Goal: Contribute content: Contribute content

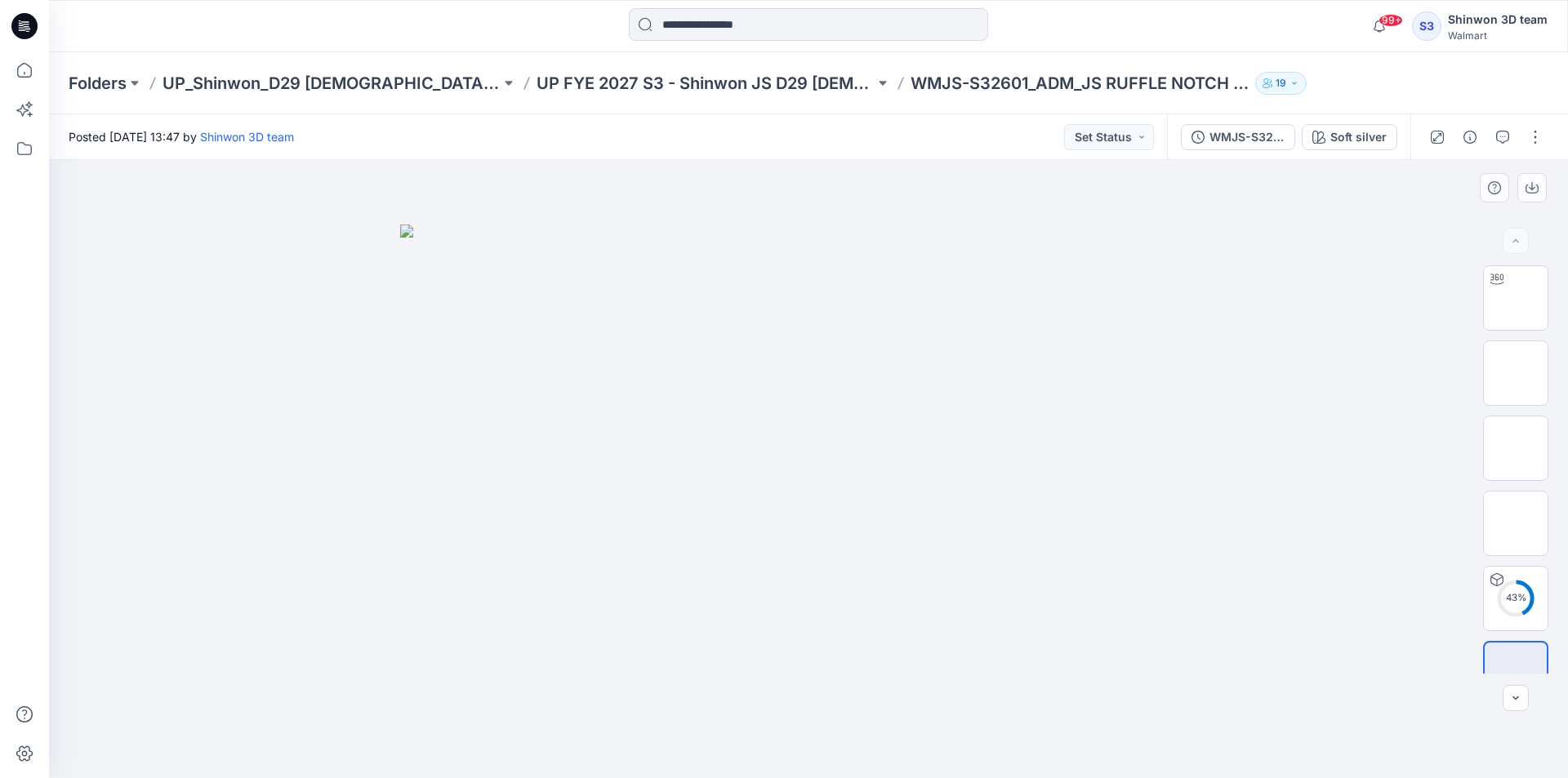
click at [722, 739] on div at bounding box center [809, 469] width 1520 height 618
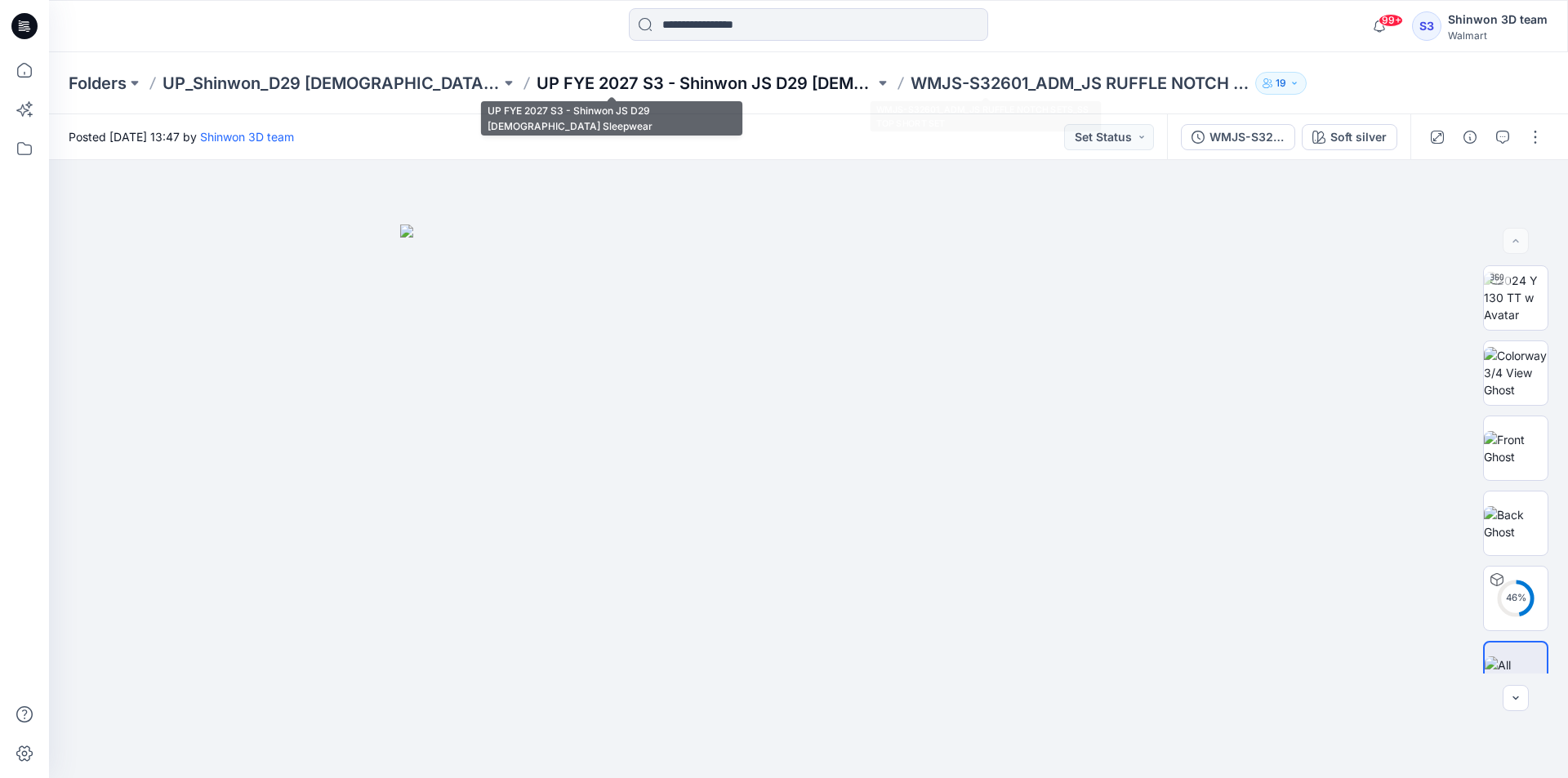
click at [672, 84] on p "UP FYE 2027 S3 - Shinwon JS D29 [DEMOGRAPHIC_DATA] Sleepwear" at bounding box center [706, 84] width 338 height 23
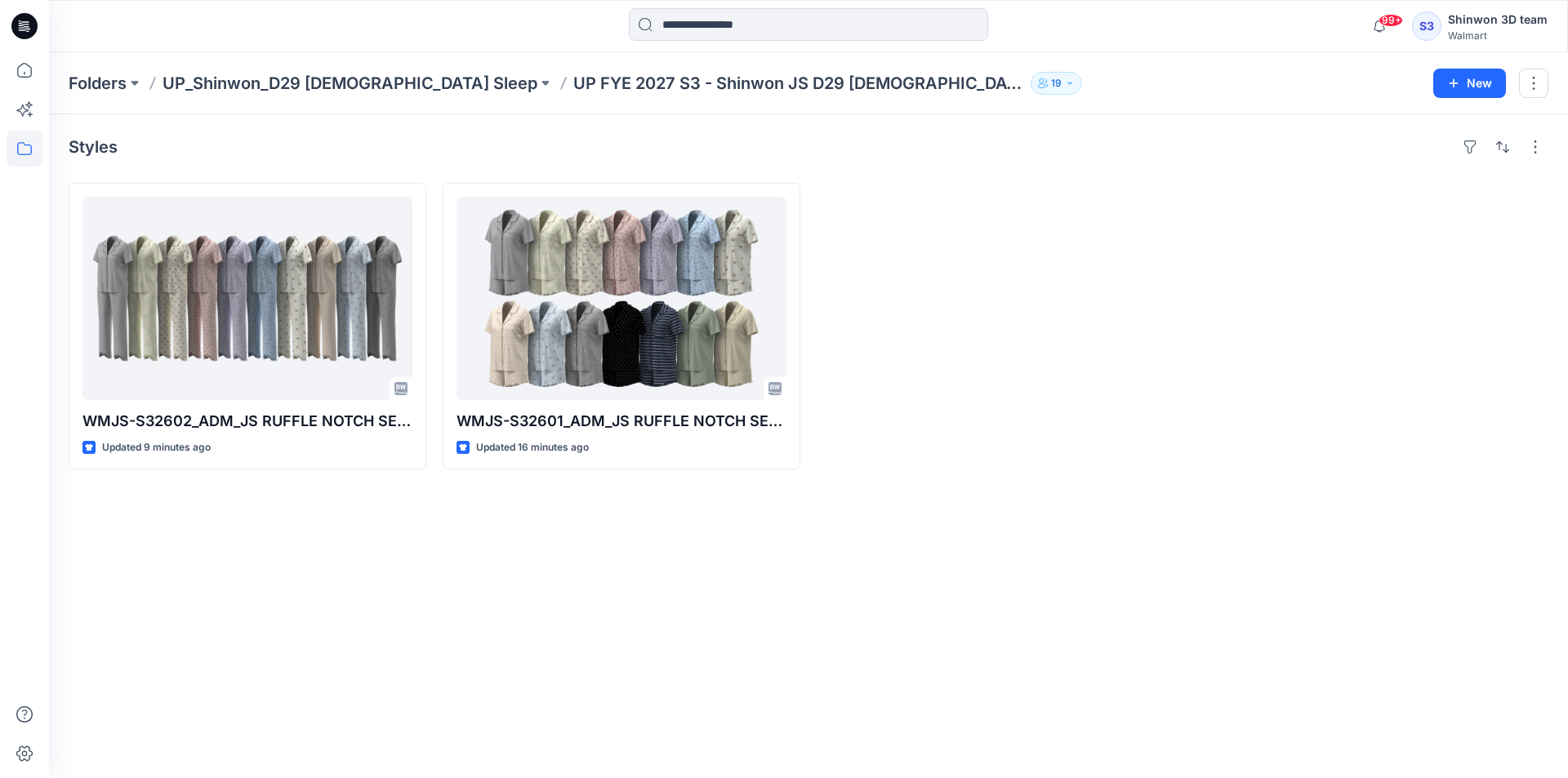
click at [392, 760] on div "Styles WMJS-S32602_ADM_JS RUFFLE NOTCH SETS_SS TOP LONG PANT SET Updated 9 minu…" at bounding box center [809, 446] width 1520 height 664
click at [863, 752] on div "Styles WMJS-S32602_ADM_JS RUFFLE NOTCH SETS_SS TOP LONG PANT SET Updated 11 min…" at bounding box center [809, 446] width 1520 height 664
click at [997, 235] on div at bounding box center [995, 326] width 358 height 286
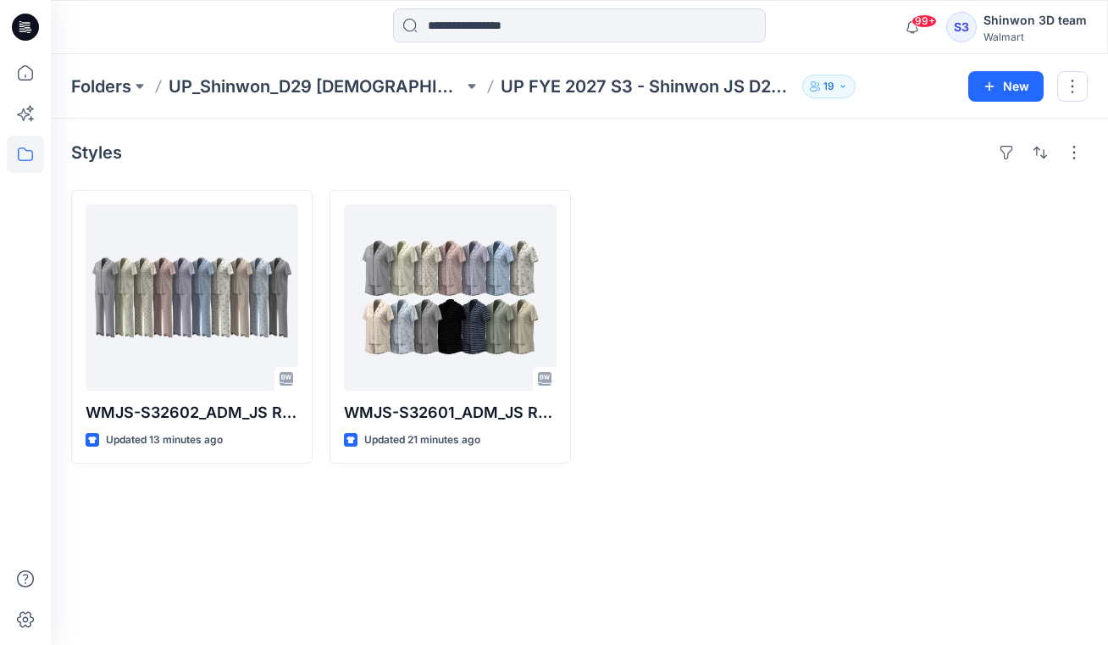
click at [744, 322] on div at bounding box center [708, 327] width 241 height 274
click at [661, 491] on div "Styles WMJS-S32602_ADM_JS RUFFLE NOTCH SETS_SS TOP LONG PANT SET Updated 13 min…" at bounding box center [579, 382] width 1057 height 526
click at [692, 523] on div "Styles WMJS-S32602_ADM_JS RUFFLE NOTCH SETS_SS TOP LONG PANT SET Updated 13 min…" at bounding box center [579, 382] width 1057 height 526
click at [712, 492] on div "Styles WMJS-S32602_ADM_JS RUFFLE NOTCH SETS_SS TOP LONG PANT SET Updated 13 min…" at bounding box center [579, 382] width 1057 height 526
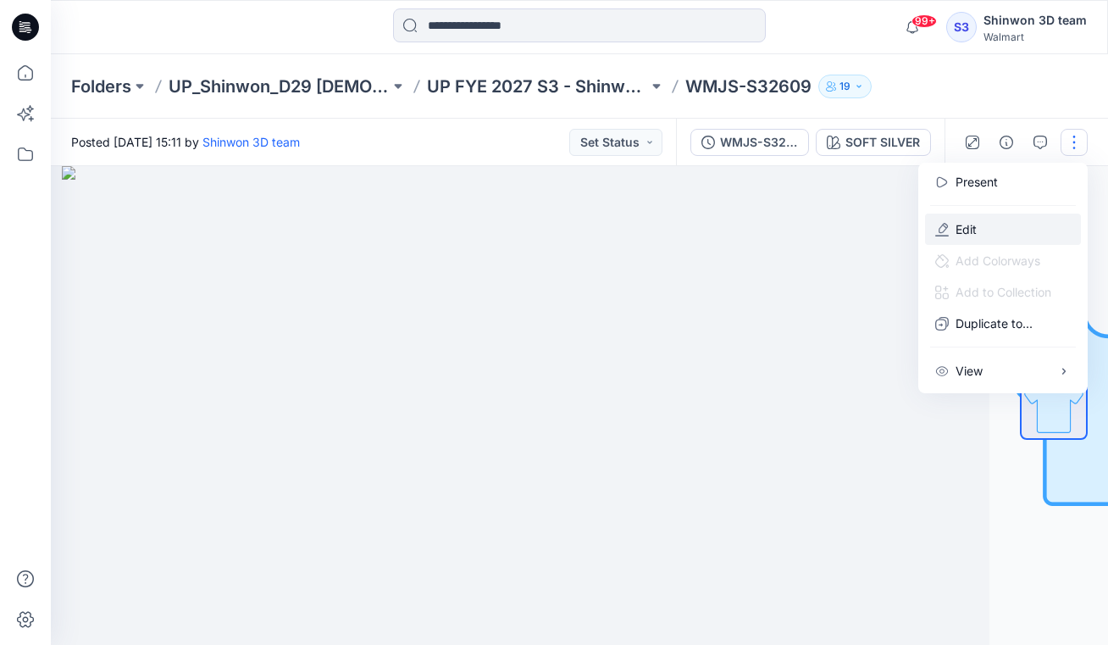
click at [978, 224] on button "Edit" at bounding box center [1003, 228] width 156 height 31
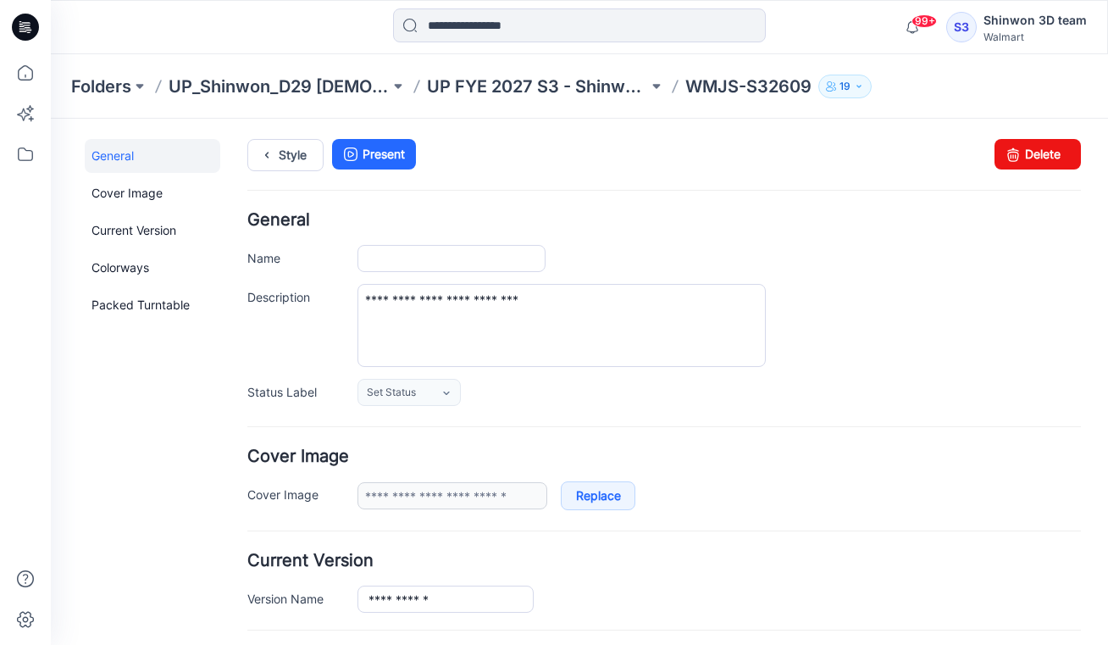
type input "**********"
click at [465, 265] on input "**********" at bounding box center [451, 258] width 188 height 27
paste input "**********"
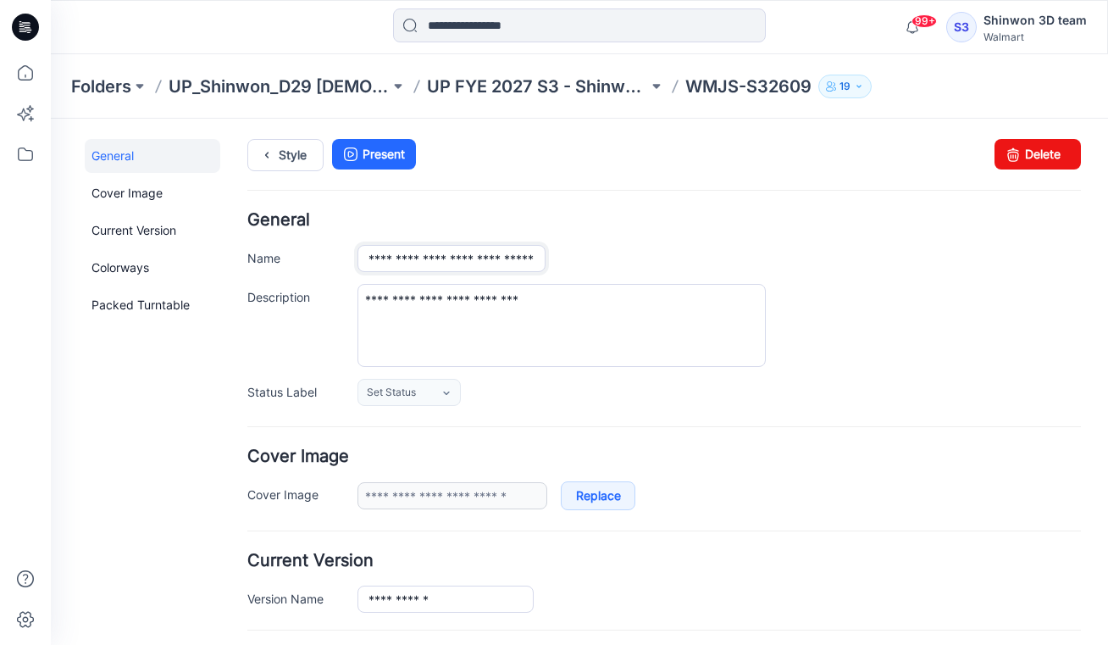
scroll to position [0, 42]
click at [465, 265] on input "**********" at bounding box center [451, 258] width 188 height 27
type input "**********"
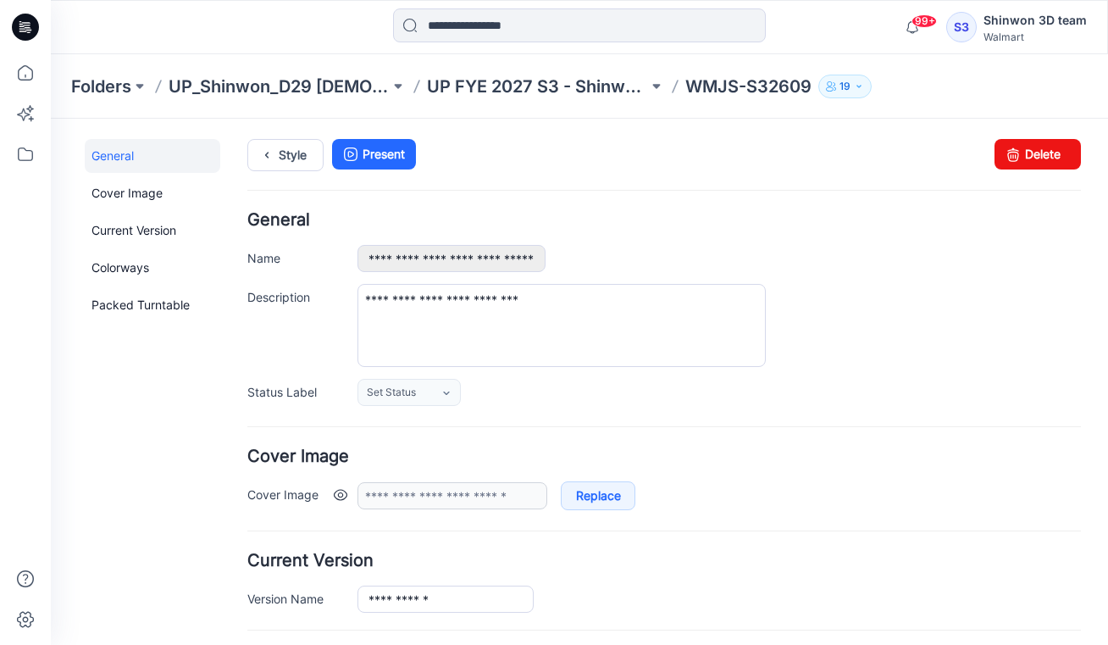
click at [693, 504] on div "**********" at bounding box center [718, 495] width 723 height 29
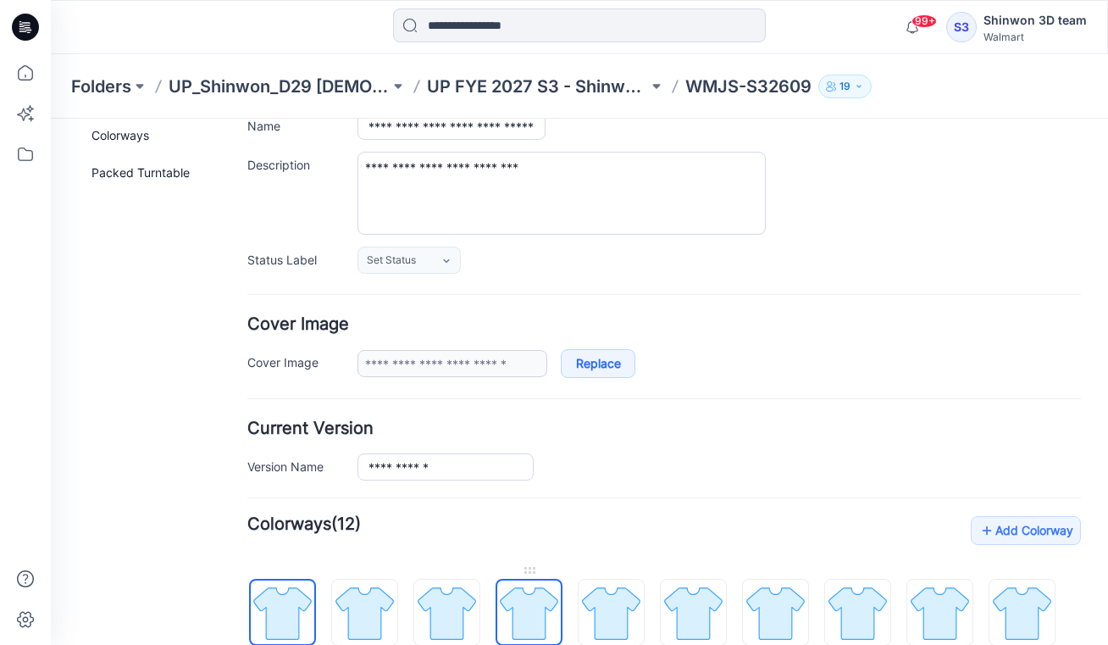
scroll to position [339, 0]
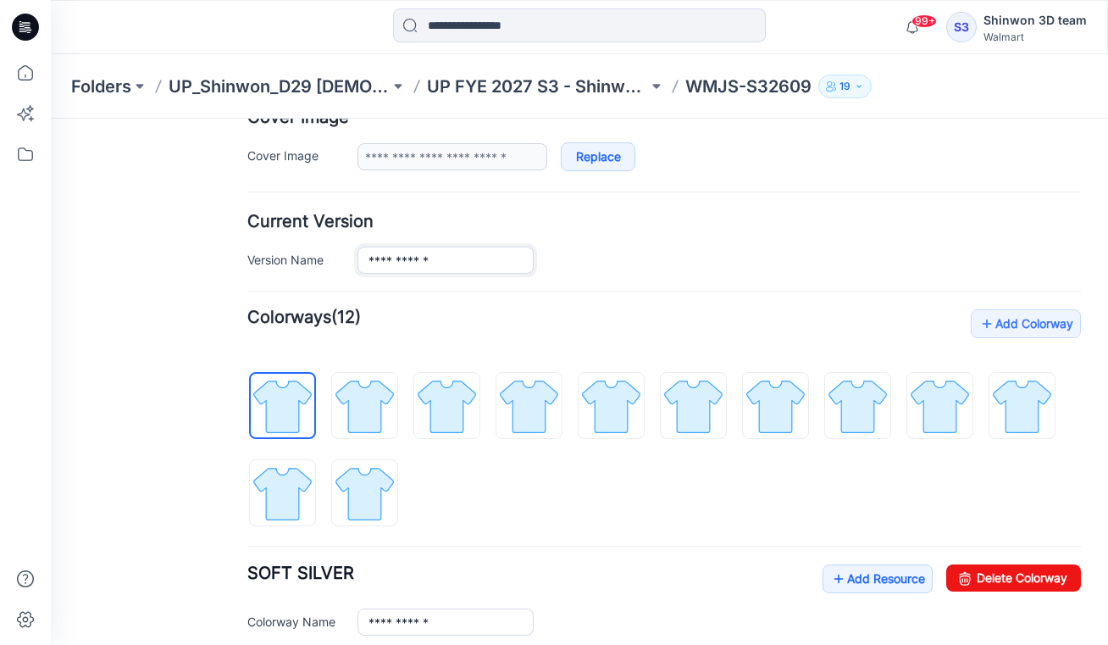
drag, startPoint x: 480, startPoint y: 267, endPoint x: 331, endPoint y: 268, distance: 149.1
click at [331, 268] on div "**********" at bounding box center [664, 259] width 834 height 27
paste input "**********"
type input "**********"
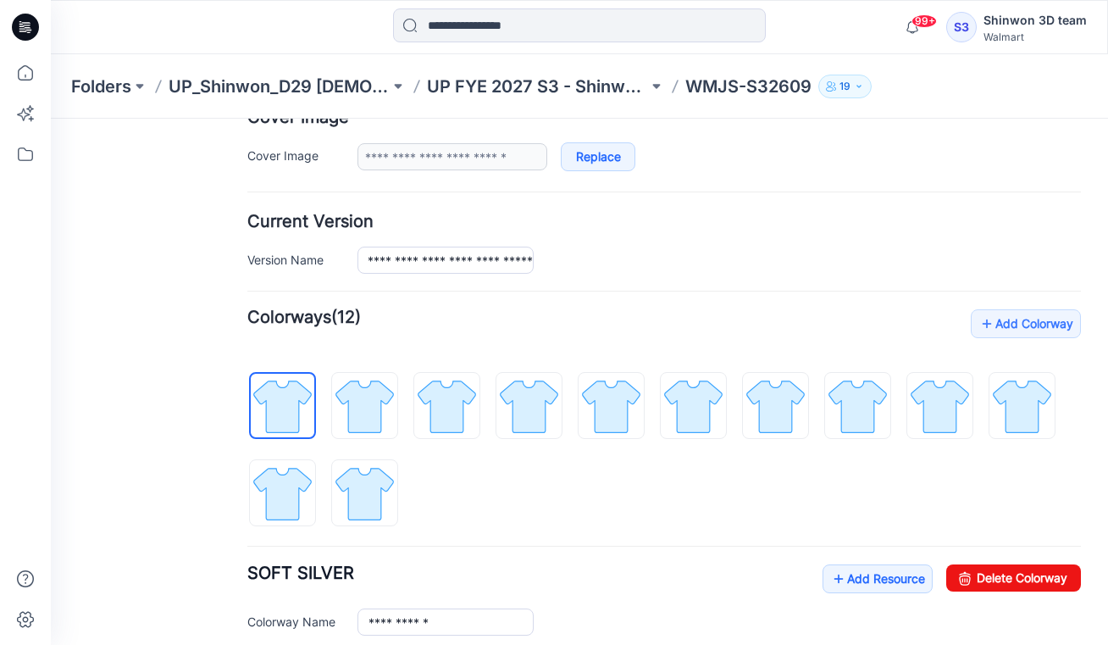
click at [502, 318] on h4 "Add Colorway Colorways (12)" at bounding box center [664, 317] width 834 height 17
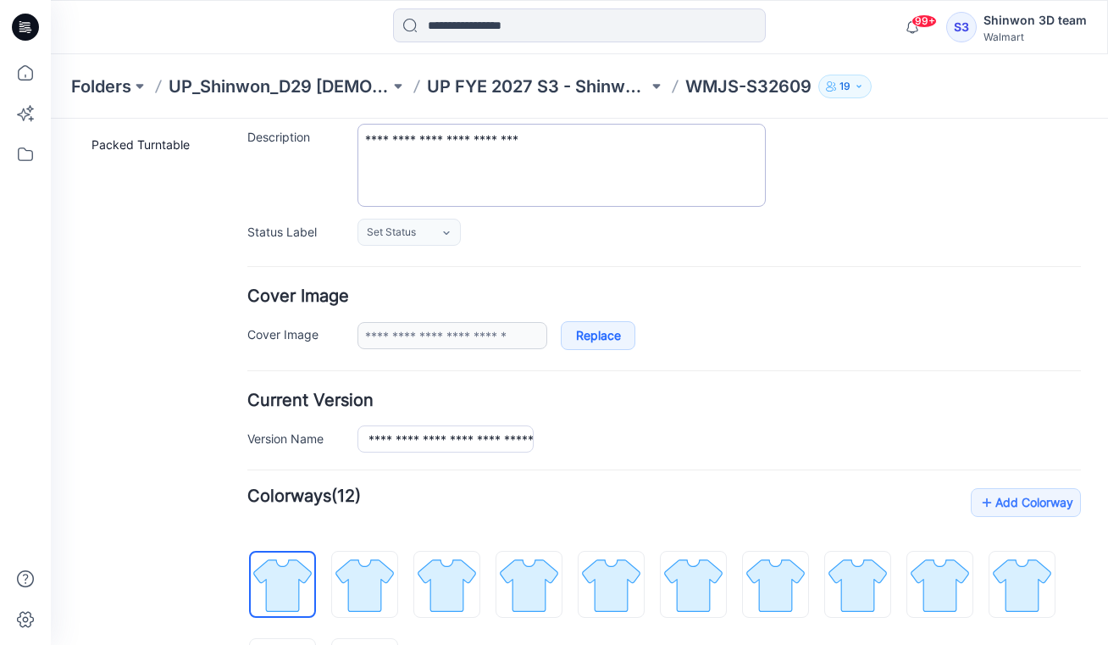
scroll to position [0, 0]
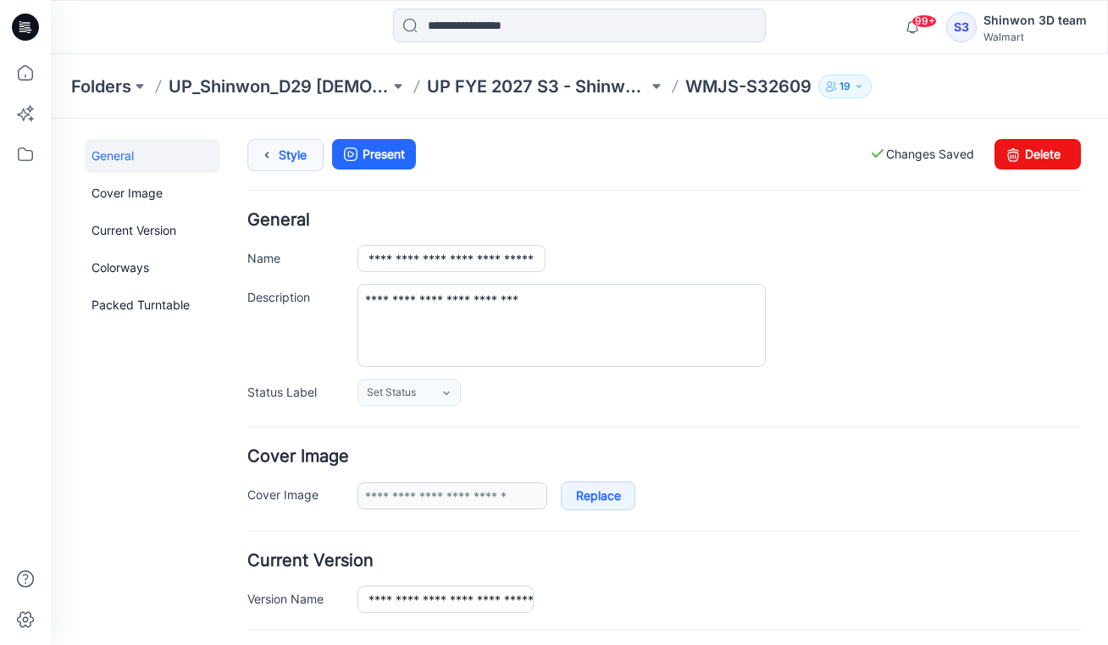
click at [281, 152] on link "Style" at bounding box center [285, 155] width 76 height 32
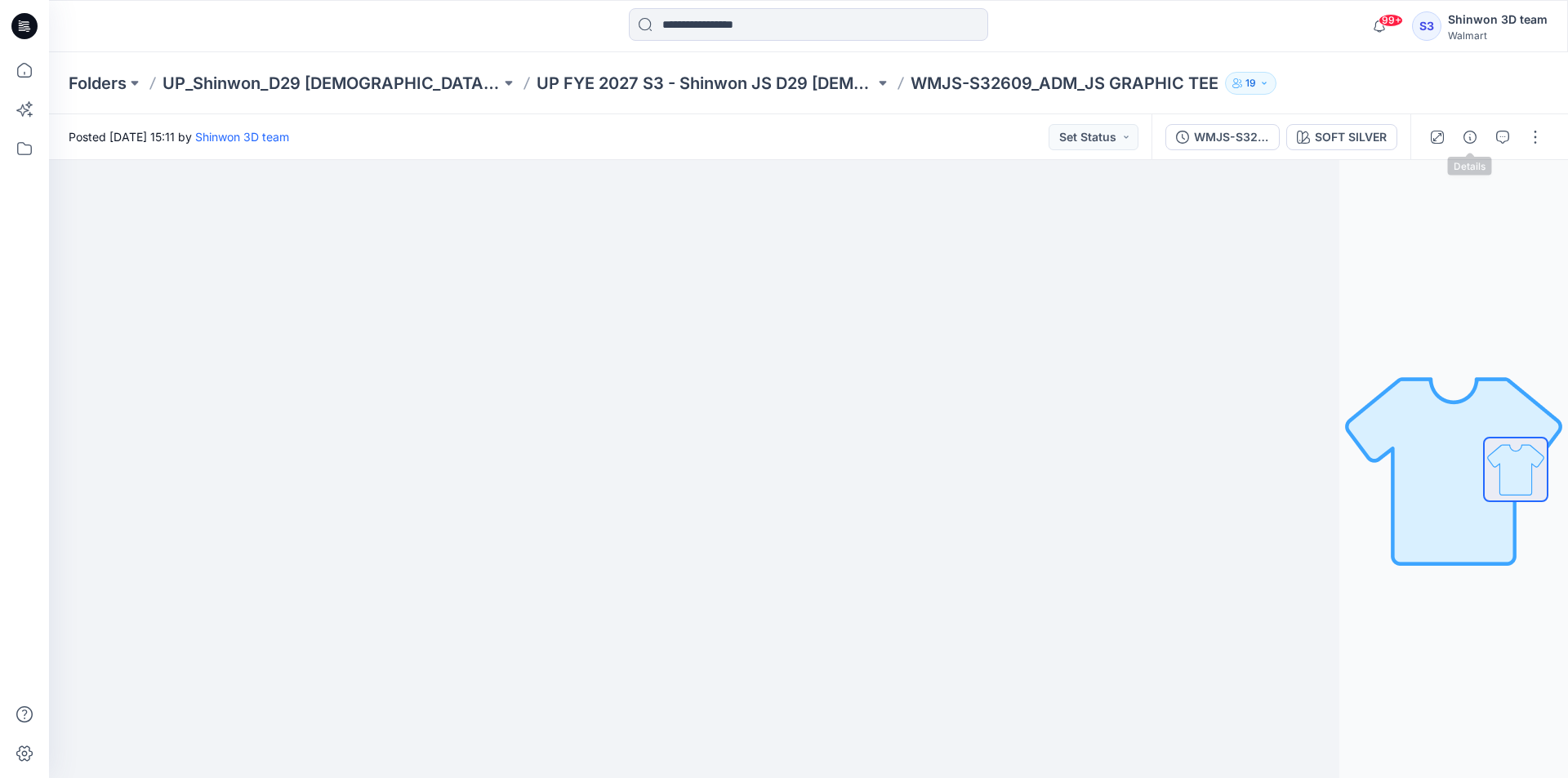
click at [1068, 136] on icon "button" at bounding box center [1471, 138] width 14 height 13
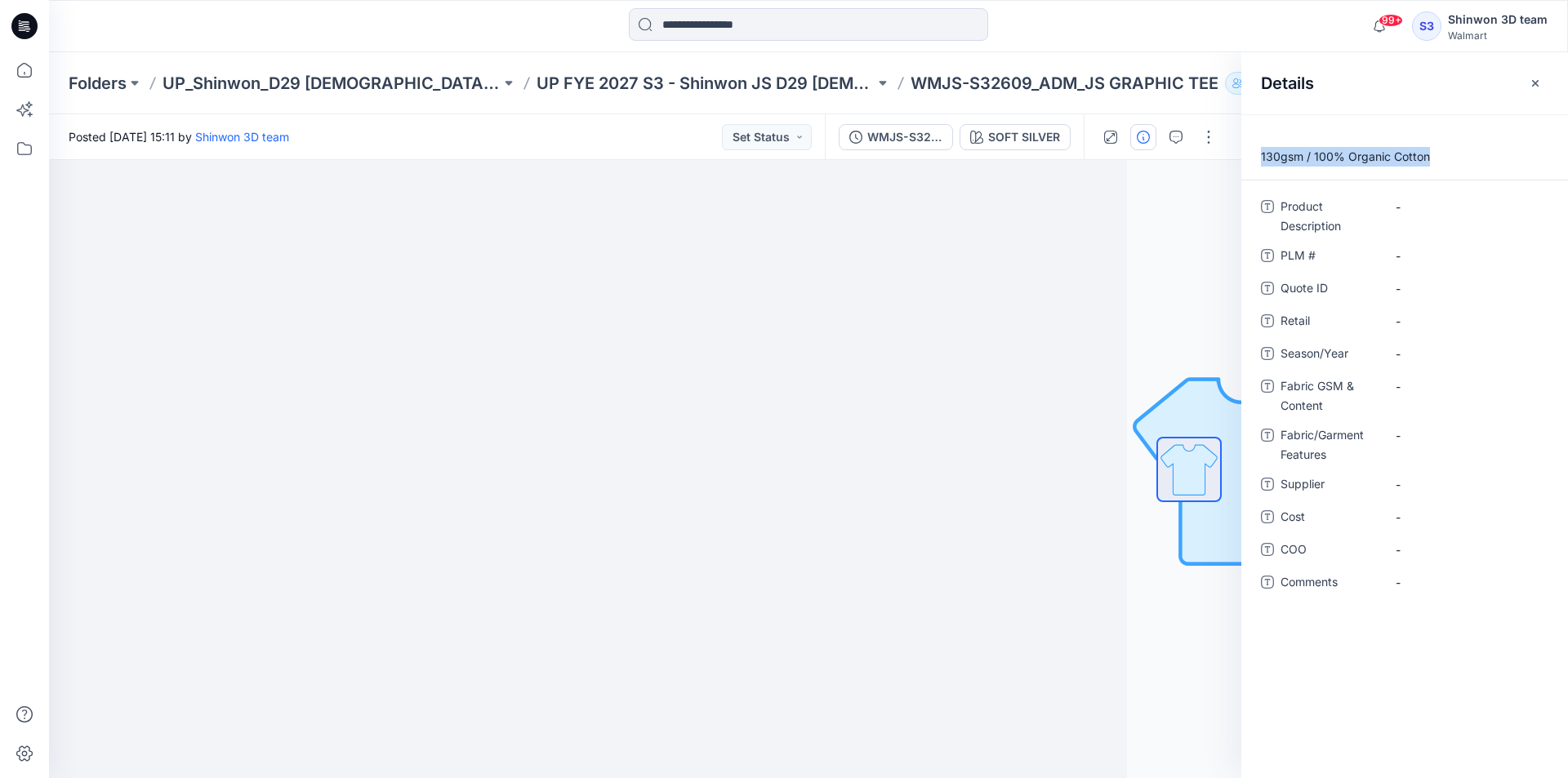
drag, startPoint x: 1419, startPoint y: 155, endPoint x: 1257, endPoint y: 158, distance: 162.0
click at [1068, 158] on p "130gsm / 100% Organic Cotton" at bounding box center [1405, 156] width 327 height 19
click at [1068, 435] on Features "-" at bounding box center [1467, 436] width 142 height 17
type textarea "**********"
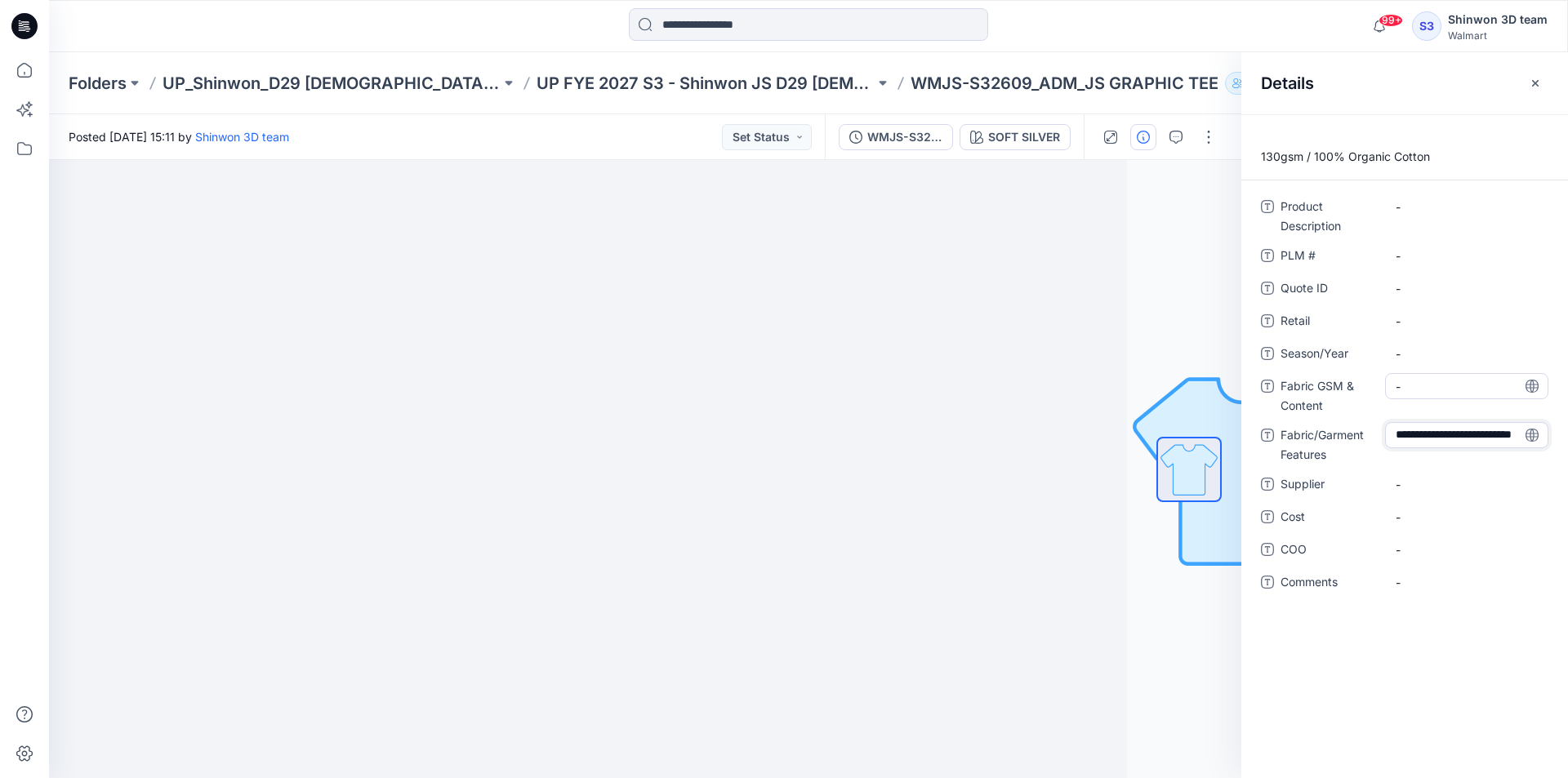
click at [1068, 389] on Content "-" at bounding box center [1467, 387] width 142 height 17
type textarea "**********"
click at [1068, 459] on div "130gsm / 100% Organic Cotton" at bounding box center [1467, 443] width 163 height 42
click at [1068, 446] on Features "130gsm / 100% Organic Cotton" at bounding box center [1467, 441] width 142 height 35
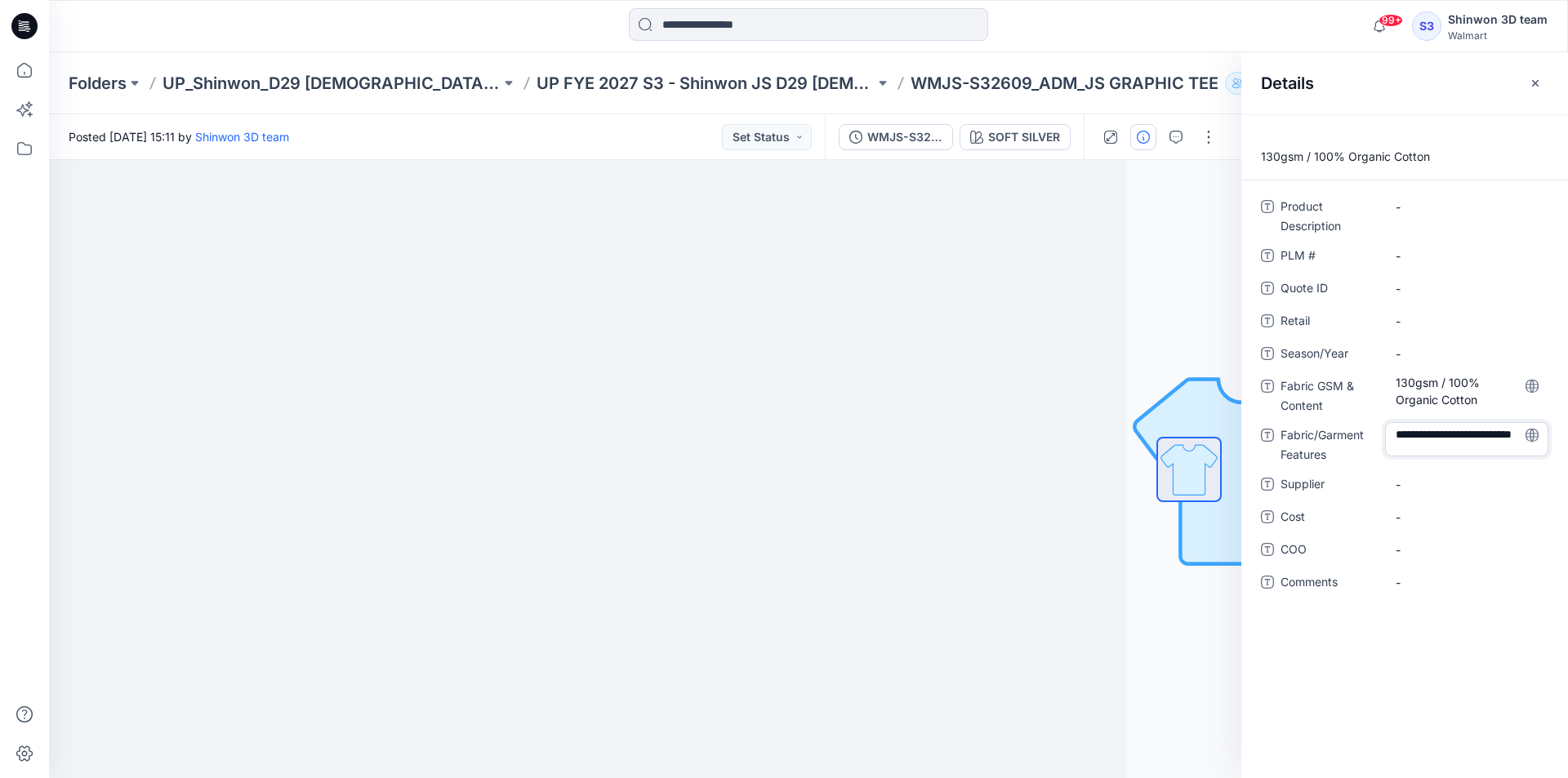
drag, startPoint x: 1424, startPoint y: 446, endPoint x: 1383, endPoint y: 411, distance: 53.9
click at [1068, 411] on div "**********" at bounding box center [1405, 404] width 287 height 421
type textarea "**********"
click at [1068, 481] on span "-" at bounding box center [1467, 485] width 142 height 17
type textarea "*"
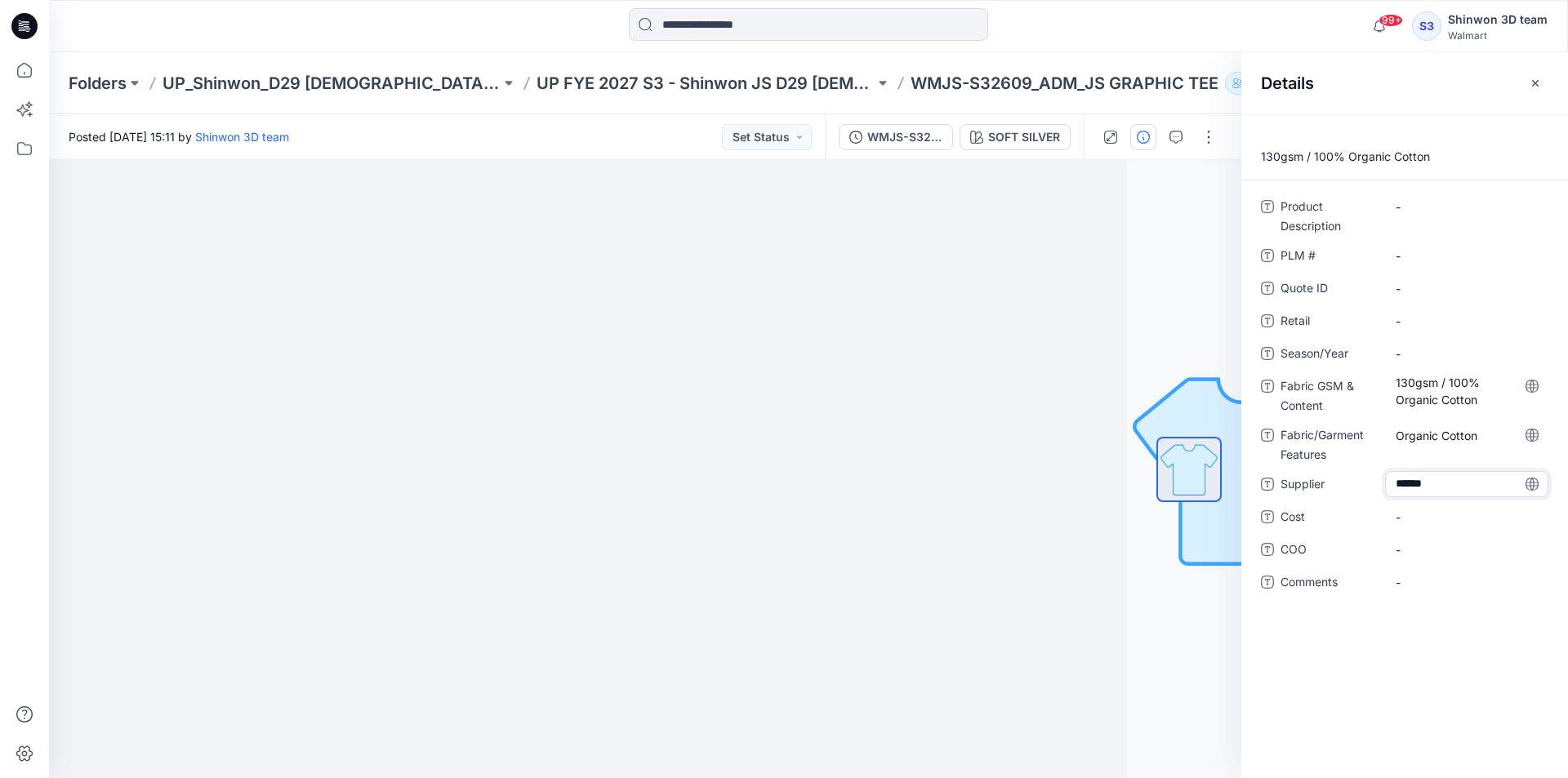
type textarea "*******"
drag, startPoint x: 814, startPoint y: 83, endPoint x: 937, endPoint y: 86, distance: 123.0
click at [937, 86] on div "Folders UP_Shinwon_D29 Ladies Sleep UP FYE 2027 S3 - Shinwon JS D29 Ladies Slee…" at bounding box center [744, 84] width 1353 height 23
copy p "WMJS-S32609"
click at [1068, 257] on \ "-" at bounding box center [1467, 256] width 142 height 17
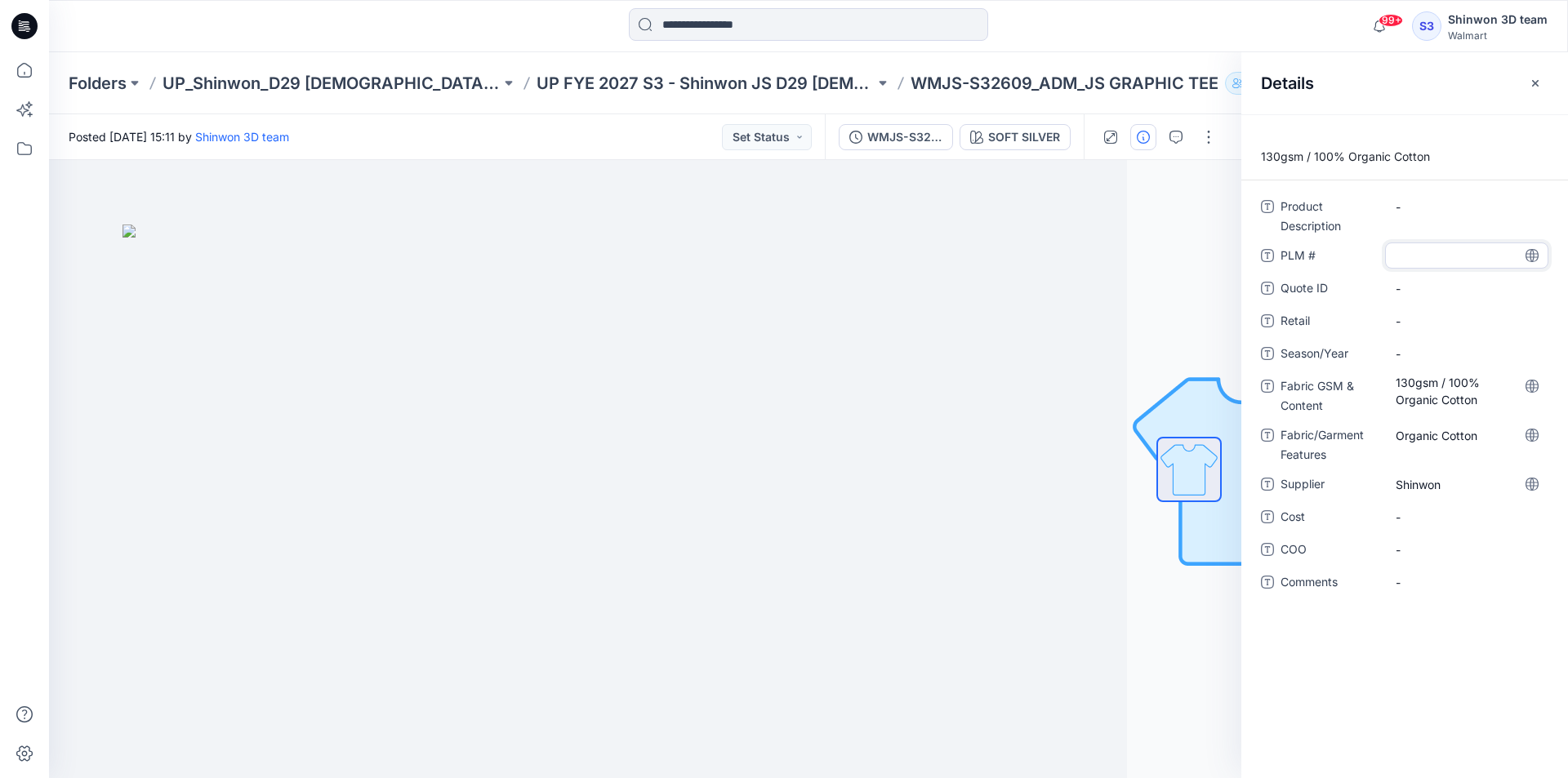
type textarea "**********"
click at [1068, 249] on span "PLM #" at bounding box center [1330, 257] width 98 height 23
drag, startPoint x: 995, startPoint y: 83, endPoint x: 1125, endPoint y: 92, distance: 130.3
click at [1068, 92] on div "Folders UP_Shinwon_D29 Ladies Sleep UP FYE 2027 S3 - Shinwon JS D29 Ladies Slee…" at bounding box center [744, 84] width 1353 height 23
copy p "JS GRAPHIC TEE"
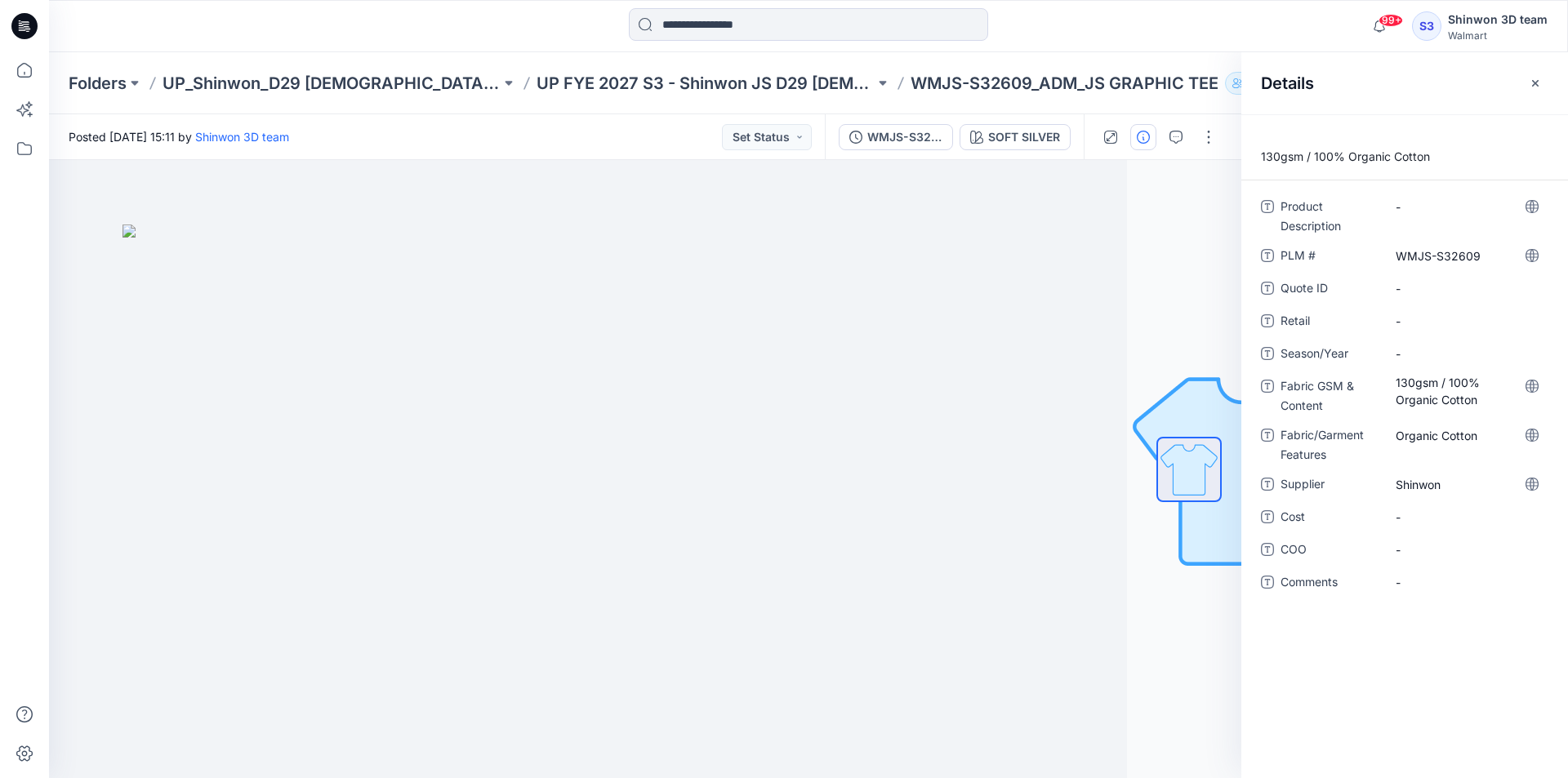
click at [1068, 221] on div "-" at bounding box center [1467, 215] width 163 height 42
click at [1068, 205] on Description "-" at bounding box center [1467, 207] width 142 height 17
click at [1068, 308] on div "Retail -" at bounding box center [1405, 320] width 287 height 26
click at [1068, 353] on span "-" at bounding box center [1467, 354] width 142 height 17
type textarea "*"
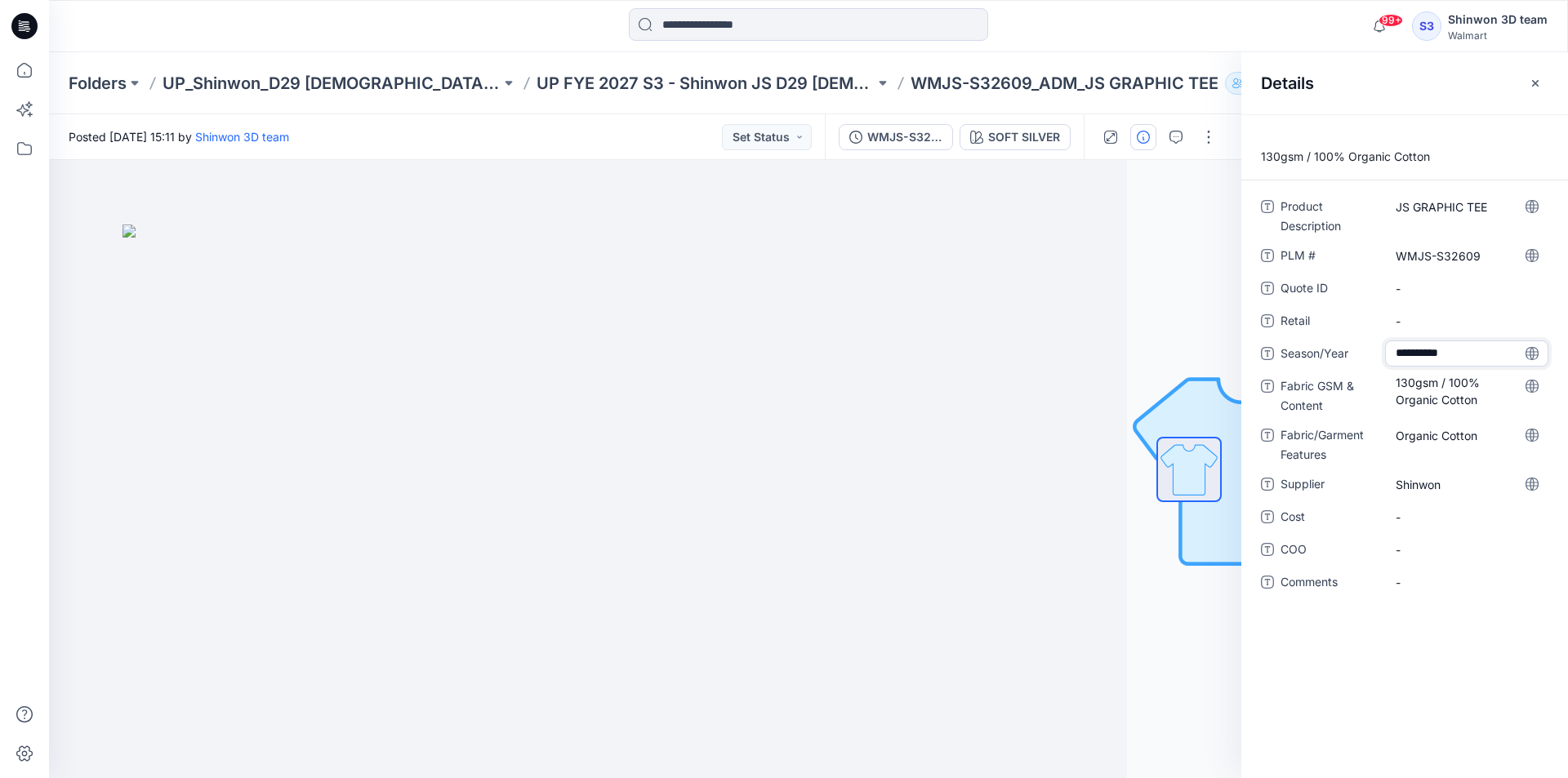
type textarea "**********"
click at [1068, 413] on span "Fabric GSM & Content" at bounding box center [1330, 395] width 98 height 40
click at [1025, 318] on div at bounding box center [530, 469] width 1193 height 618
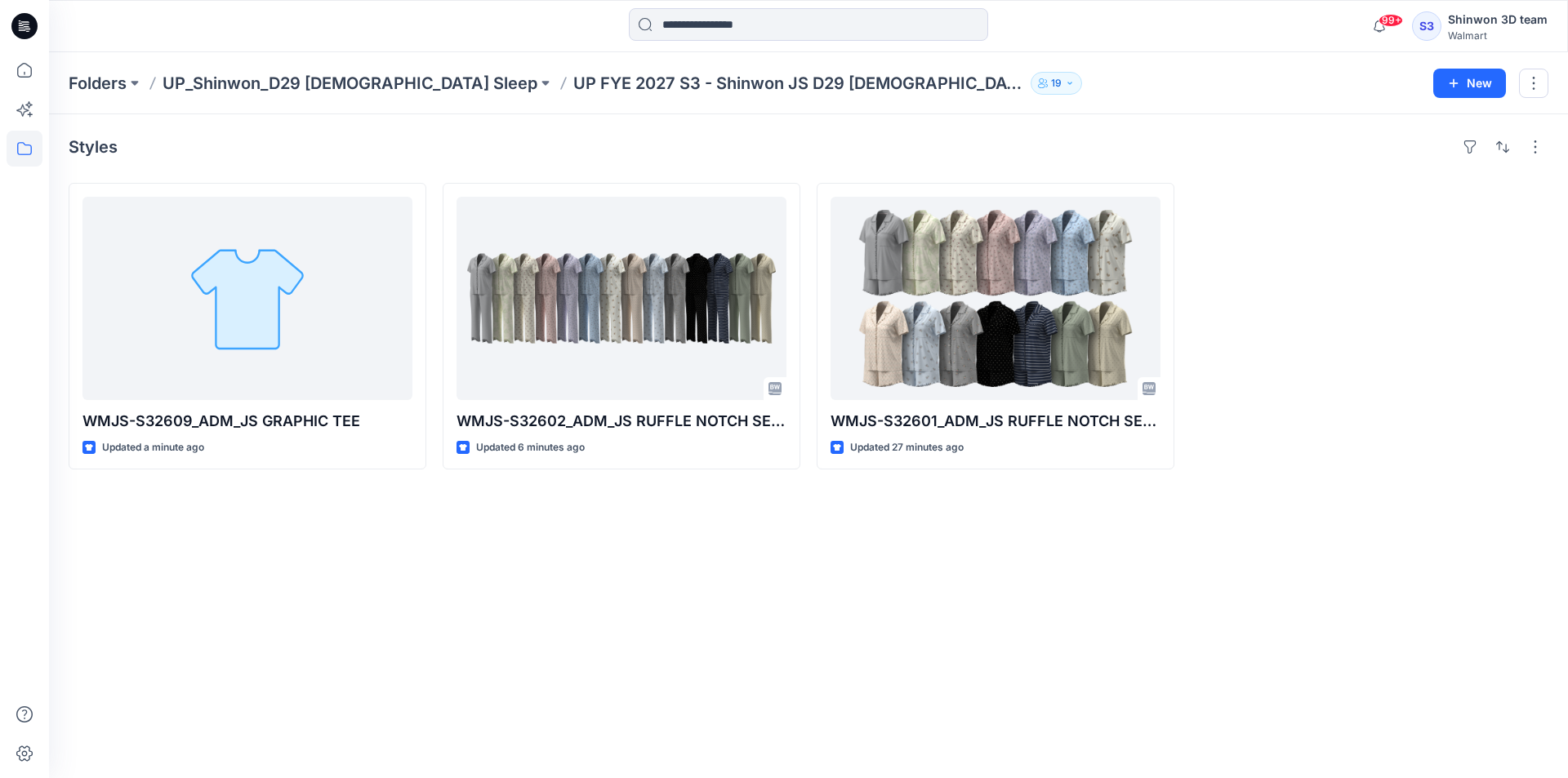
drag, startPoint x: 332, startPoint y: 745, endPoint x: 327, endPoint y: 731, distance: 14.9
click at [332, 745] on div "Styles WMJS-S32609_ADM_JS GRAPHIC TEE Updated a minute ago WMJS-S32602_ADM_JS R…" at bounding box center [809, 446] width 1520 height 664
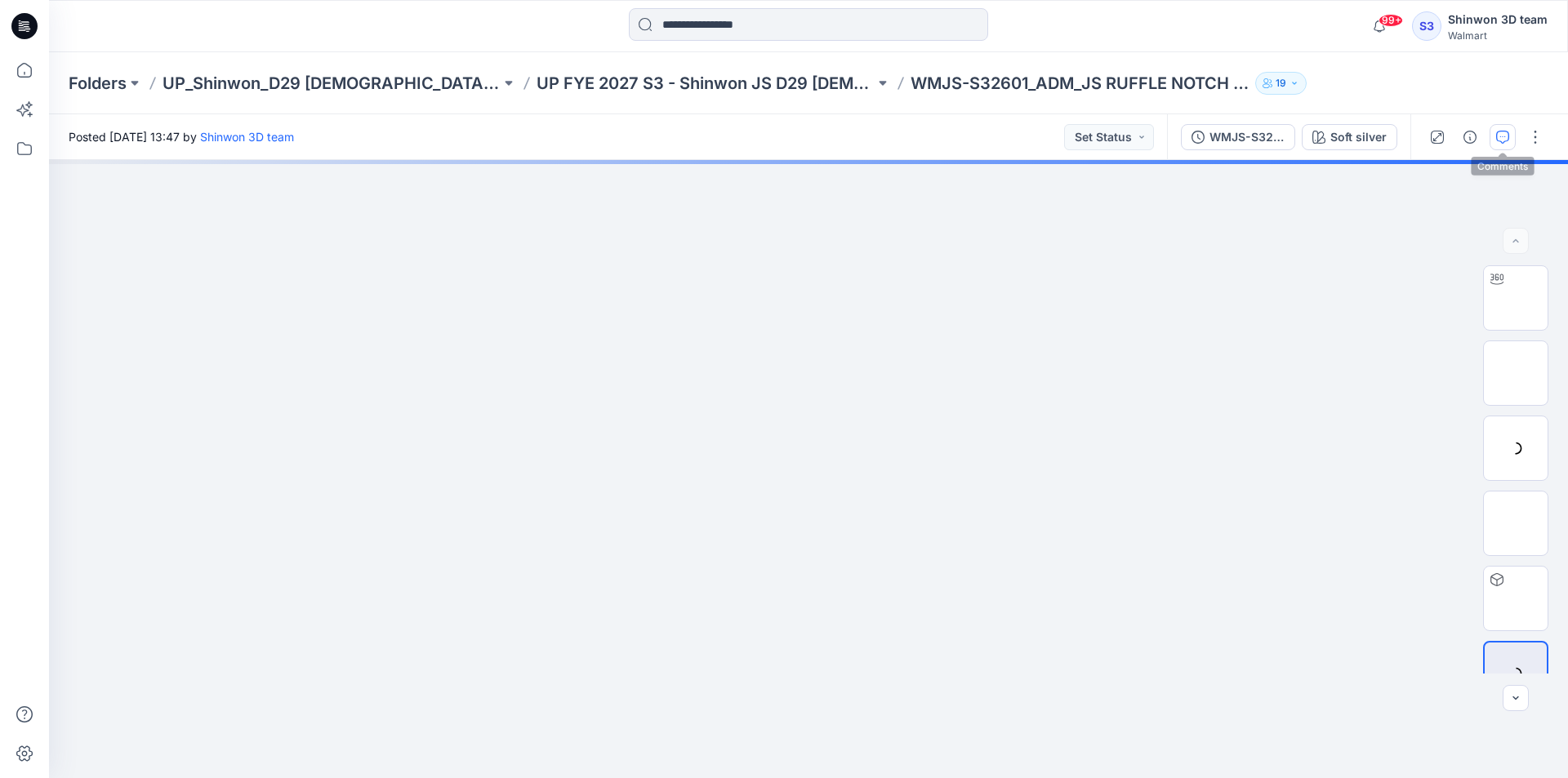
click at [1493, 139] on button "button" at bounding box center [1502, 137] width 26 height 26
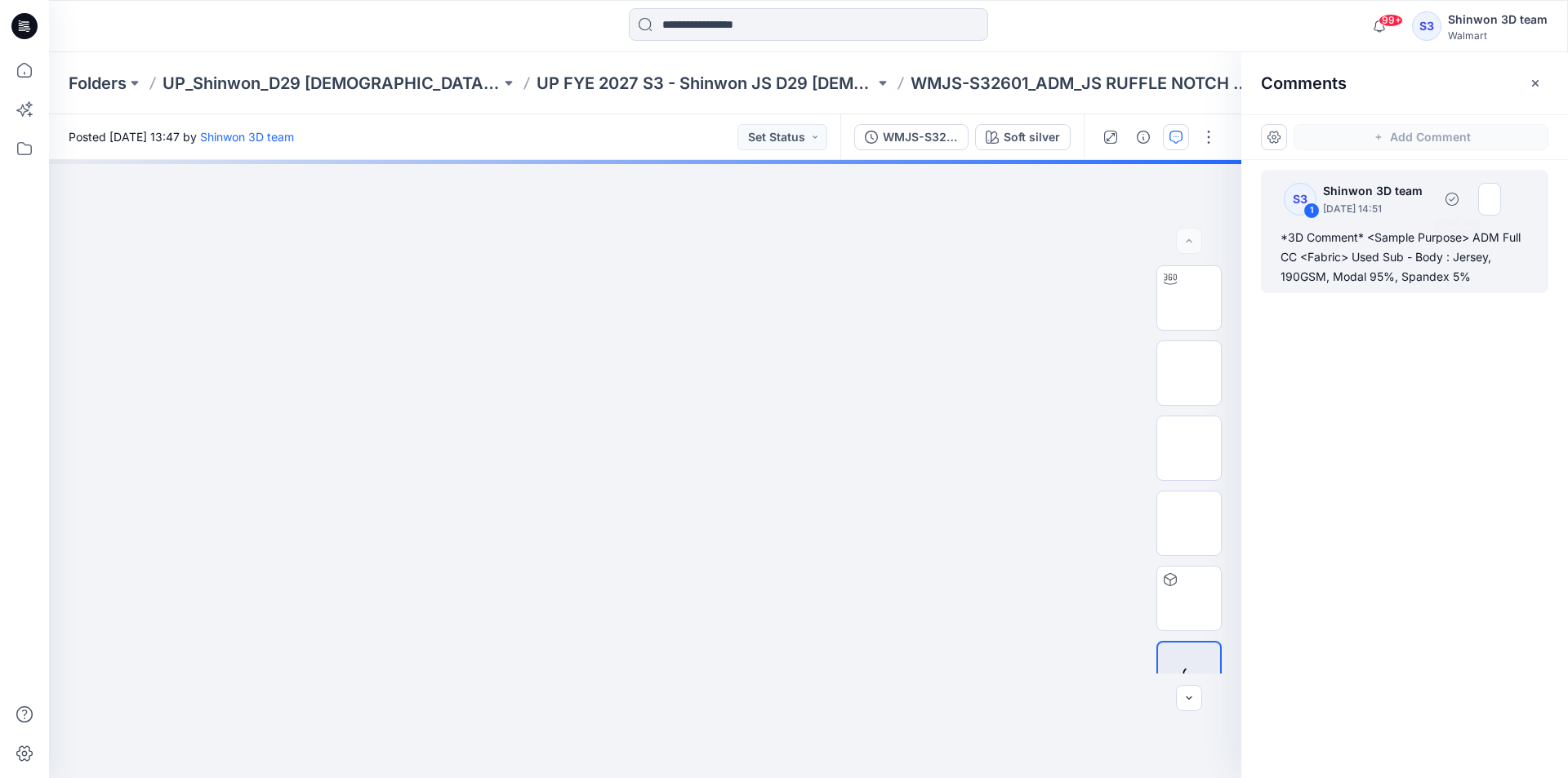
click at [1383, 266] on div "*3D Comment* <Sample Purpose> ADM Full CC <Fabric> Used Sub - Body : Jersey, 19…" at bounding box center [1405, 256] width 249 height 59
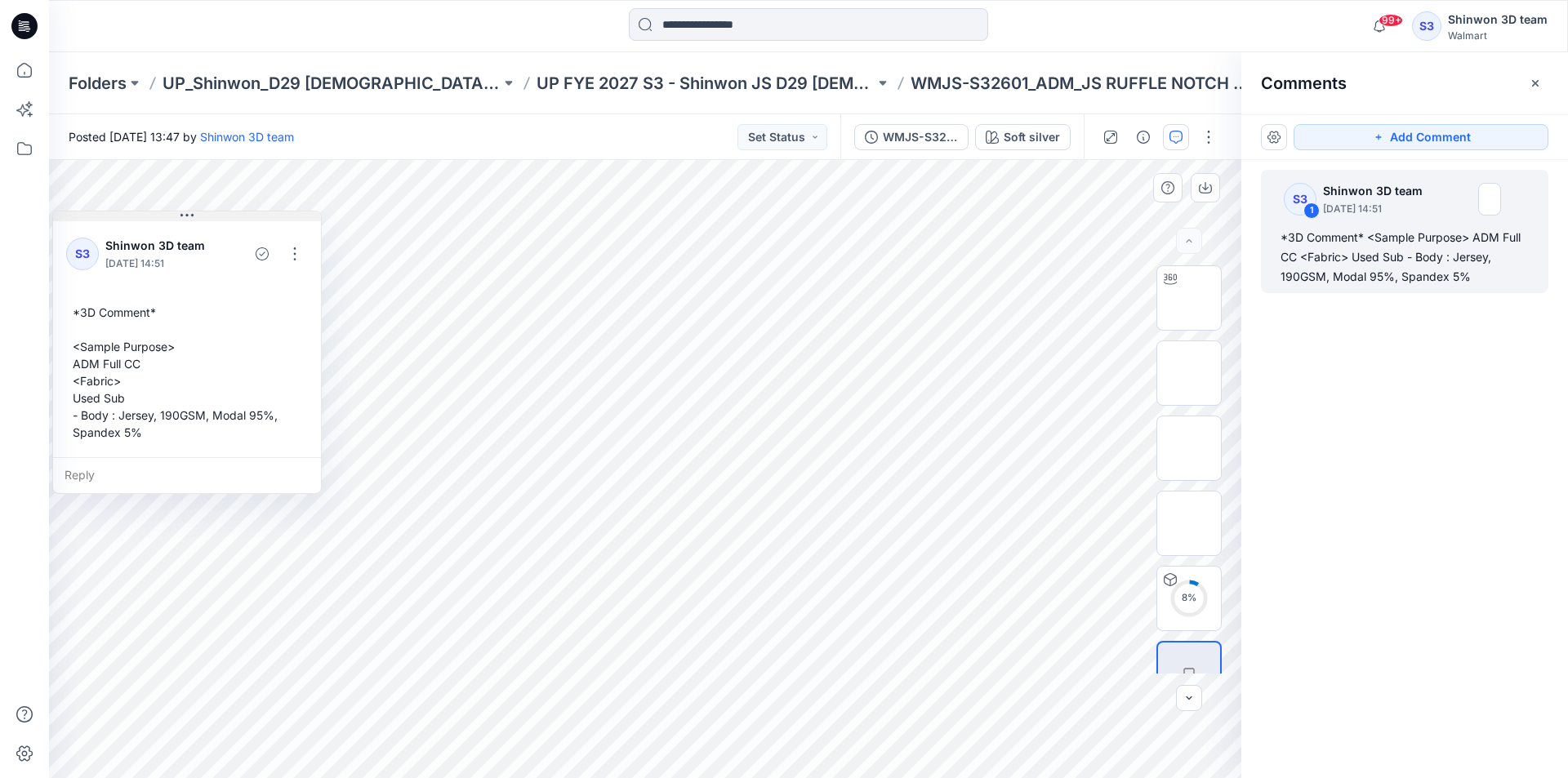
drag, startPoint x: 150, startPoint y: 226, endPoint x: 269, endPoint y: 216, distance: 119.4
click at [270, 216] on button at bounding box center [187, 216] width 268 height 10
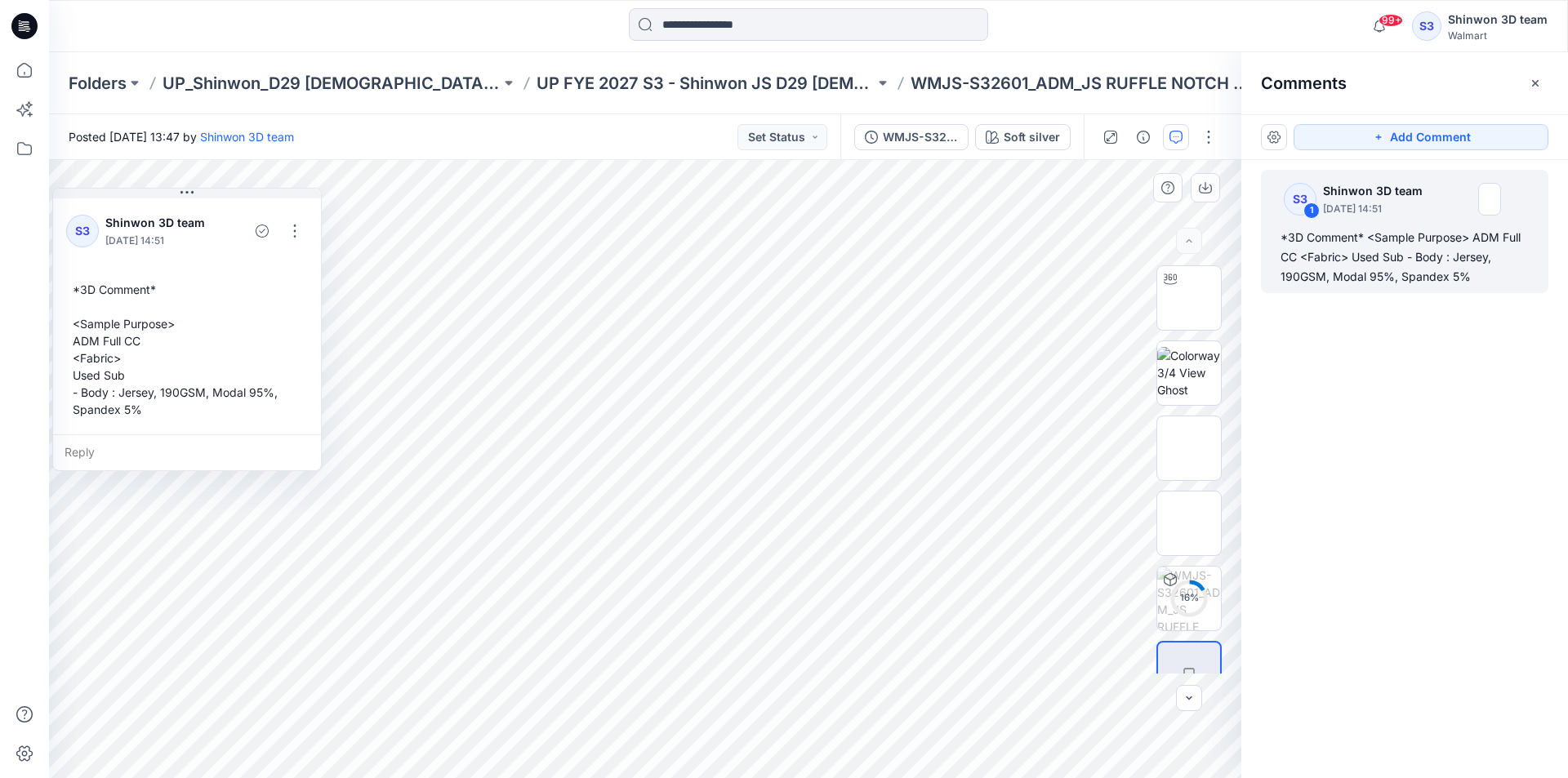
drag, startPoint x: 174, startPoint y: 365, endPoint x: 137, endPoint y: 345, distance: 42.1
click at [137, 345] on div "*3D Comment* <Sample Purpose> ADM Full CC <Fabric> Used Sub - Body : Jersey, 19…" at bounding box center [187, 350] width 242 height 150
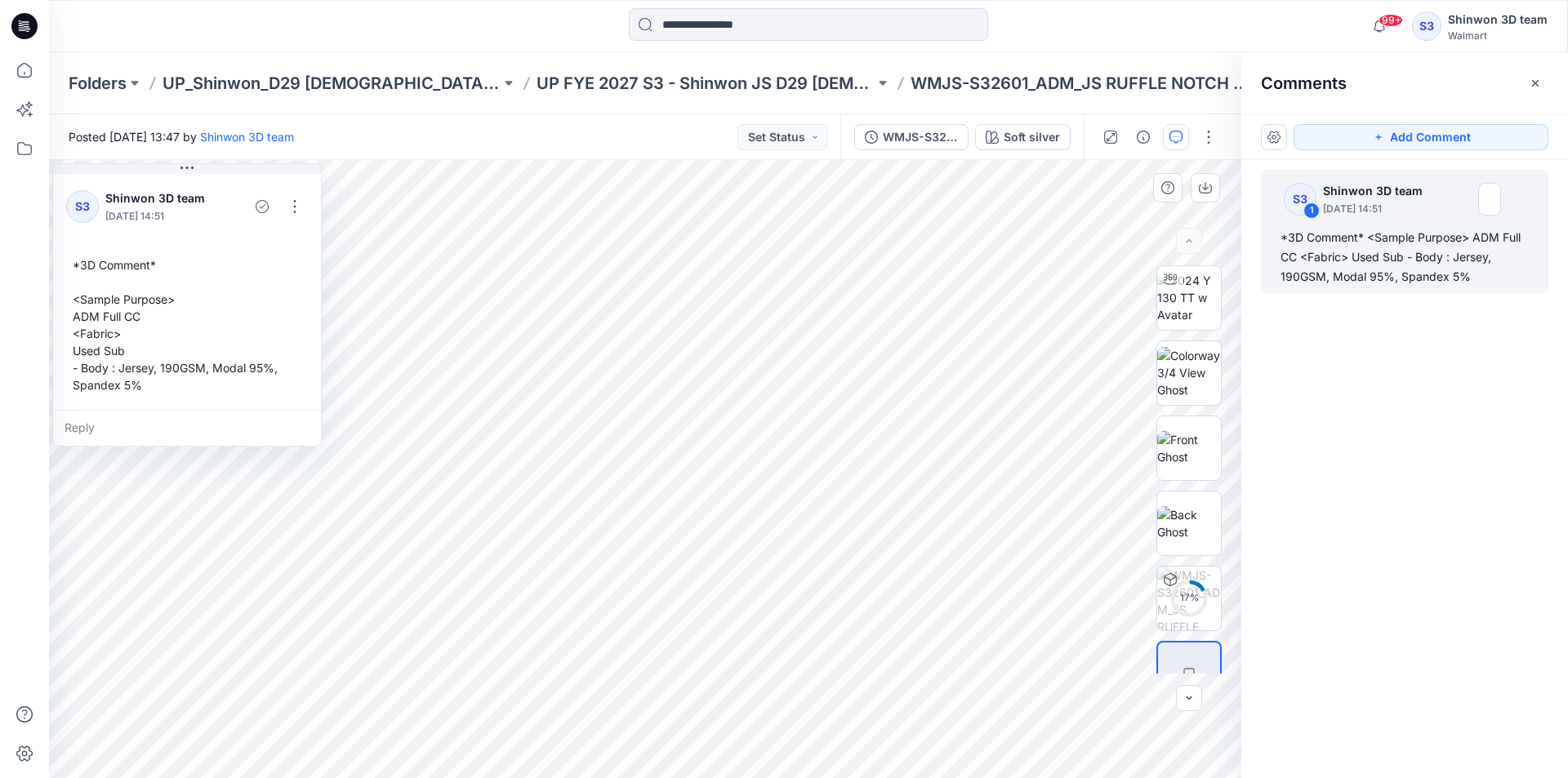
drag, startPoint x: 137, startPoint y: 341, endPoint x: 68, endPoint y: 259, distance: 107.2
click at [68, 259] on div "*3D Comment* <Sample Purpose> ADM Full CC <Fabric> Used Sub - Body : Jersey, 19…" at bounding box center [187, 325] width 242 height 150
click at [88, 266] on div "*3D Comment* <Sample Purpose> ADM Full CC <Fabric> Used Sub - Body : Jersey, 19…" at bounding box center [187, 325] width 242 height 150
click at [140, 313] on div "*3D Comment* <Sample Purpose> ADM Full CC <Fabric> Used Sub - Body : Jersey, 19…" at bounding box center [187, 325] width 242 height 150
click at [136, 315] on div "*3D Comment* <Sample Purpose> ADM Full CC <Fabric> Used Sub - Body : Jersey, 19…" at bounding box center [187, 325] width 242 height 150
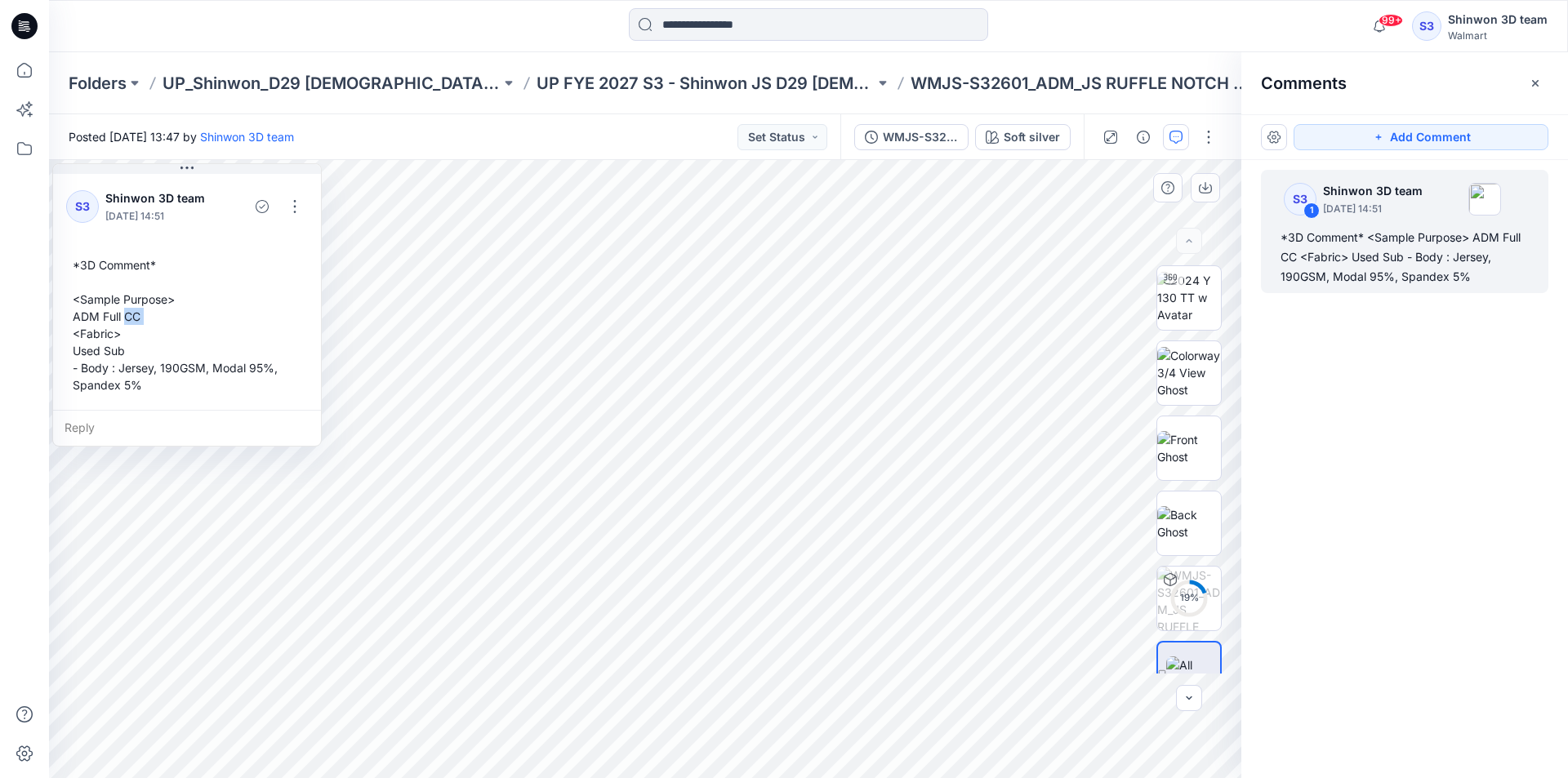
click at [133, 315] on div "*3D Comment* <Sample Purpose> ADM Full CC <Fabric> Used Sub - Body : Jersey, 19…" at bounding box center [187, 325] width 242 height 150
click at [140, 316] on div "*3D Comment* <Sample Purpose> ADM Full CC <Fabric> Used Sub - Body : Jersey, 19…" at bounding box center [187, 325] width 242 height 150
drag, startPoint x: 140, startPoint y: 317, endPoint x: 65, endPoint y: 260, distance: 94.2
click at [65, 260] on div "S3 Shinwon 3D team October 13, 2025 14:51 *3D Comment* <Sample Purpose> ADM Ful…" at bounding box center [187, 290] width 268 height 239
copy div "*3D Comment* <Sample Purpose> ADM Full CC"
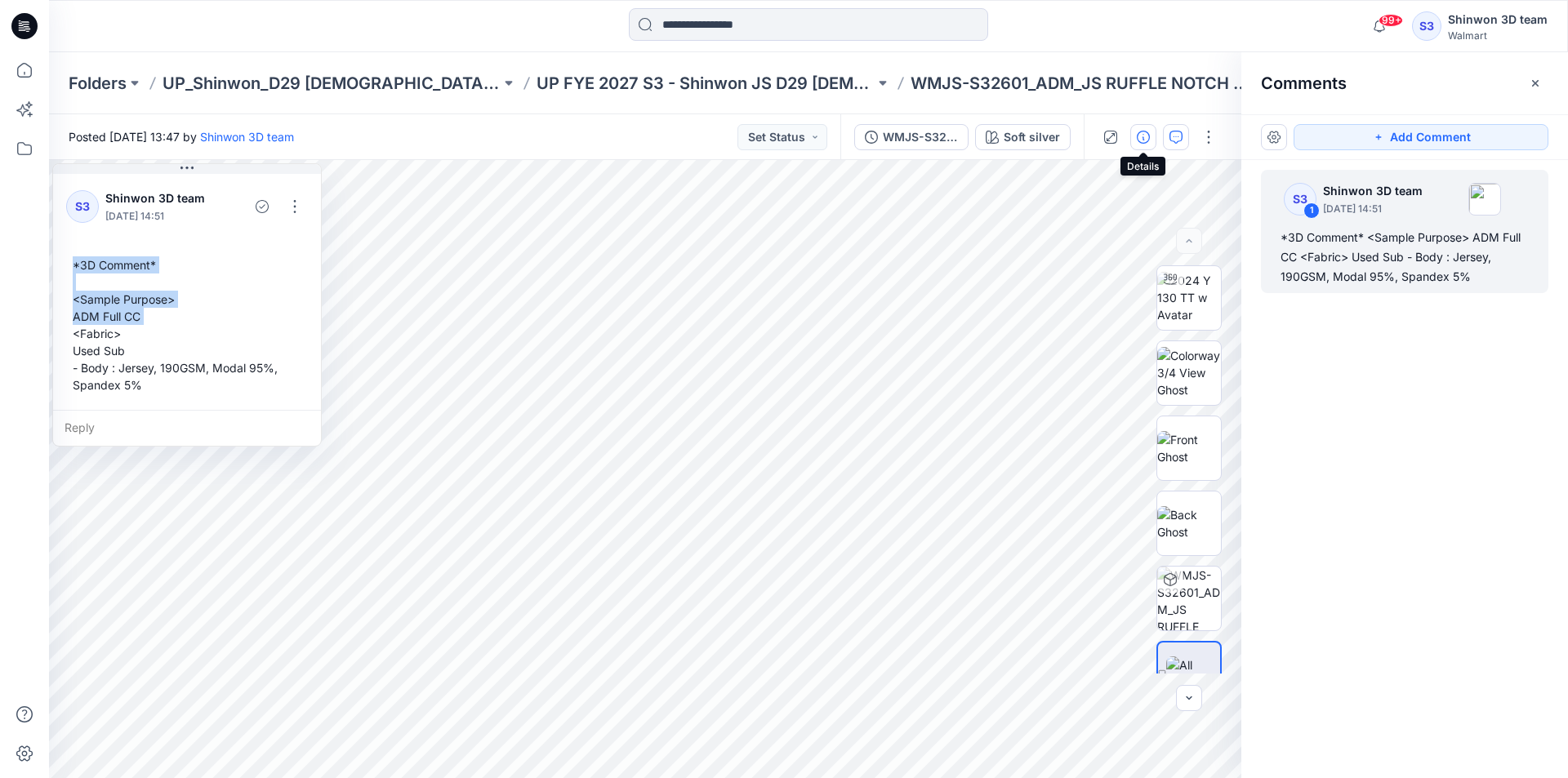
click at [1137, 134] on icon "button" at bounding box center [1144, 138] width 14 height 13
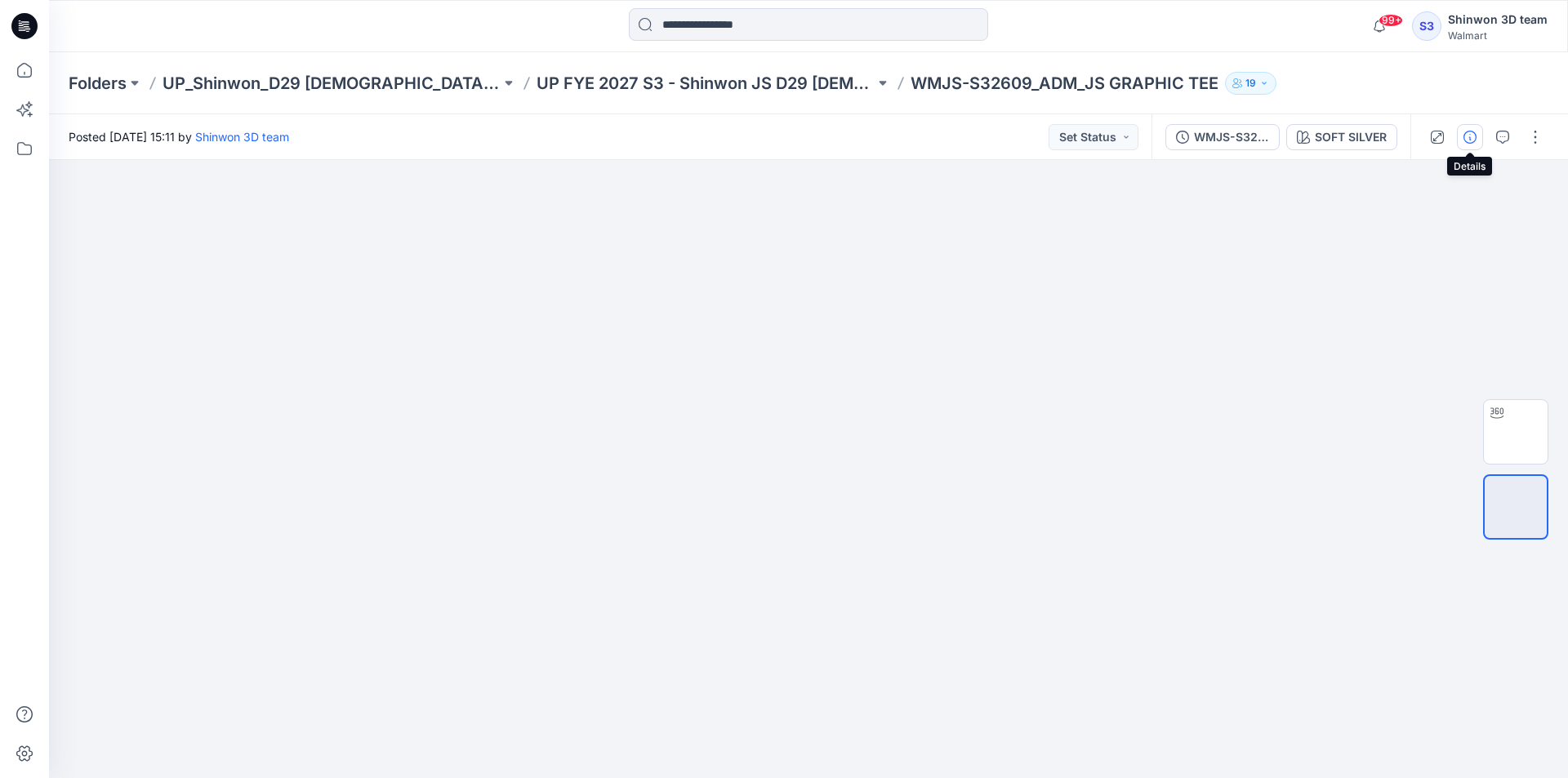
click at [1463, 138] on button "button" at bounding box center [1470, 137] width 26 height 26
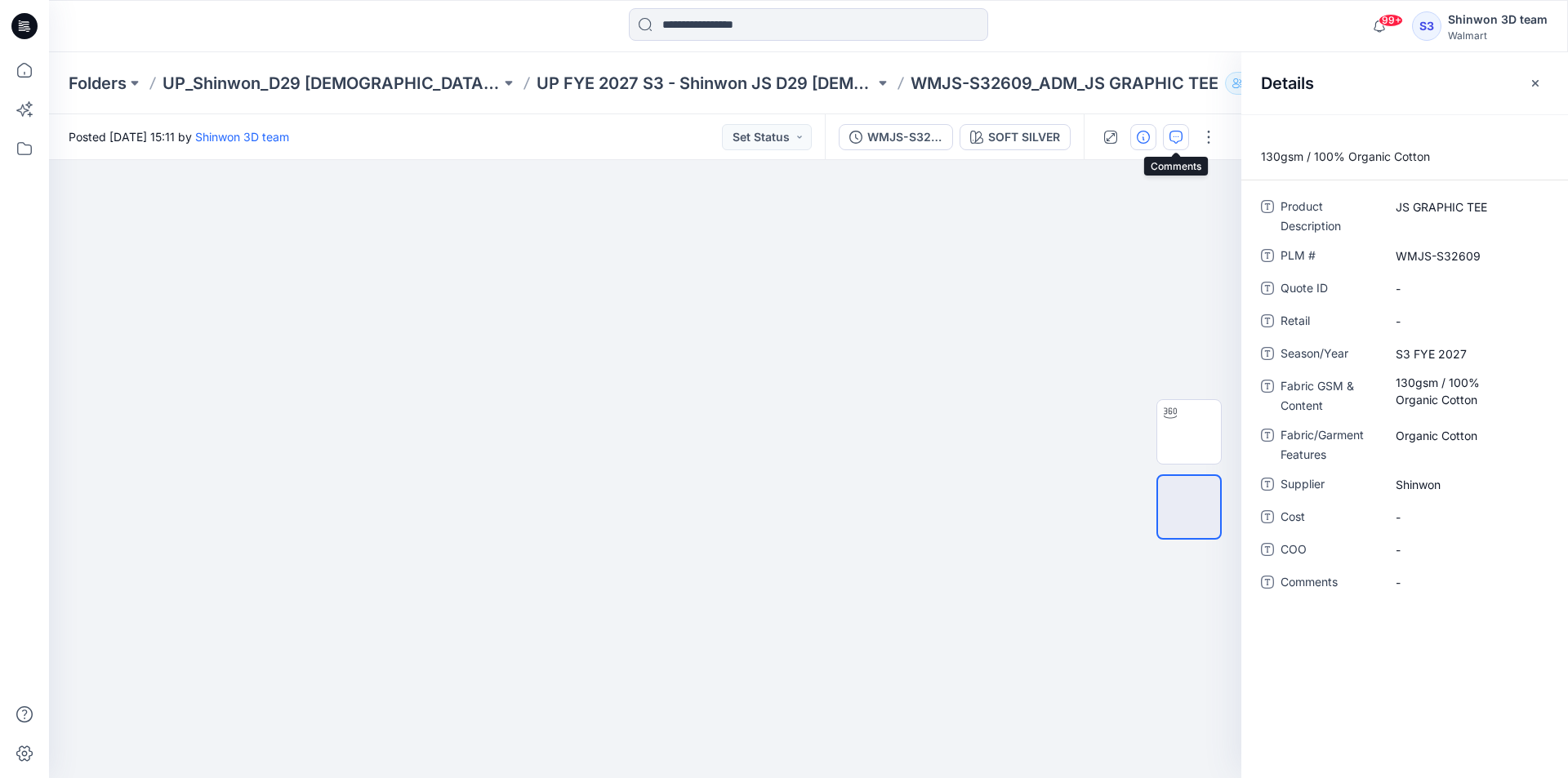
click at [1170, 143] on icon "button" at bounding box center [1176, 138] width 14 height 13
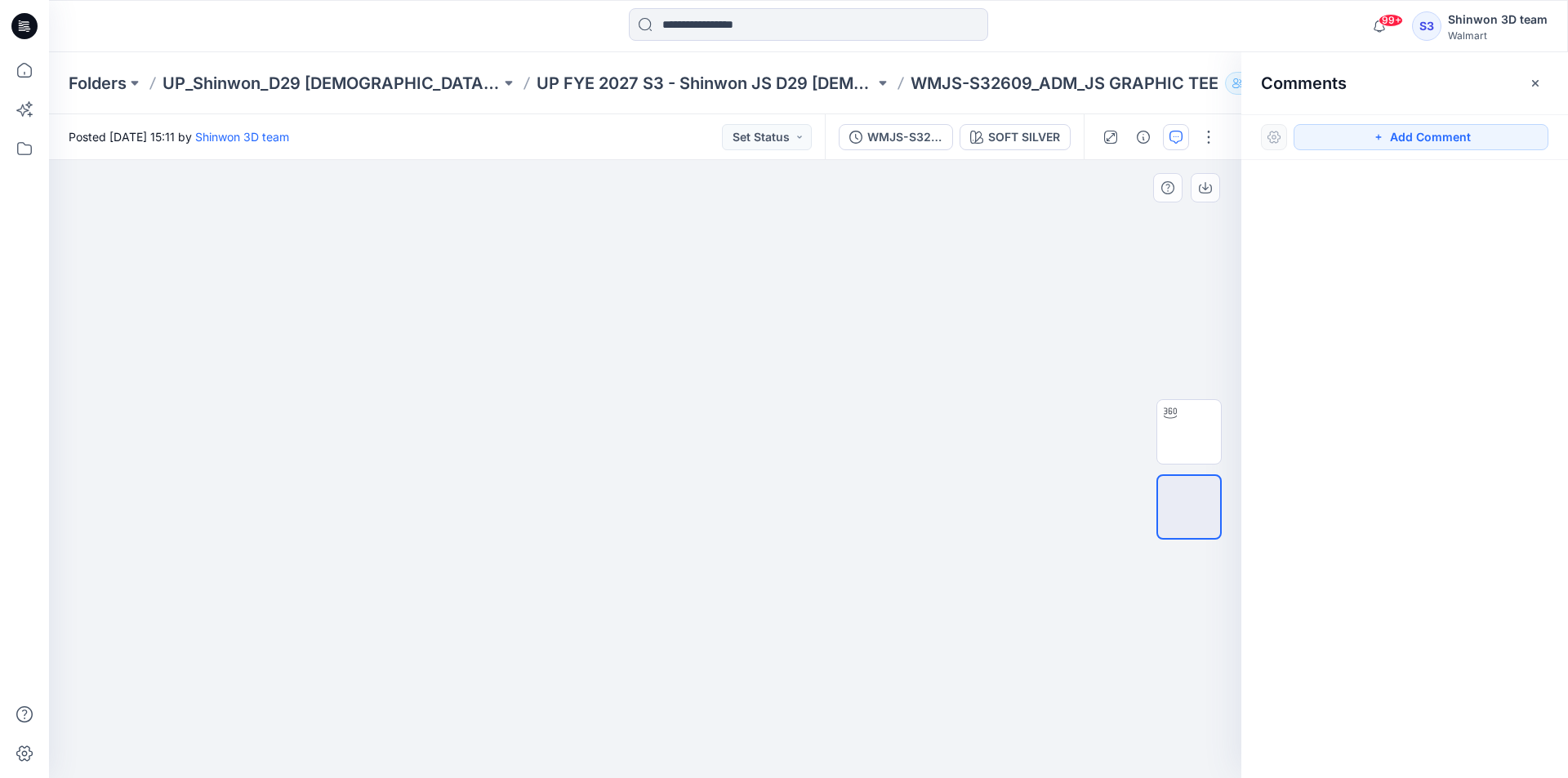
drag, startPoint x: 1306, startPoint y: 140, endPoint x: 509, endPoint y: 192, distance: 798.7
click at [1296, 139] on button "Add Comment" at bounding box center [1421, 137] width 255 height 26
click at [65, 215] on div "1" at bounding box center [645, 469] width 1193 height 618
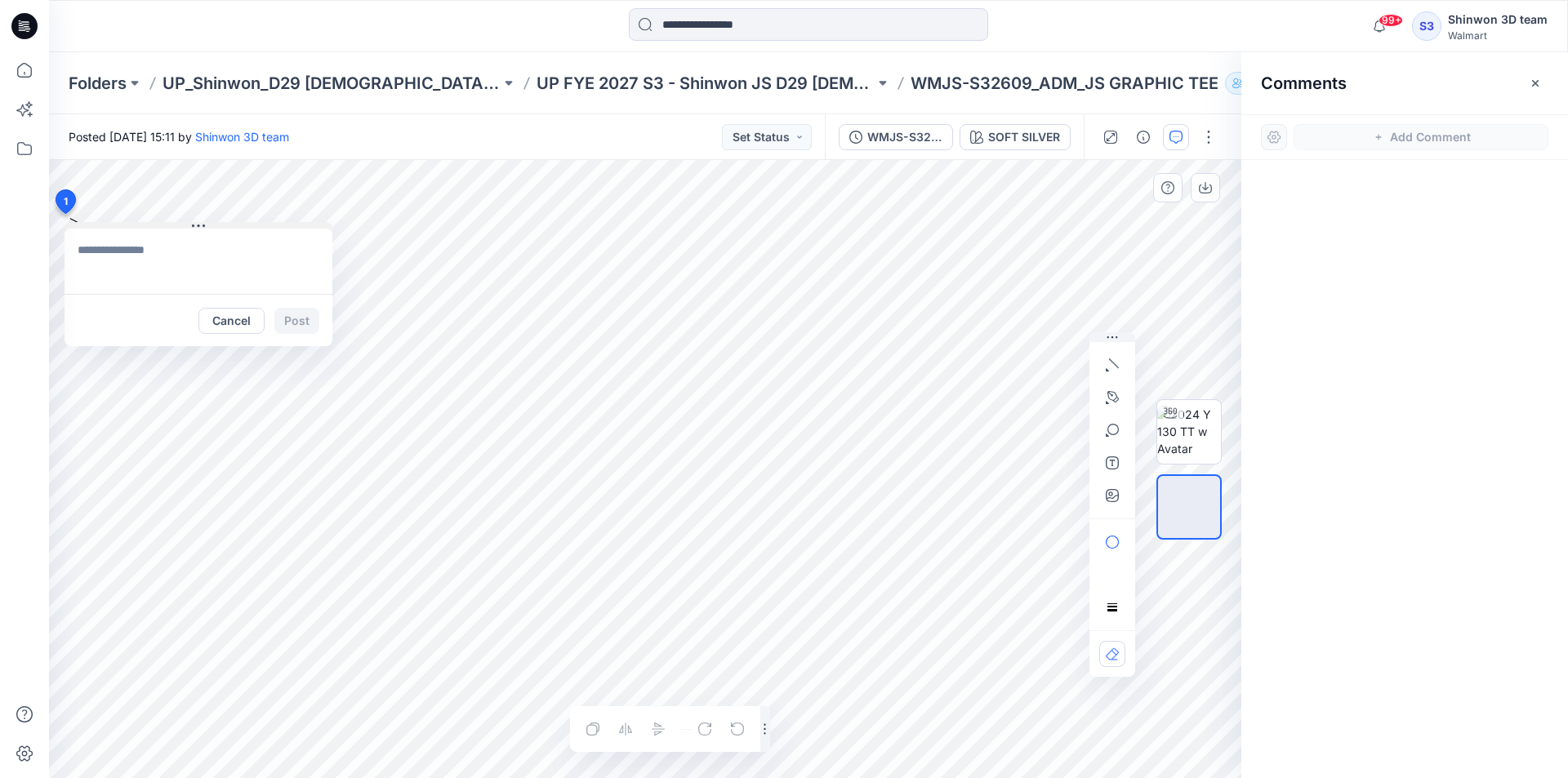
type textarea "**********"
click at [287, 315] on button "Post" at bounding box center [297, 320] width 45 height 26
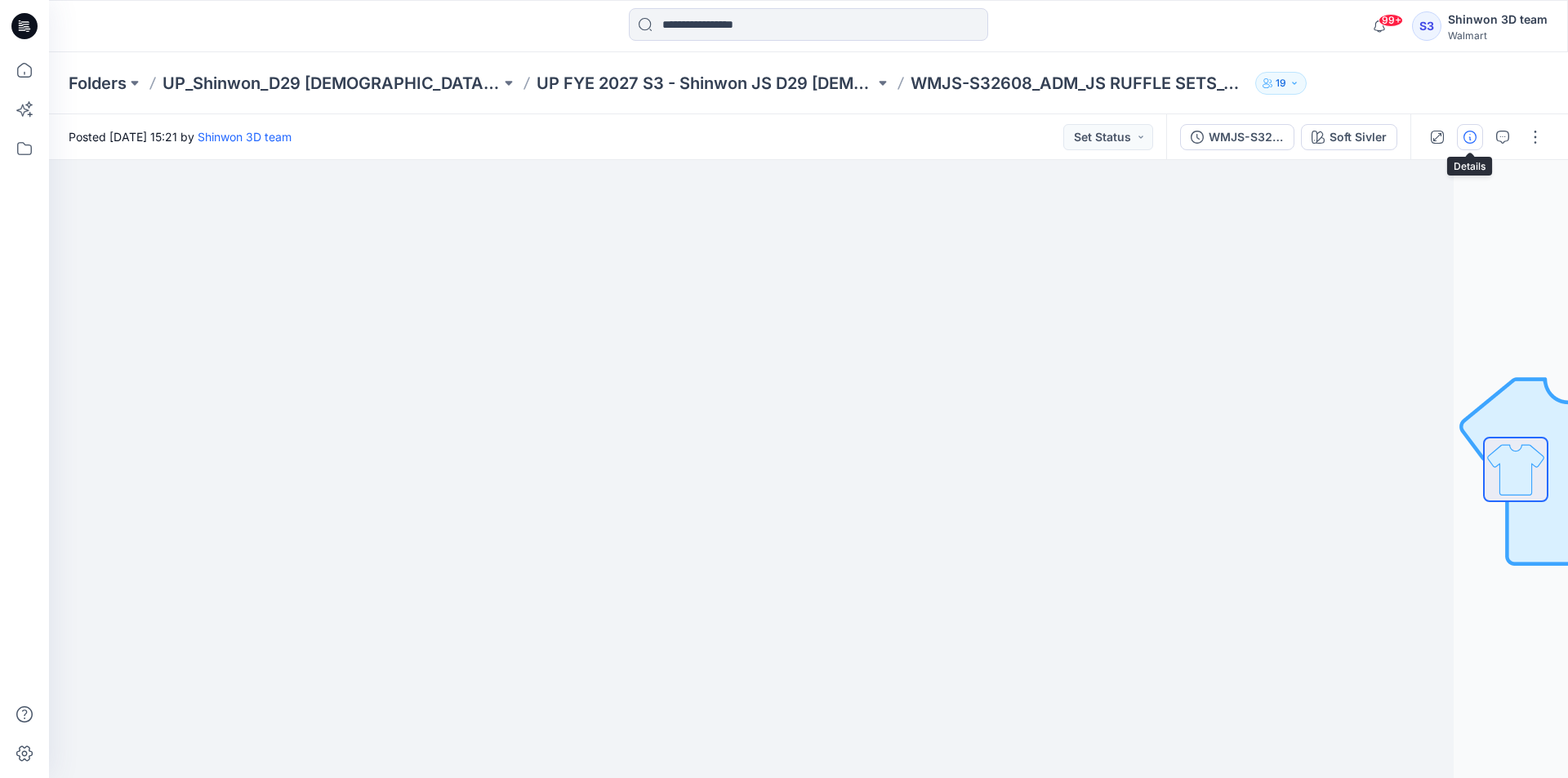
click at [1466, 132] on icon "button" at bounding box center [1471, 138] width 14 height 13
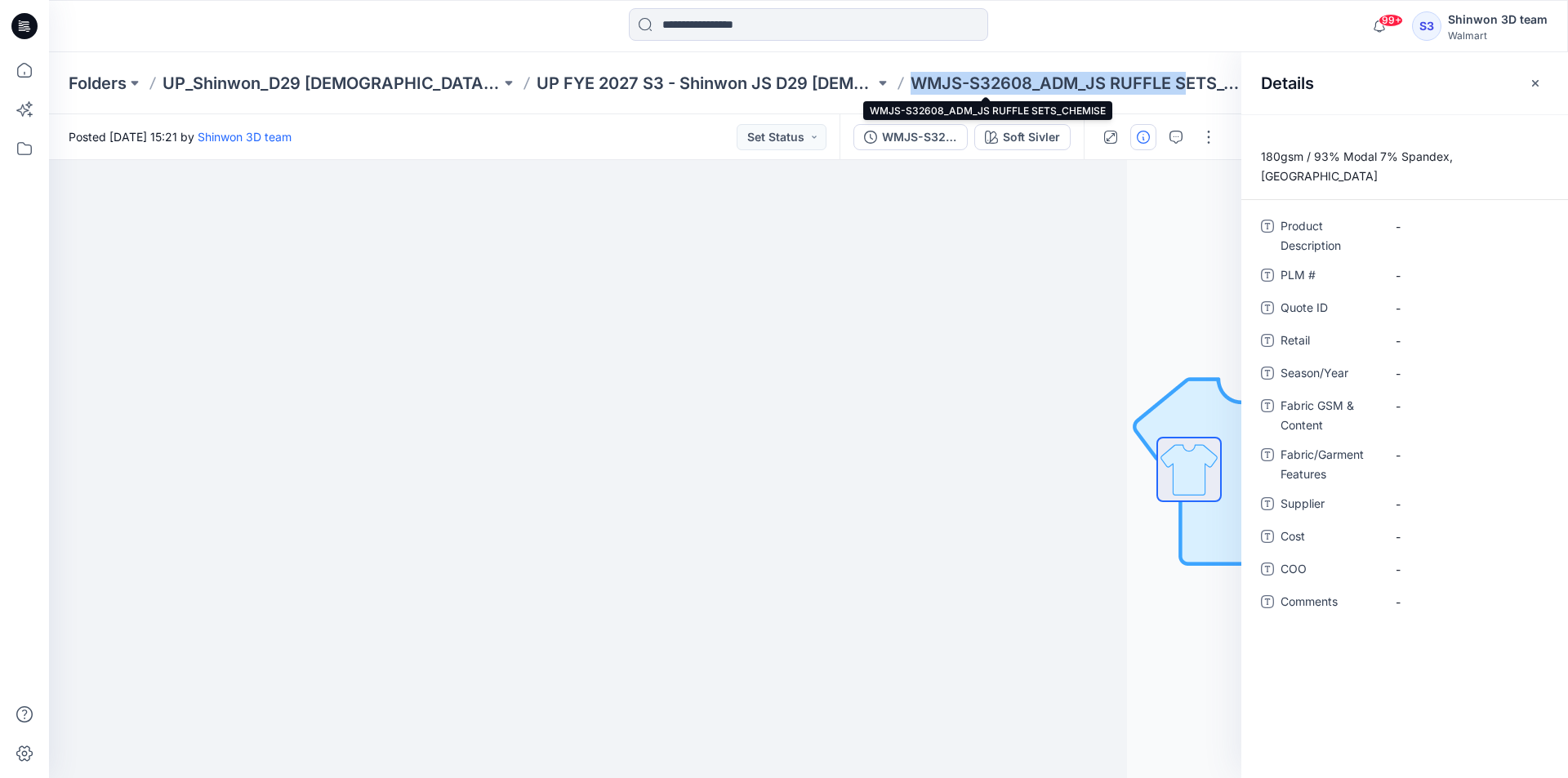
drag, startPoint x: 819, startPoint y: 80, endPoint x: 1093, endPoint y: 88, distance: 274.1
click at [1093, 88] on p "WMJS-S32608_ADM_JS RUFFLE SETS_CHEMISE" at bounding box center [1079, 84] width 338 height 23
click at [912, 77] on p "WMJS-S32608_ADM_JS RUFFLE SETS_CHEMISE" at bounding box center [1079, 84] width 338 height 23
drag, startPoint x: 938, startPoint y: 83, endPoint x: 798, endPoint y: 82, distance: 140.0
click at [798, 82] on div "Folders UP_Shinwon_D29 Ladies Sleep UP FYE 2027 S3 - Shinwon JS D29 Ladies Slee…" at bounding box center [744, 84] width 1353 height 23
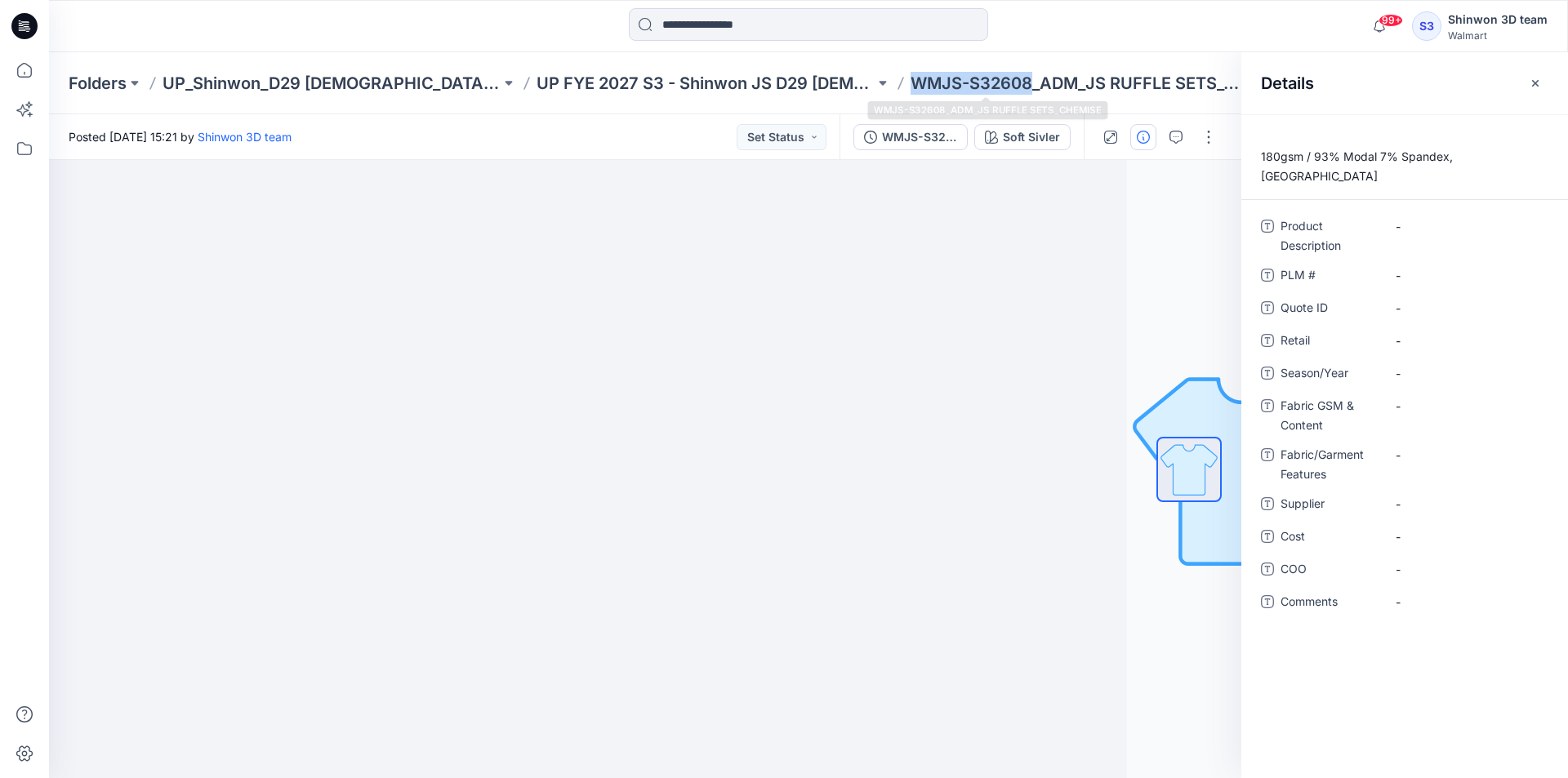
copy p "WMJS-S32608"
click at [1435, 262] on div "-" at bounding box center [1467, 275] width 163 height 26
type textarea "**********"
click at [1312, 265] on span "PLM #" at bounding box center [1330, 277] width 98 height 23
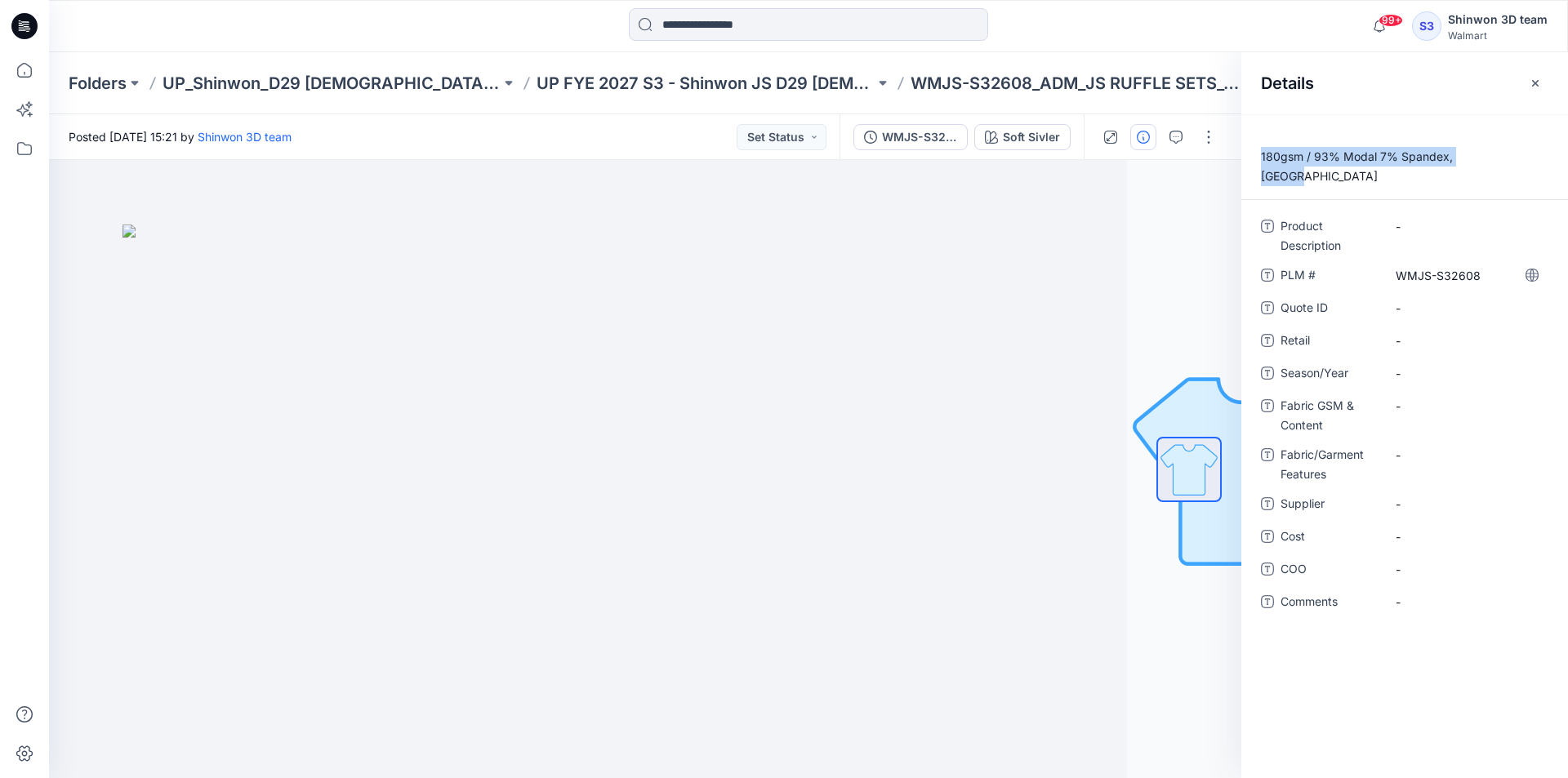
drag, startPoint x: 1247, startPoint y: 154, endPoint x: 1497, endPoint y: 160, distance: 250.1
click at [1497, 160] on p "180gsm / 93% Modal 7% Spandex, Jersey" at bounding box center [1405, 166] width 327 height 40
copy p "180gsm / 93% Modal 7% Spandex, Jersey"
click at [1418, 446] on Features "-" at bounding box center [1467, 455] width 142 height 17
click at [1420, 398] on Content "-" at bounding box center [1467, 407] width 142 height 17
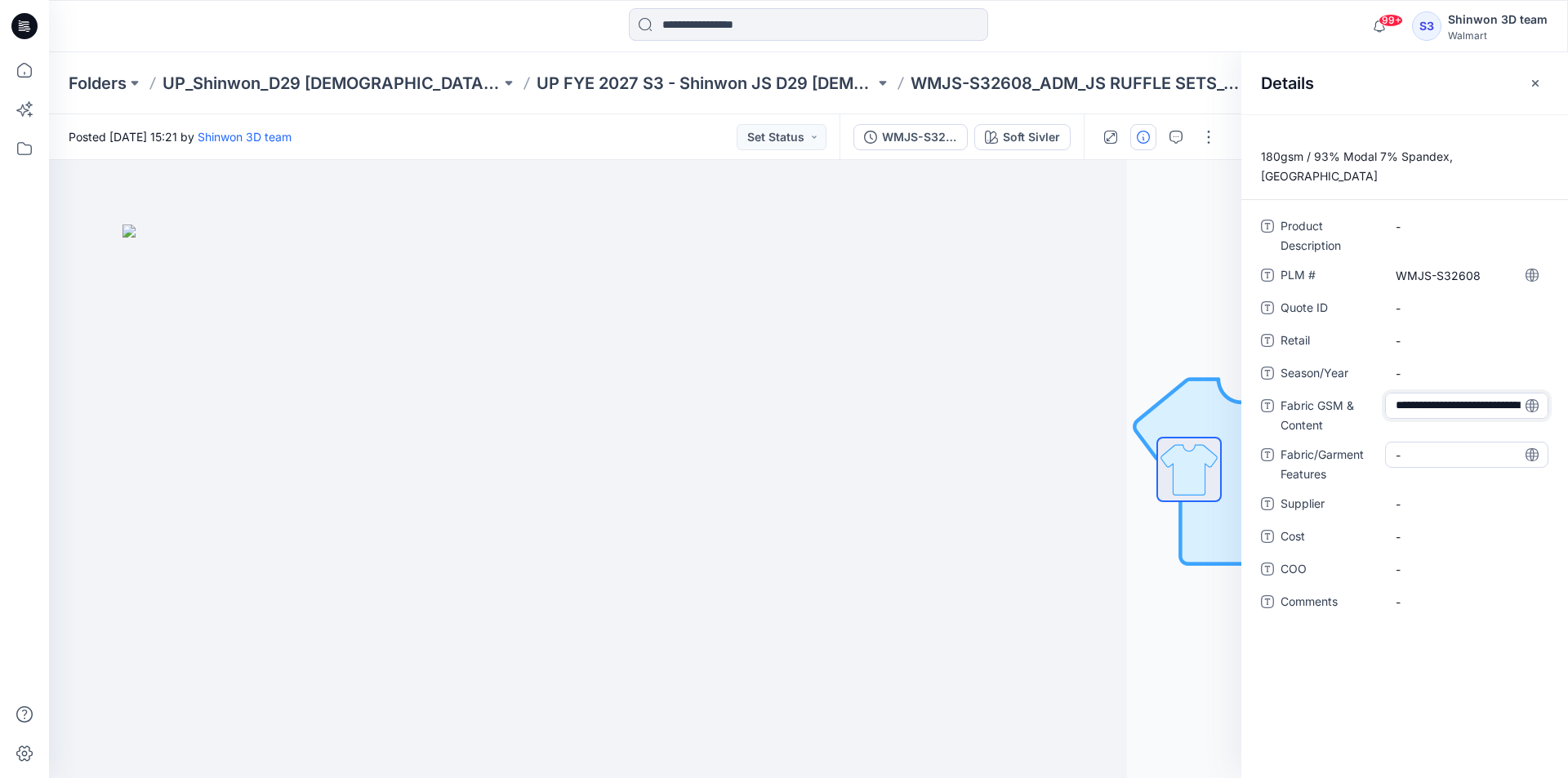
scroll to position [12, 0]
click at [1430, 457] on Features "-" at bounding box center [1467, 466] width 142 height 17
drag, startPoint x: 1471, startPoint y: 442, endPoint x: 1365, endPoint y: 403, distance: 112.9
type textarea "******"
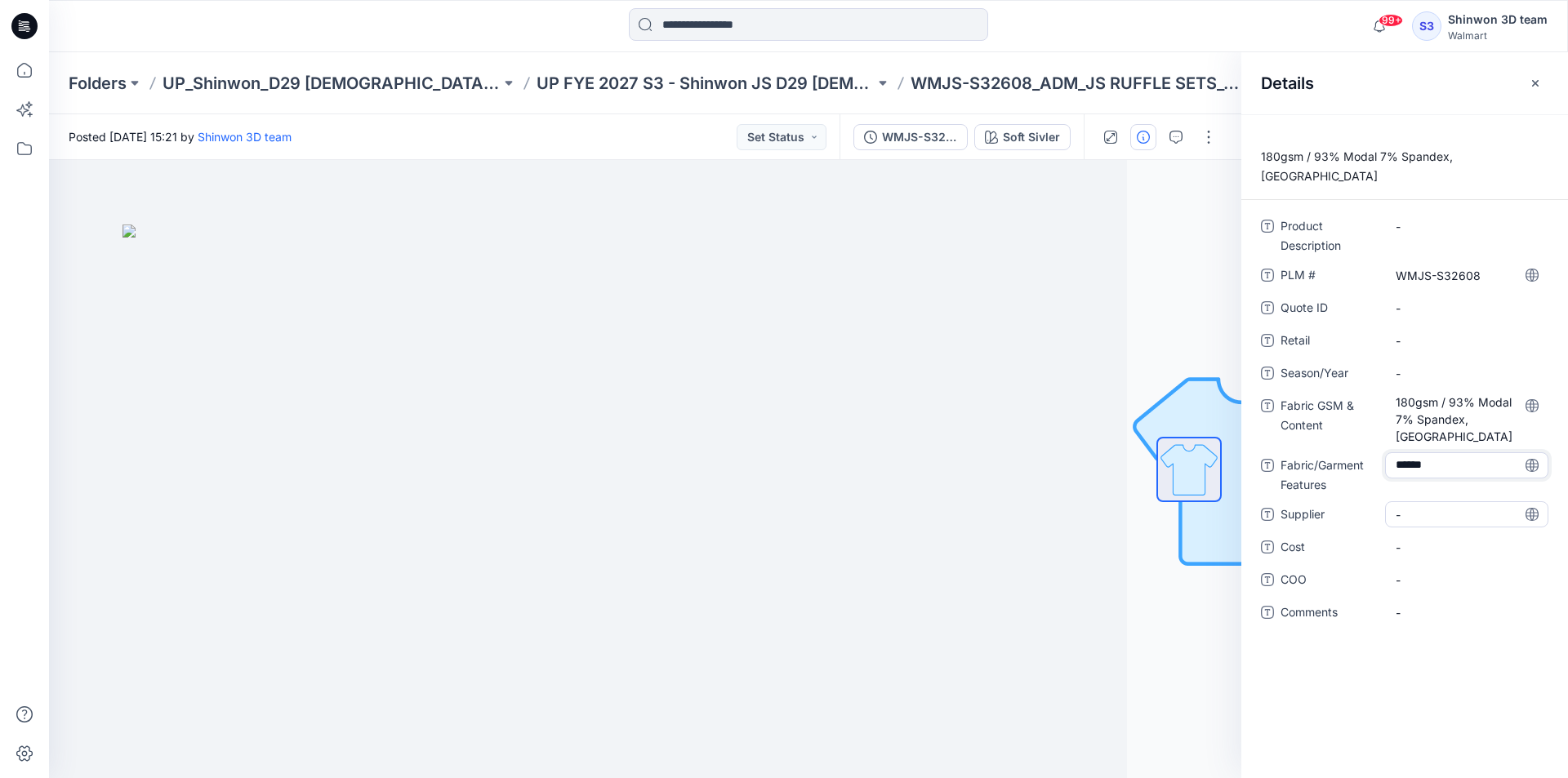
click at [1476, 501] on div "-" at bounding box center [1467, 514] width 163 height 26
type textarea "*******"
click at [1428, 218] on Description "-" at bounding box center [1467, 227] width 142 height 17
type textarea "**********"
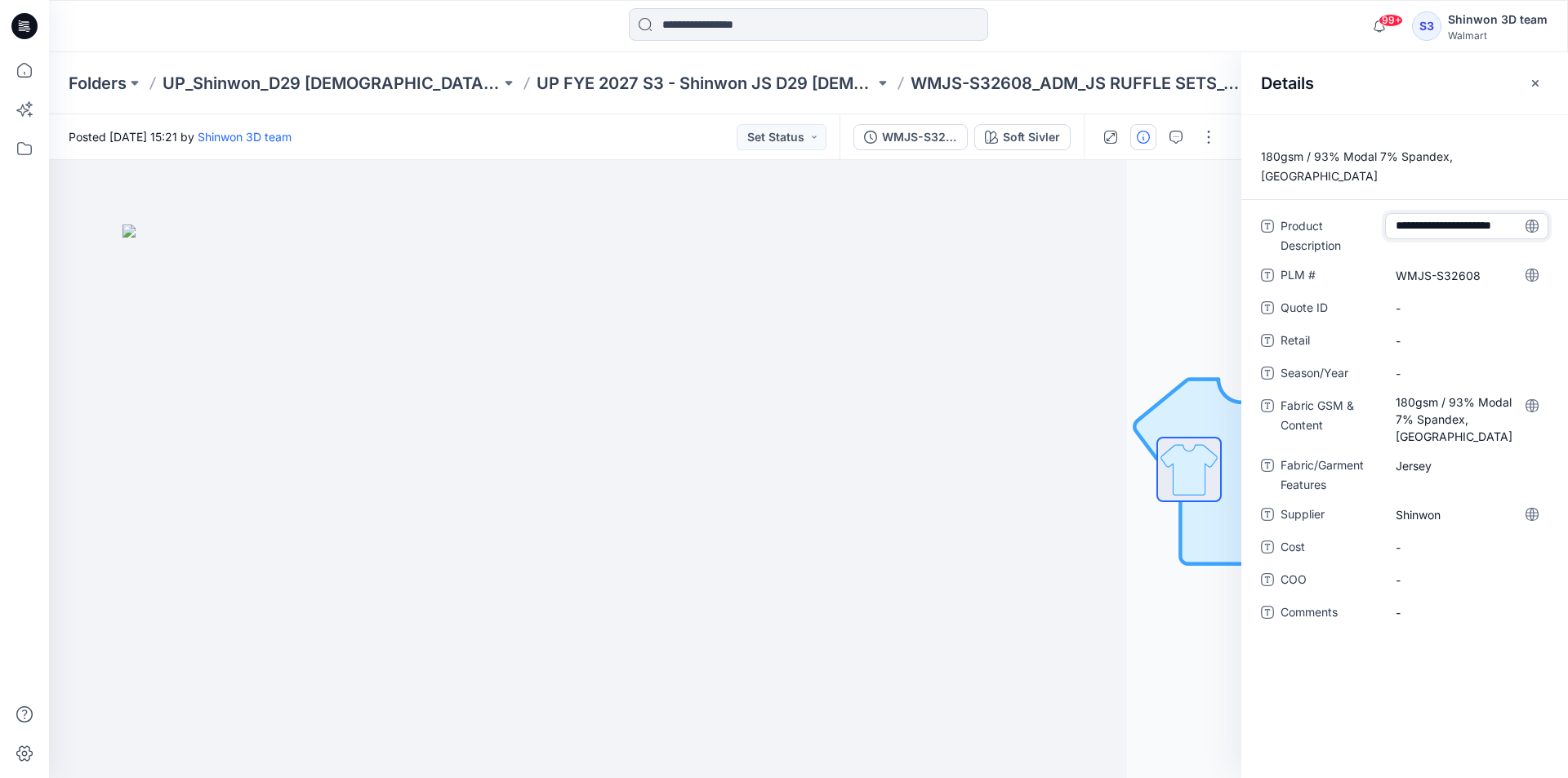
click at [1328, 227] on span "Product Description" at bounding box center [1330, 235] width 98 height 40
click at [1434, 214] on Description "JS RUFFLE SETS_CHEMISE" at bounding box center [1467, 231] width 142 height 35
drag, startPoint x: 1496, startPoint y: 220, endPoint x: 1493, endPoint y: 253, distance: 33.1
click at [1493, 253] on div "**********" at bounding box center [1405, 429] width 287 height 432
click at [1486, 213] on textarea "**********" at bounding box center [1467, 230] width 163 height 35
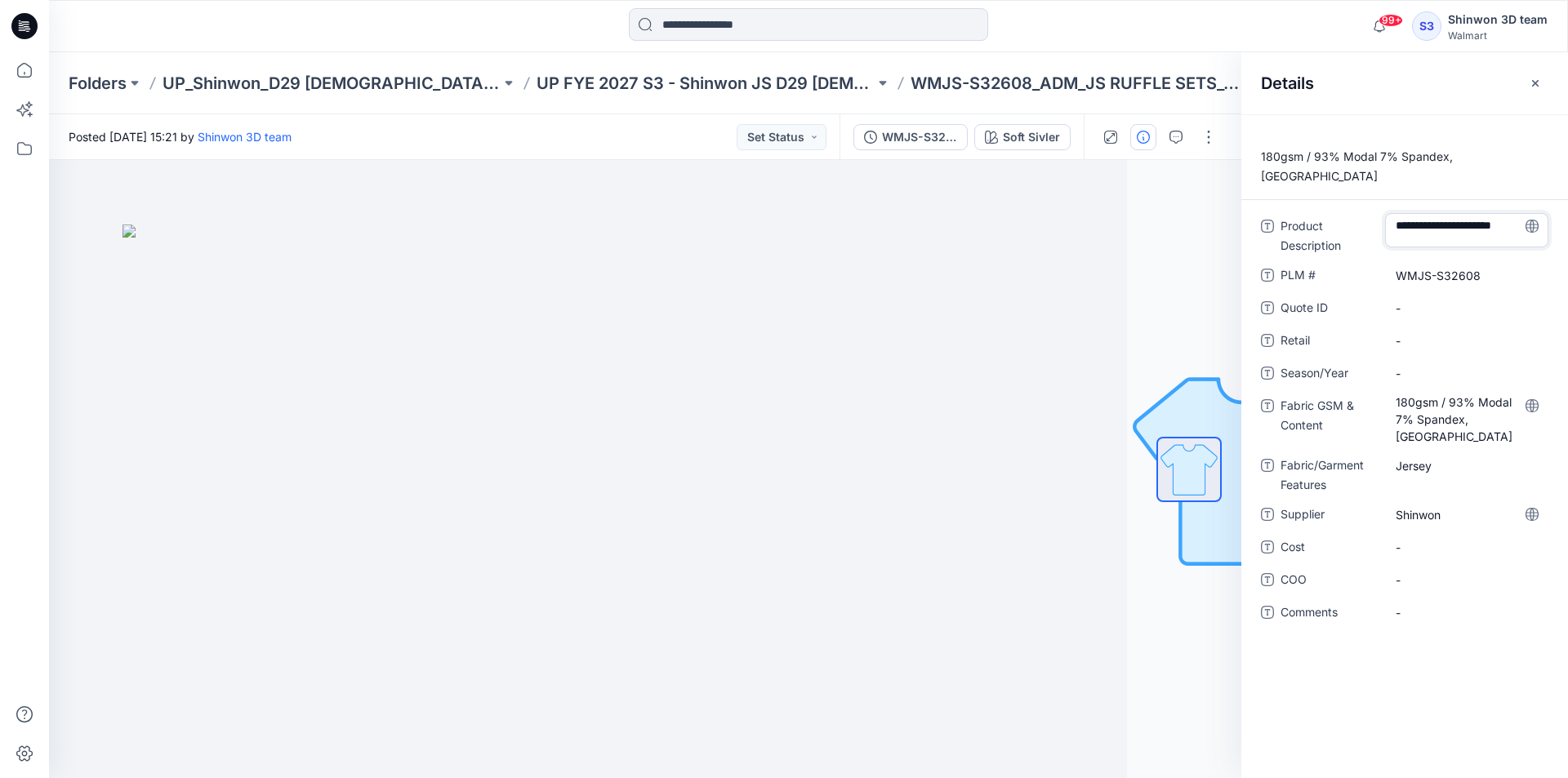
drag, startPoint x: 1410, startPoint y: 221, endPoint x: 1409, endPoint y: 237, distance: 16.0
click at [1409, 221] on textarea "**********" at bounding box center [1467, 230] width 163 height 35
click at [1426, 365] on span "-" at bounding box center [1467, 374] width 142 height 17
type textarea "**********"
click at [1318, 334] on div "Product Description JS RUFFLE SETS_CHEMISE PLM # WMJS-S32608 Quote ID - Retail …" at bounding box center [1405, 429] width 287 height 432
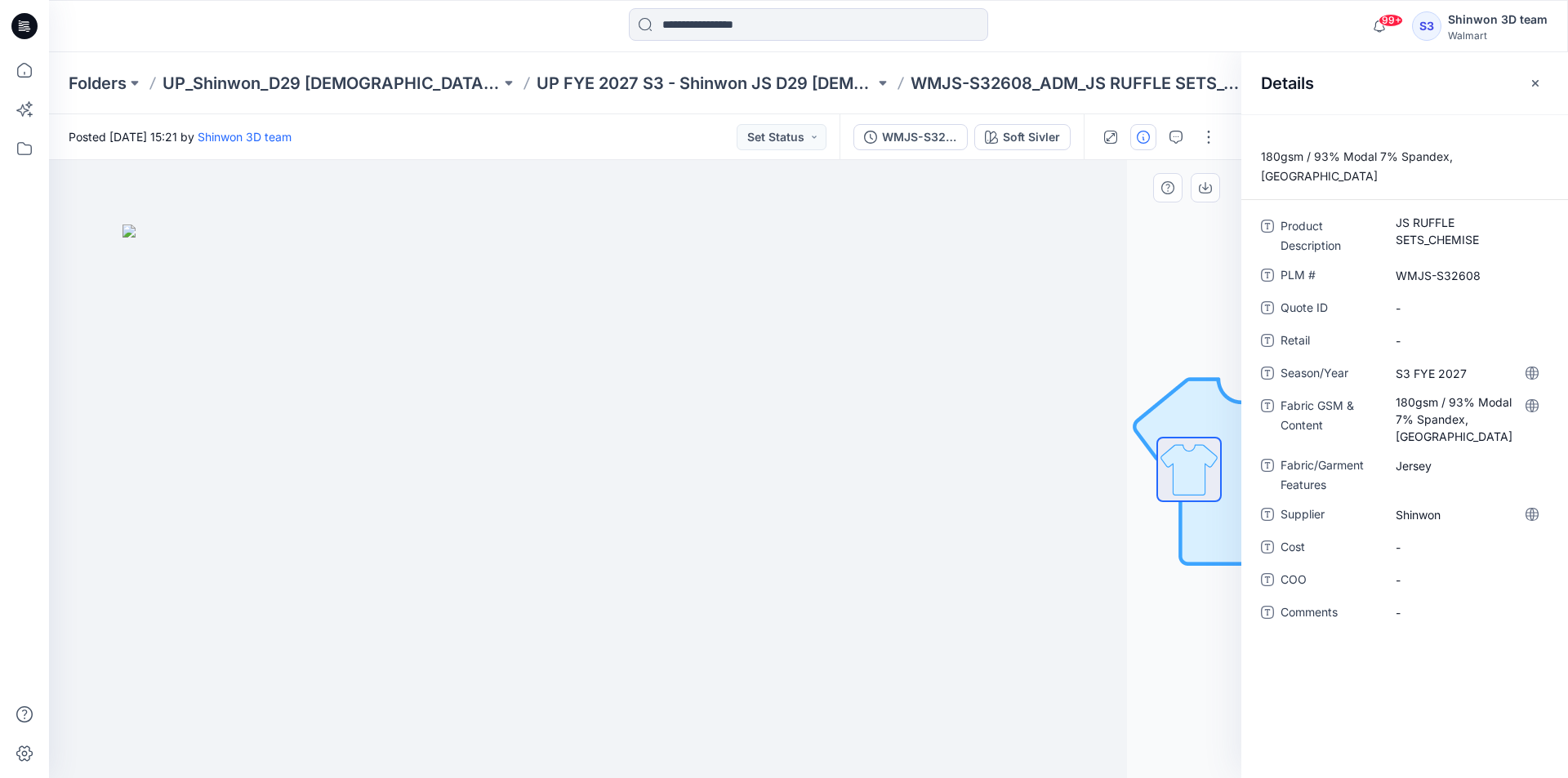
click at [879, 295] on img at bounding box center [530, 501] width 817 height 554
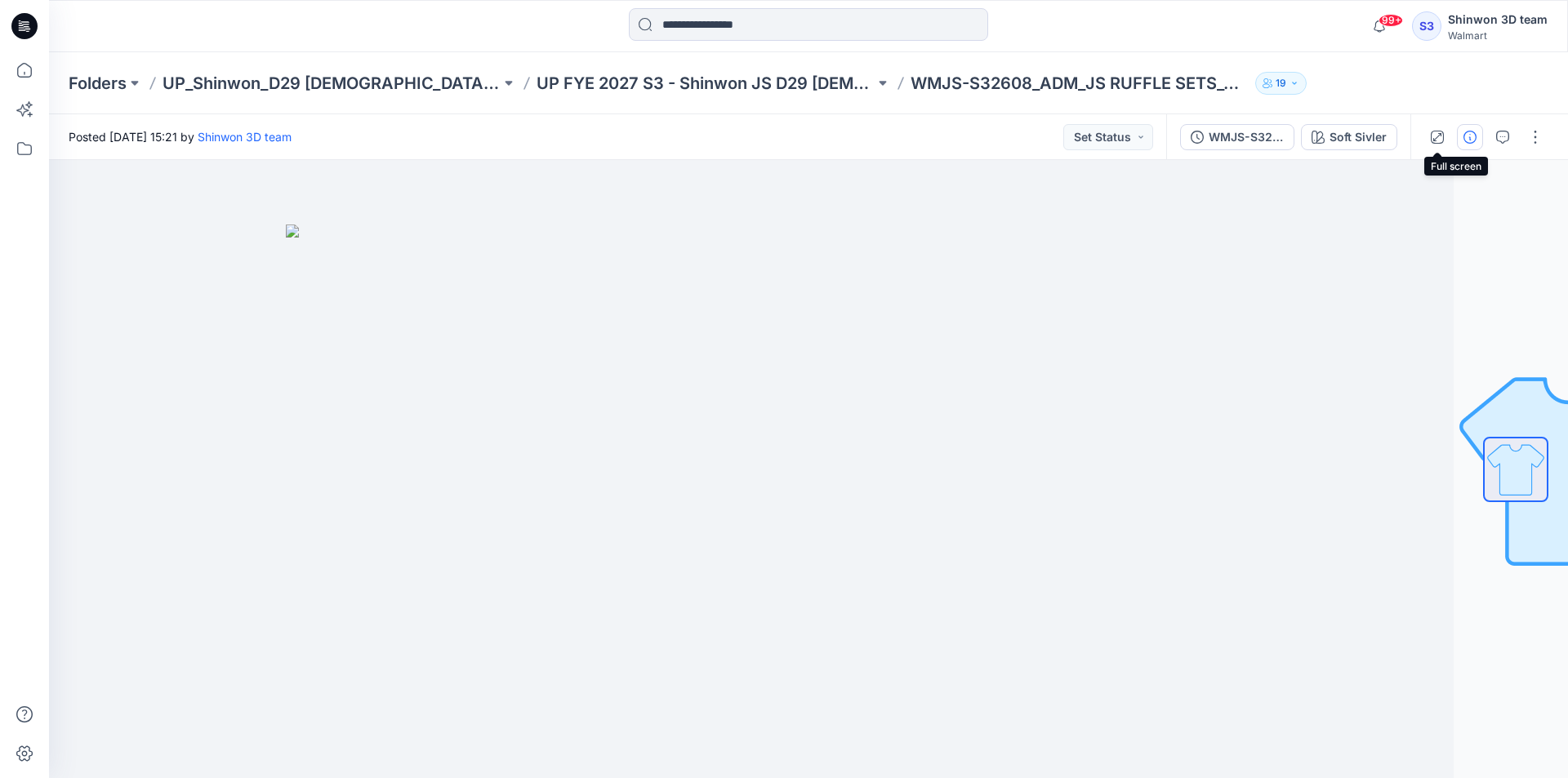
click at [1466, 136] on icon "button" at bounding box center [1471, 138] width 14 height 13
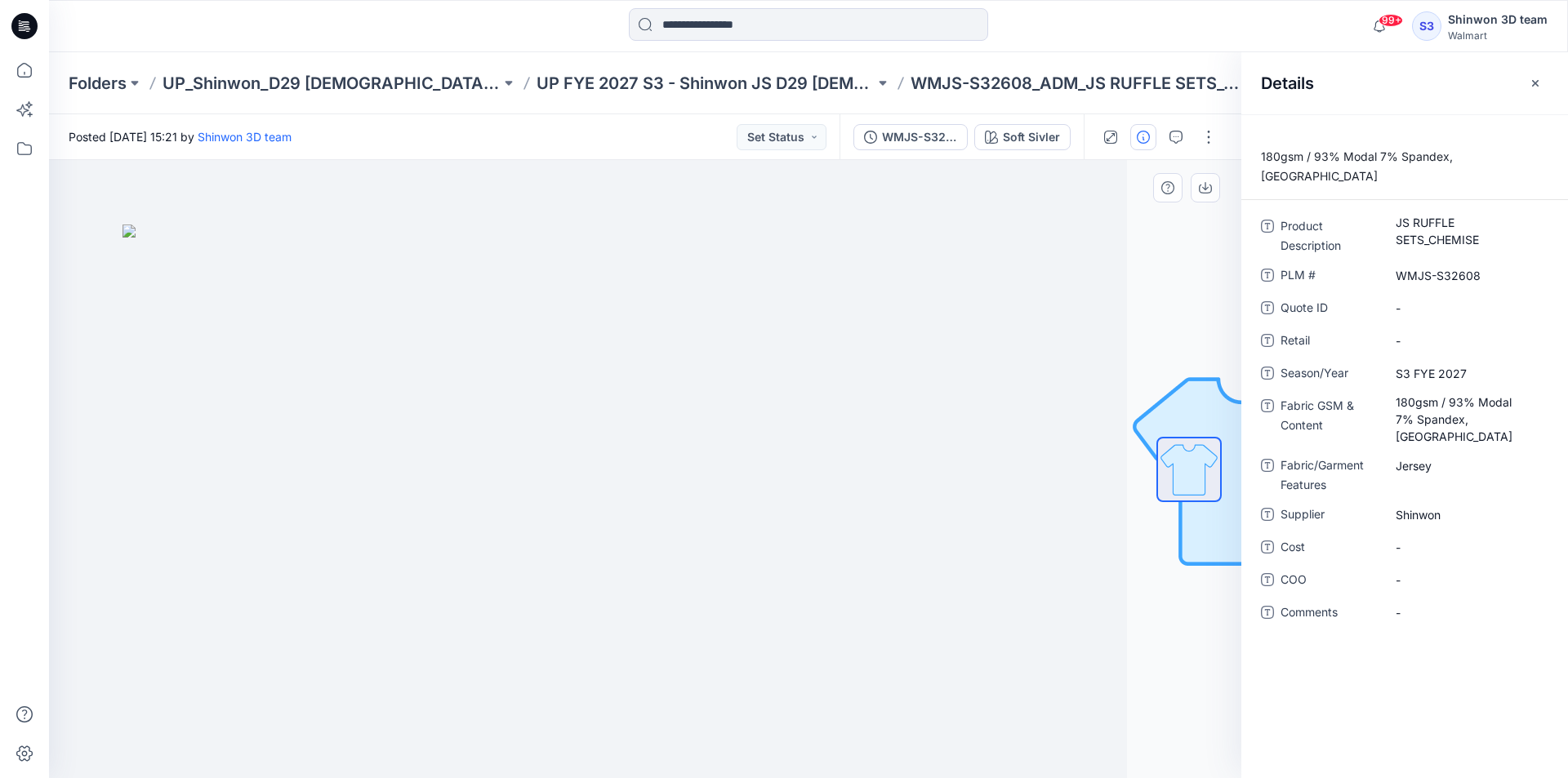
click at [769, 266] on img at bounding box center [530, 501] width 817 height 554
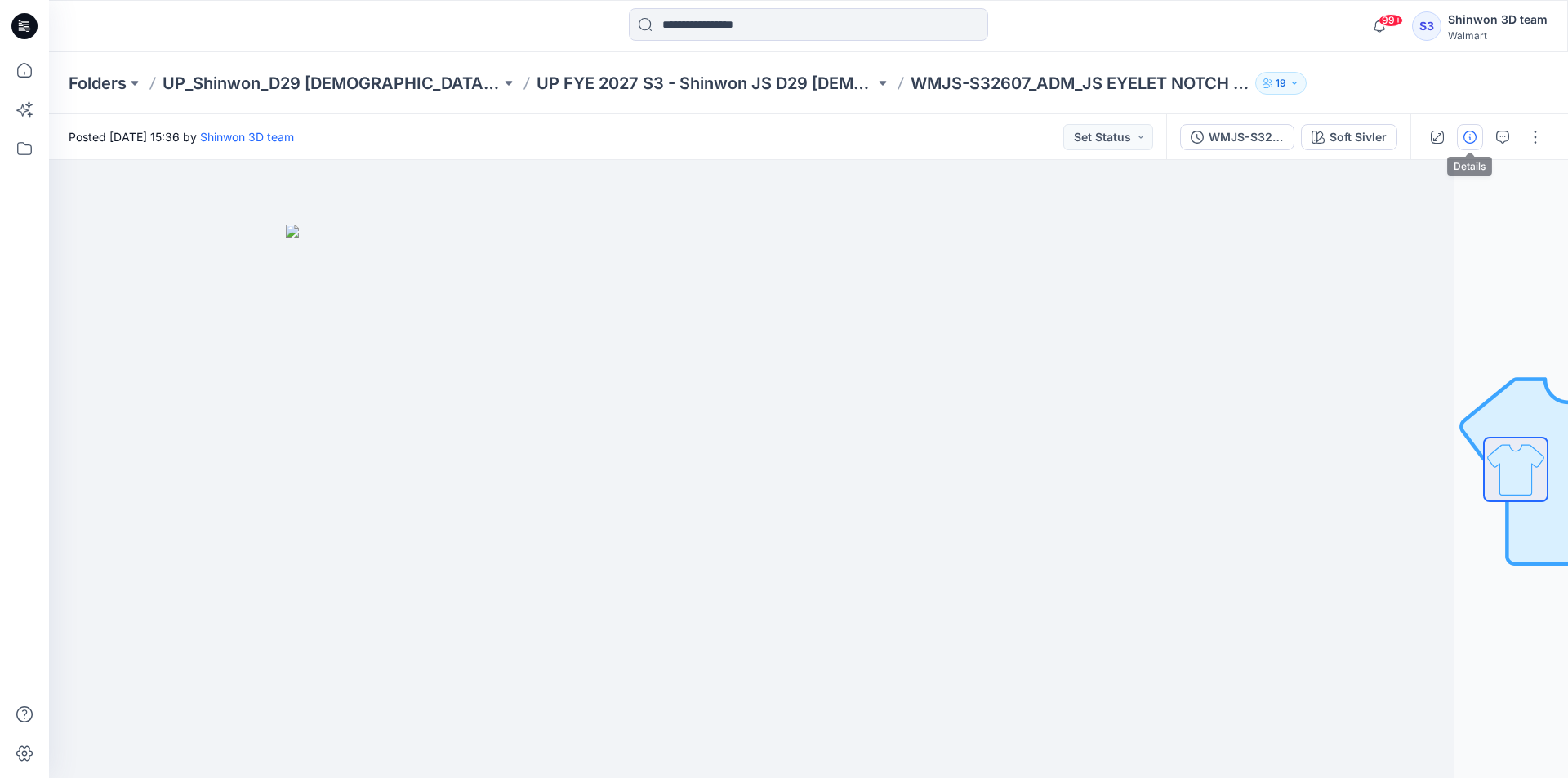
click at [1467, 136] on icon "button" at bounding box center [1471, 138] width 14 height 13
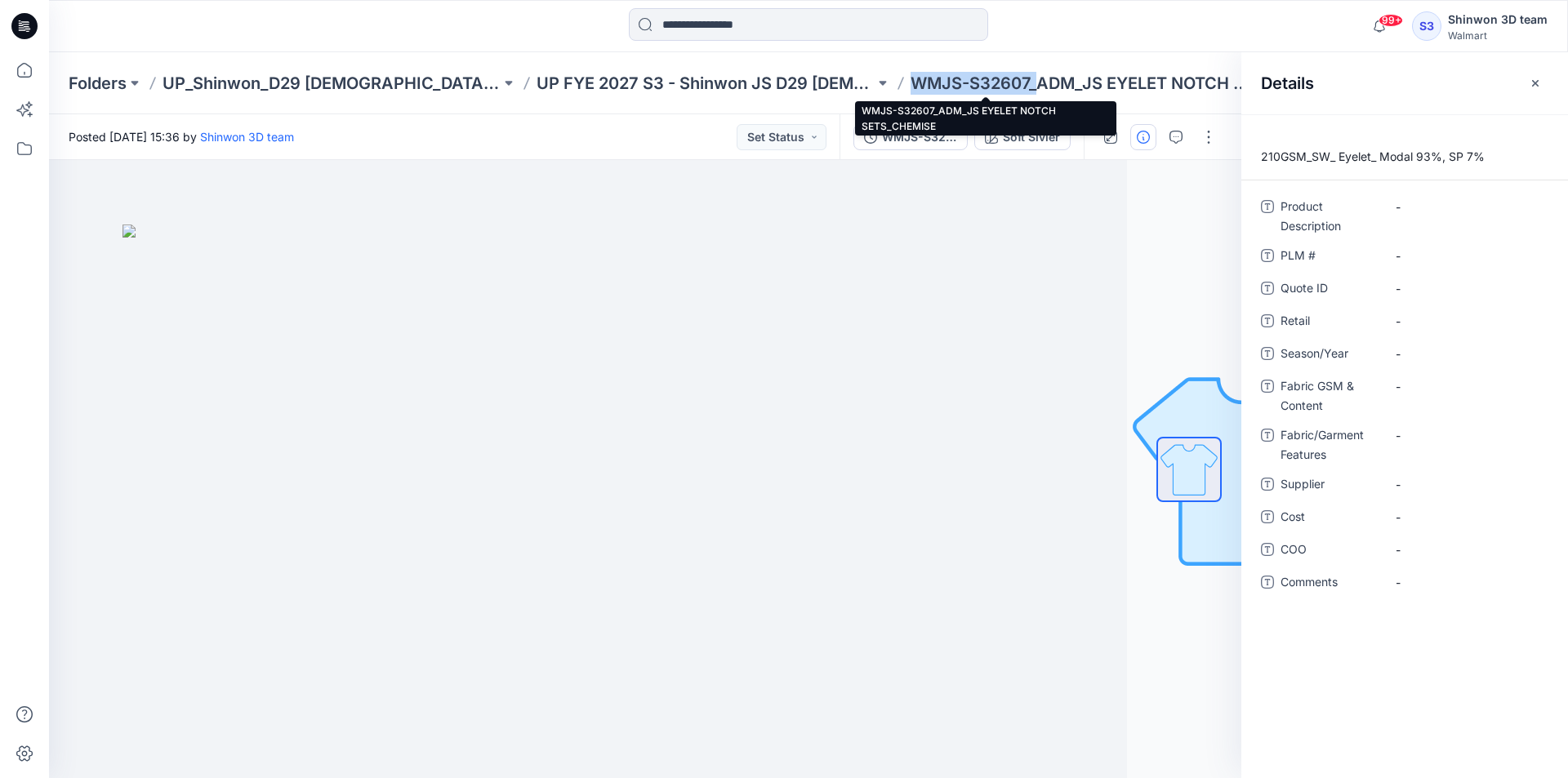
drag, startPoint x: 939, startPoint y: 80, endPoint x: 819, endPoint y: 80, distance: 120.0
click at [910, 80] on p "WMJS-S32607_ADM_JS EYELET NOTCH SETS_CHEMISE" at bounding box center [1079, 84] width 338 height 23
copy p "WMJS-S32607_"
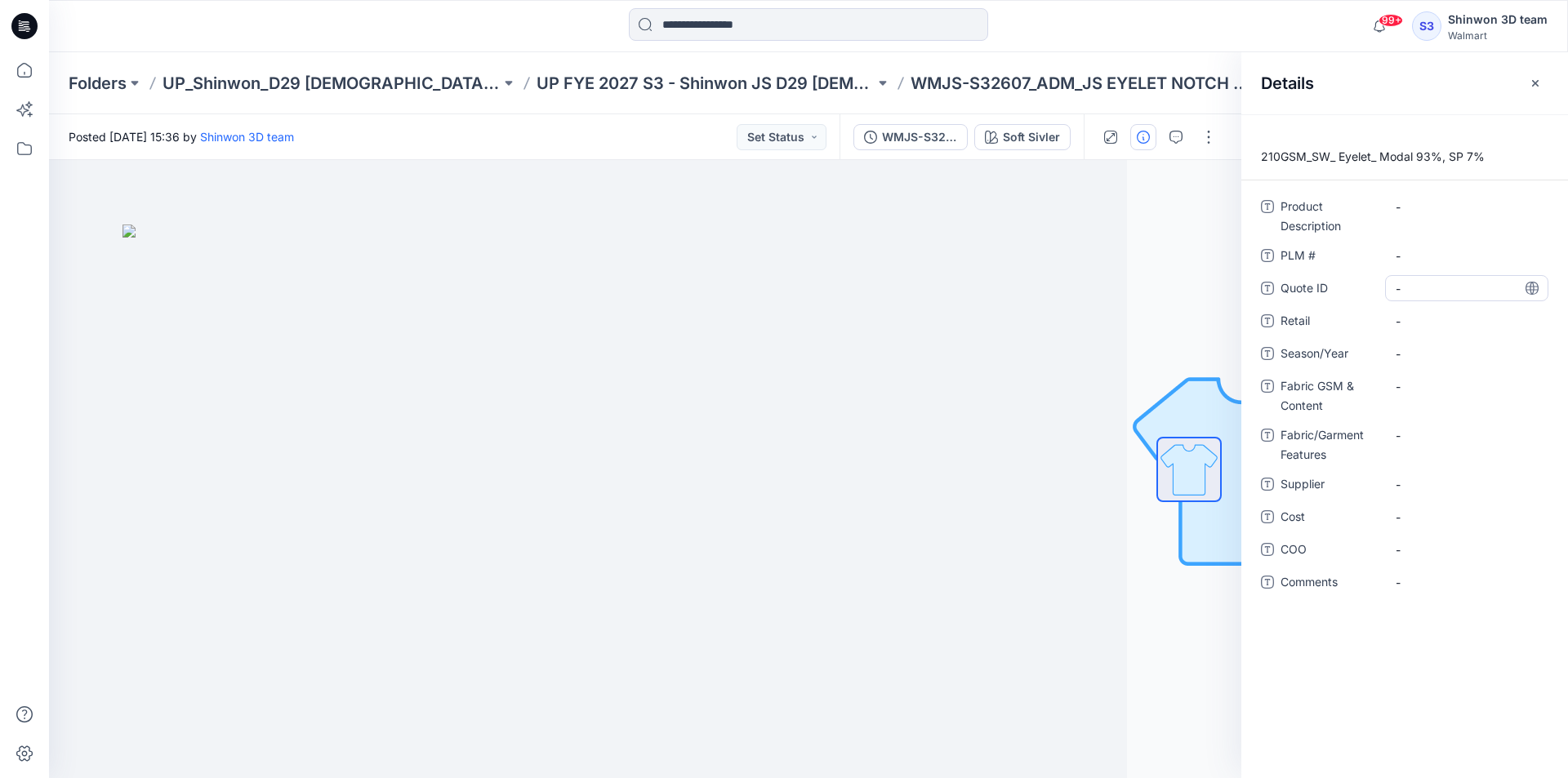
click at [1421, 284] on ID "-" at bounding box center [1467, 289] width 142 height 17
click at [1419, 312] on div "-" at bounding box center [1467, 320] width 163 height 26
click at [1415, 263] on \ "-" at bounding box center [1467, 256] width 142 height 17
type textarea "**********"
click at [1363, 275] on div "Quote ID -" at bounding box center [1405, 287] width 287 height 26
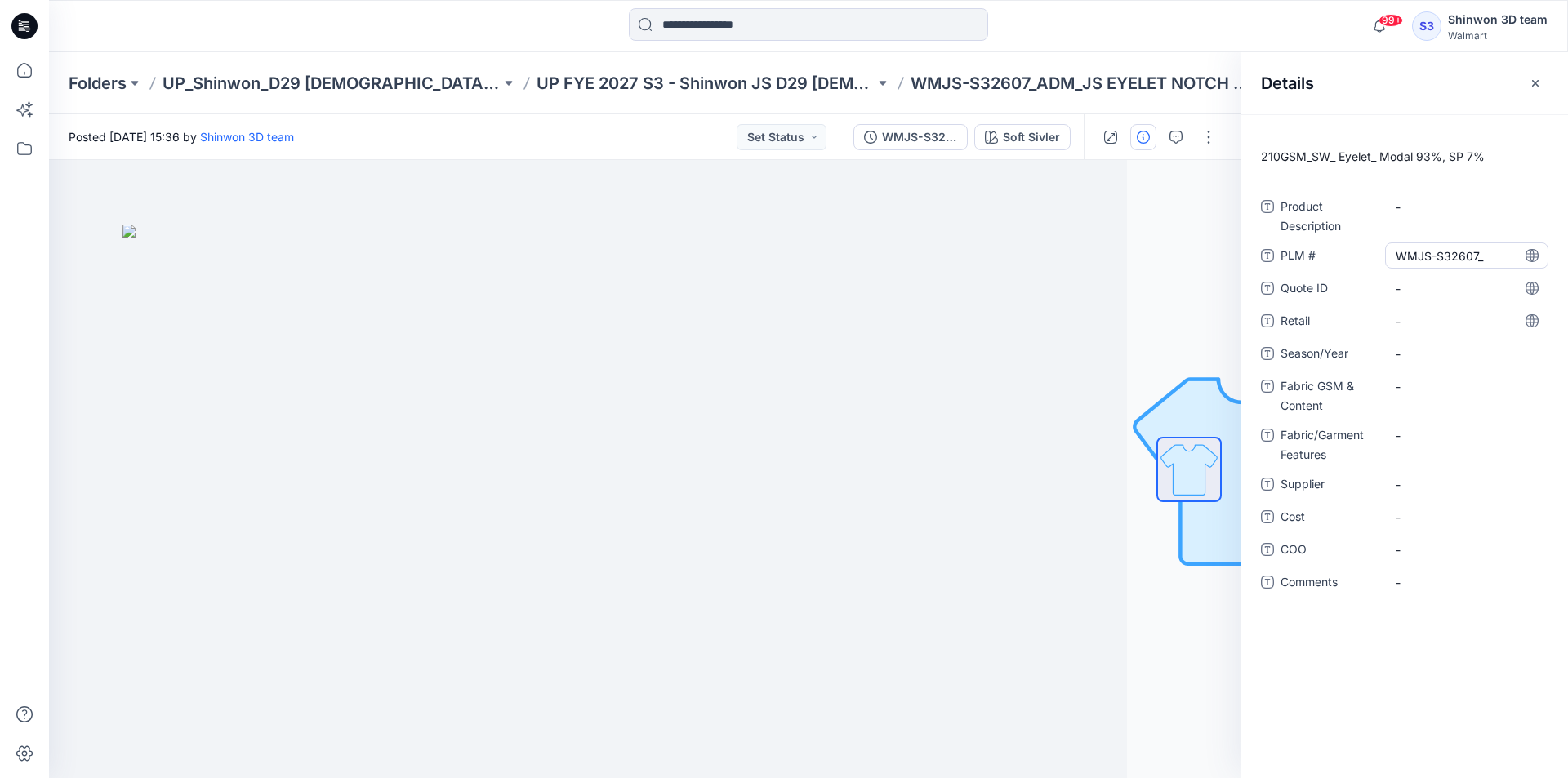
click at [1497, 258] on \ "WMJS-S32607_" at bounding box center [1467, 256] width 142 height 17
type textarea "**********"
click at [459, 344] on img at bounding box center [530, 501] width 817 height 554
click at [1446, 201] on Description "-" at bounding box center [1467, 207] width 142 height 17
type textarea "**********"
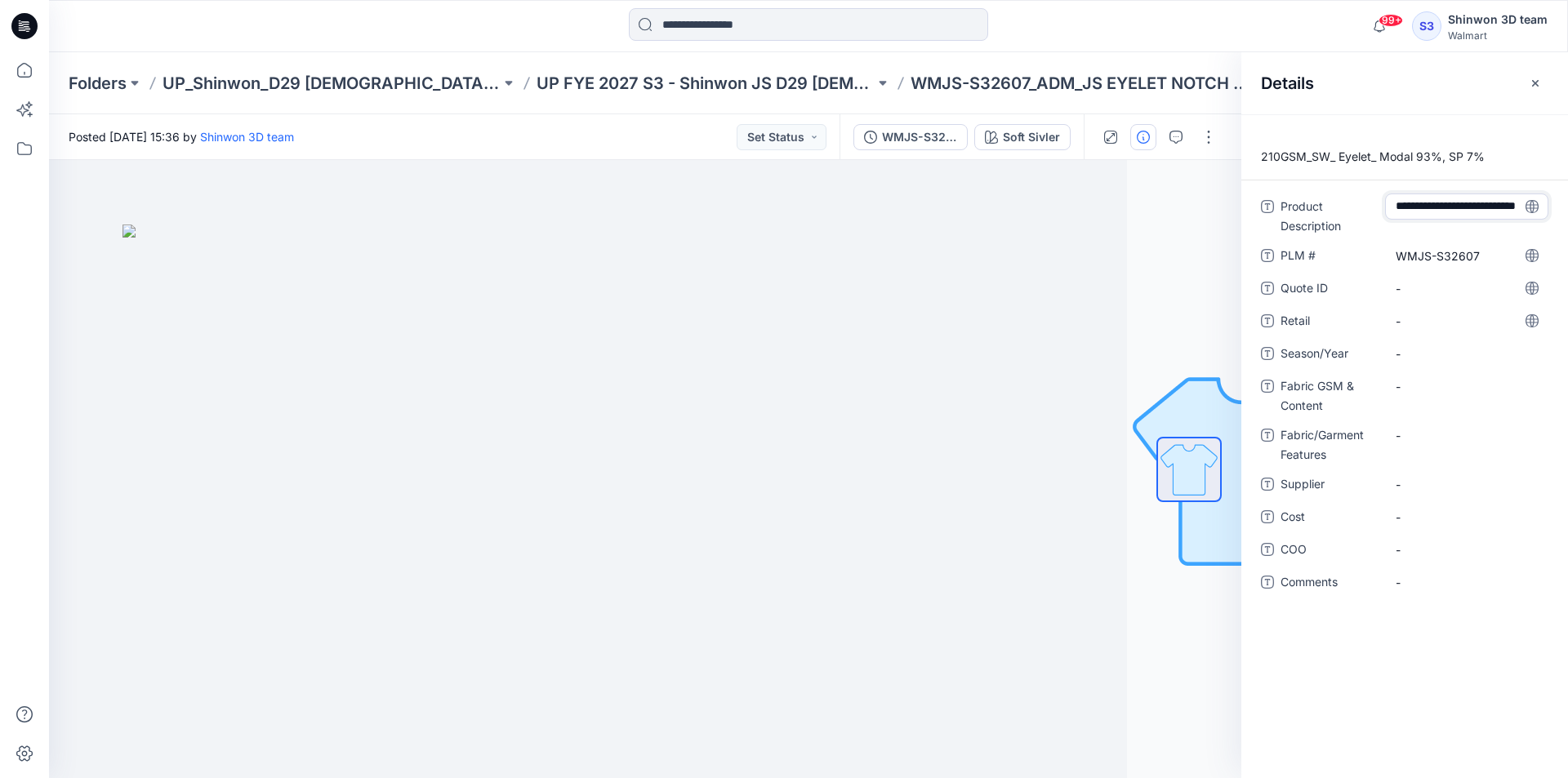
scroll to position [29, 0]
click at [1298, 230] on span "Product Description" at bounding box center [1330, 216] width 98 height 40
drag, startPoint x: 1484, startPoint y: 155, endPoint x: 1252, endPoint y: 155, distance: 232.0
click at [1252, 155] on p "210GSM_SW_ Eyelet_ Modal 93%, SP 7%" at bounding box center [1405, 156] width 327 height 19
copy p "210GSM_SW_ Eyelet_ Modal 93%, SP 7%"
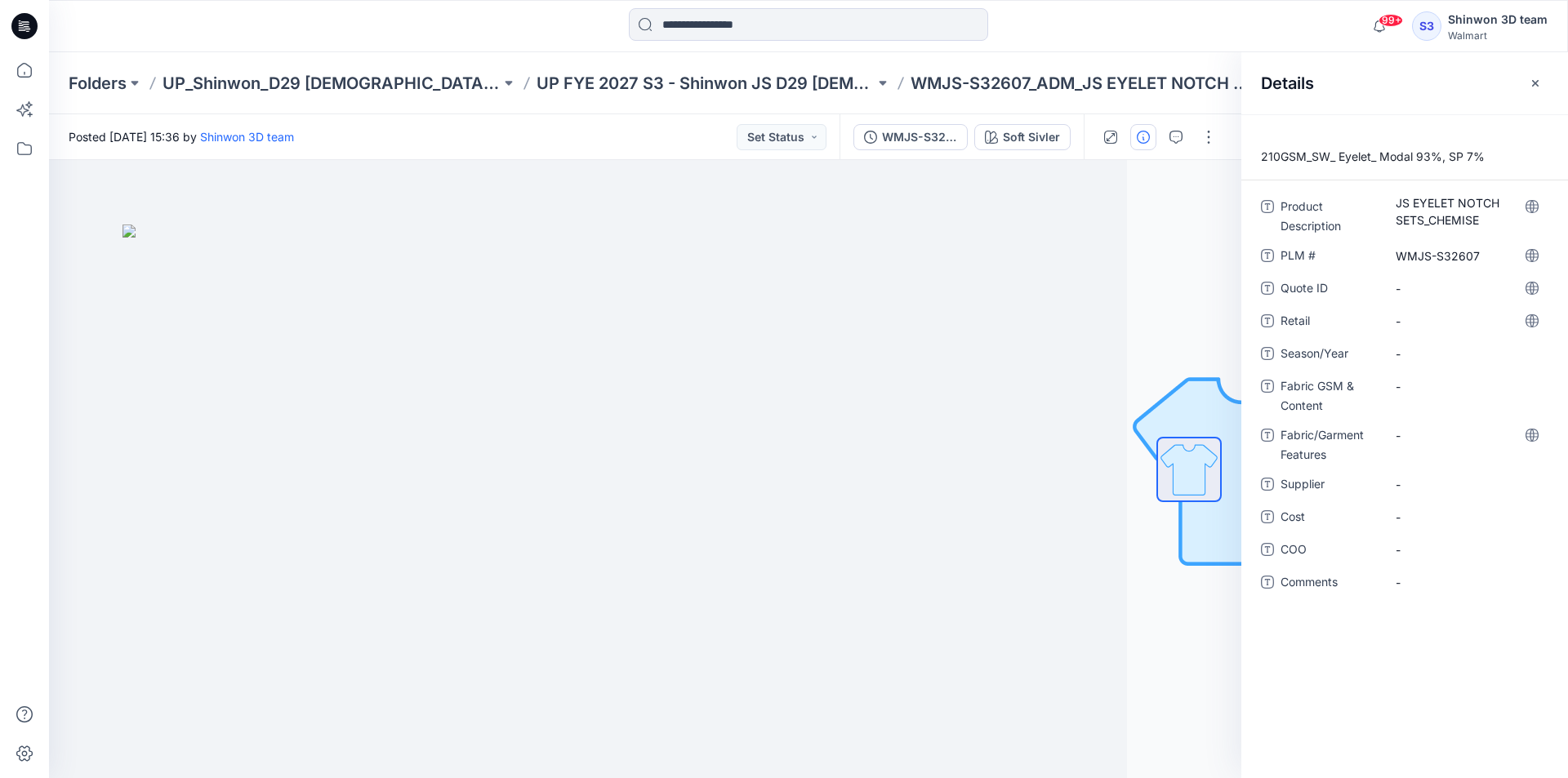
click at [1413, 464] on div "-" at bounding box center [1467, 443] width 163 height 42
click at [1429, 397] on div "-" at bounding box center [1467, 386] width 163 height 26
type textarea "**********"
click at [1434, 438] on Features "-" at bounding box center [1467, 436] width 142 height 17
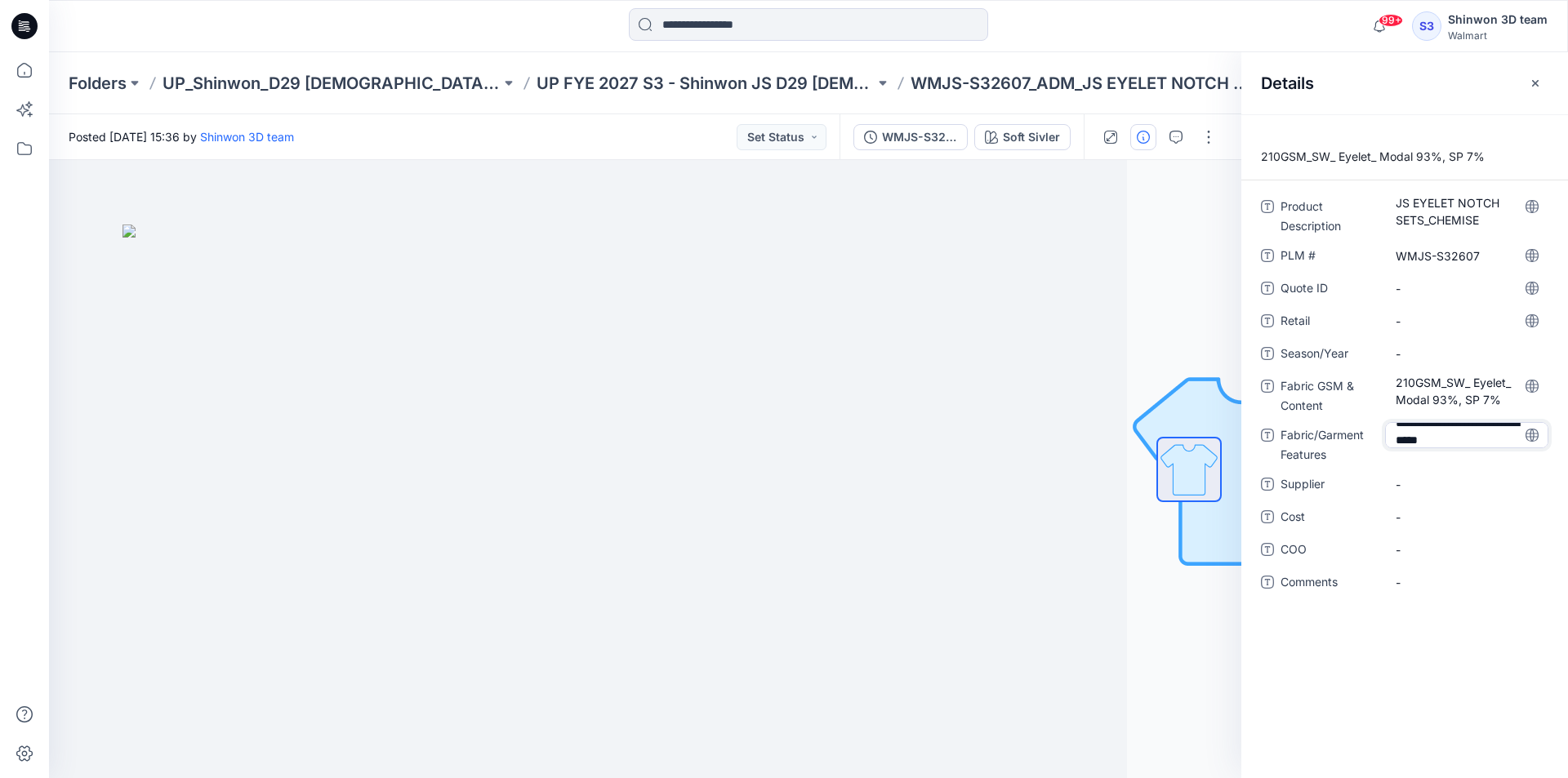
click at [1467, 437] on textarea "**********" at bounding box center [1467, 435] width 163 height 26
drag, startPoint x: 1514, startPoint y: 441, endPoint x: 1360, endPoint y: 441, distance: 154.0
click at [1360, 441] on div "**********" at bounding box center [1405, 443] width 287 height 42
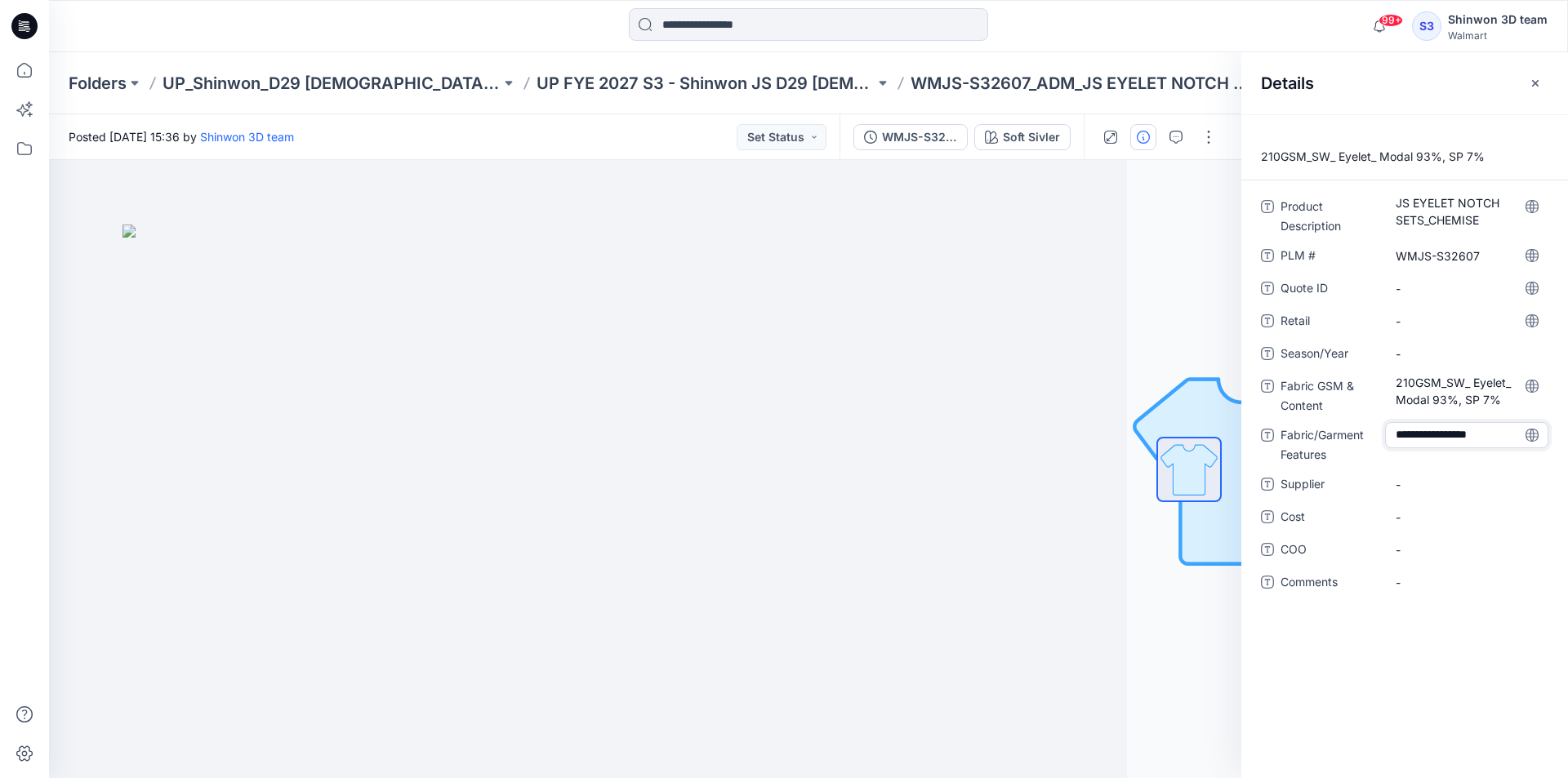
drag, startPoint x: 1473, startPoint y: 435, endPoint x: 1399, endPoint y: 420, distance: 75.5
click at [1399, 420] on div "**********" at bounding box center [1405, 404] width 287 height 421
type textarea "******"
click at [1445, 476] on span "-" at bounding box center [1467, 485] width 142 height 17
type textarea "*******"
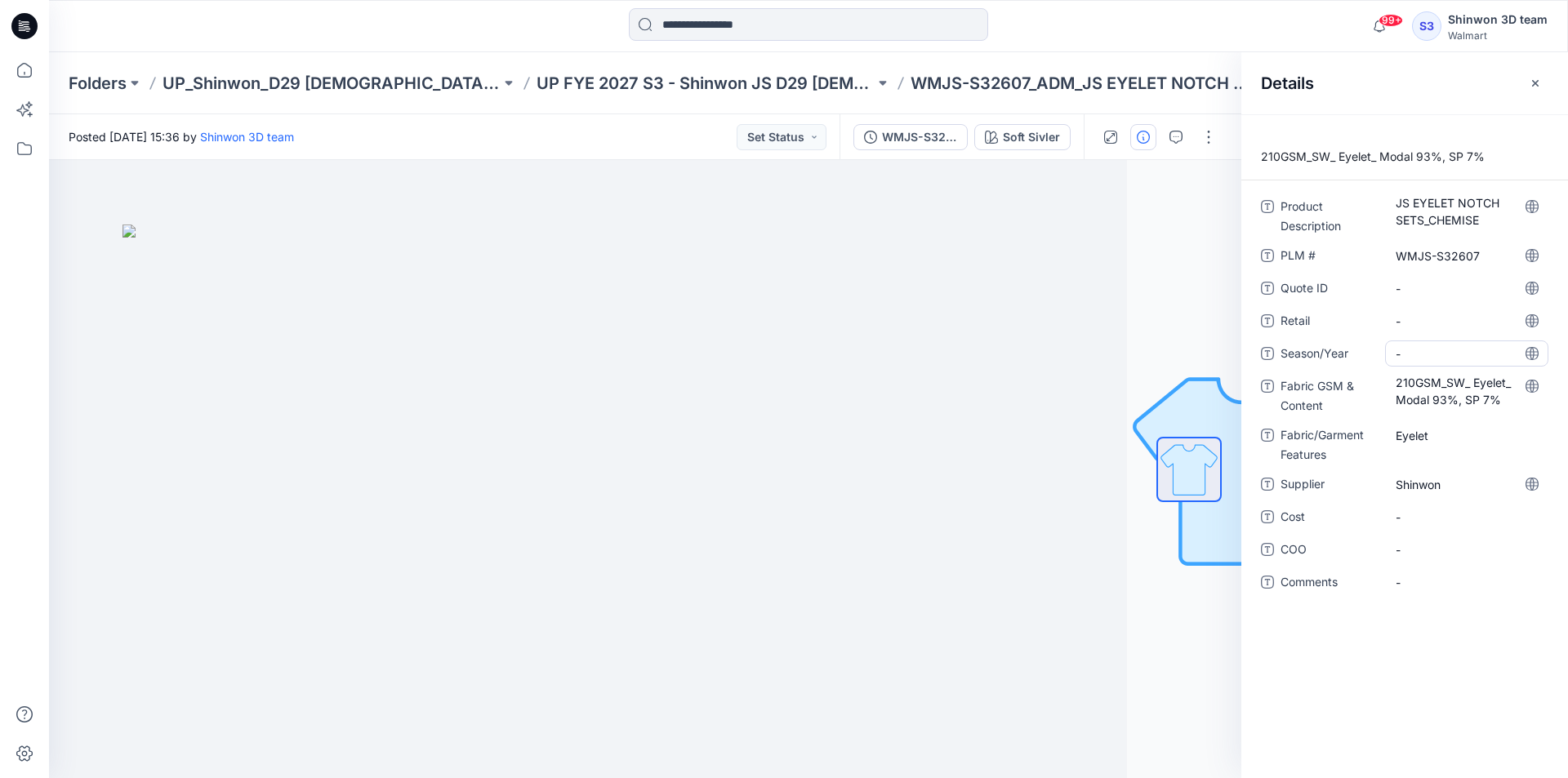
click at [1432, 355] on span "-" at bounding box center [1467, 354] width 142 height 17
type textarea "**********"
click at [1348, 330] on span "Retail" at bounding box center [1330, 323] width 98 height 23
click at [985, 303] on div at bounding box center [530, 469] width 1193 height 618
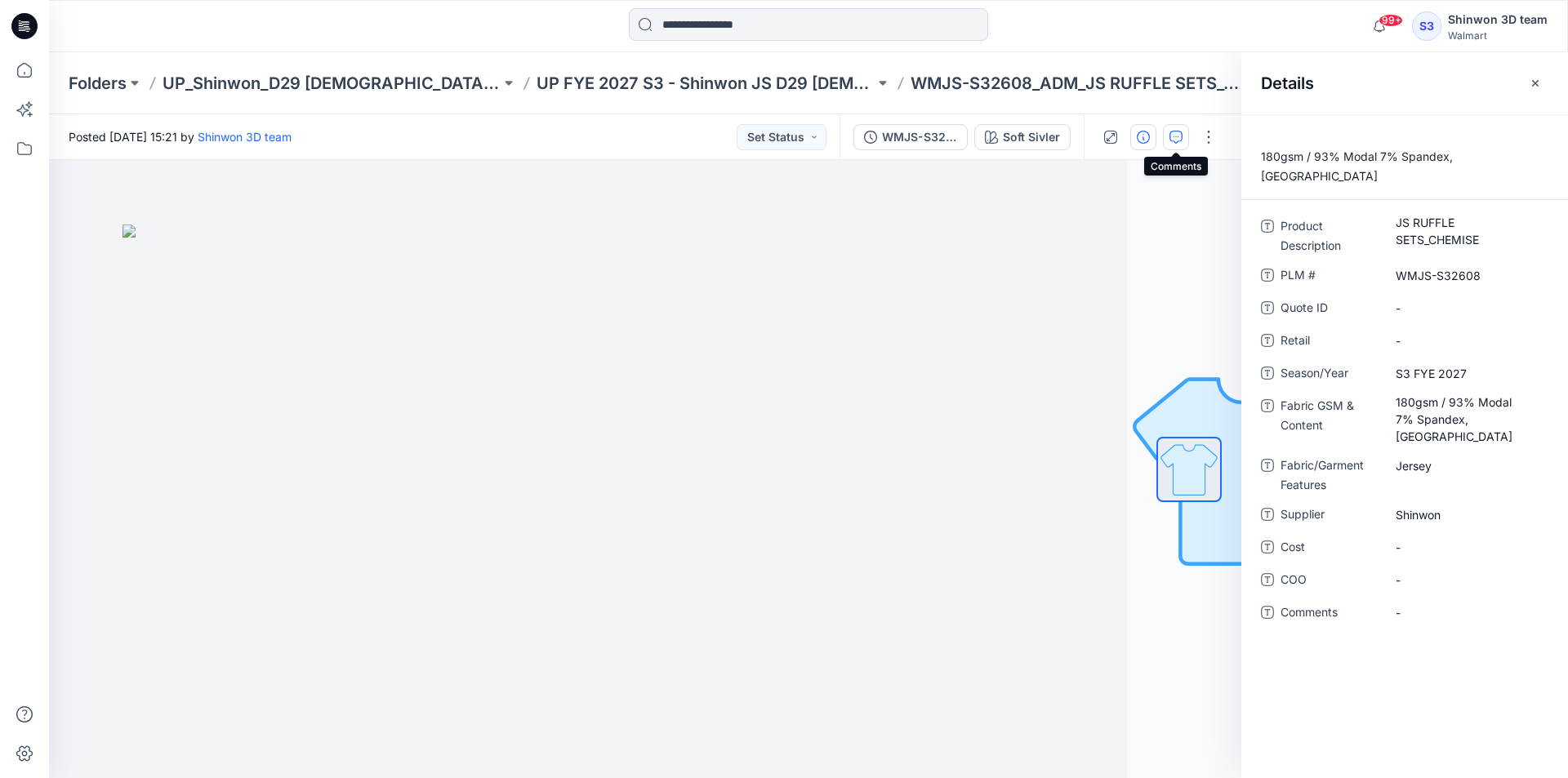
click at [1177, 142] on icon "button" at bounding box center [1176, 138] width 14 height 13
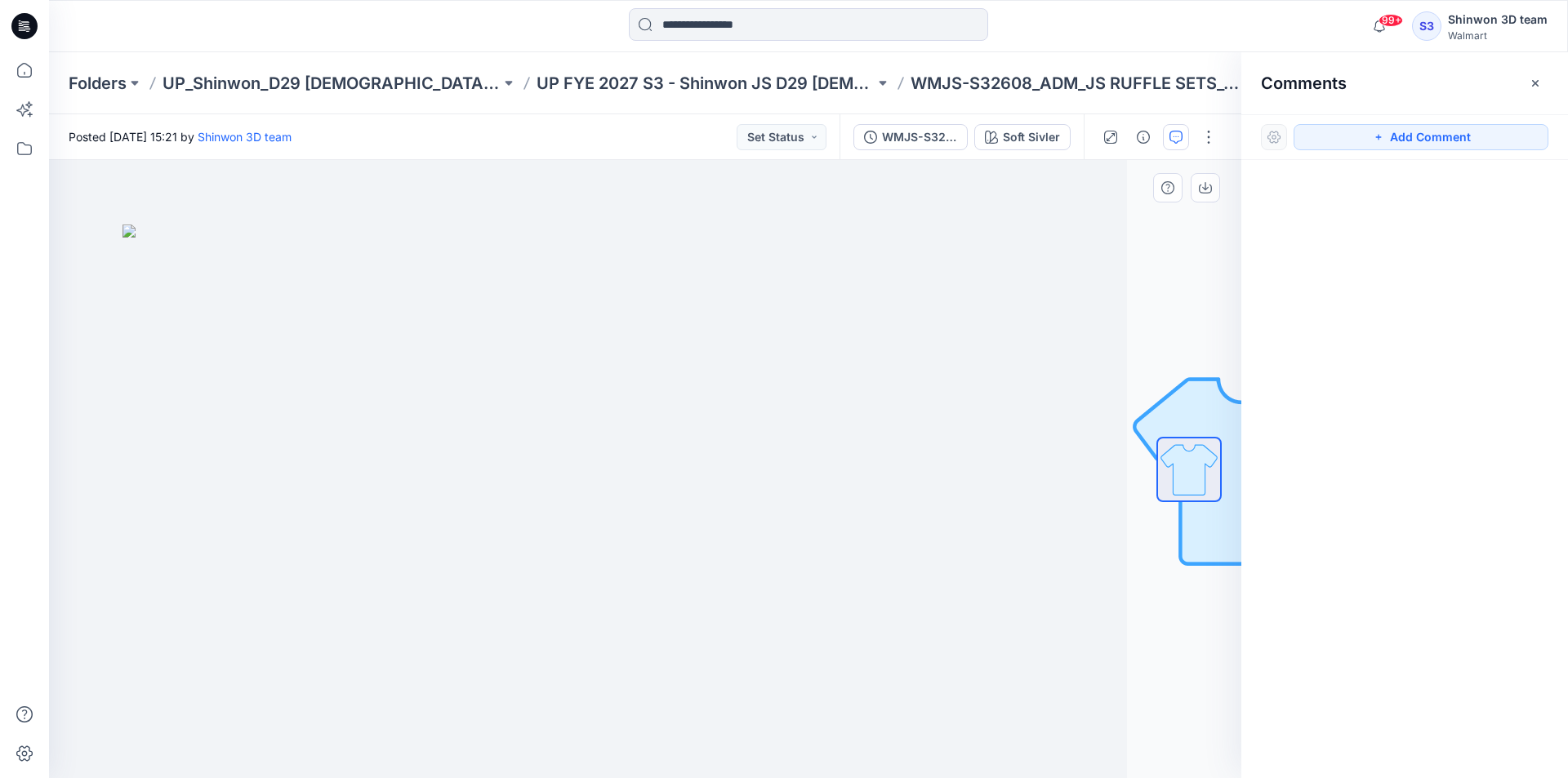
click at [1051, 237] on div at bounding box center [530, 469] width 1193 height 618
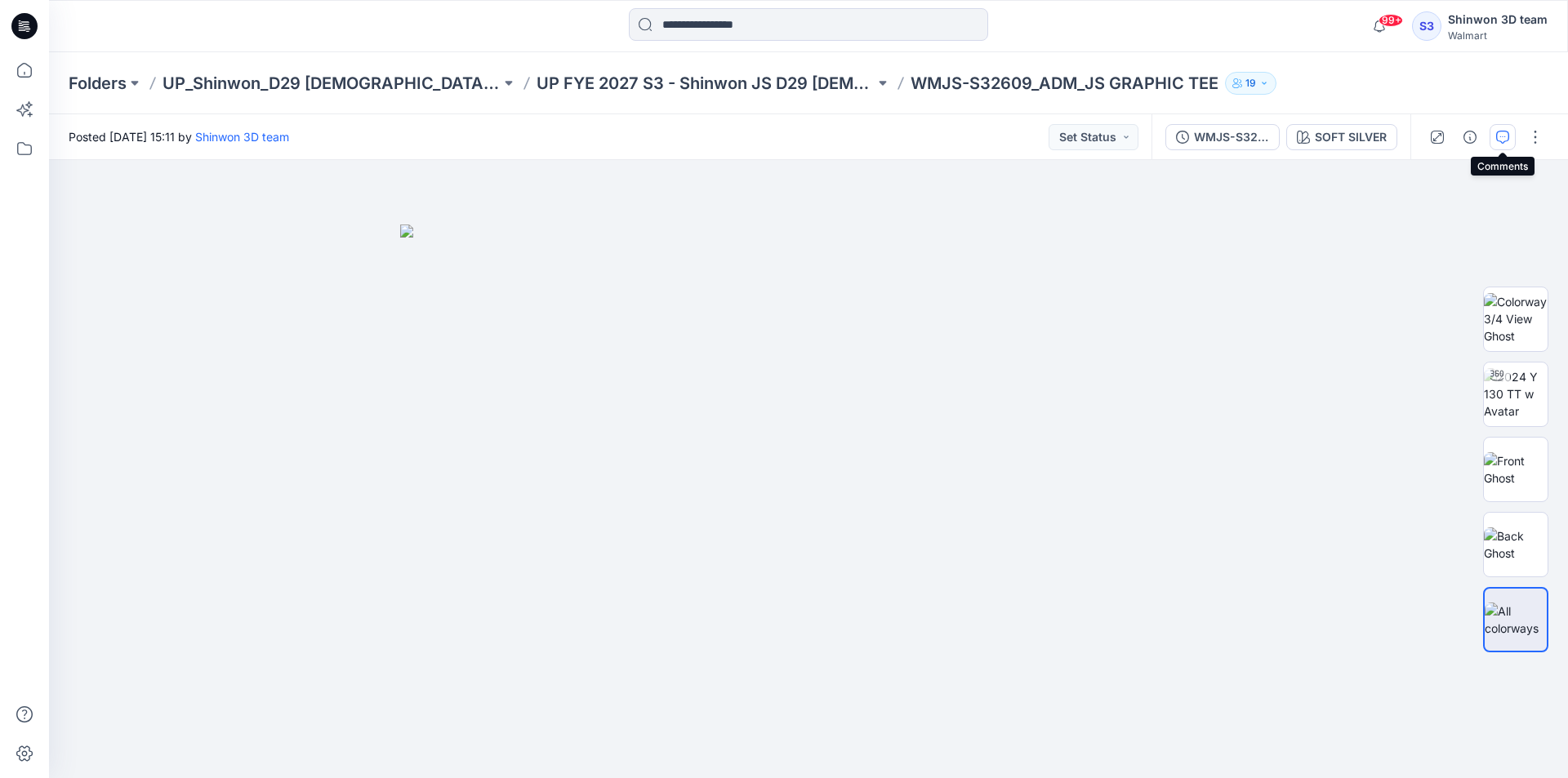
click at [1506, 140] on icon "button" at bounding box center [1503, 138] width 14 height 13
click at [1471, 135] on icon "button" at bounding box center [1471, 138] width 14 height 13
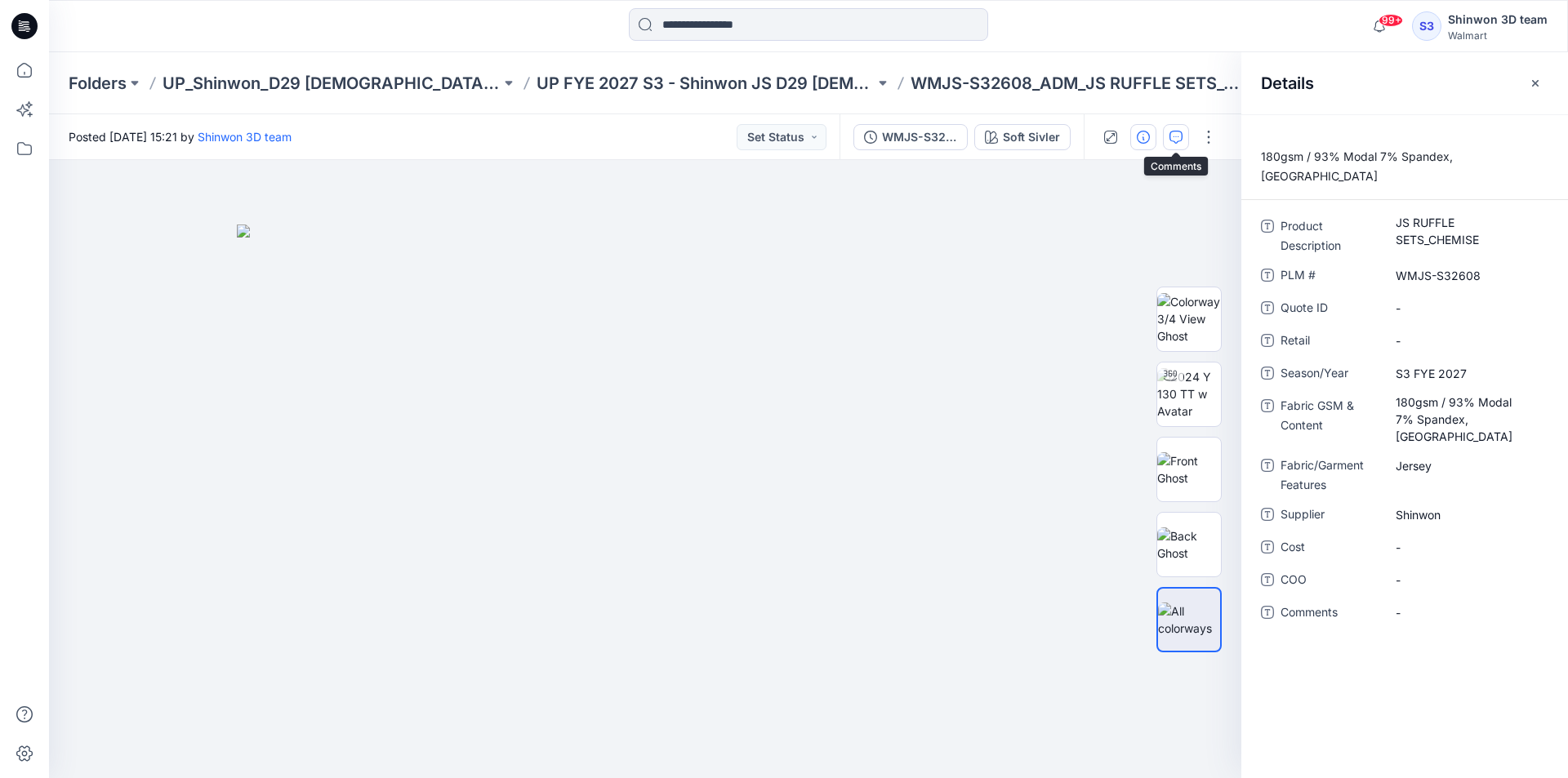
click at [1173, 136] on icon "button" at bounding box center [1176, 138] width 14 height 13
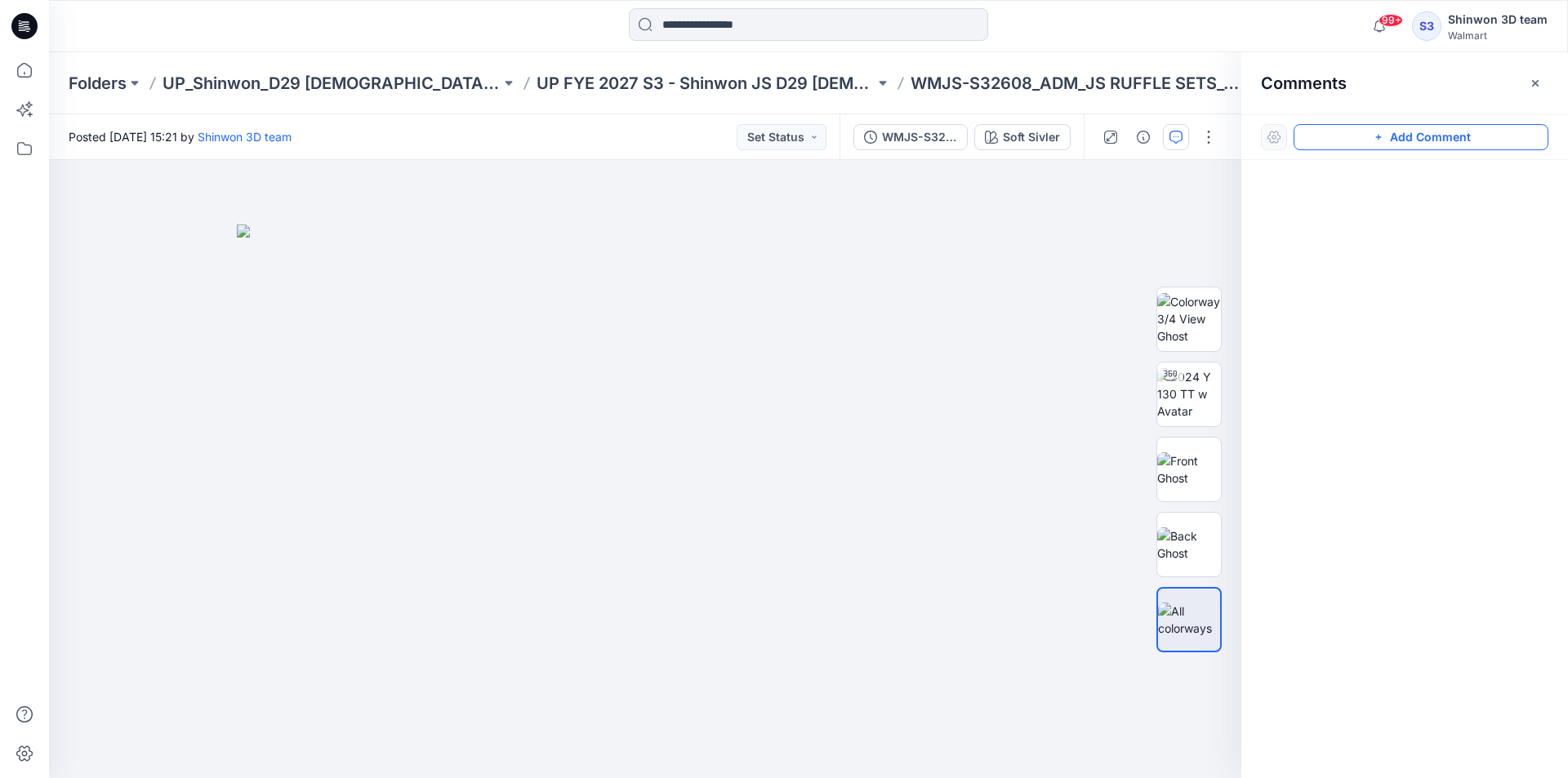
drag, startPoint x: 1370, startPoint y: 138, endPoint x: 1247, endPoint y: 139, distance: 123.0
click at [1369, 138] on button "Add Comment" at bounding box center [1421, 137] width 255 height 26
click at [67, 195] on div "1" at bounding box center [645, 469] width 1193 height 618
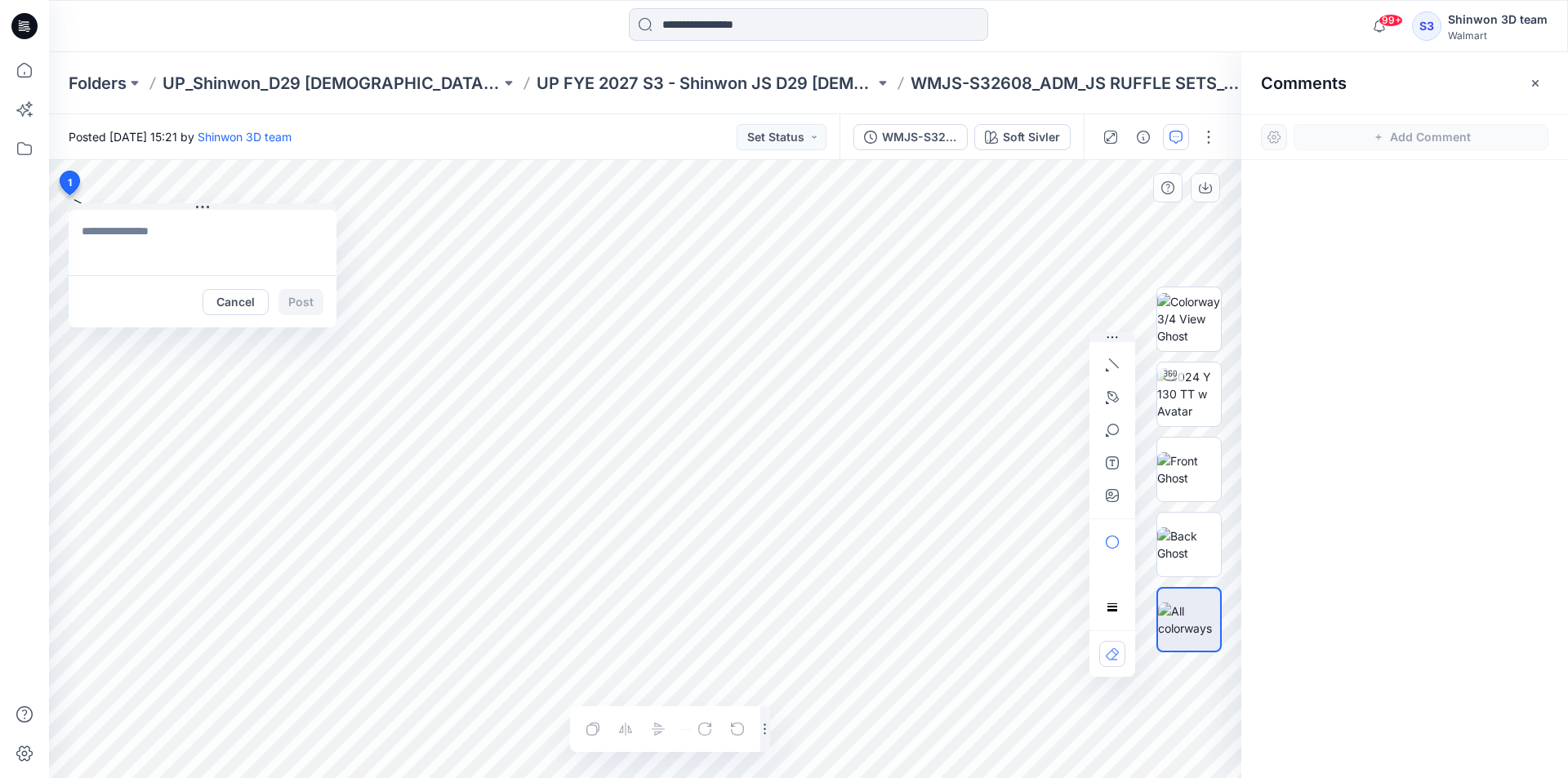
click at [167, 227] on textarea at bounding box center [203, 243] width 268 height 66
paste textarea "**********"
click at [159, 259] on textarea "**********" at bounding box center [203, 243] width 268 height 66
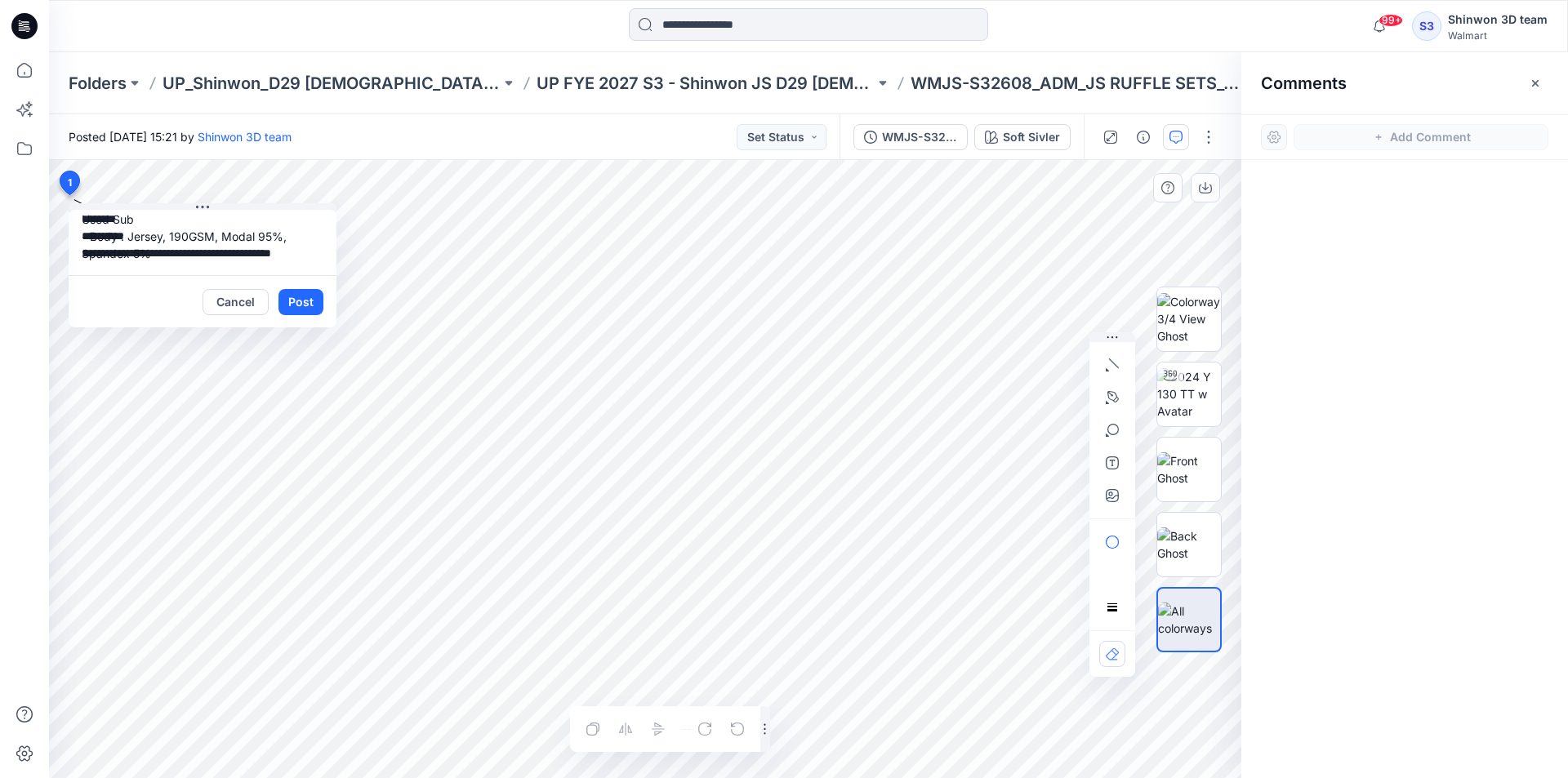
drag, startPoint x: 128, startPoint y: 254, endPoint x: 165, endPoint y: 274, distance: 42.1
click at [165, 274] on textarea "**********" at bounding box center [203, 243] width 268 height 66
paste textarea
click at [211, 241] on textarea "**********" at bounding box center [203, 243] width 268 height 66
paste textarea "**********"
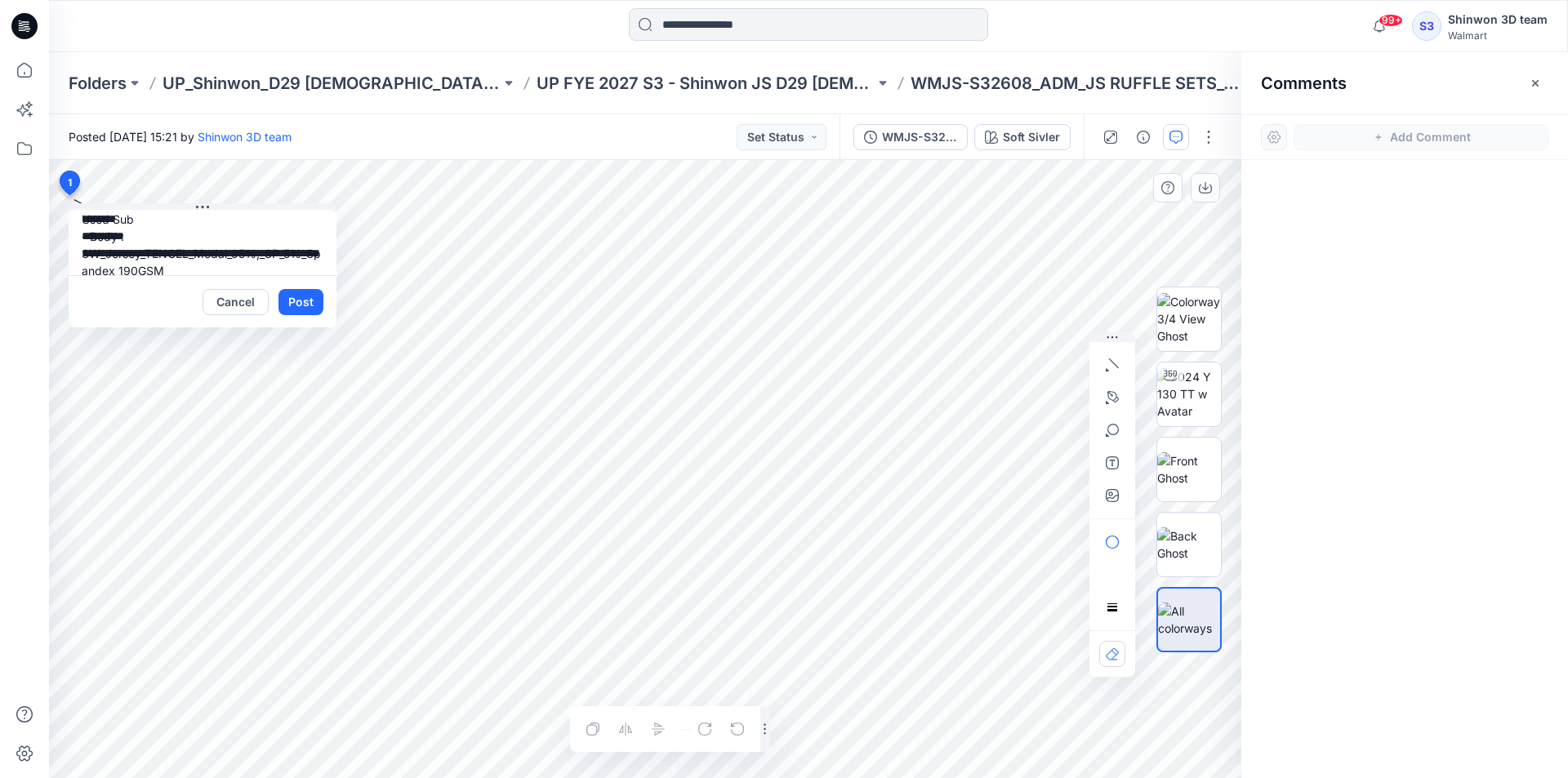
click at [78, 254] on textarea "**********" at bounding box center [203, 243] width 268 height 66
drag, startPoint x: 202, startPoint y: 254, endPoint x: 232, endPoint y: 294, distance: 50.0
click at [232, 294] on div "**********" at bounding box center [203, 269] width 268 height 118
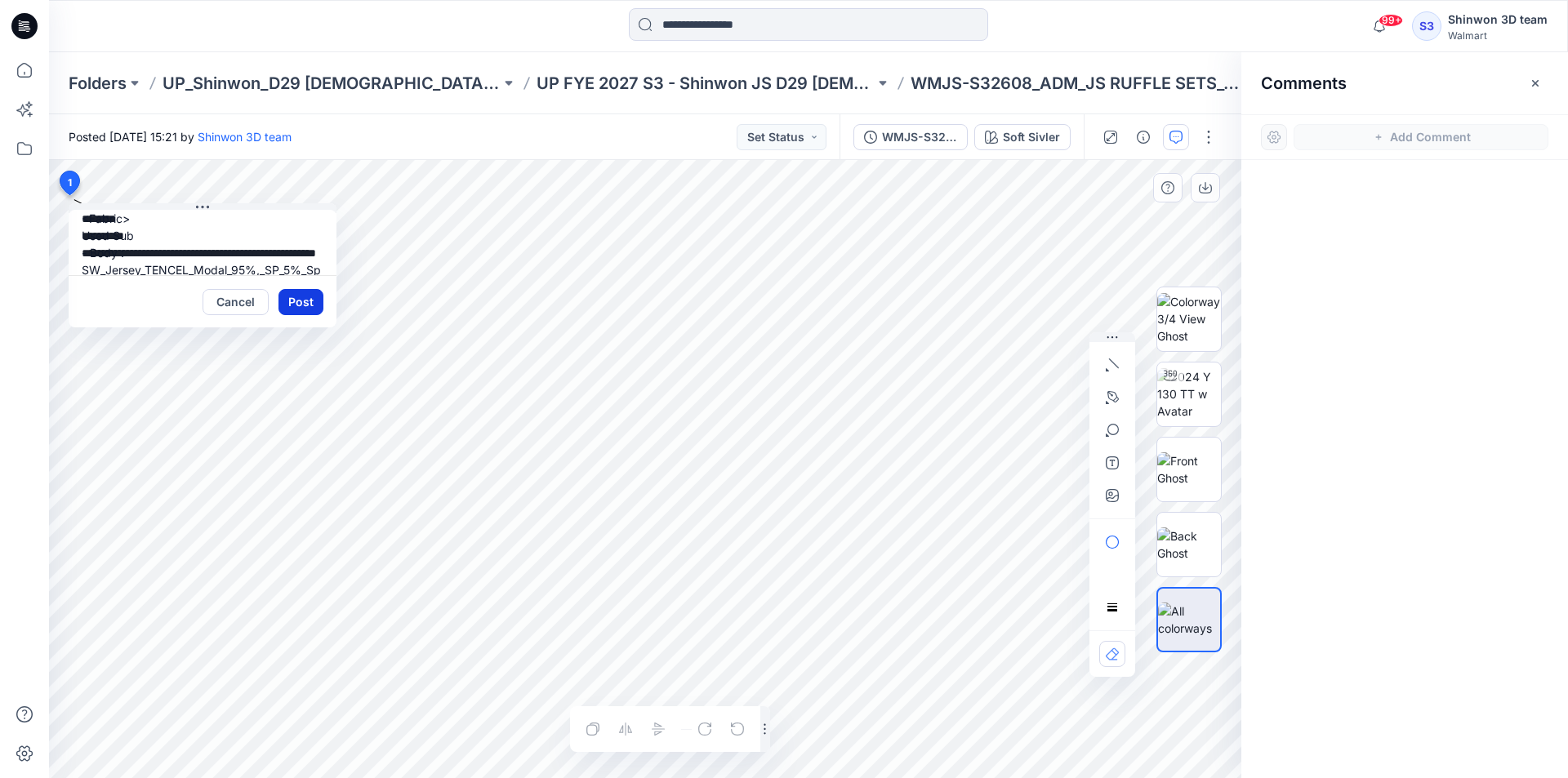
type textarea "**********"
click at [307, 307] on button "Post" at bounding box center [301, 302] width 45 height 26
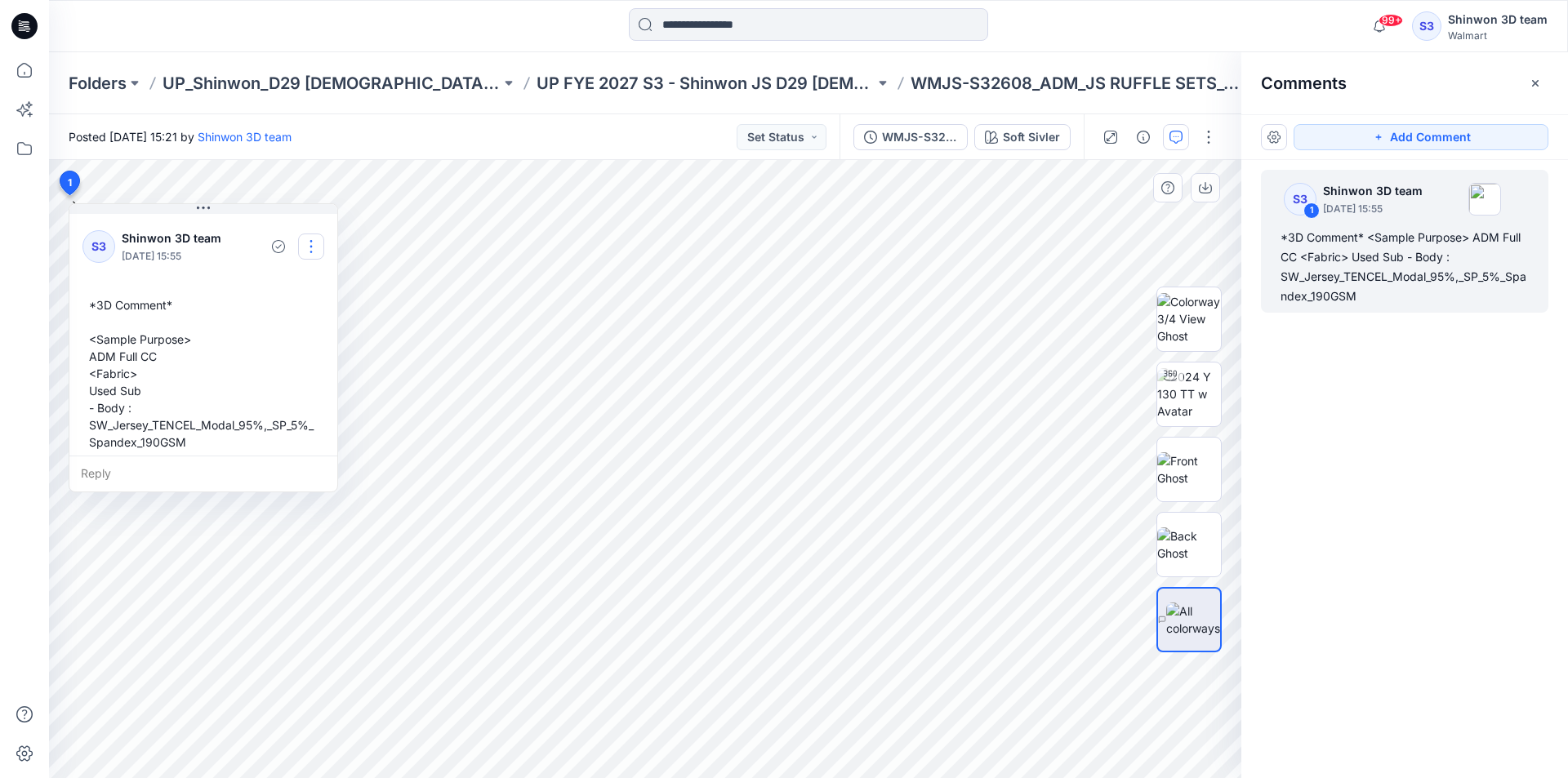
click at [306, 244] on button "button" at bounding box center [311, 246] width 26 height 26
click at [310, 281] on p "Edit comment" at bounding box center [315, 284] width 73 height 17
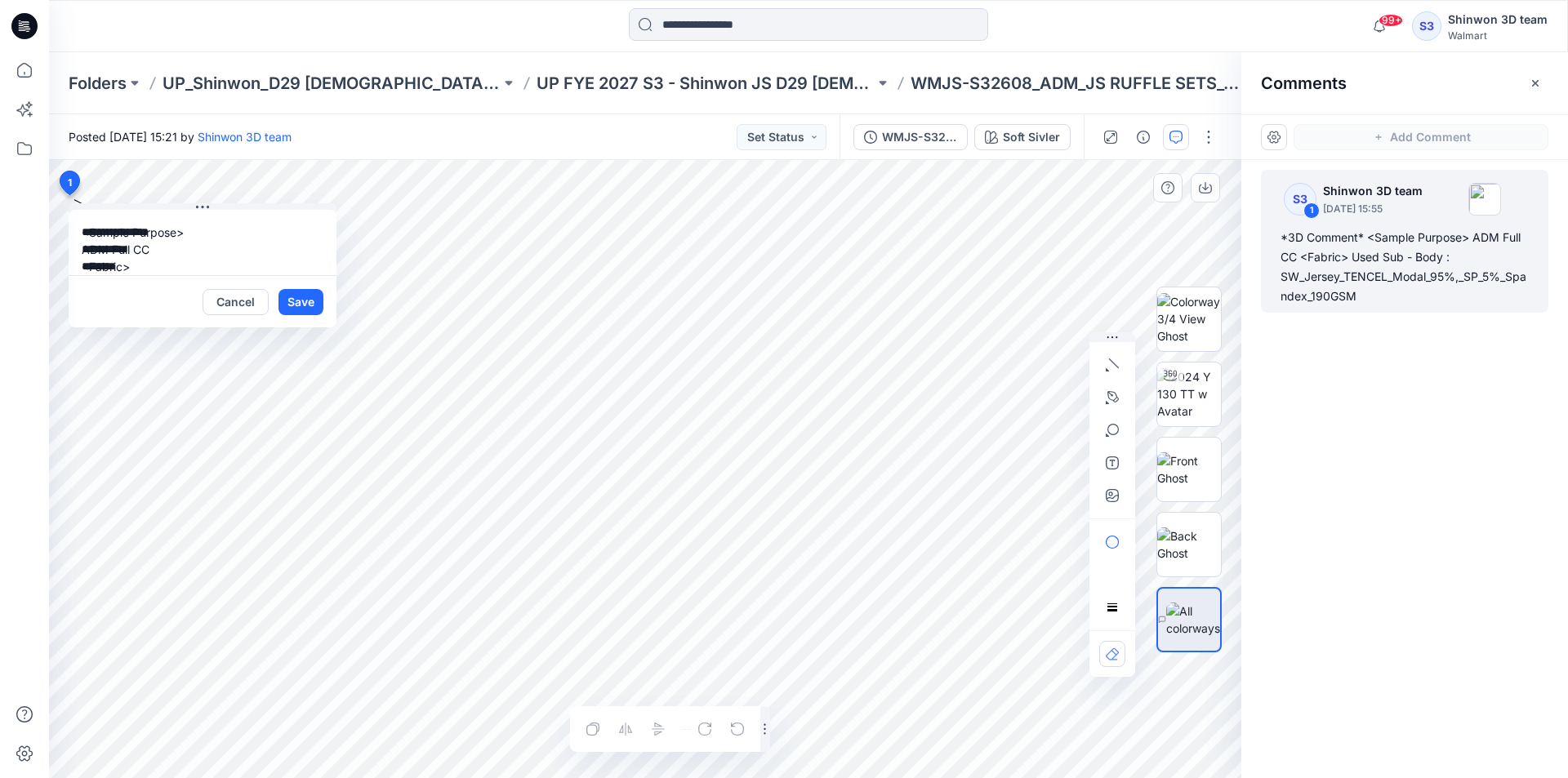
click at [163, 259] on textarea "**********" at bounding box center [203, 243] width 268 height 66
click at [173, 251] on textarea "**********" at bounding box center [203, 243] width 268 height 66
click at [84, 233] on textarea "**********" at bounding box center [203, 243] width 268 height 66
click at [53, 242] on div "**********" at bounding box center [645, 469] width 1193 height 618
type textarea "**********"
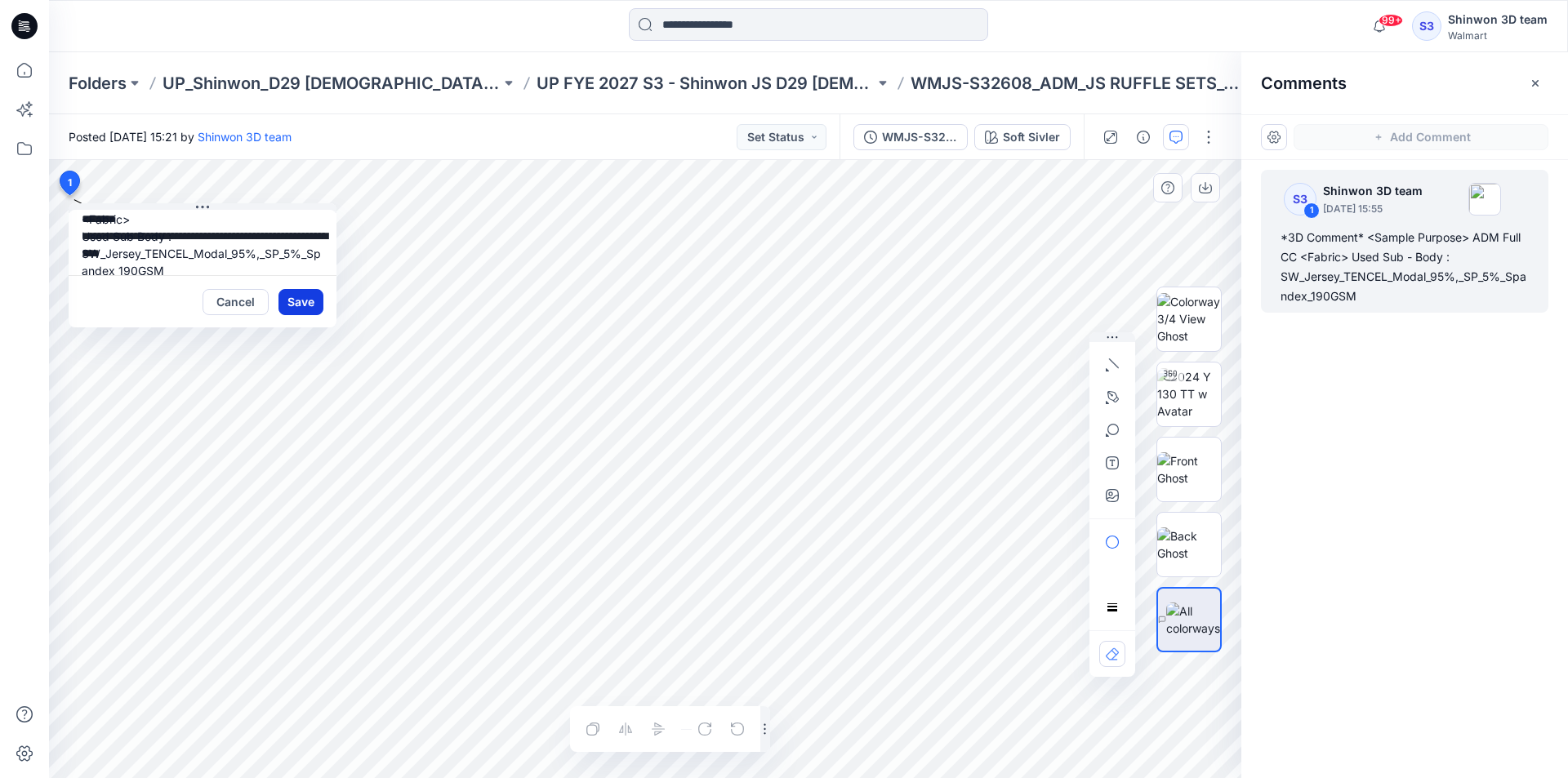
click at [318, 296] on button "Save" at bounding box center [301, 302] width 45 height 26
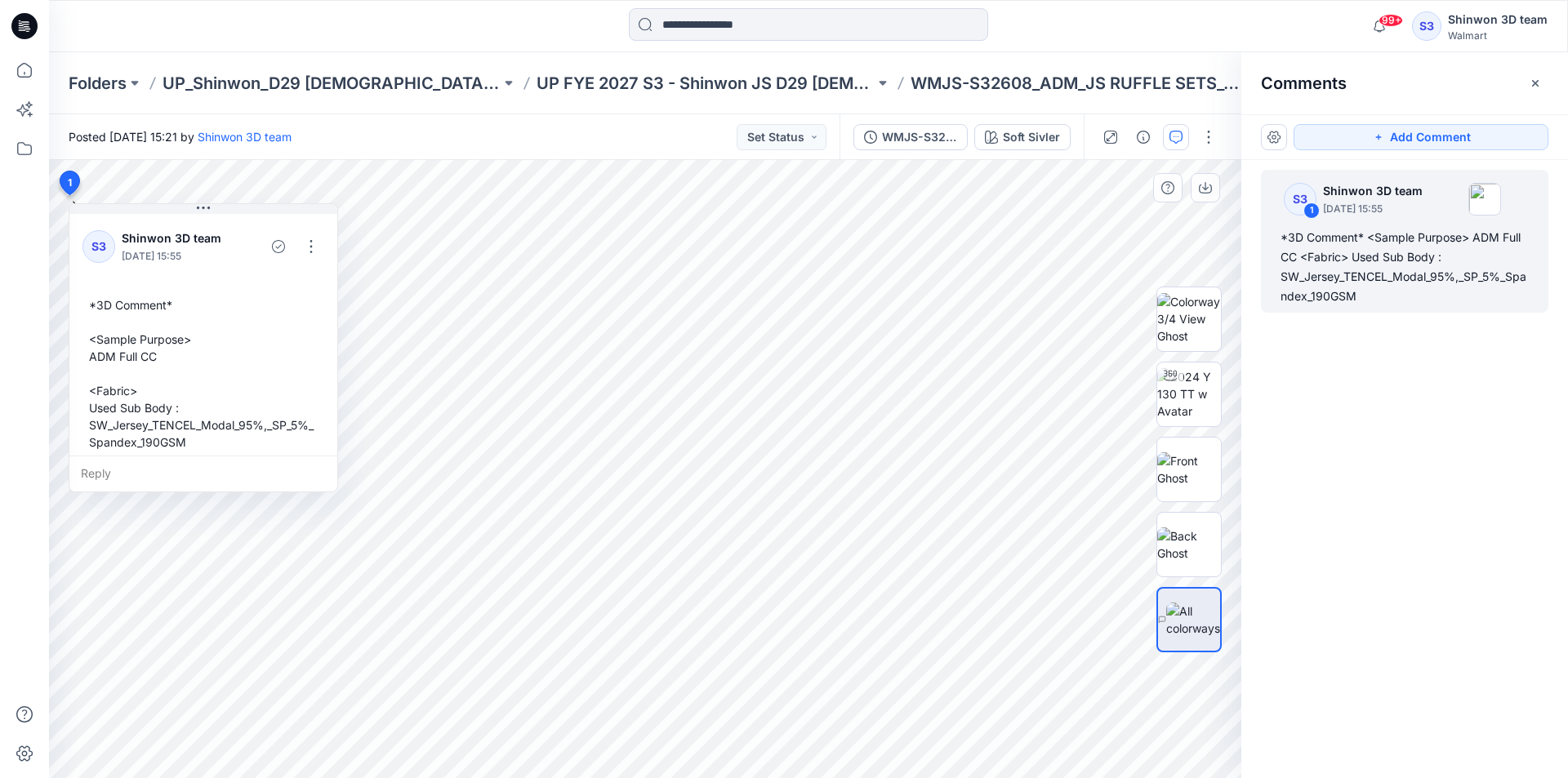
click at [165, 428] on div "*3D Comment* <Sample Purpose> ADM Full CC <Fabric> Used Sub Body : SW_Jersey_TE…" at bounding box center [203, 374] width 242 height 168
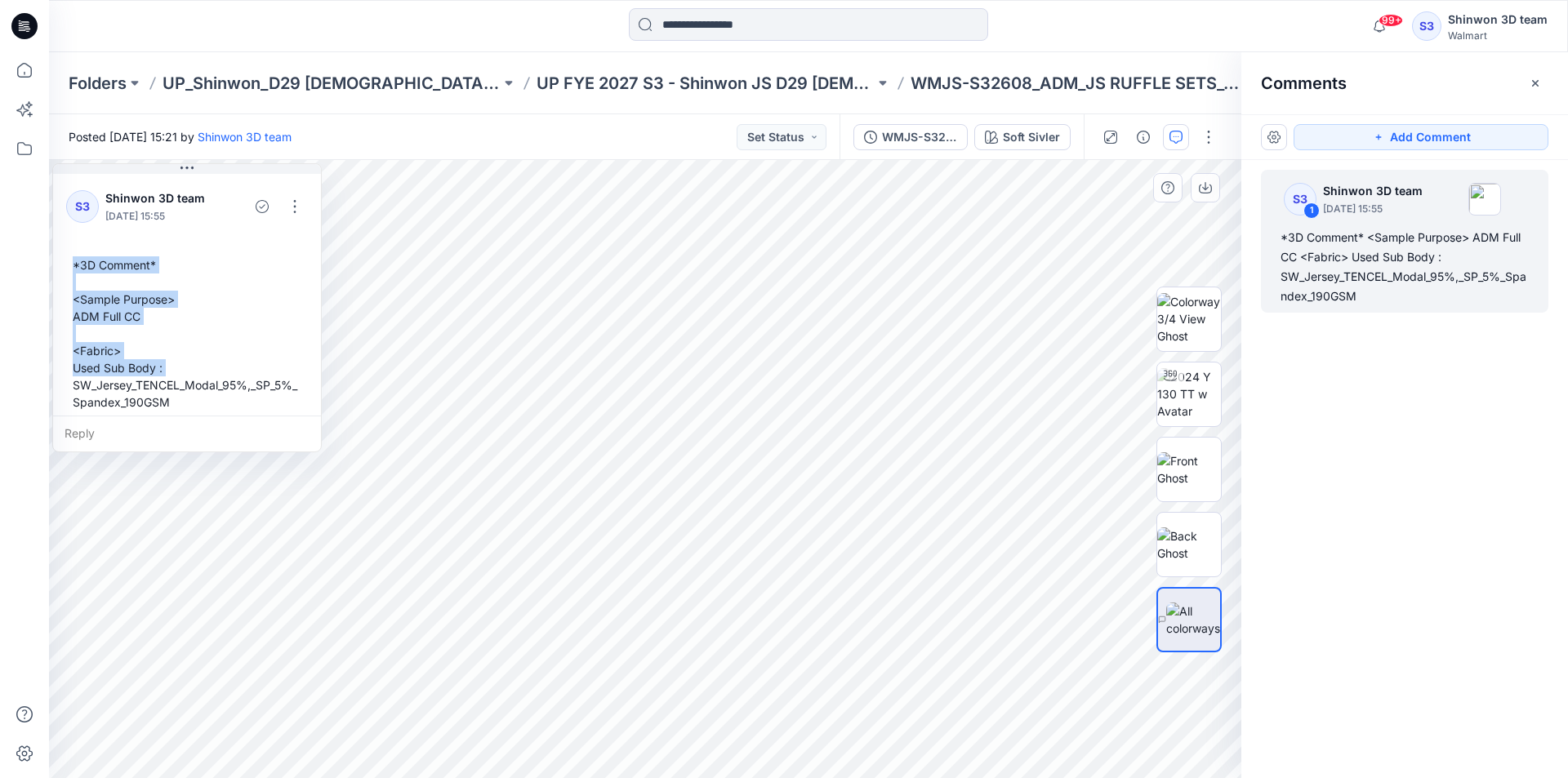
drag, startPoint x: 180, startPoint y: 409, endPoint x: 65, endPoint y: 270, distance: 180.4
click at [65, 270] on div "S3 Shinwon 3D team October 13, 2025 15:55 *3D Comment* <Sample Purpose> ADM Ful…" at bounding box center [187, 299] width 268 height 256
copy div "*3D Comment* <Sample Purpose> ADM Full CC <Fabric> Used Sub Body :"
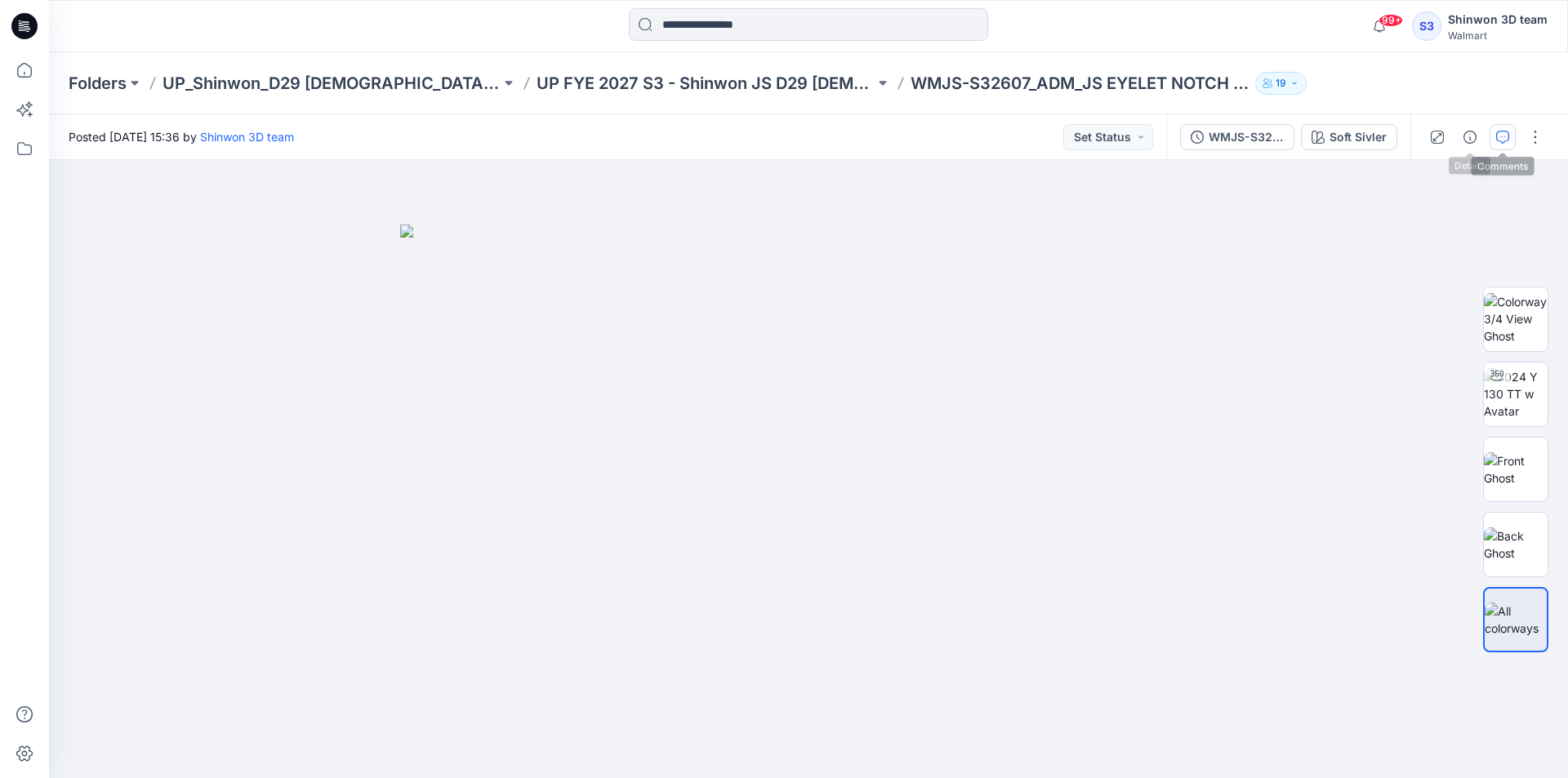
click at [1500, 135] on icon "button" at bounding box center [1503, 138] width 14 height 13
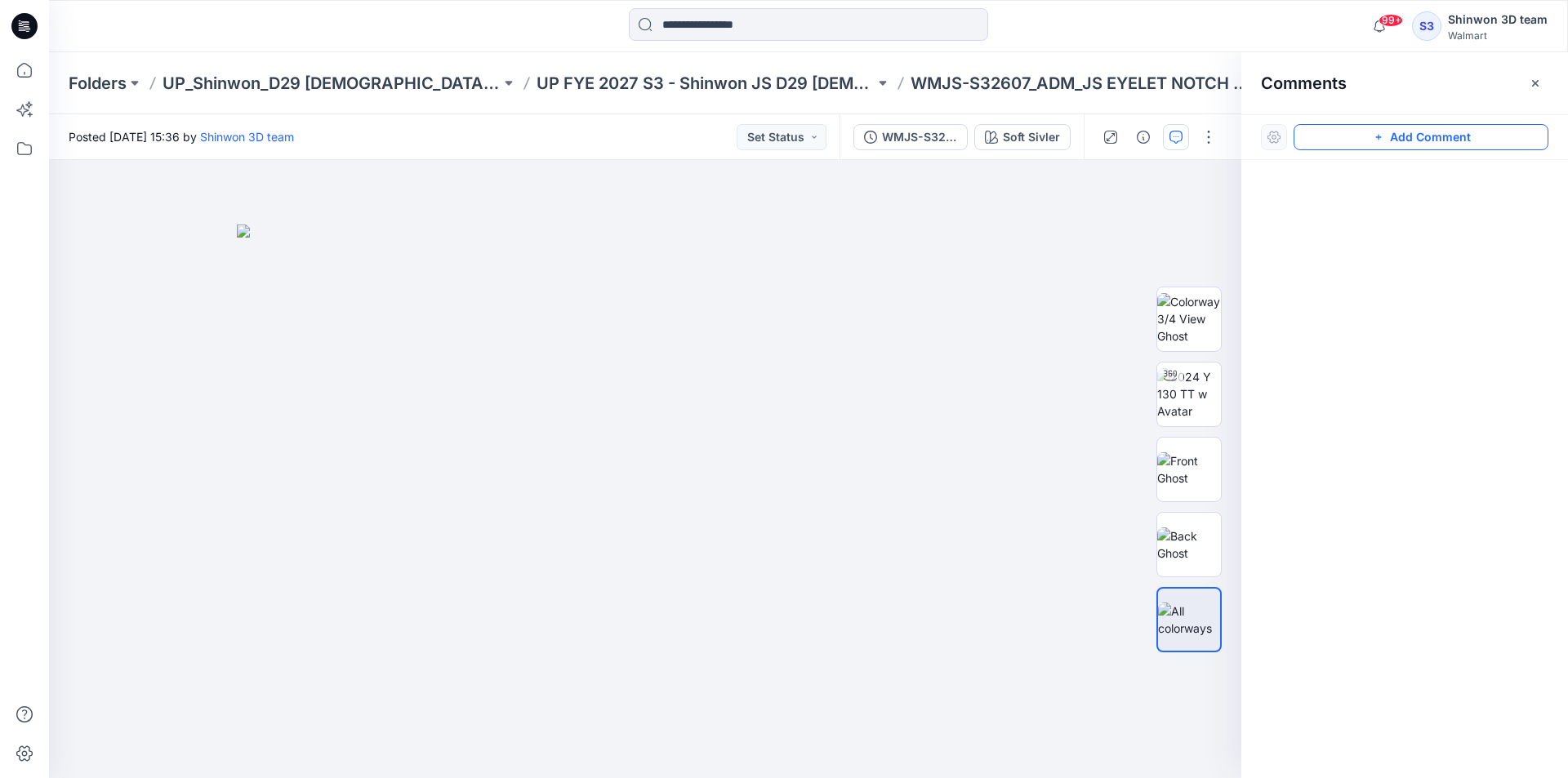
click at [1355, 142] on button "Add Comment" at bounding box center [1421, 137] width 255 height 26
click at [136, 243] on div "1" at bounding box center [645, 469] width 1193 height 618
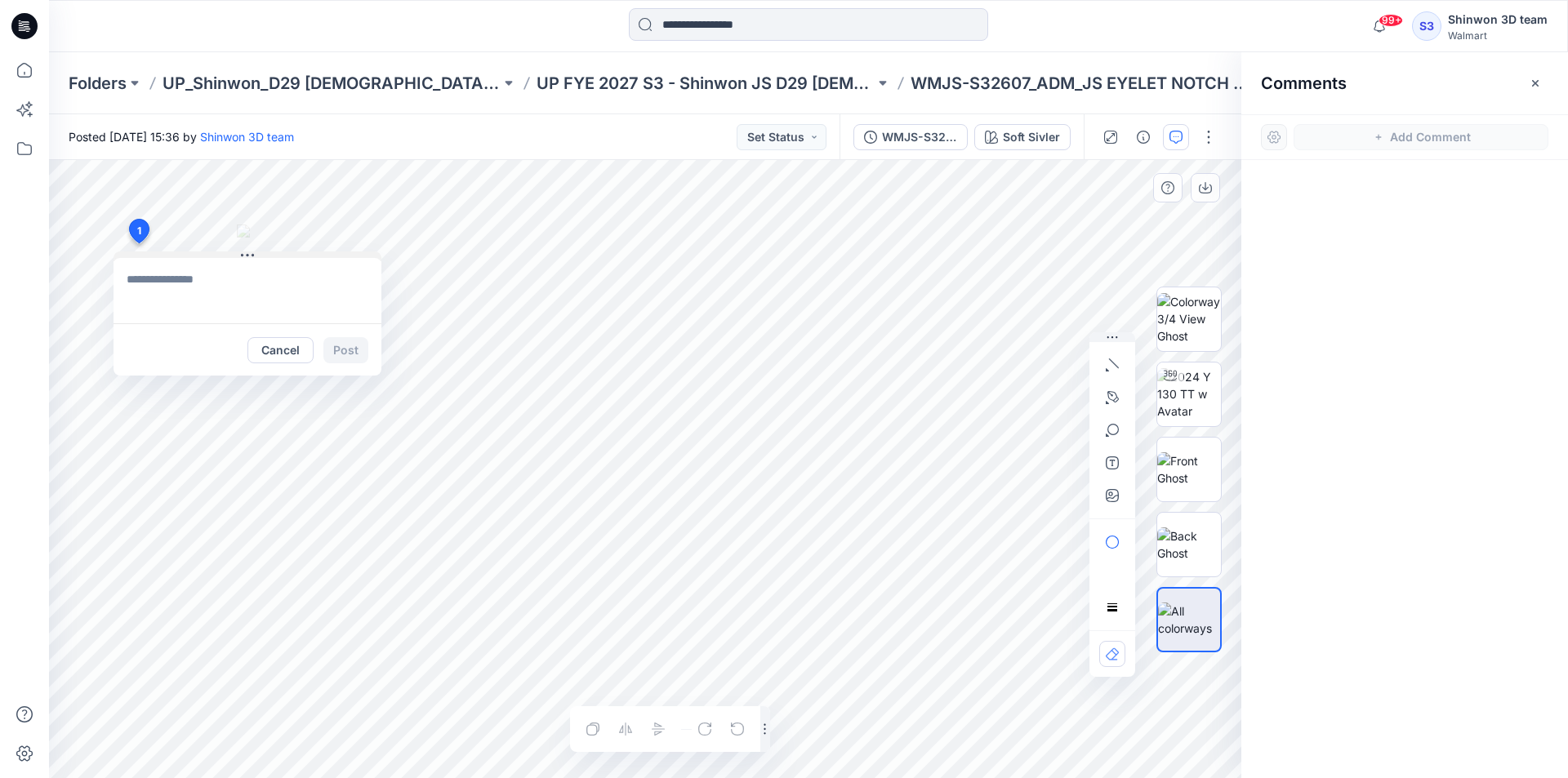
paste textarea "**********"
click at [222, 304] on textarea "**********" at bounding box center [248, 291] width 268 height 66
paste textarea "**********"
type textarea "**********"
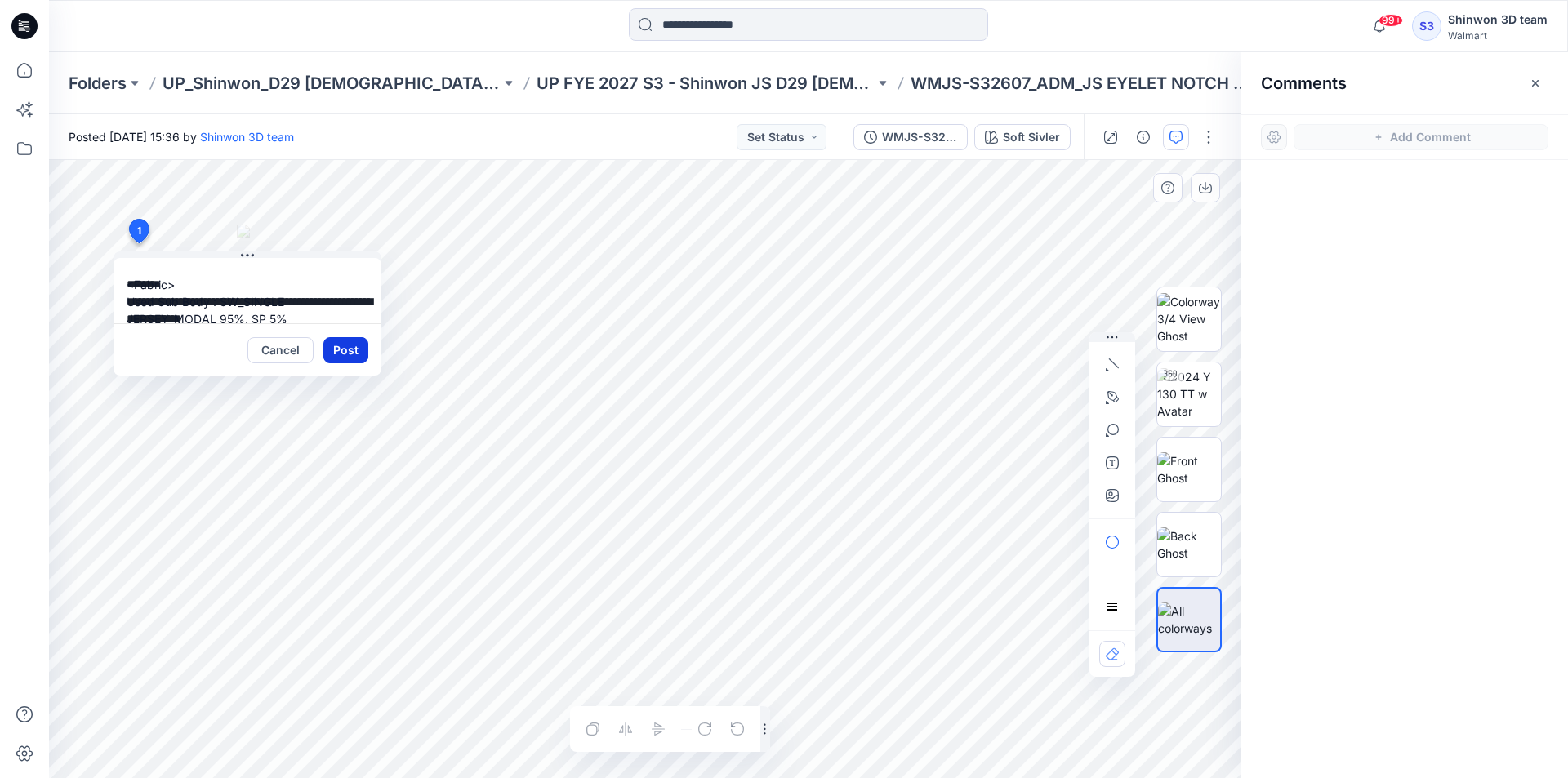
click at [348, 347] on button "Post" at bounding box center [345, 350] width 45 height 26
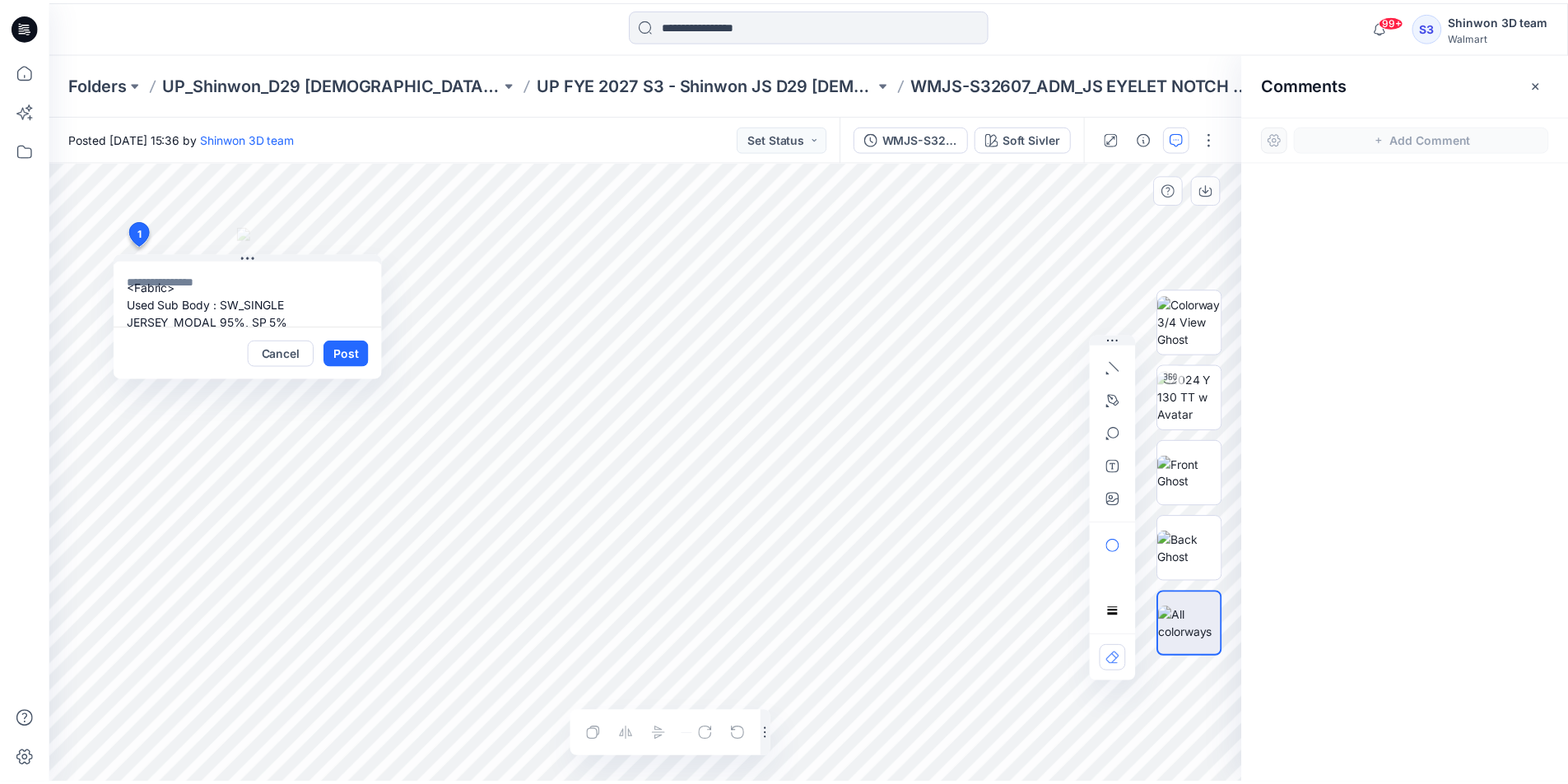
scroll to position [0, 0]
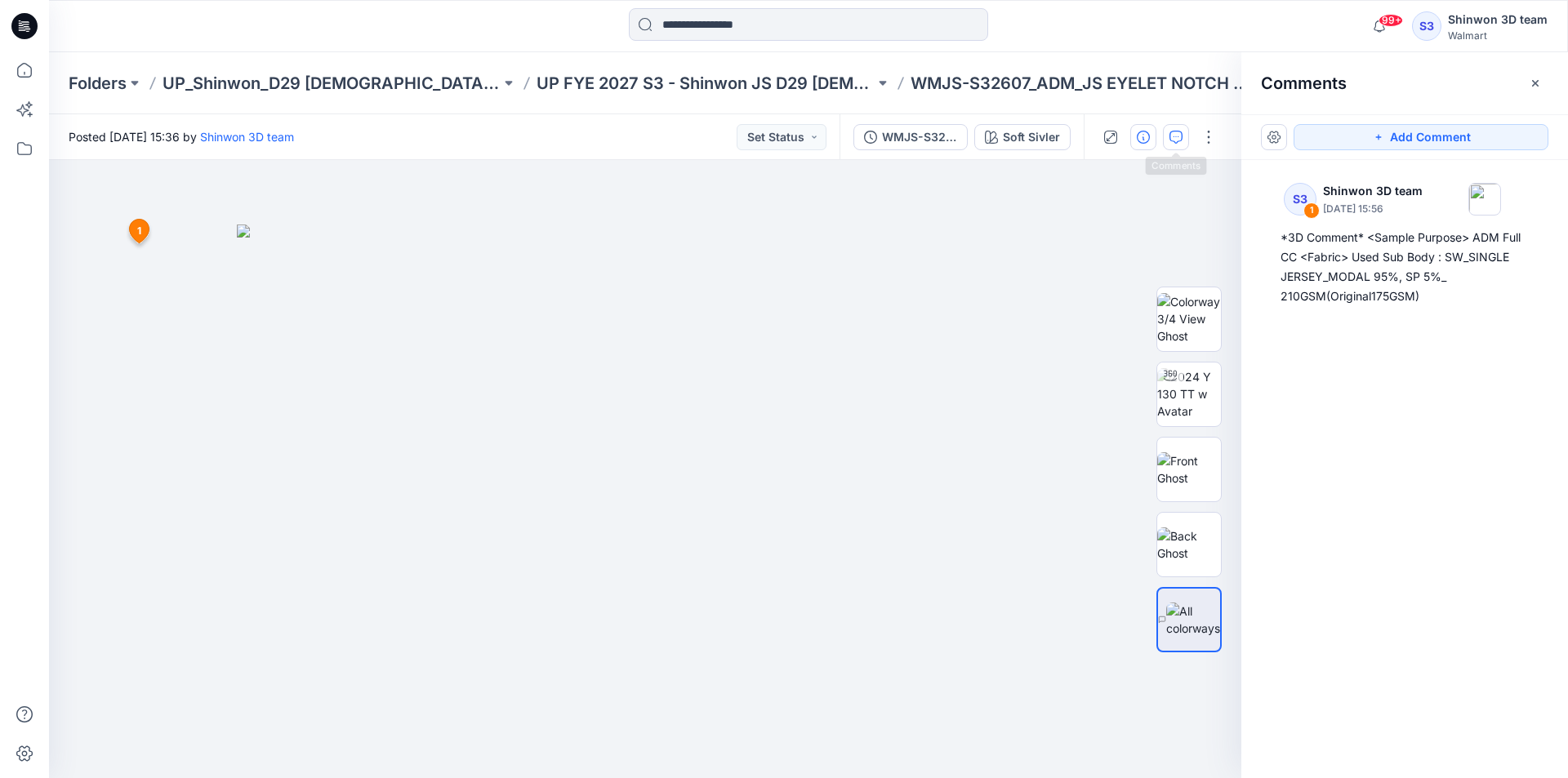
click at [1151, 131] on button "button" at bounding box center [1143, 137] width 26 height 26
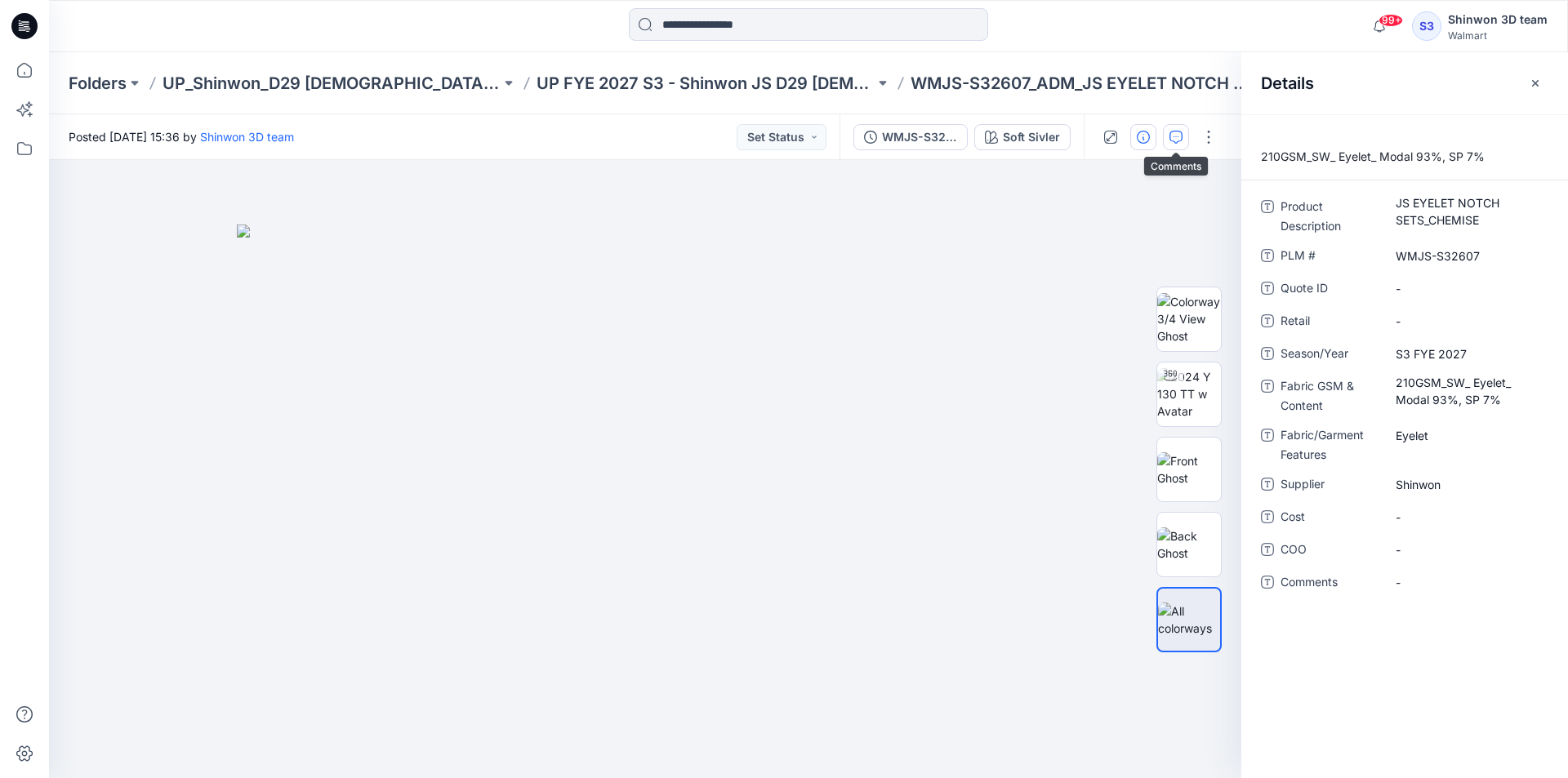
click at [1176, 131] on icon "button" at bounding box center [1176, 138] width 14 height 13
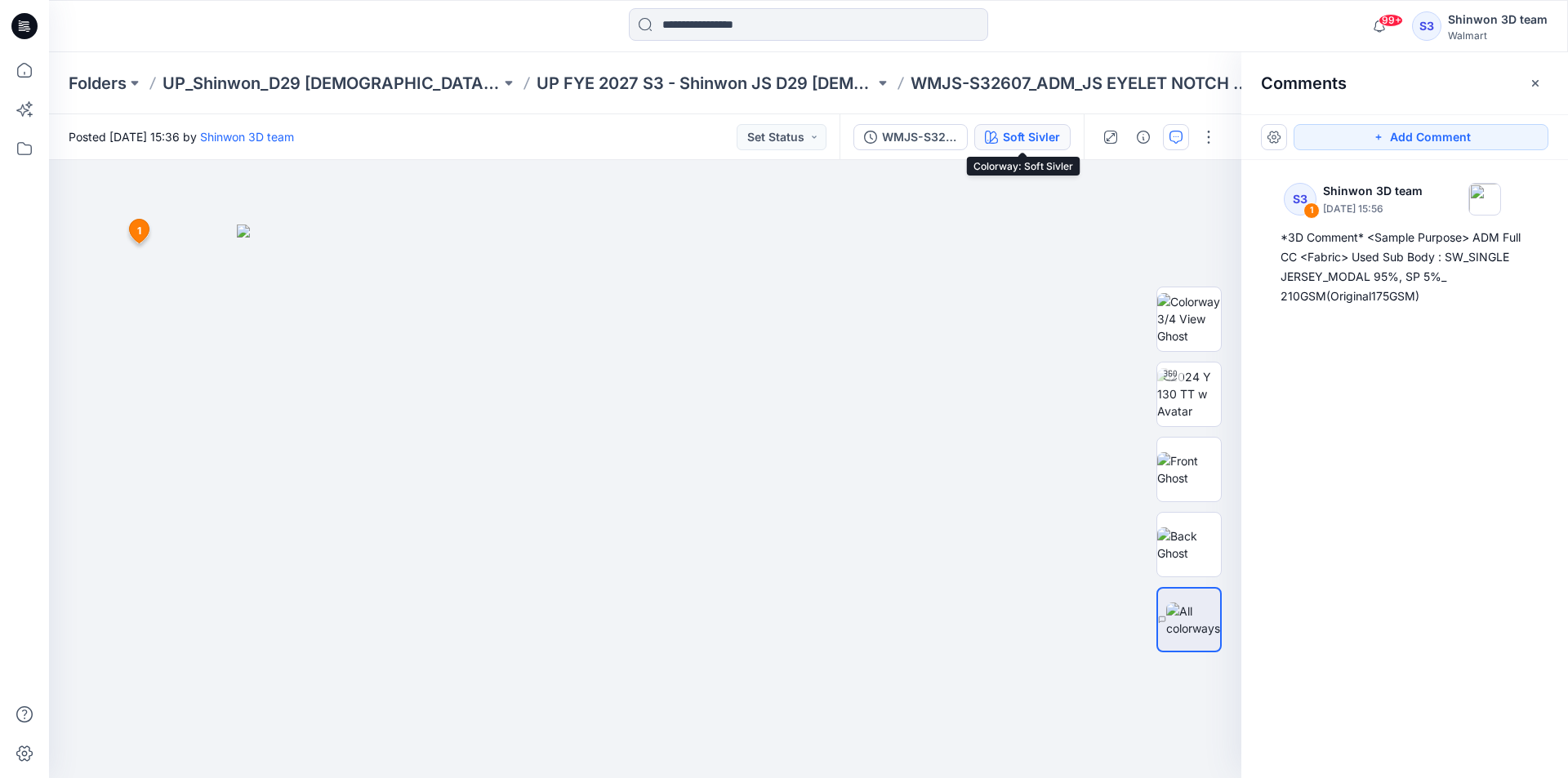
click at [1047, 132] on div "Soft Sivler" at bounding box center [1031, 137] width 57 height 18
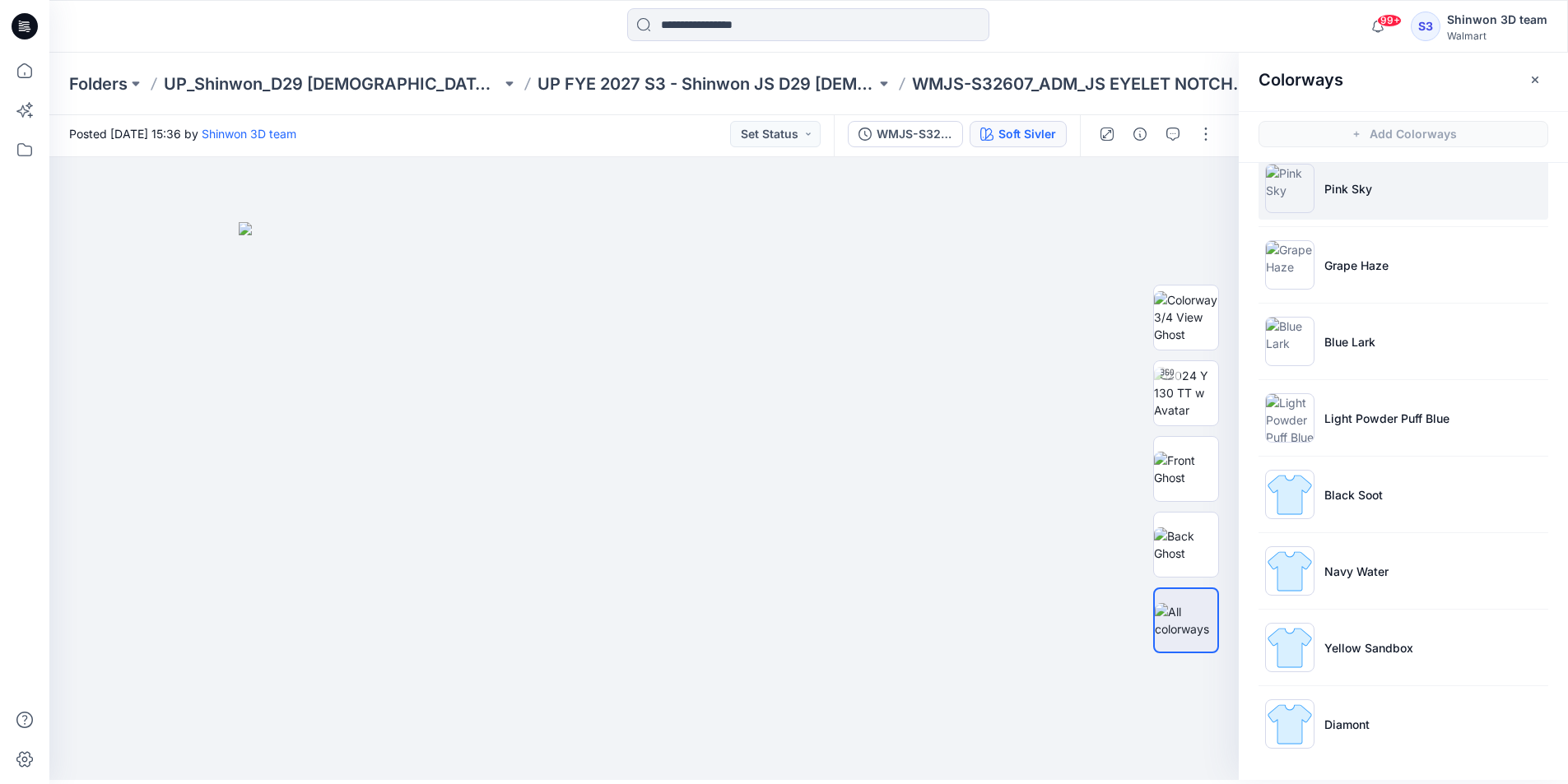
scroll to position [5, 0]
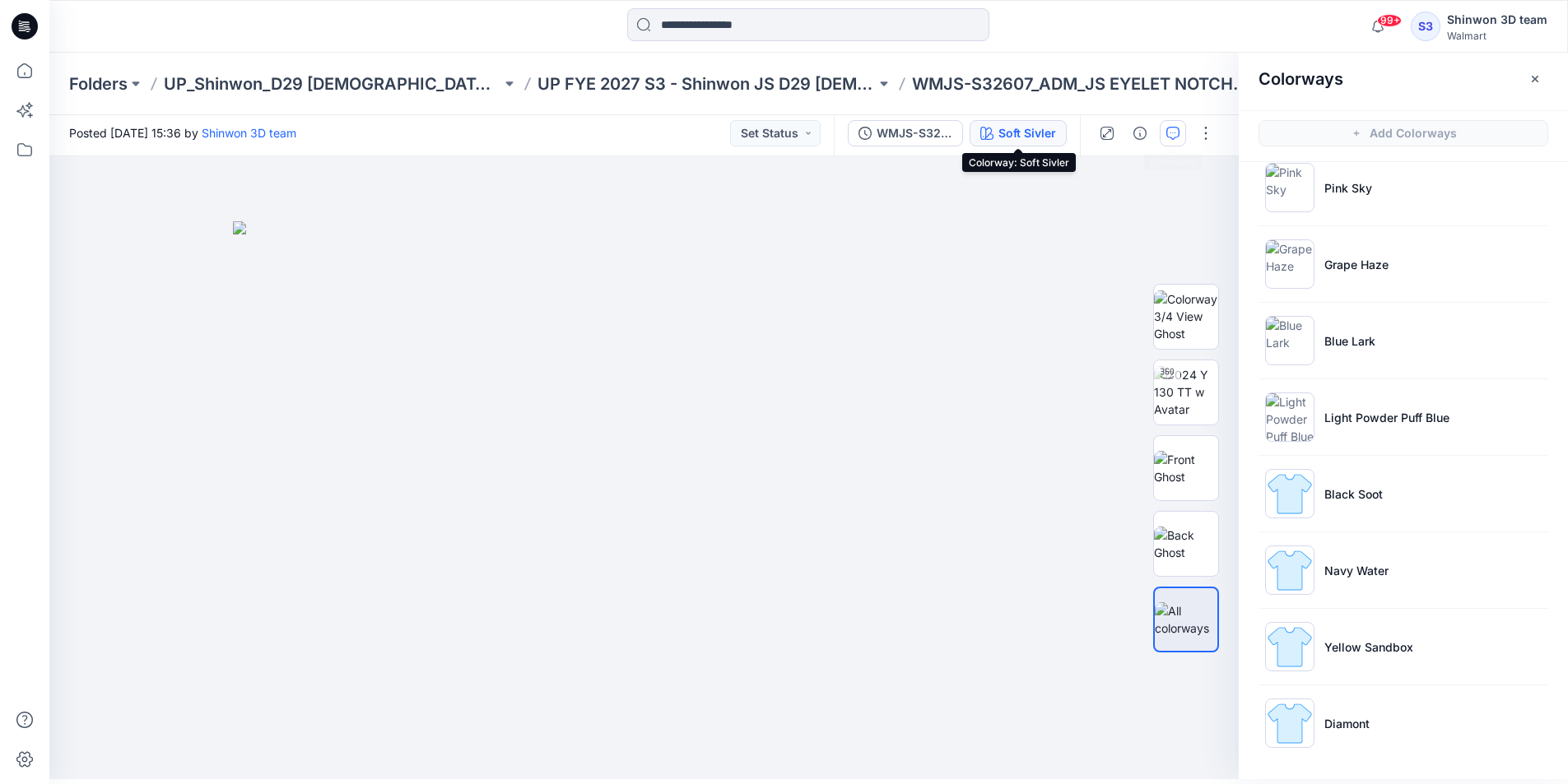
click at [1168, 128] on icon "button" at bounding box center [1173, 133] width 14 height 14
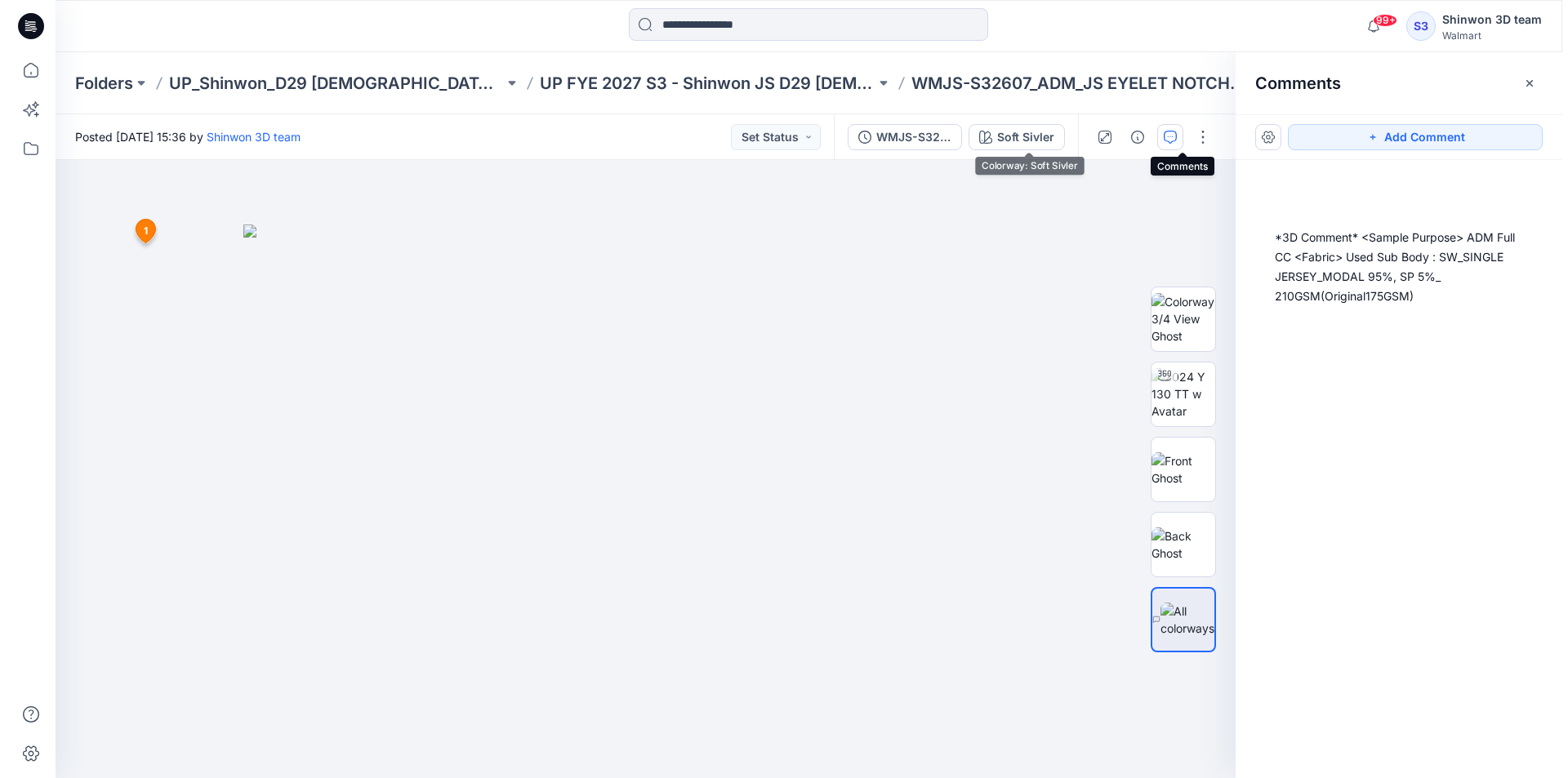
scroll to position [0, 0]
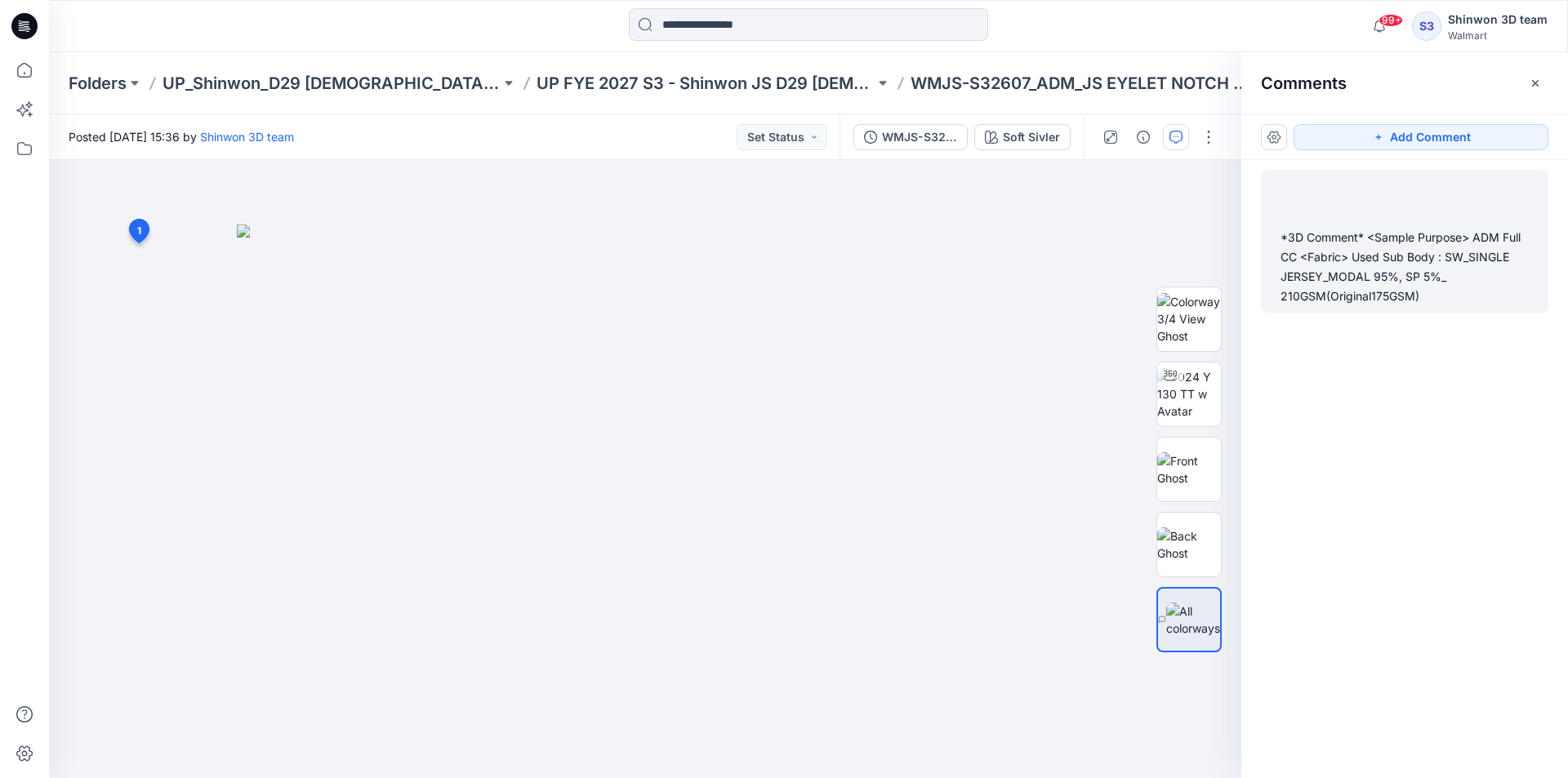
click at [1353, 296] on div "*3D Comment* <Sample Purpose> ADM Full CC <Fabric> Used Sub Body : SW_SINGLE JE…" at bounding box center [1405, 266] width 249 height 78
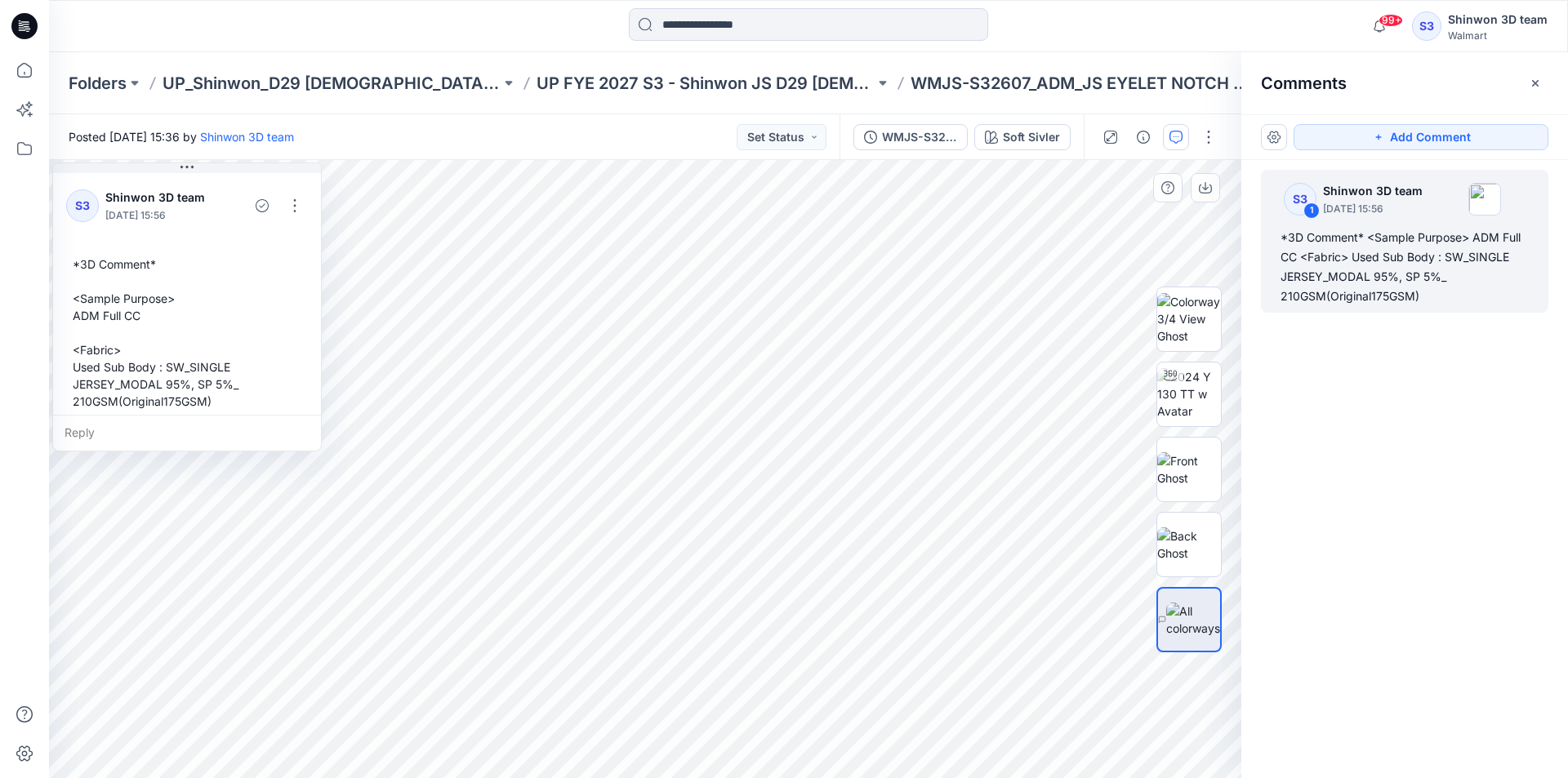
drag, startPoint x: 270, startPoint y: 495, endPoint x: 163, endPoint y: 405, distance: 139.8
click at [163, 405] on div "*3D Comment* <Sample Purpose> ADM Full CC <Fabric> Used Sub Body : SW_SINGLE JE…" at bounding box center [187, 333] width 242 height 168
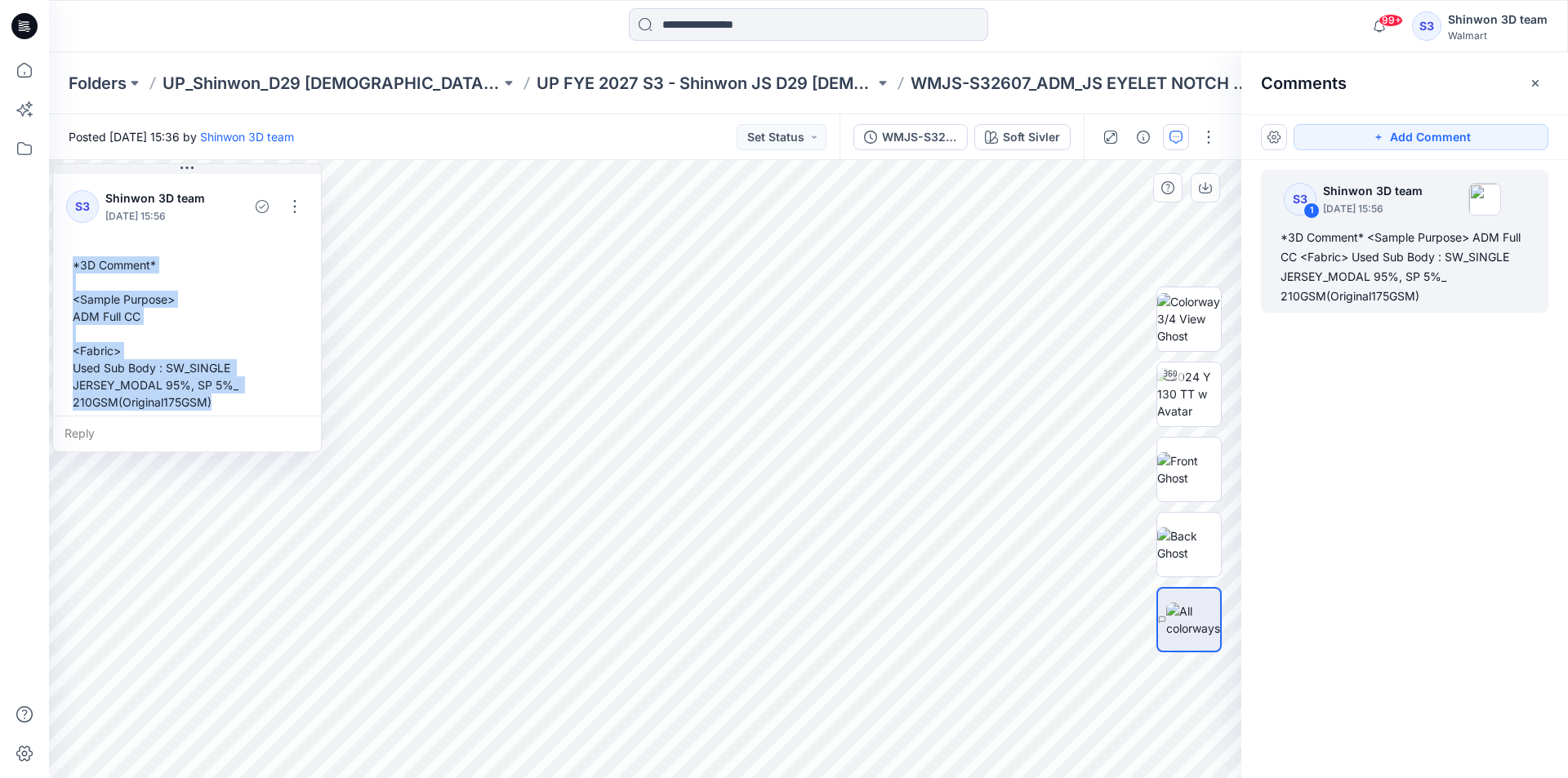
drag, startPoint x: 212, startPoint y: 403, endPoint x: 66, endPoint y: 267, distance: 199.5
click at [66, 267] on div "S3 Shinwon 3D team October 13, 2025 15:56 *3D Comment* <Sample Purpose> ADM Ful…" at bounding box center [187, 299] width 268 height 256
copy div "*3D Comment* <Sample Purpose> ADM Full CC <Fabric> Used Sub Body : SW_SINGLE JE…"
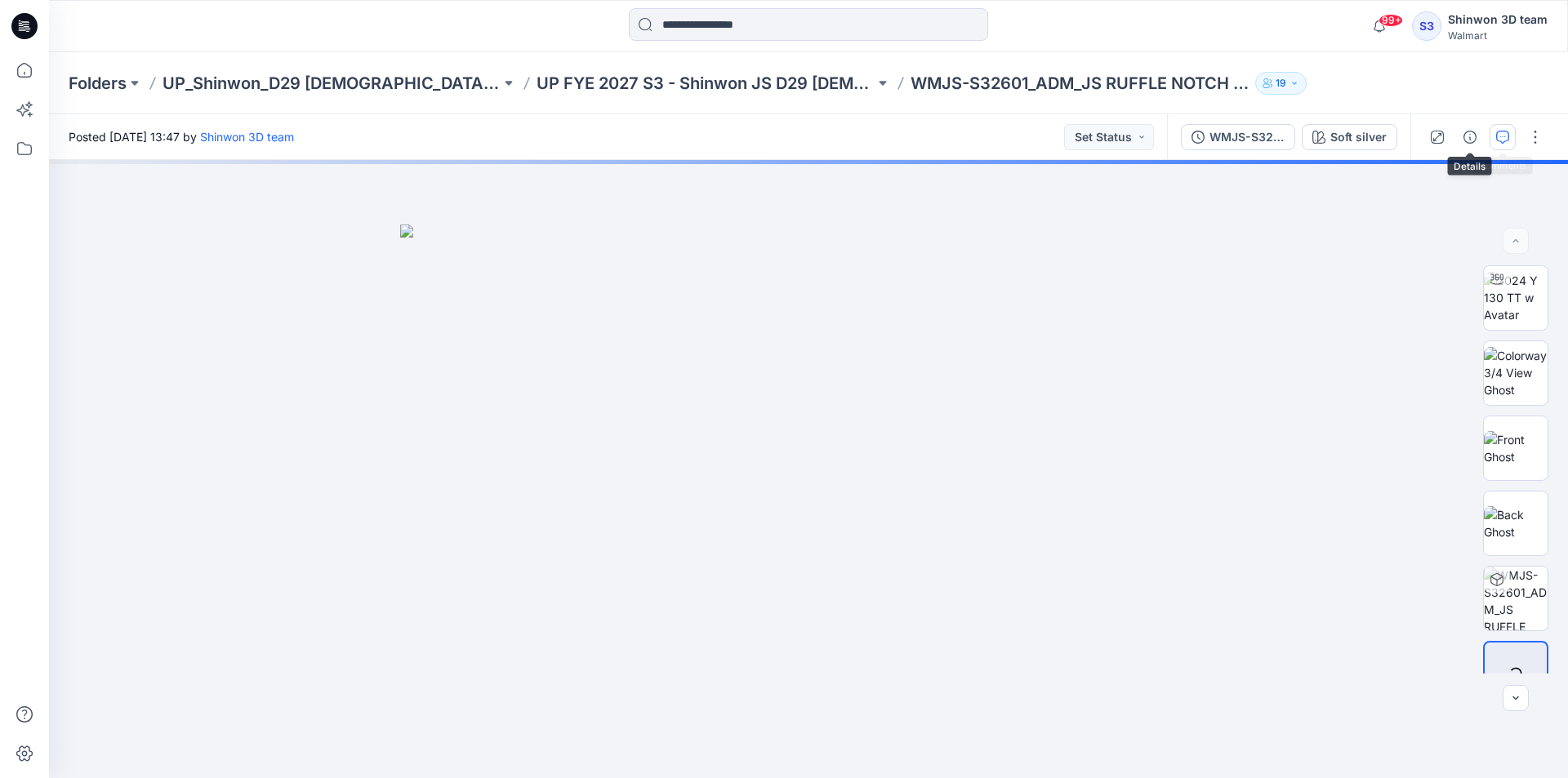
click at [1500, 135] on icon "button" at bounding box center [1503, 138] width 14 height 13
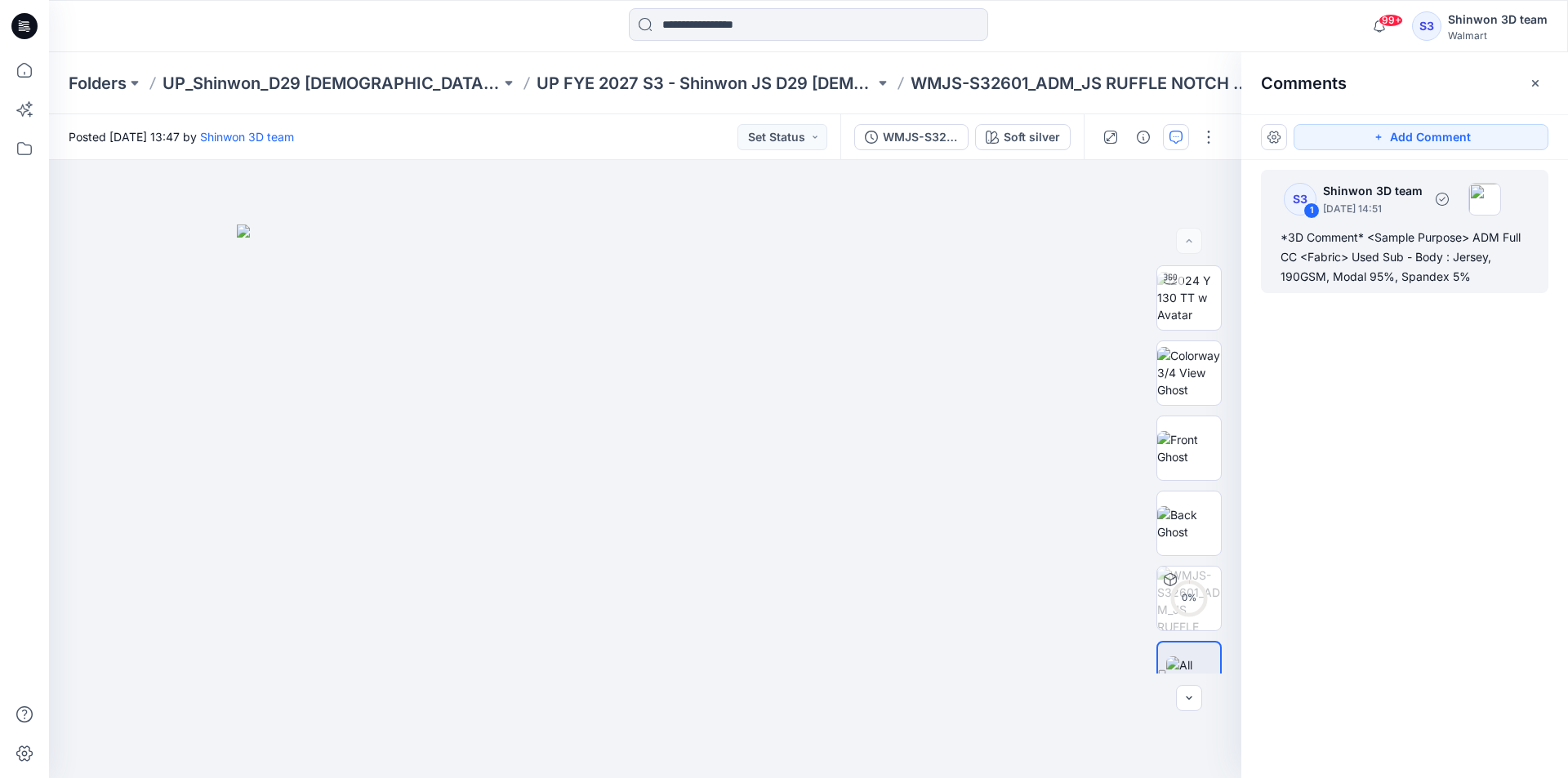
click at [1417, 281] on div "*3D Comment* <Sample Purpose> ADM Full CC <Fabric> Used Sub - Body : Jersey, 19…" at bounding box center [1405, 256] width 249 height 59
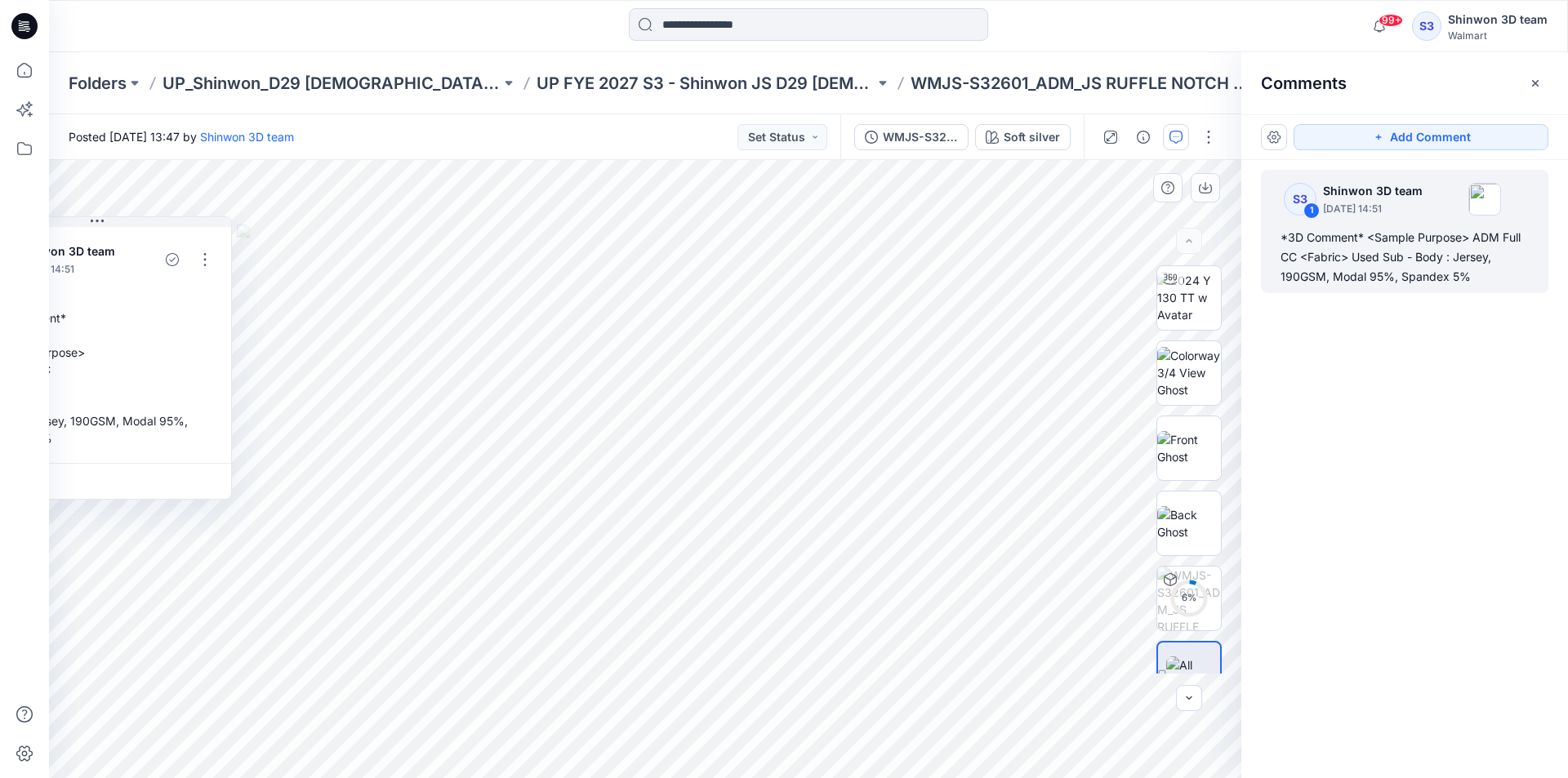
click at [68, 435] on div "*3D Comment* <Sample Purpose> ADM Full CC <Fabric> Used Sub - Body : Jersey, 19…" at bounding box center [96, 378] width 242 height 150
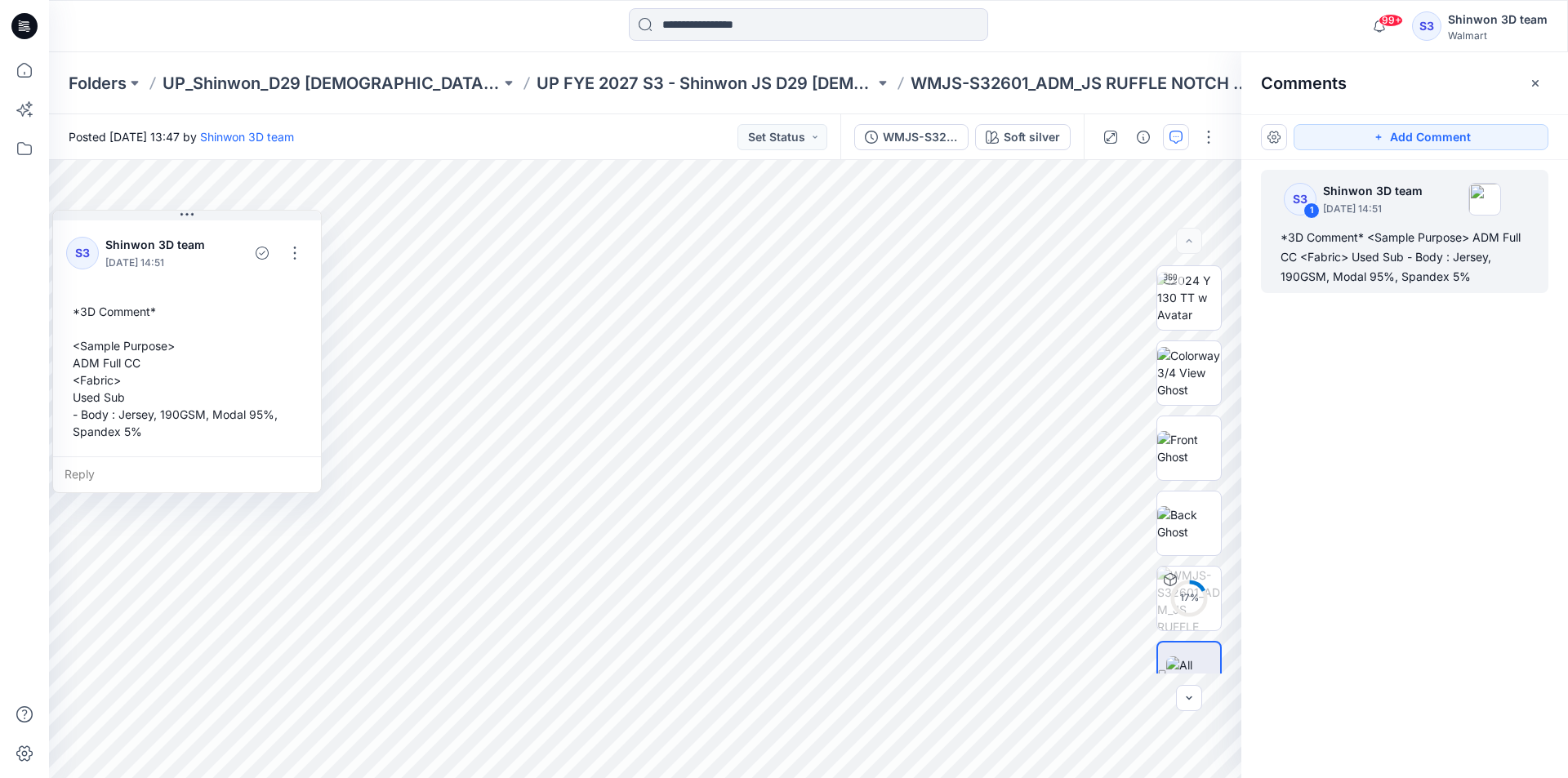
drag, startPoint x: 62, startPoint y: 443, endPoint x: 3, endPoint y: 371, distance: 93.1
click at [0, 366] on html "99+ Notifications Your style WMJS-S32608_ADM_JS RUFFLE SETS_CHEMISE is ready 4 …" at bounding box center [784, 389] width 1568 height 778
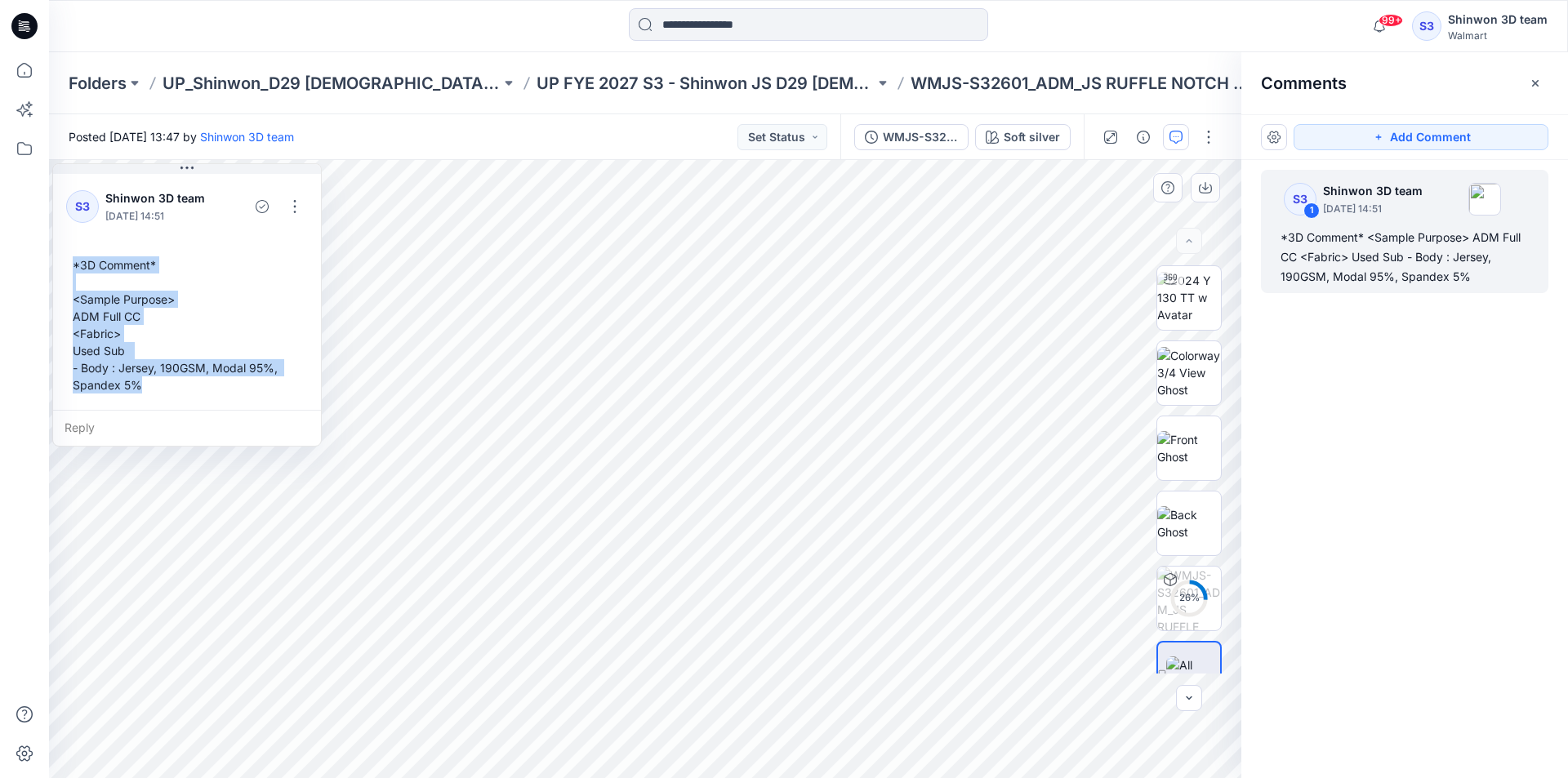
drag, startPoint x: 142, startPoint y: 429, endPoint x: 56, endPoint y: 264, distance: 186.1
click at [56, 264] on div "S3 Shinwon 3D team October 13, 2025 14:51 *3D Comment* <Sample Purpose> ADM Ful…" at bounding box center [187, 290] width 268 height 239
copy div "*3D Comment* <Sample Purpose> ADM Full CC <Fabric> Used Sub - Body : Jersey, 19…"
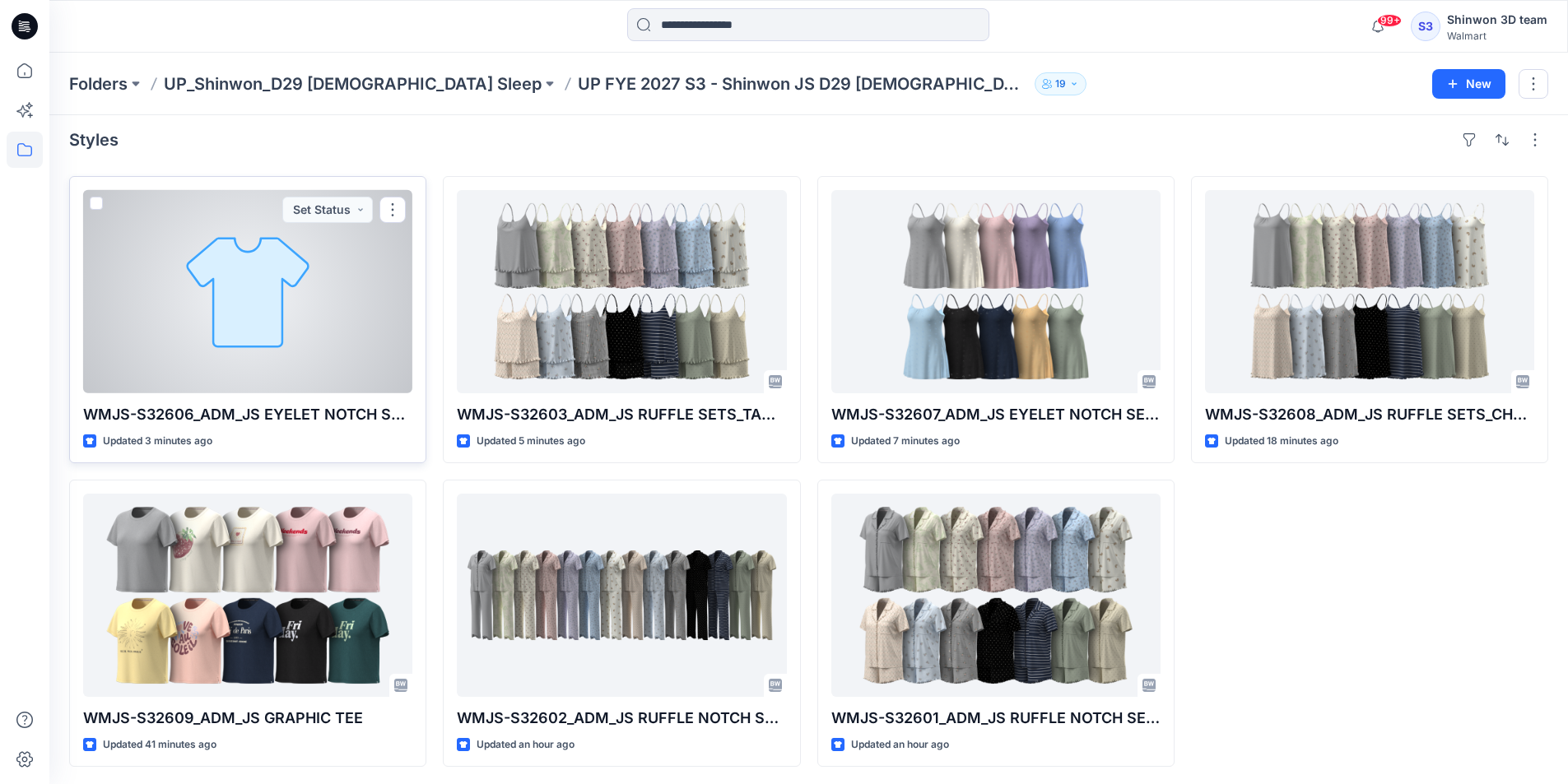
scroll to position [11, 0]
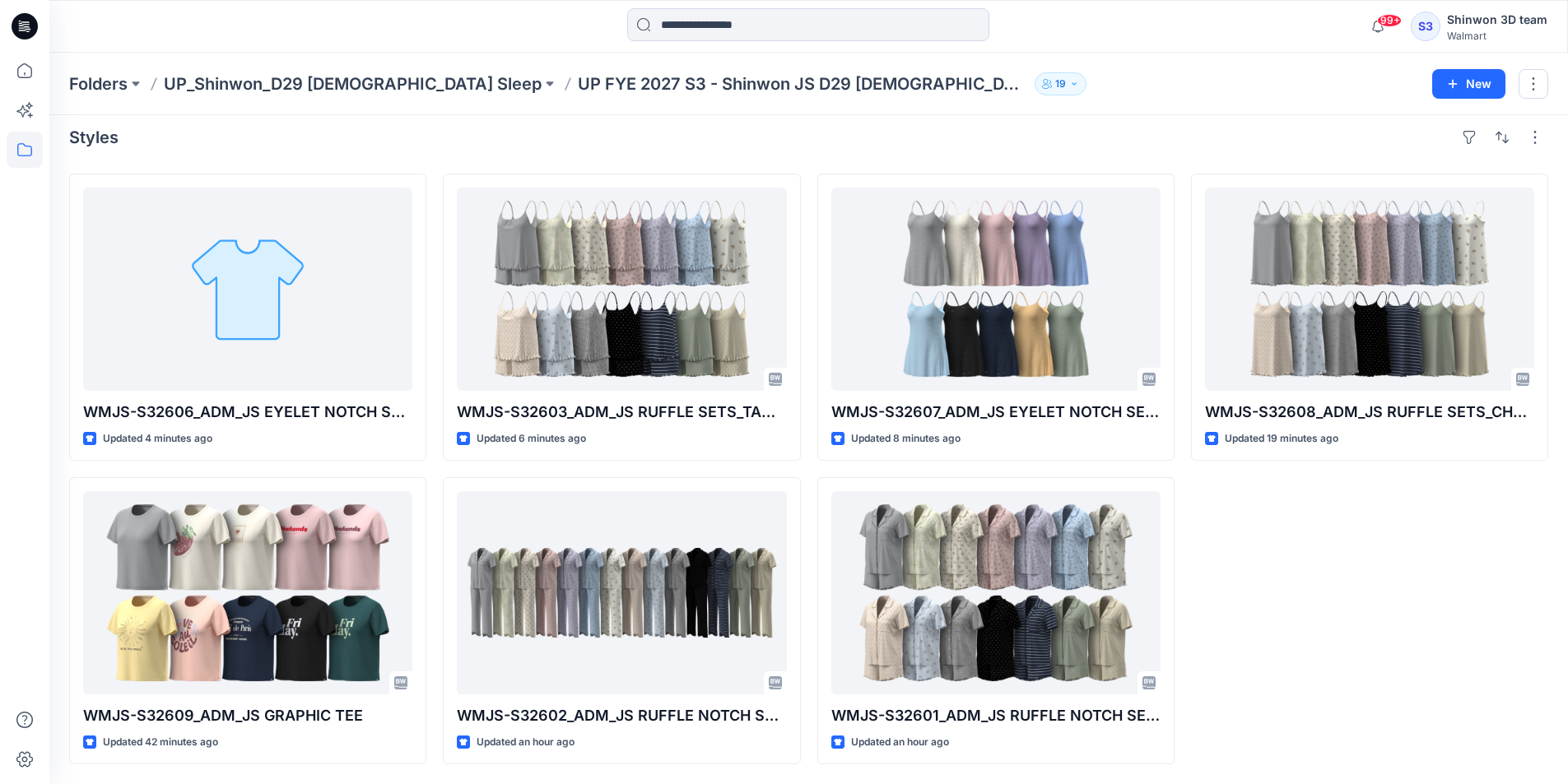
click at [741, 141] on div "Styles" at bounding box center [808, 137] width 1479 height 26
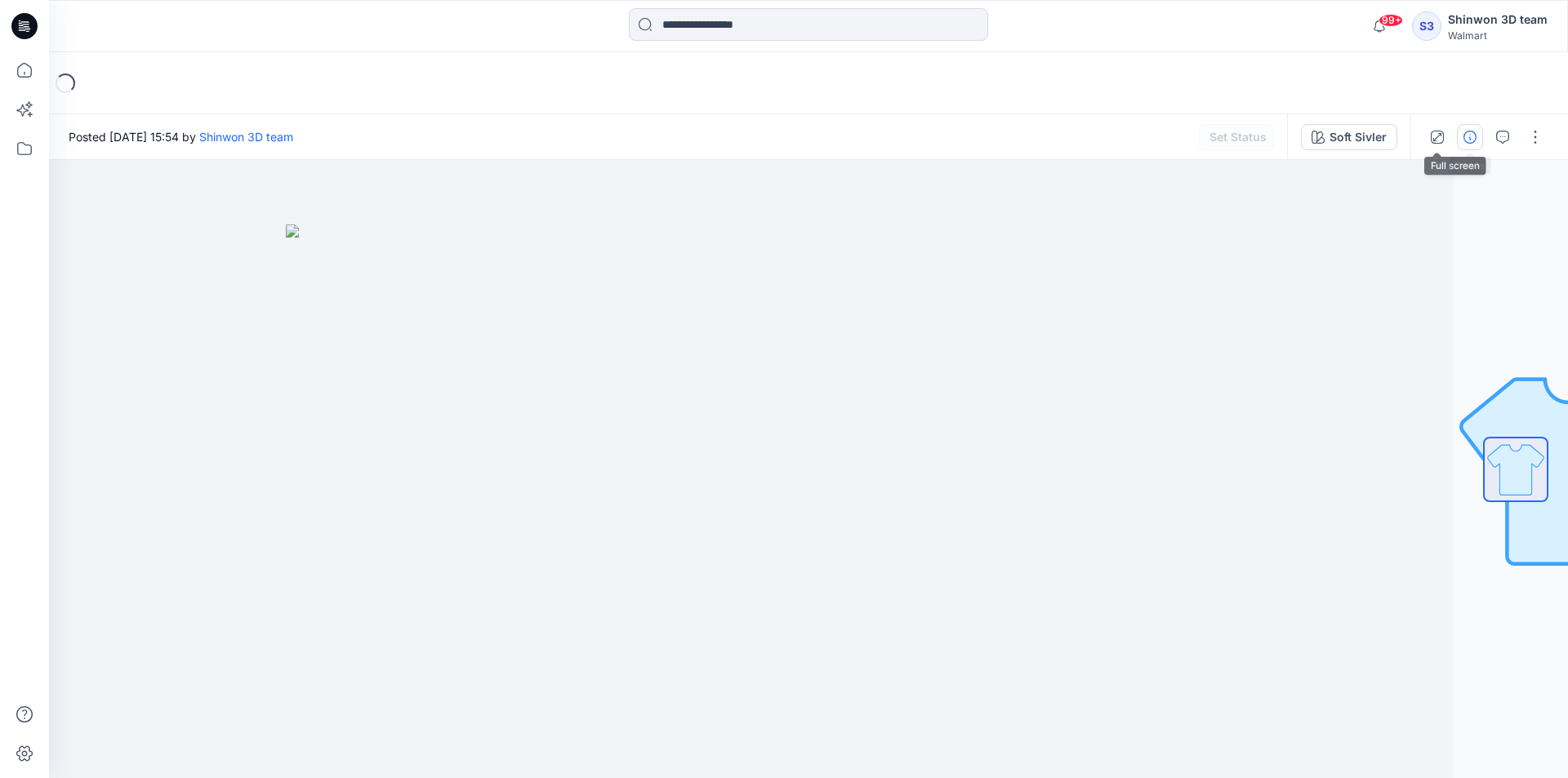
click at [1473, 134] on icon "button" at bounding box center [1471, 138] width 14 height 13
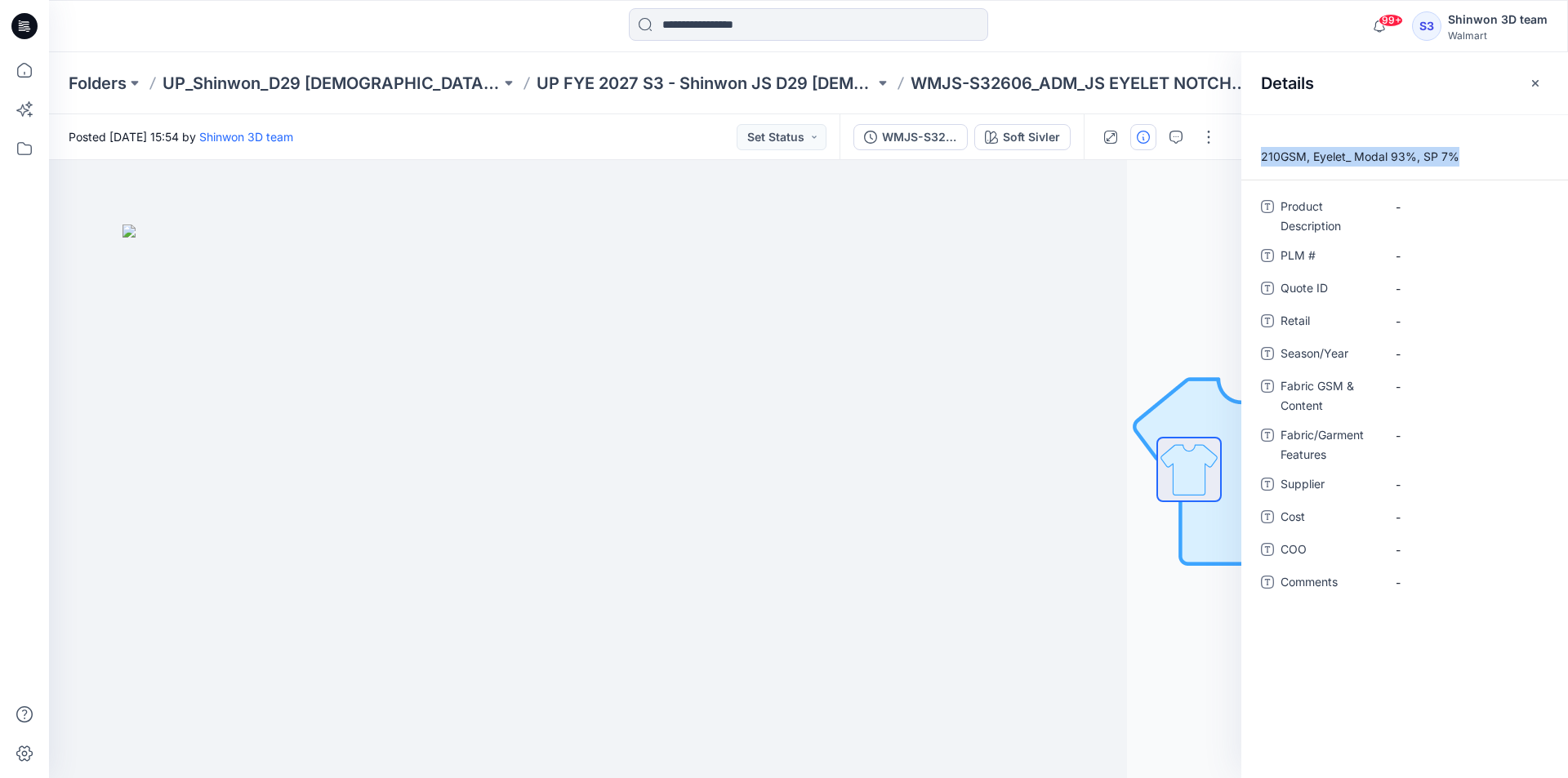
drag, startPoint x: 1469, startPoint y: 152, endPoint x: 1242, endPoint y: 156, distance: 227.0
click at [1242, 156] on p "210GSM, Eyelet_ Modal 93%, SP 7%" at bounding box center [1405, 156] width 327 height 19
copy p "210GSM, Eyelet_ Modal 93%, SP 7%"
click at [1430, 388] on Content "-" at bounding box center [1467, 387] width 142 height 17
type textarea "**********"
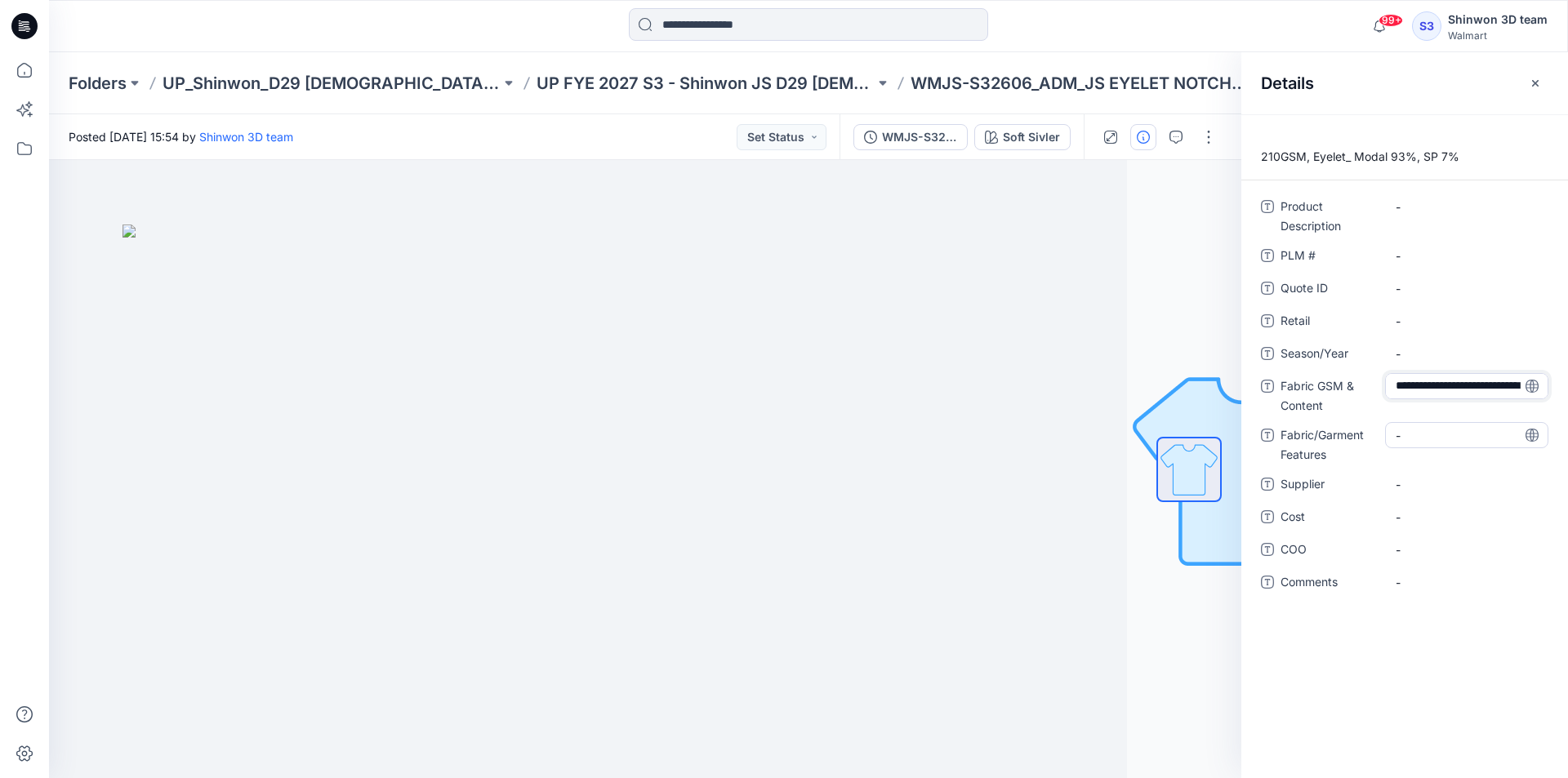
scroll to position [12, 0]
click at [1437, 430] on Features "-" at bounding box center [1467, 436] width 142 height 17
click at [1452, 439] on textarea "**********" at bounding box center [1467, 435] width 163 height 26
drag, startPoint x: 1430, startPoint y: 444, endPoint x: 1533, endPoint y: 451, distance: 103.2
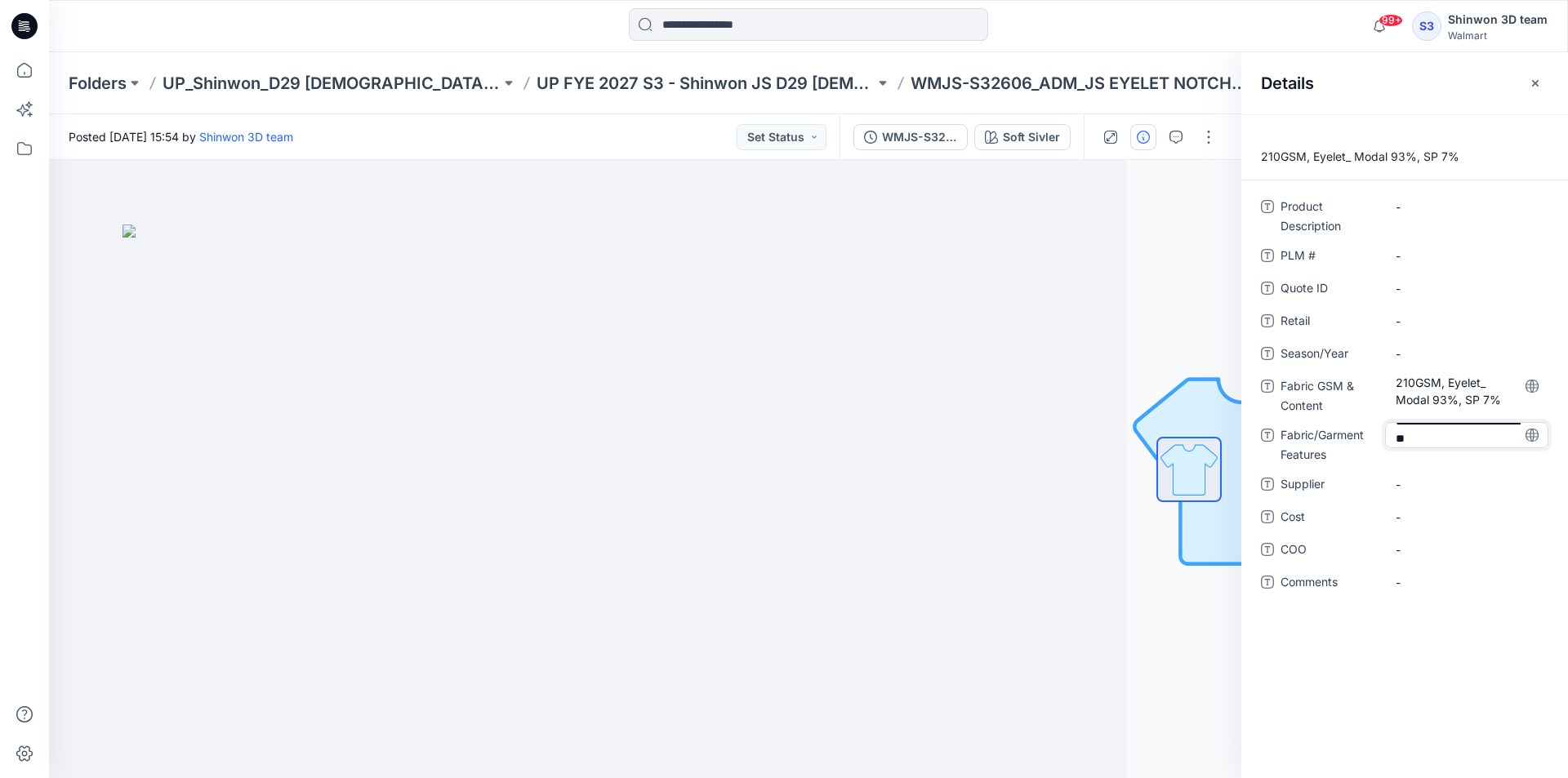
click at [1533, 451] on div "**********" at bounding box center [1467, 443] width 163 height 42
drag, startPoint x: 1448, startPoint y: 435, endPoint x: 1334, endPoint y: 433, distance: 114.0
click at [1331, 430] on div "**********" at bounding box center [1405, 443] width 287 height 42
type textarea "******"
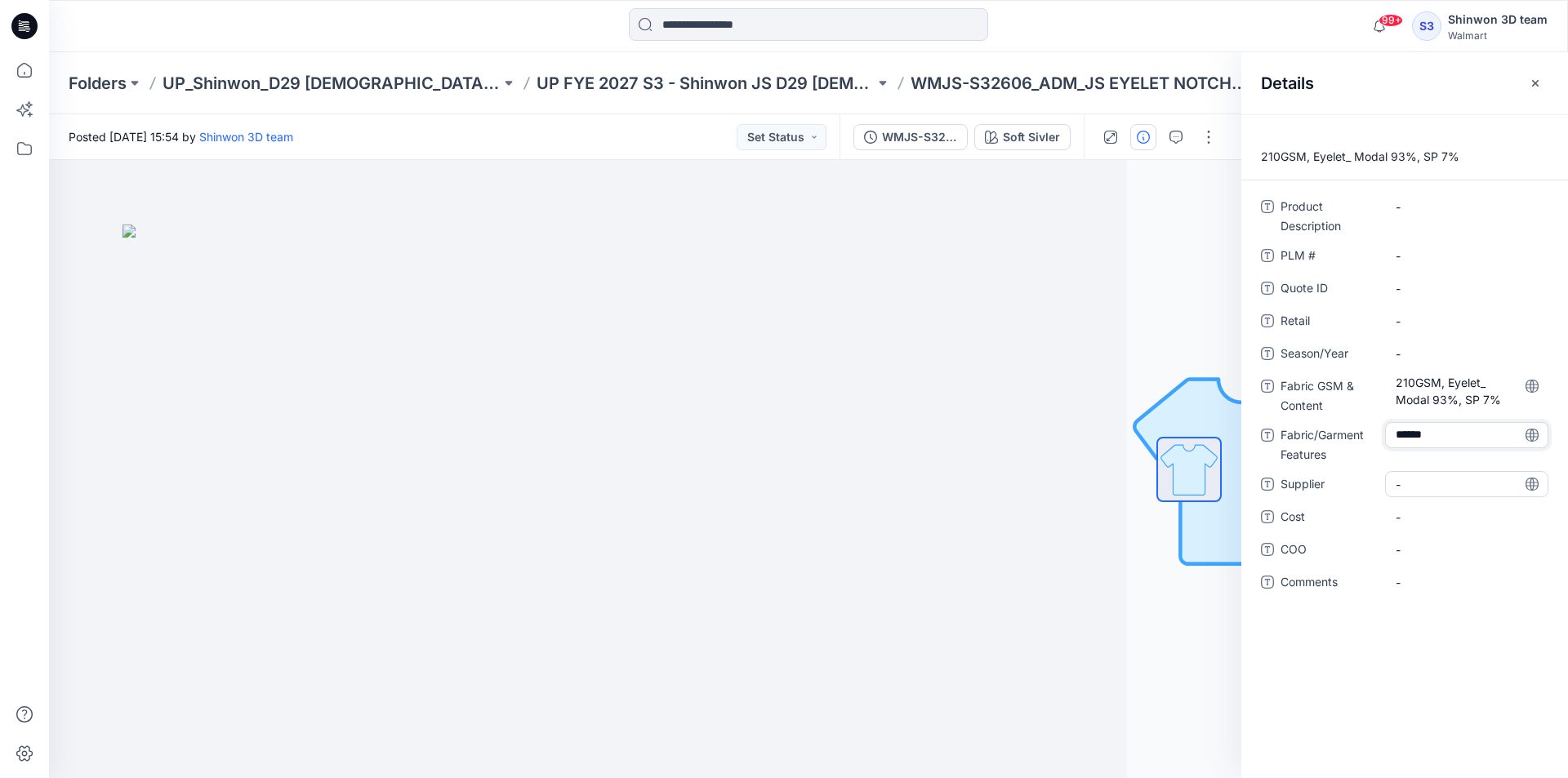
click at [1425, 476] on span "-" at bounding box center [1467, 485] width 142 height 17
type textarea "*******"
drag, startPoint x: 944, startPoint y: 78, endPoint x: 814, endPoint y: 74, distance: 130.1
click at [814, 74] on div "Folders UP_Shinwon_D29 Ladies Sleep UP FYE 2027 S3 - Shinwon JS D29 Ladies Slee…" at bounding box center [744, 84] width 1353 height 23
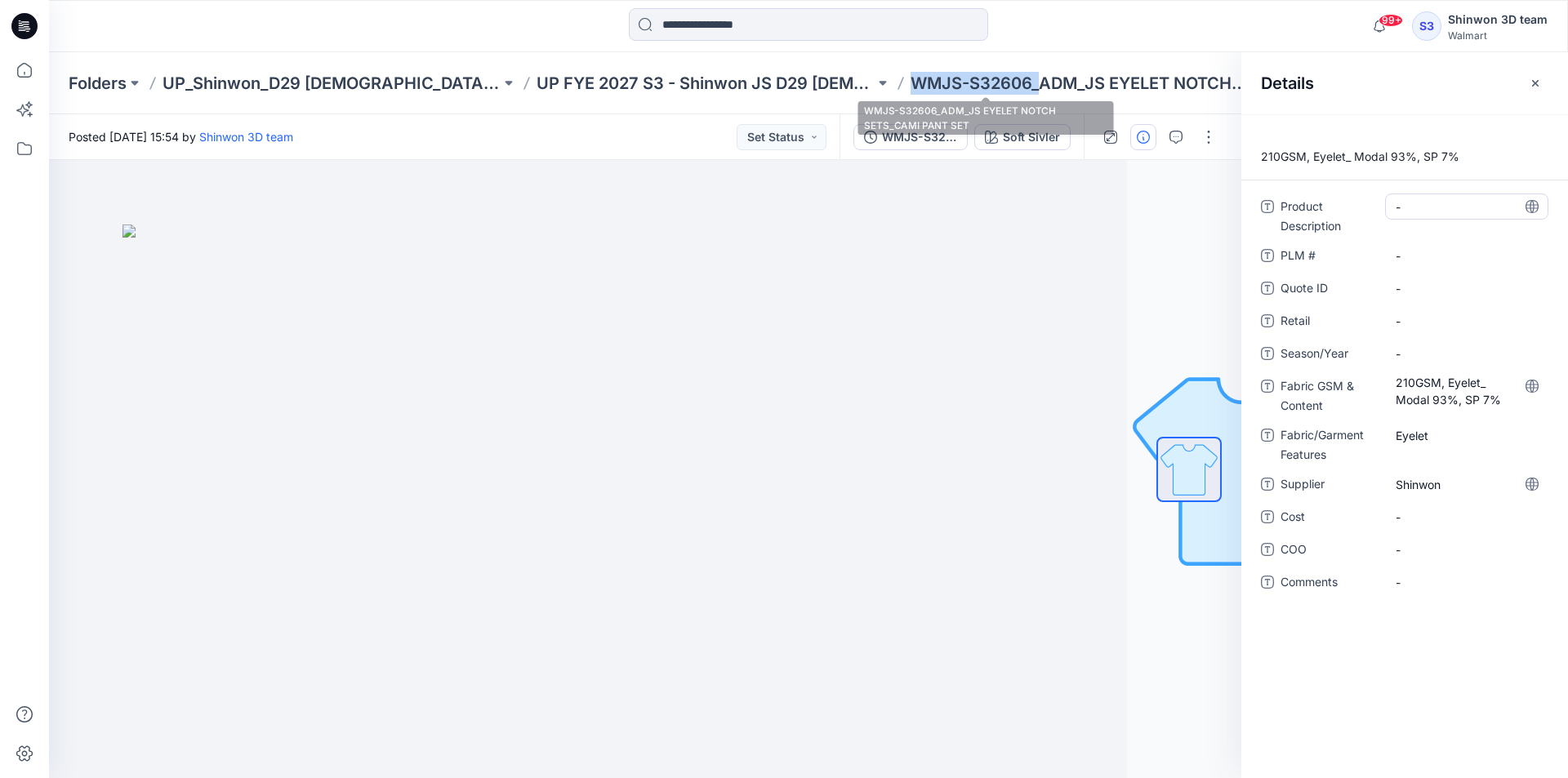
copy p "WMJS-S32606_"
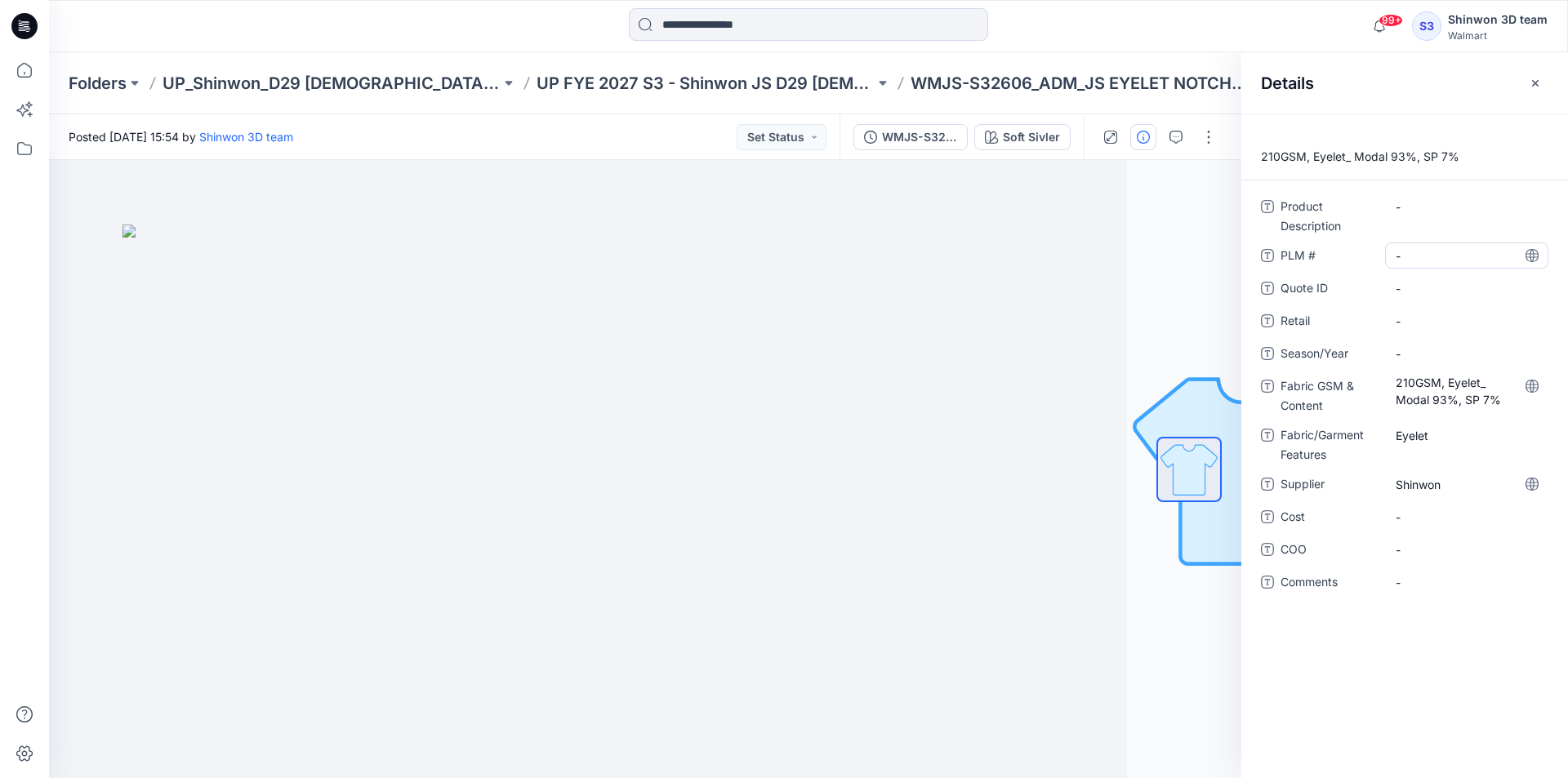
click at [1425, 255] on \ "-" at bounding box center [1467, 256] width 142 height 17
click at [1423, 220] on div "-" at bounding box center [1467, 215] width 163 height 42
click at [1424, 255] on \ "-" at bounding box center [1467, 256] width 142 height 17
click at [1316, 259] on span "PLM #" at bounding box center [1330, 257] width 98 height 23
click at [1496, 258] on \ "WMJS-S32606_" at bounding box center [1467, 256] width 142 height 17
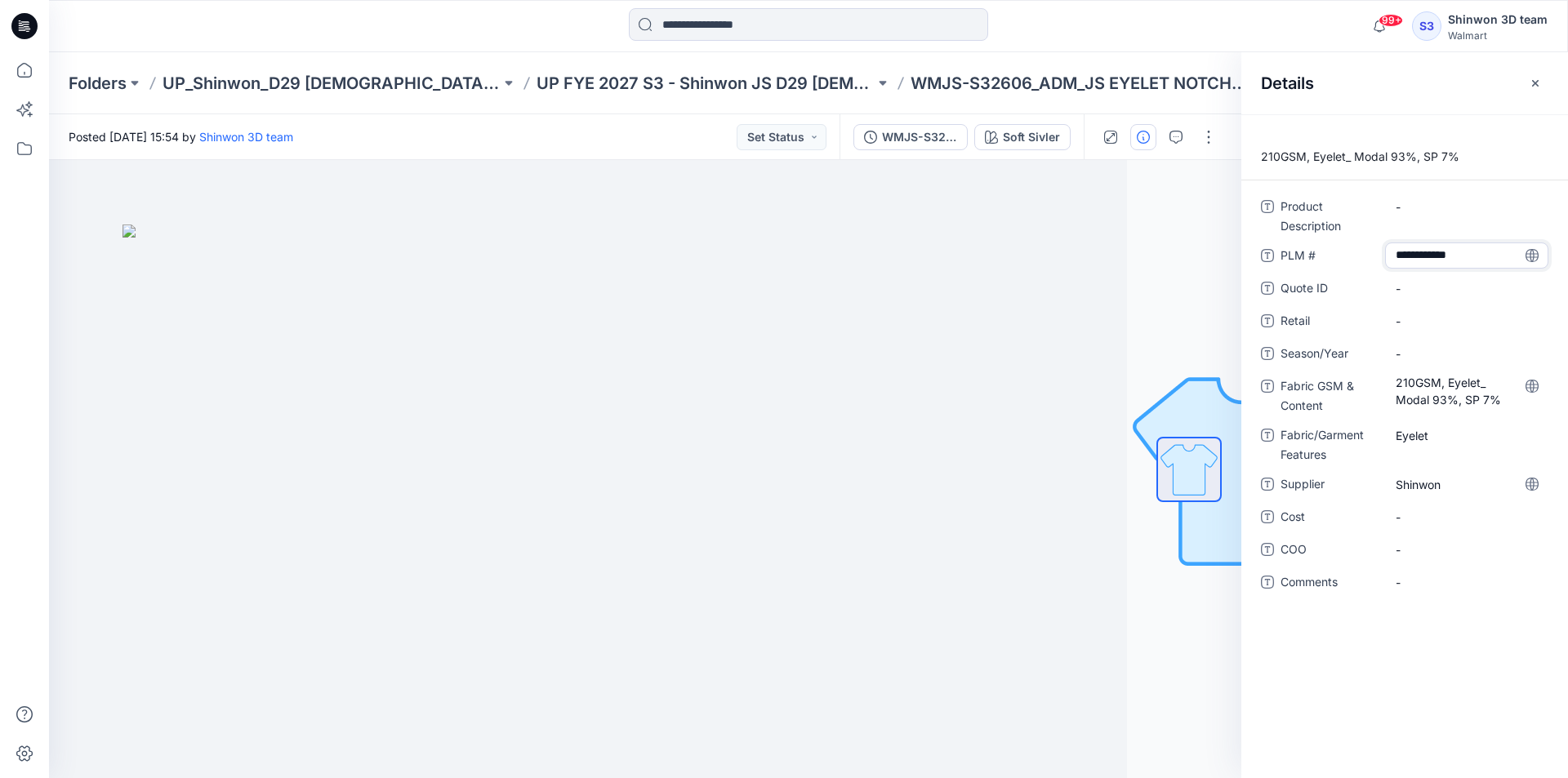
type textarea "**********"
click at [1373, 267] on div "**********" at bounding box center [1405, 404] width 287 height 421
click at [1431, 209] on Description "-" at bounding box center [1467, 207] width 142 height 17
type textarea "**********"
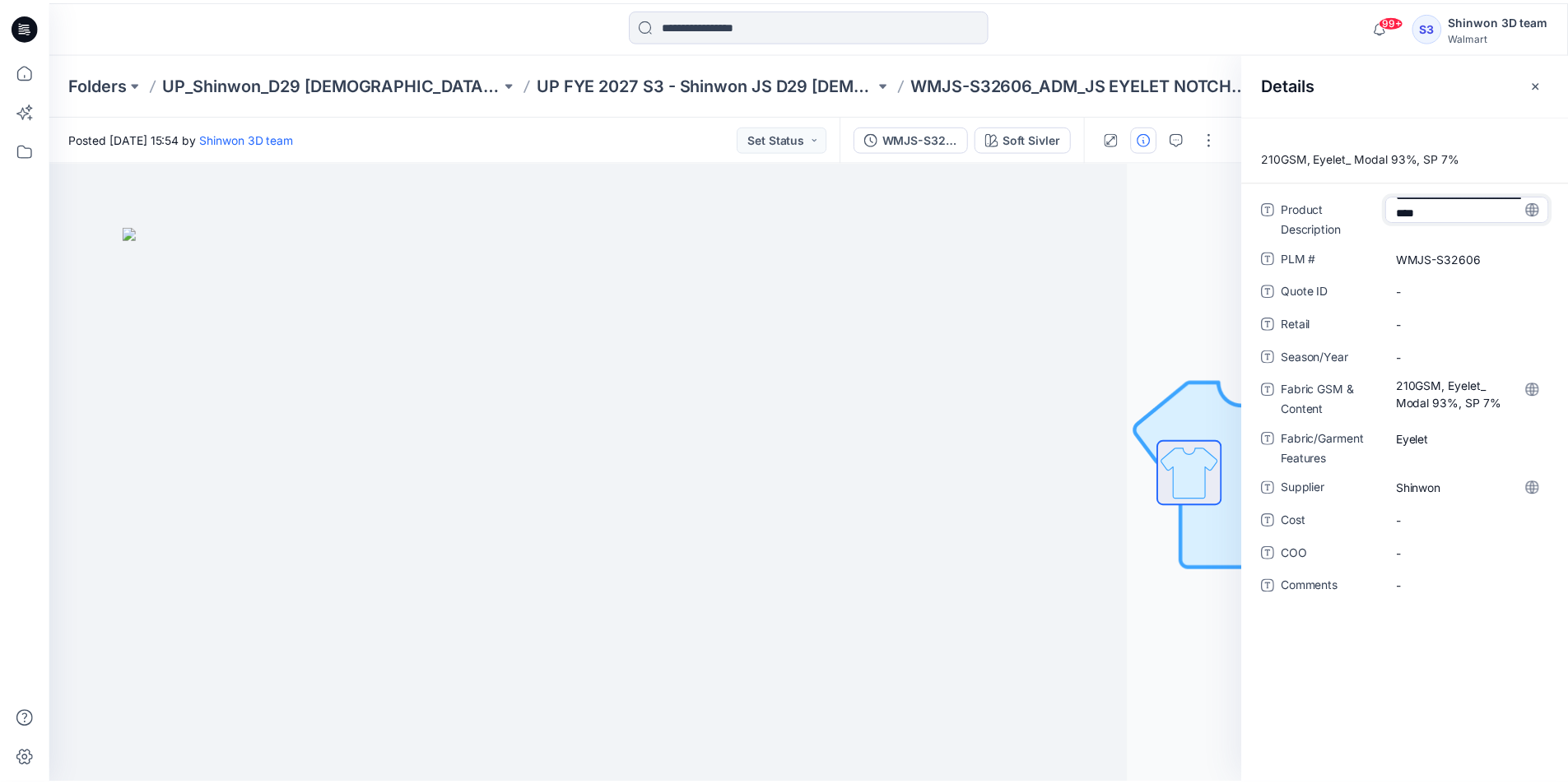
scroll to position [14, 0]
click at [1374, 233] on span "Product Description" at bounding box center [1340, 218] width 99 height 40
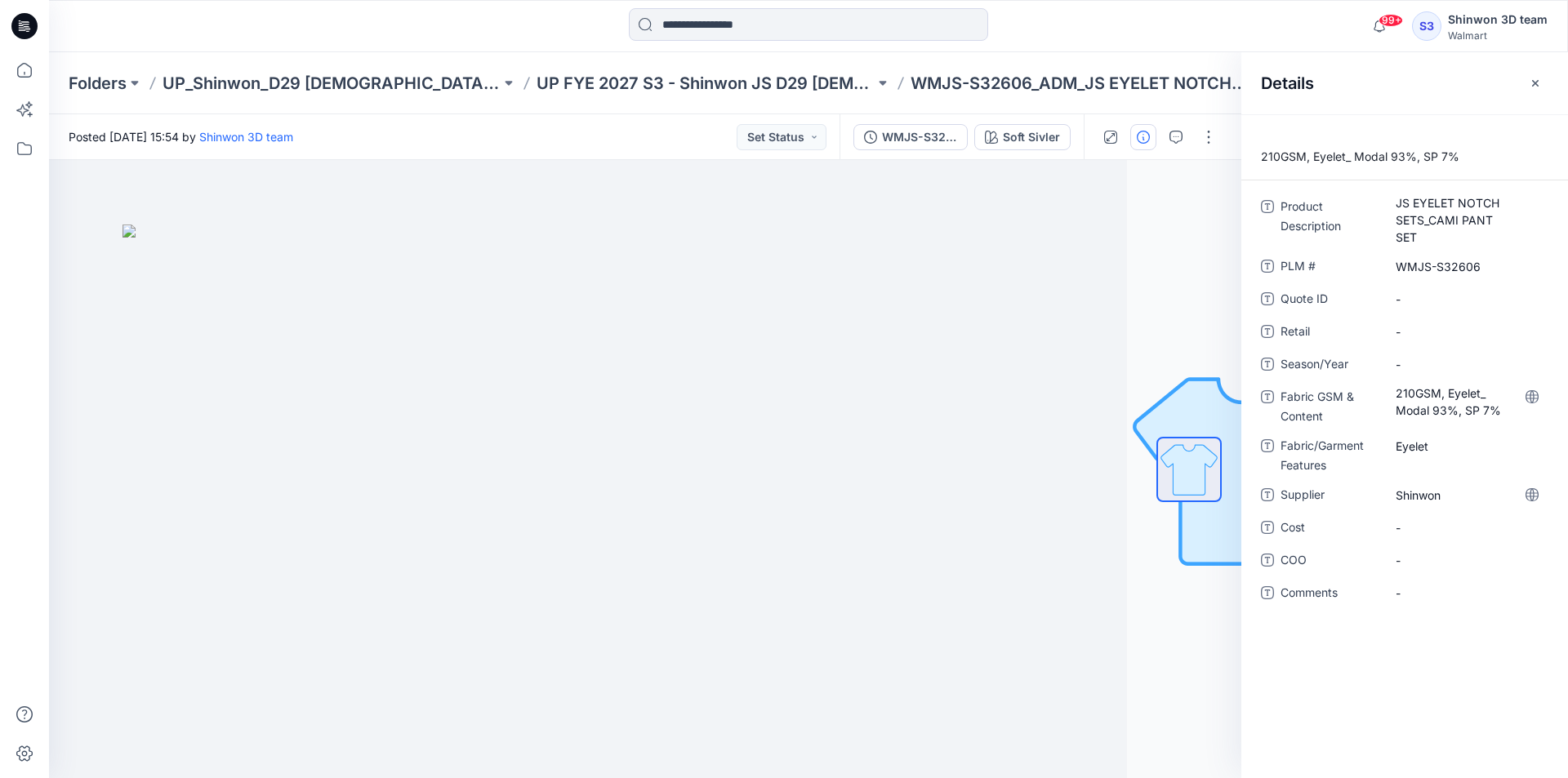
click at [1354, 243] on span "Product Description" at bounding box center [1330, 222] width 98 height 50
click at [1421, 351] on div "-" at bounding box center [1467, 363] width 163 height 26
type textarea "**********"
click at [1317, 326] on span "Retail" at bounding box center [1330, 334] width 98 height 23
click at [916, 254] on img at bounding box center [530, 501] width 817 height 554
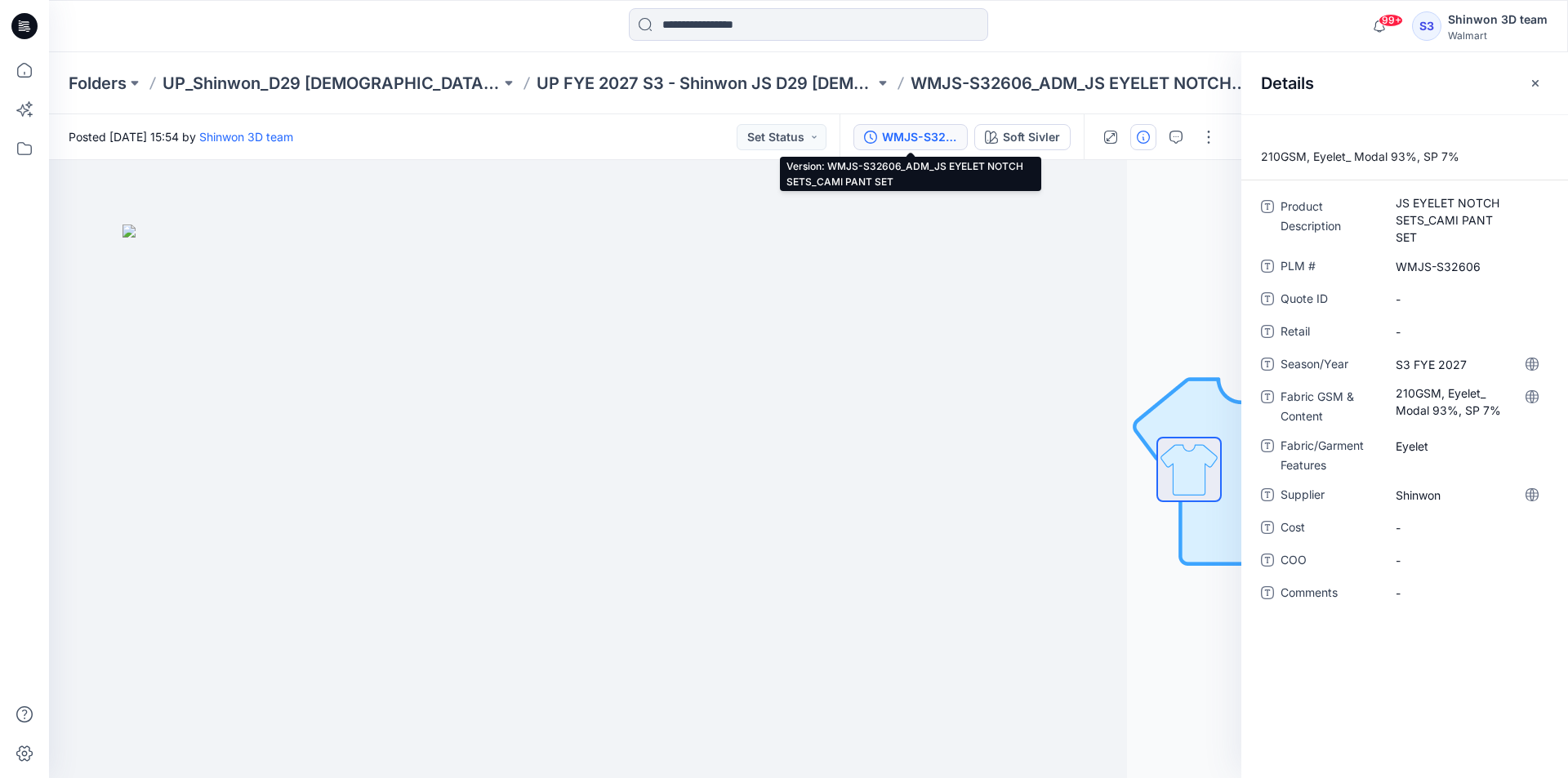
click at [948, 139] on div "WMJS-S32606_ADM_JS EYELET NOTCH SETS_CAMI PANT SET" at bounding box center [920, 137] width 75 height 18
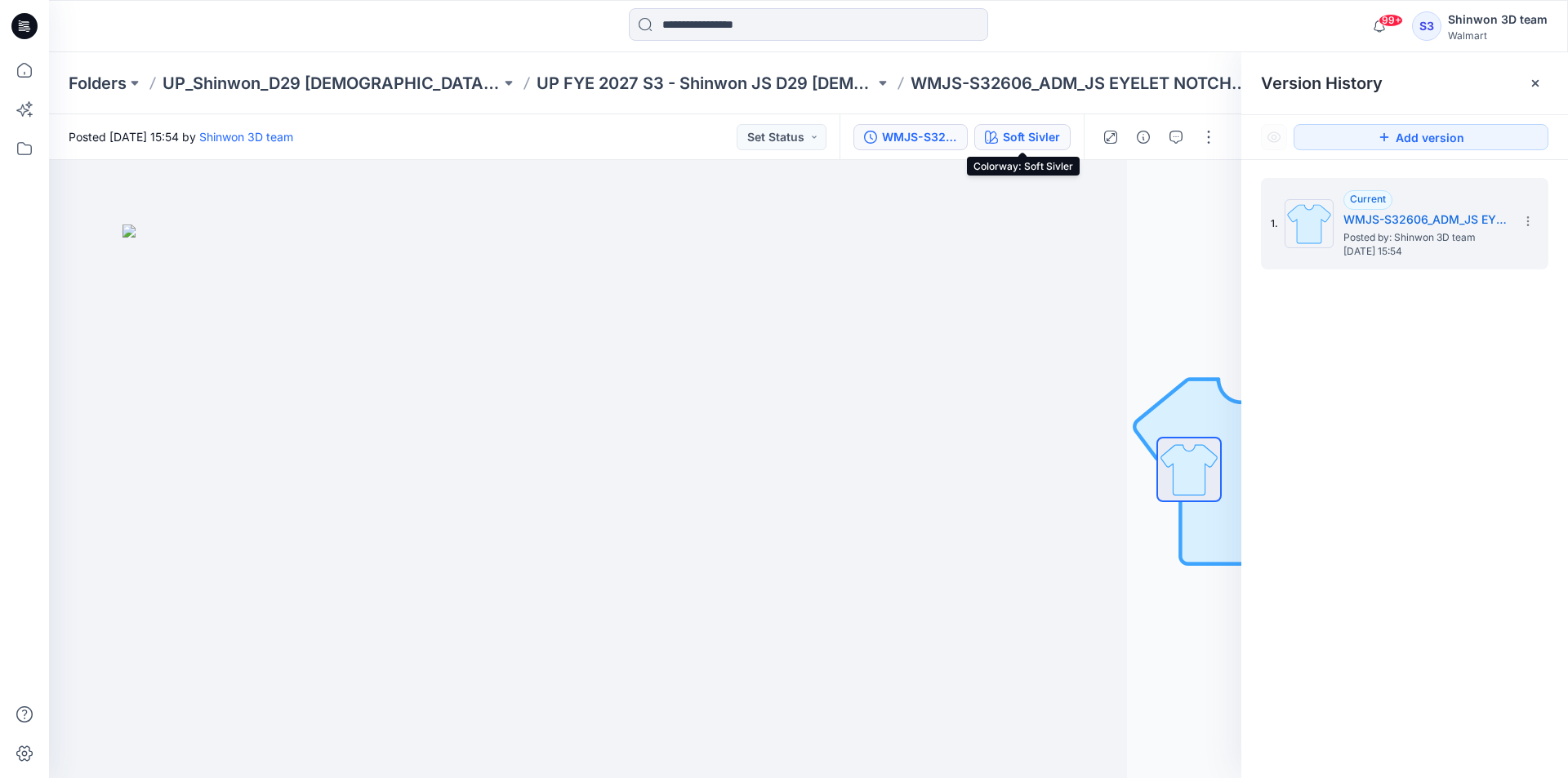
click at [1022, 135] on div "Soft Sivler" at bounding box center [1031, 137] width 57 height 18
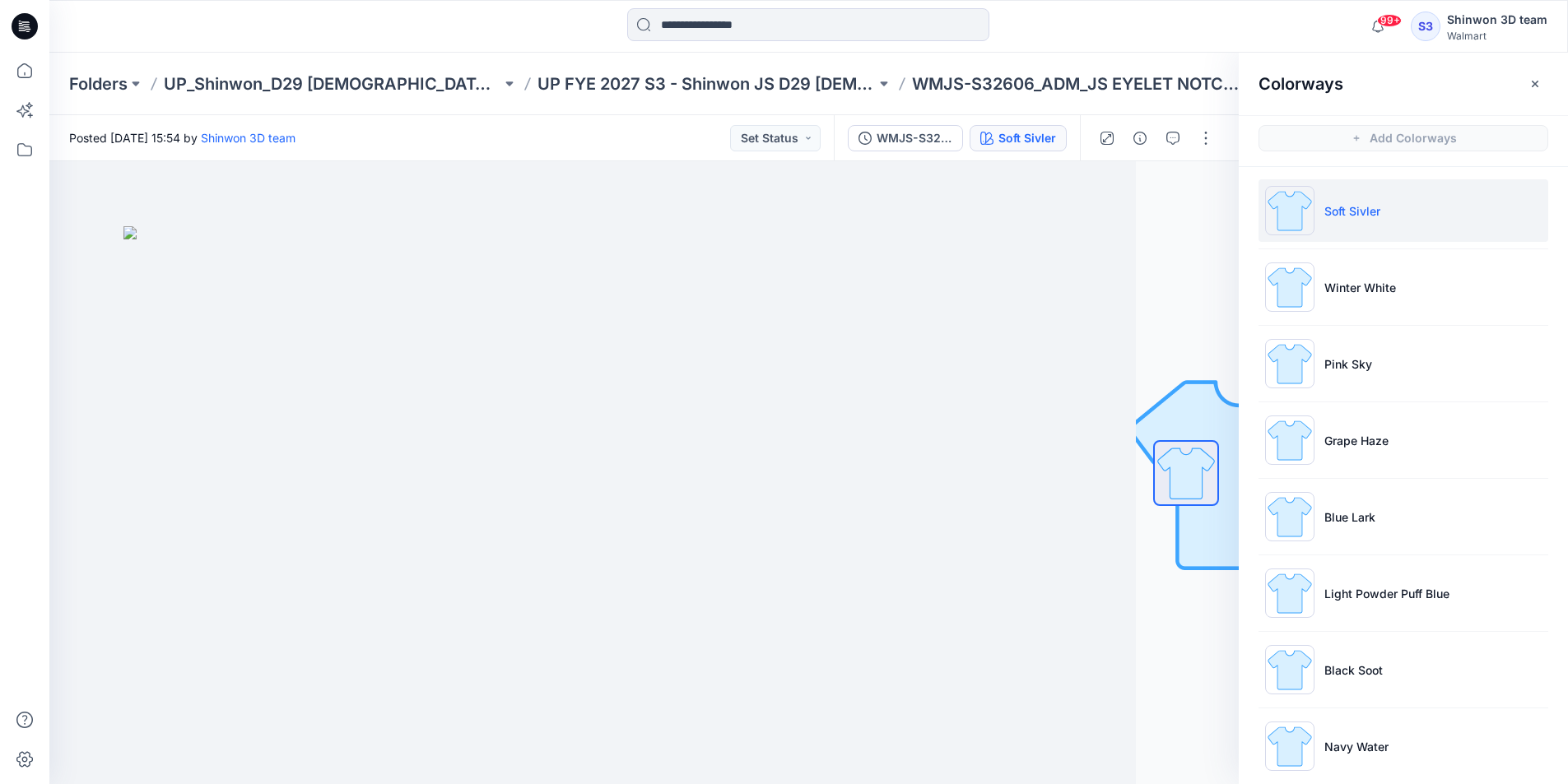
scroll to position [0, 0]
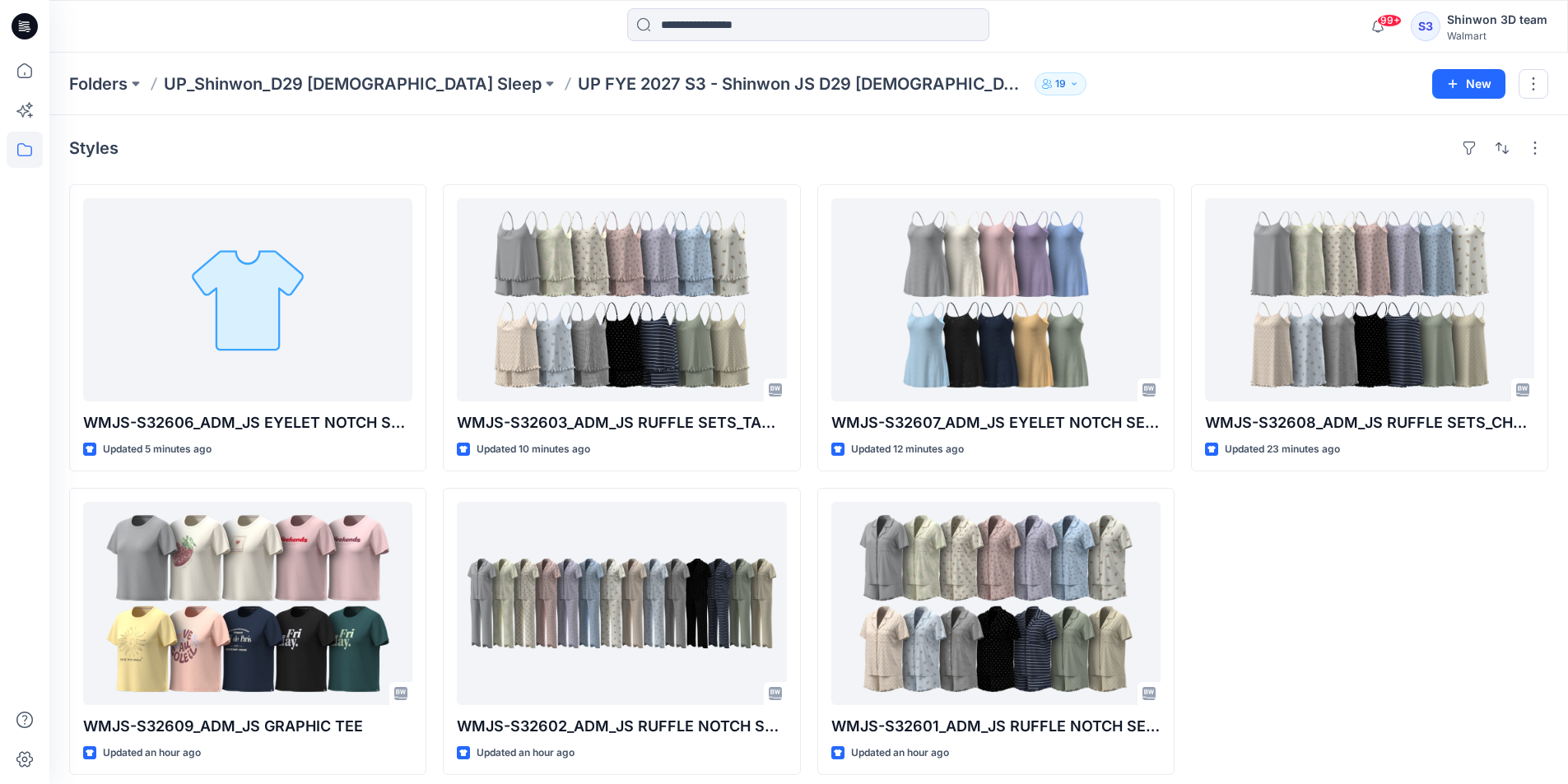
click at [868, 144] on div "Styles" at bounding box center [808, 148] width 1479 height 26
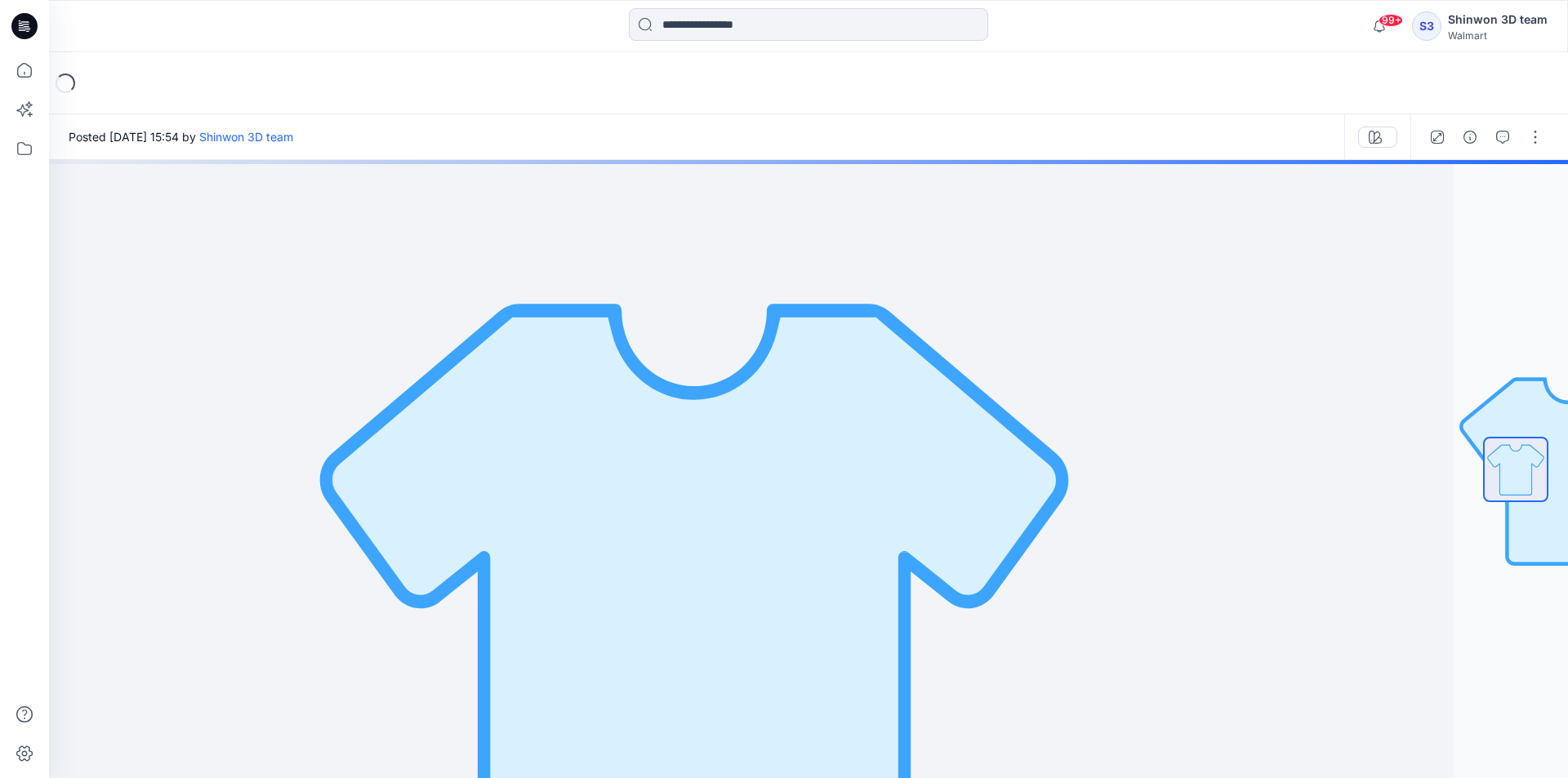
click at [854, 232] on div at bounding box center [694, 469] width 1520 height 618
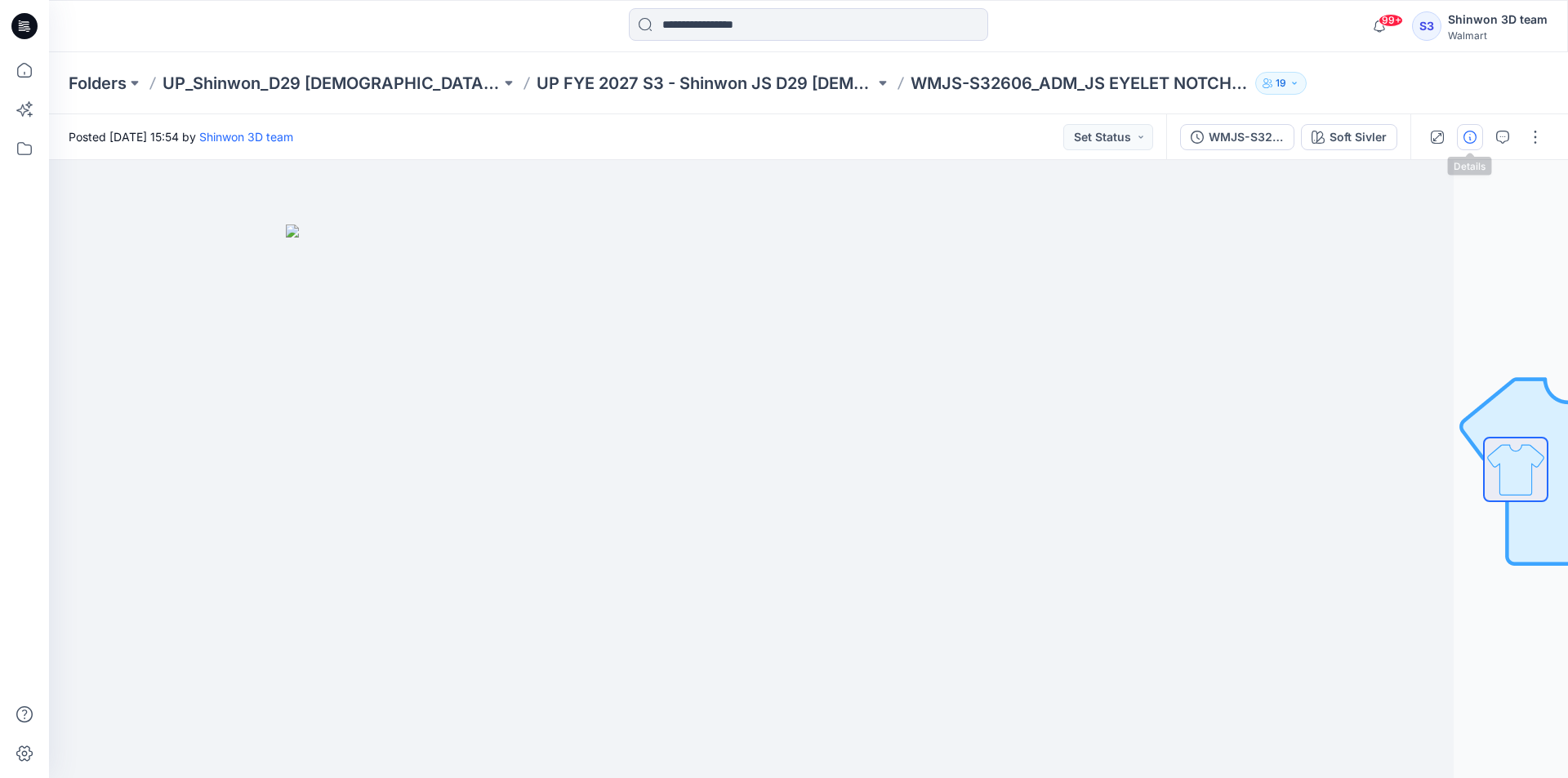
click at [1466, 136] on icon "button" at bounding box center [1471, 138] width 14 height 13
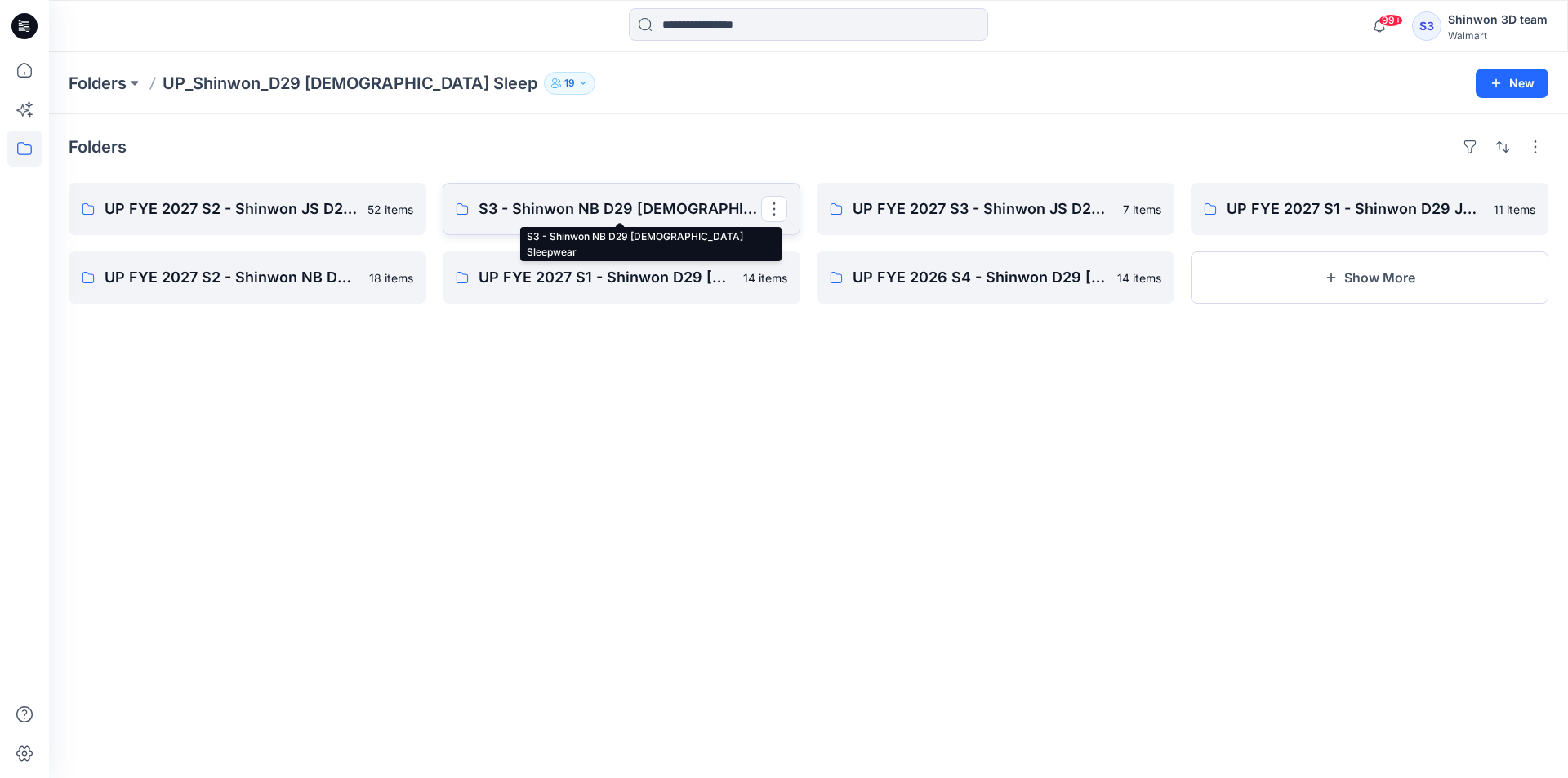
click at [632, 210] on p "S3 - Shinwon NB D29 [DEMOGRAPHIC_DATA] Sleepwear" at bounding box center [619, 209] width 283 height 23
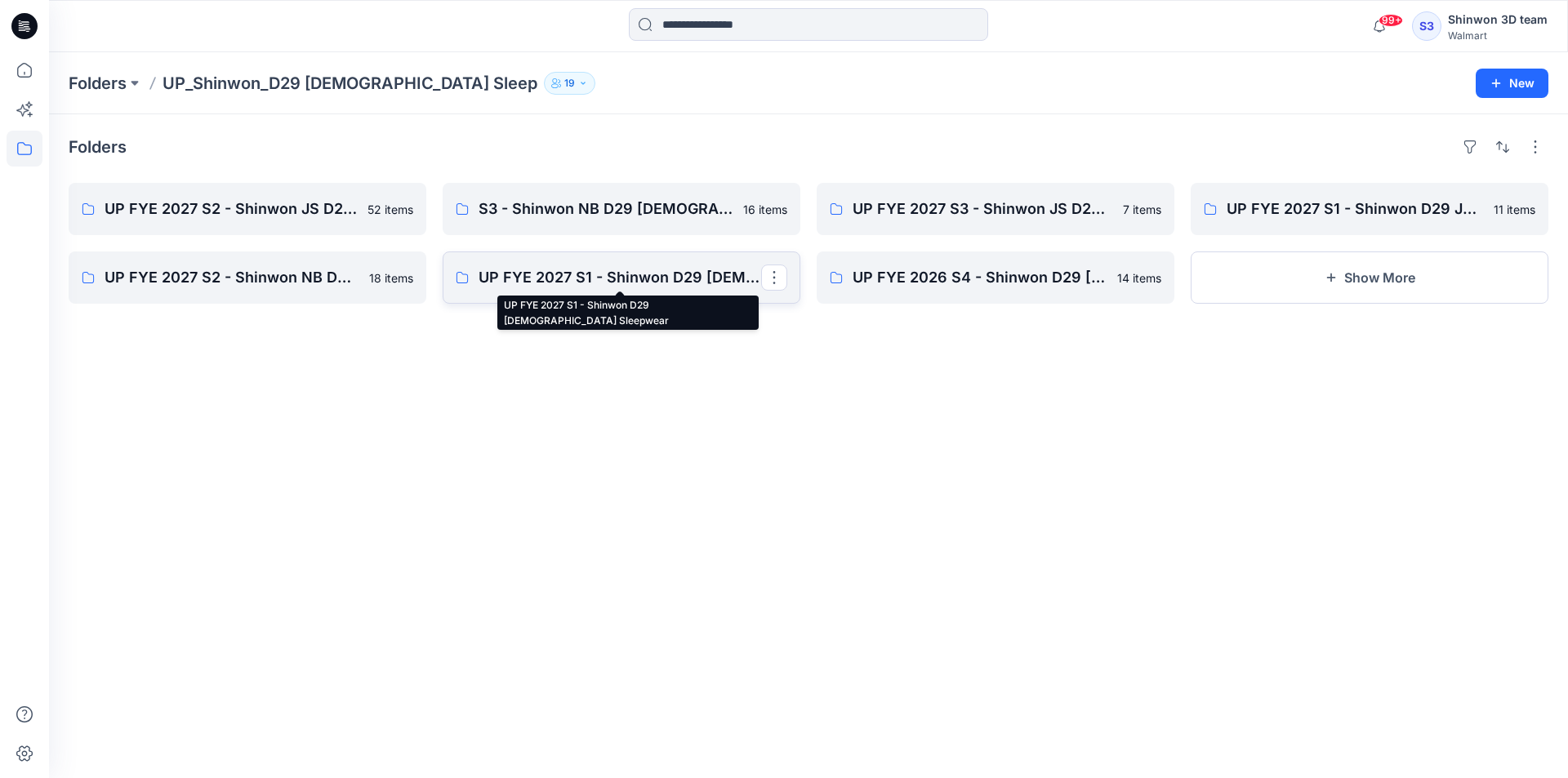
click at [601, 280] on p "UP FYE 2027 S1 - Shinwon D29 [DEMOGRAPHIC_DATA] Sleepwear" at bounding box center [619, 278] width 283 height 23
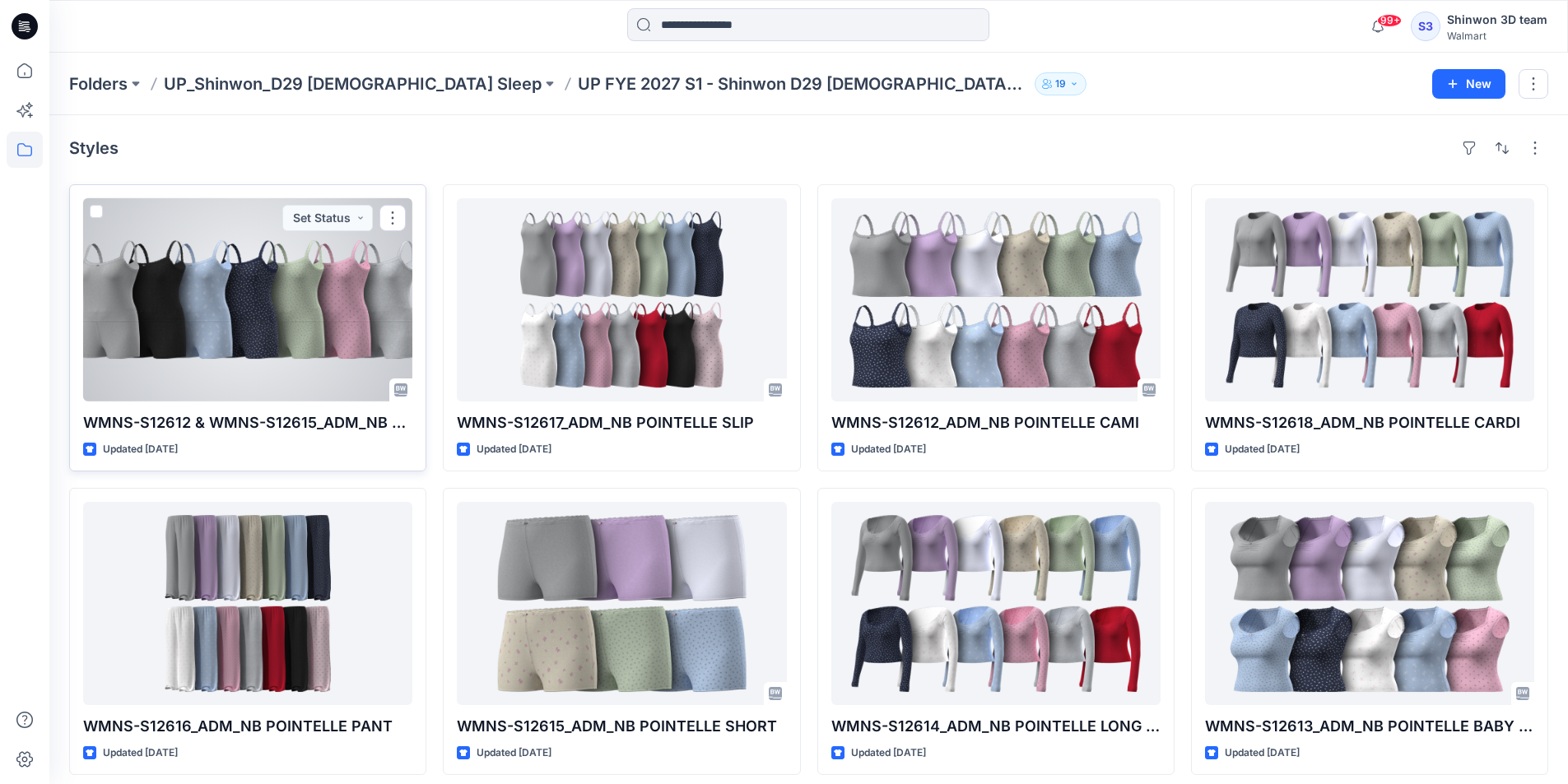
click at [334, 323] on div at bounding box center [248, 299] width 329 height 203
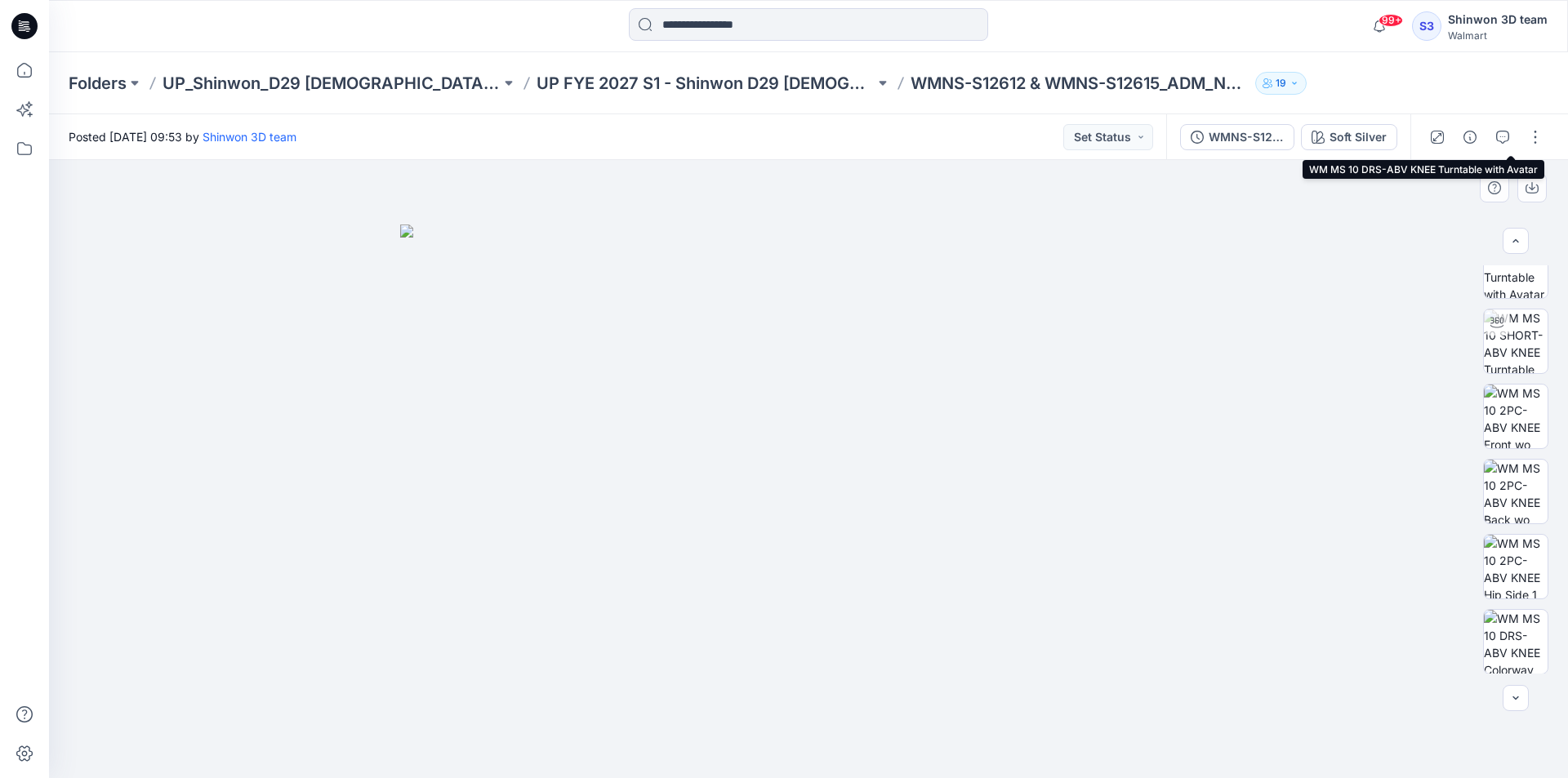
scroll to position [183, 0]
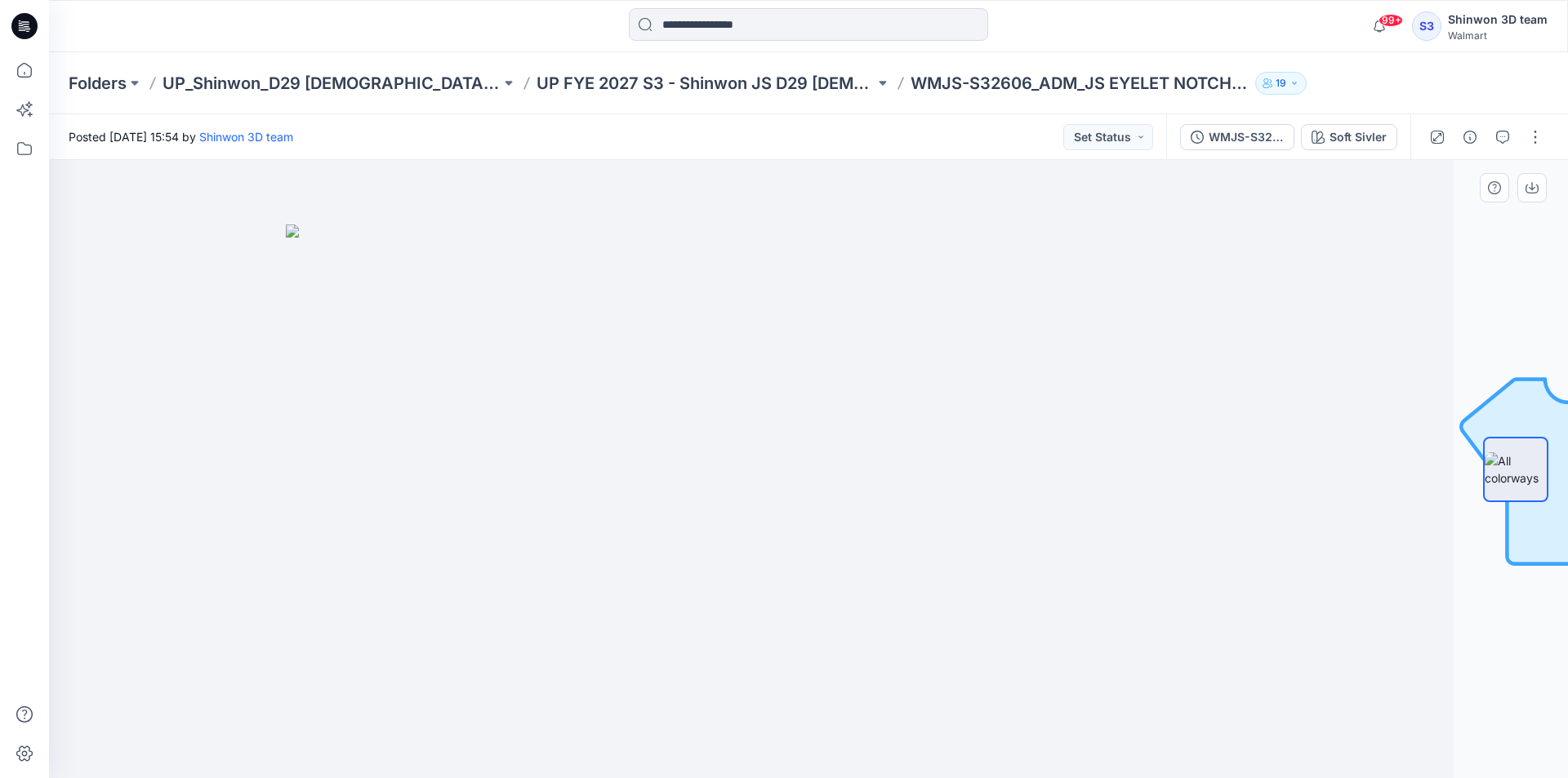
click at [381, 523] on img at bounding box center [693, 501] width 817 height 554
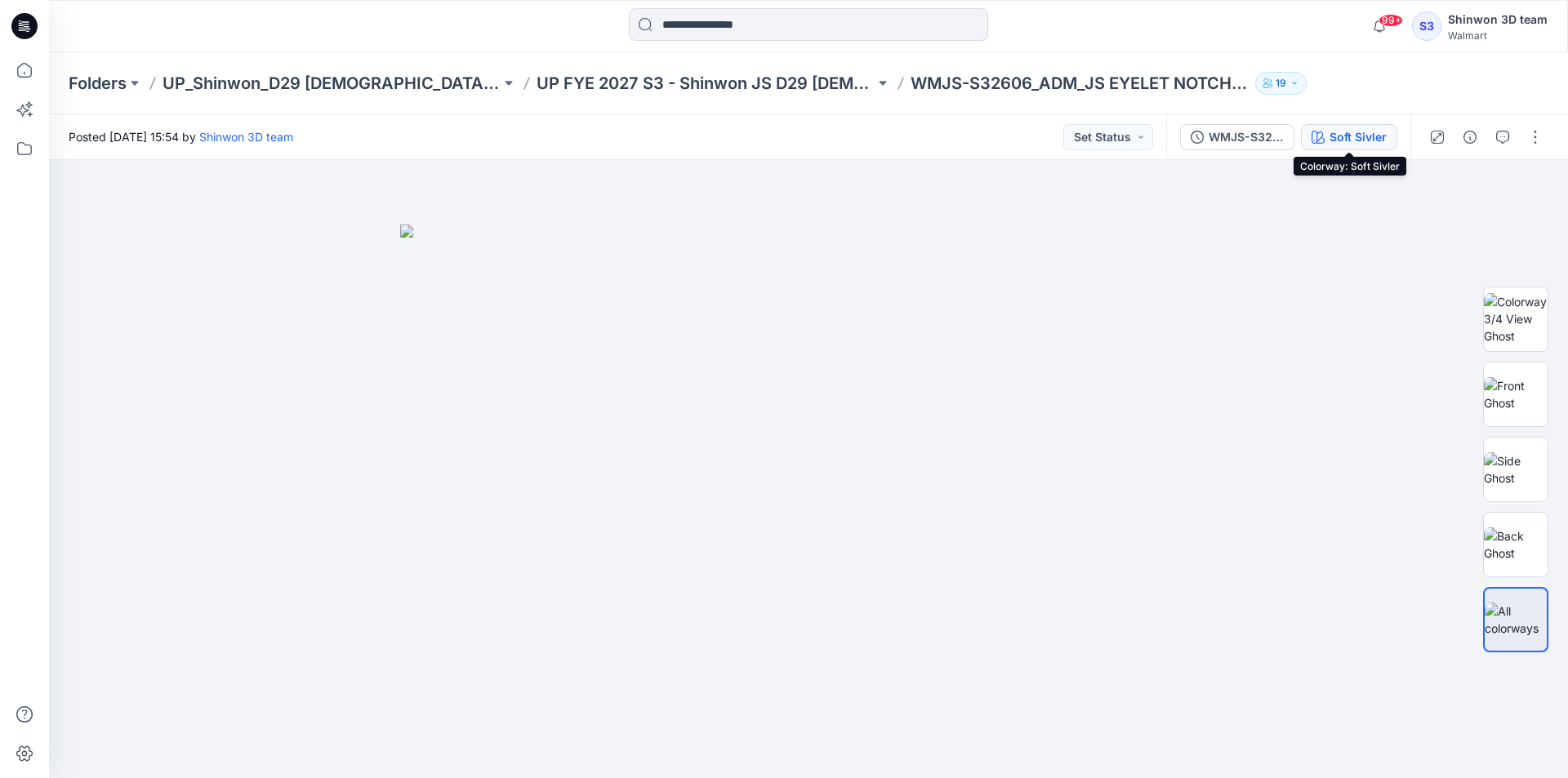
click at [1354, 146] on div "Soft Sivler" at bounding box center [1358, 137] width 57 height 18
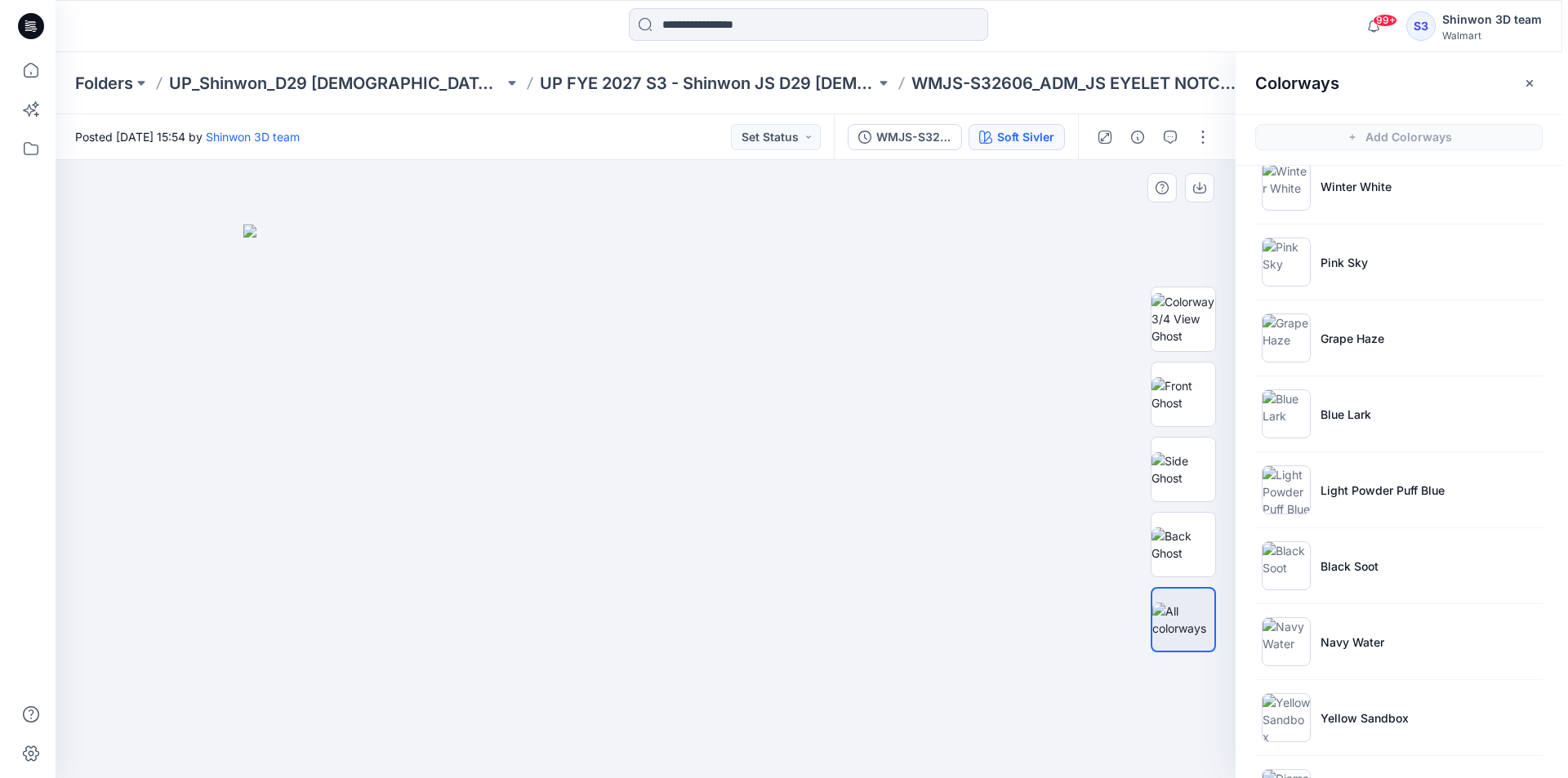
scroll to position [11, 0]
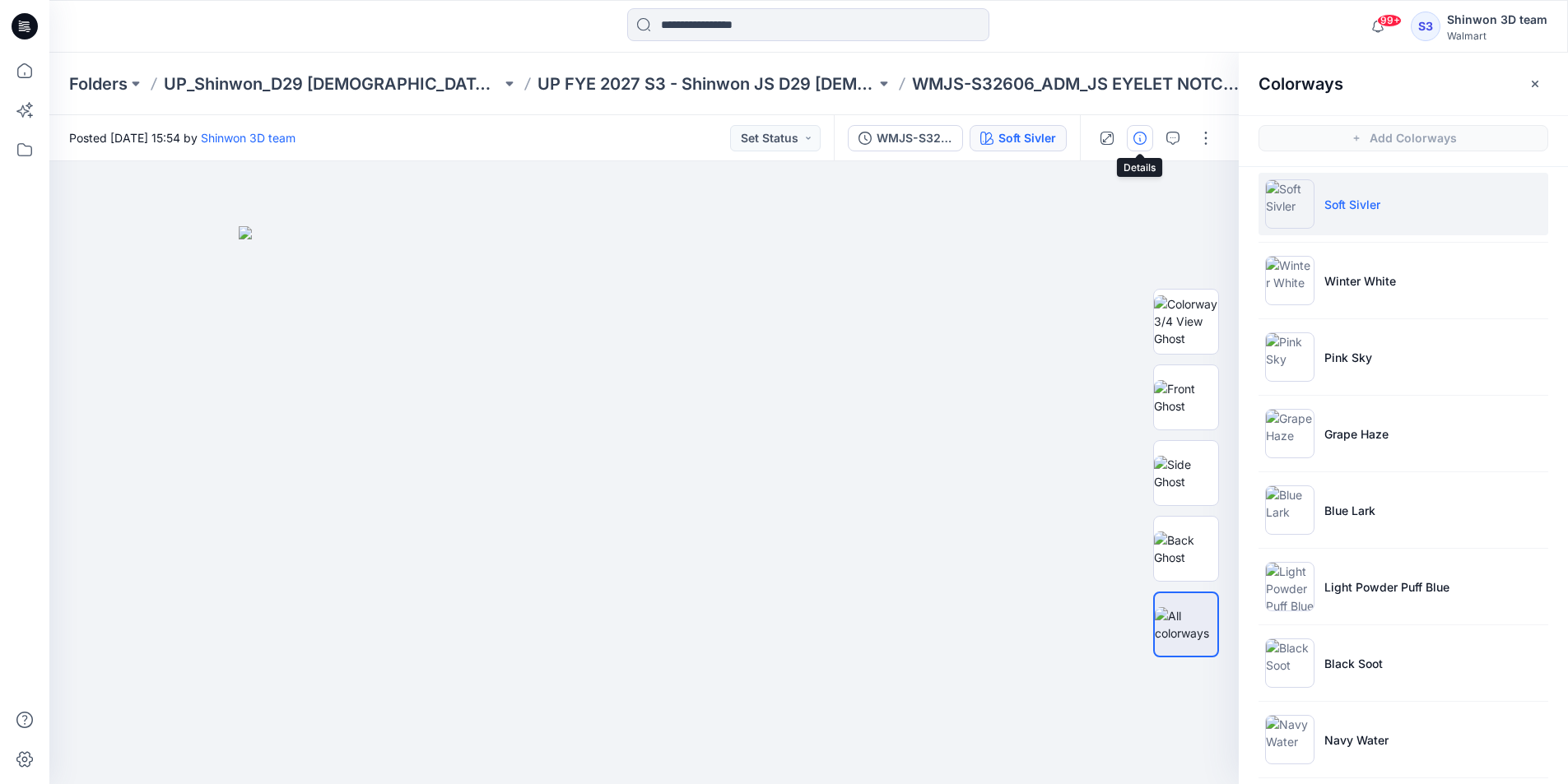
click at [1142, 146] on button "button" at bounding box center [1140, 138] width 26 height 26
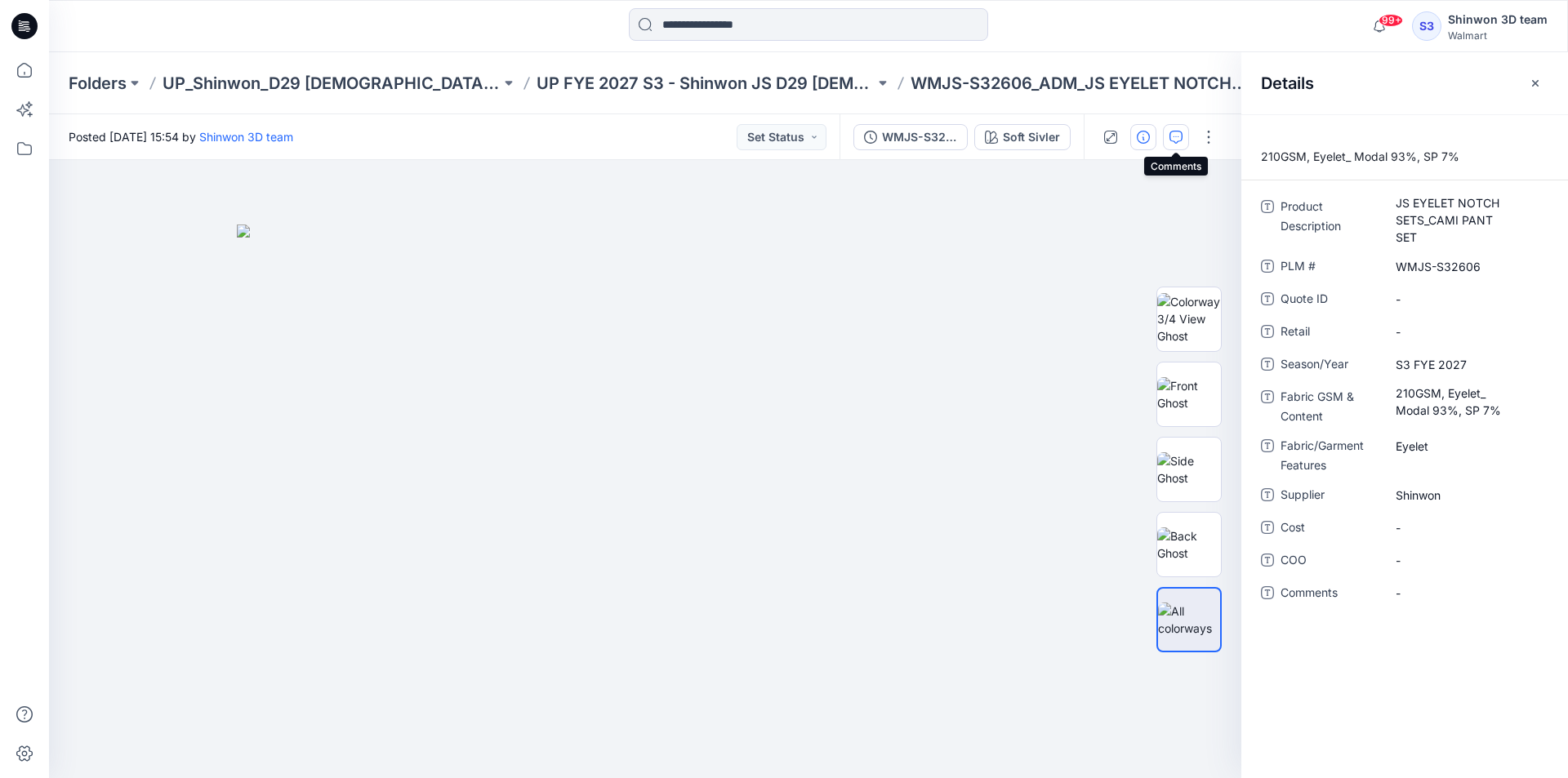
click at [1175, 140] on icon "button" at bounding box center [1176, 138] width 14 height 13
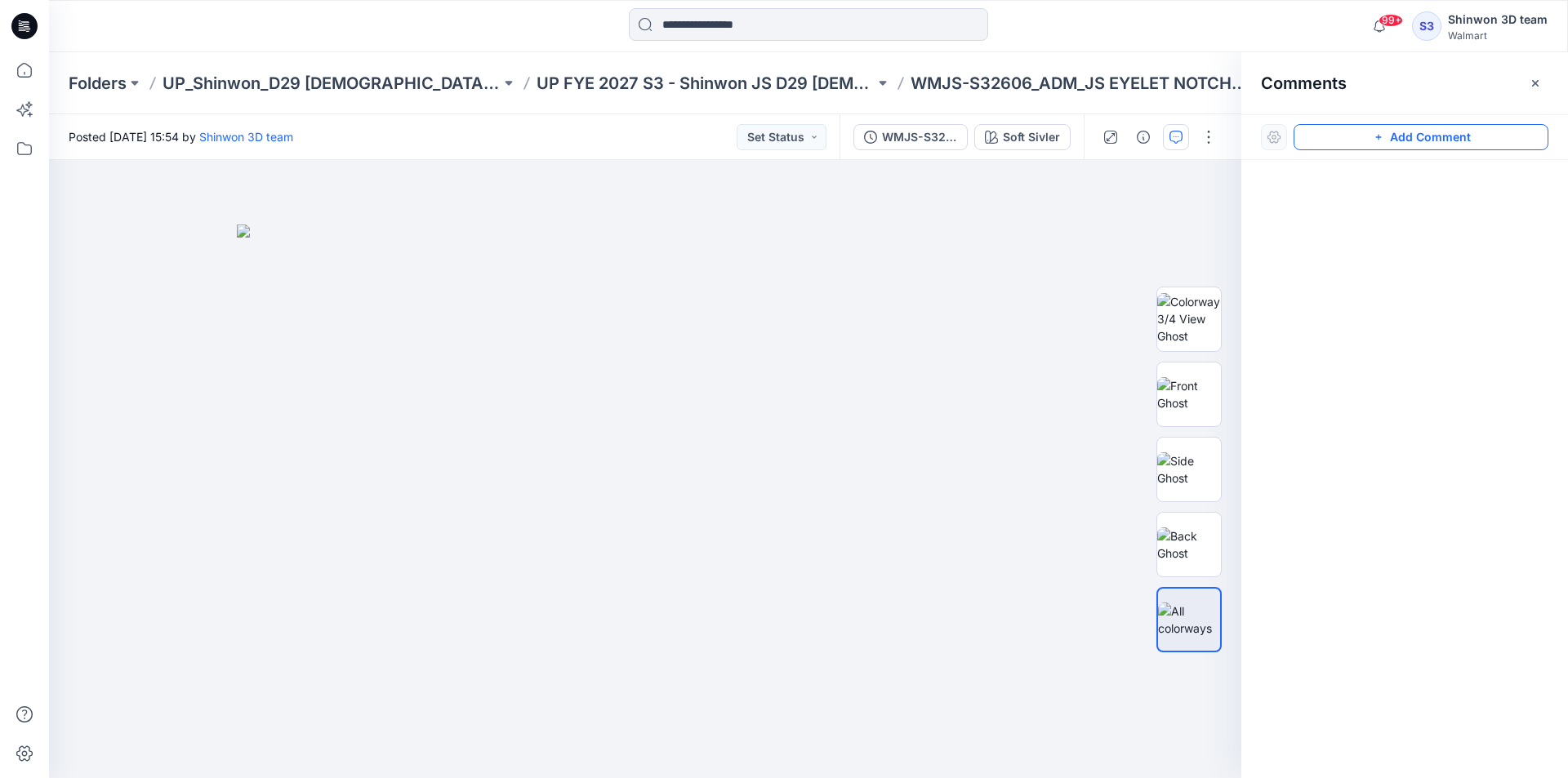
drag, startPoint x: 1412, startPoint y: 142, endPoint x: 1380, endPoint y: 140, distance: 32.1
click at [1406, 142] on button "Add Comment" at bounding box center [1421, 137] width 255 height 26
click at [203, 229] on div "1" at bounding box center [645, 469] width 1193 height 618
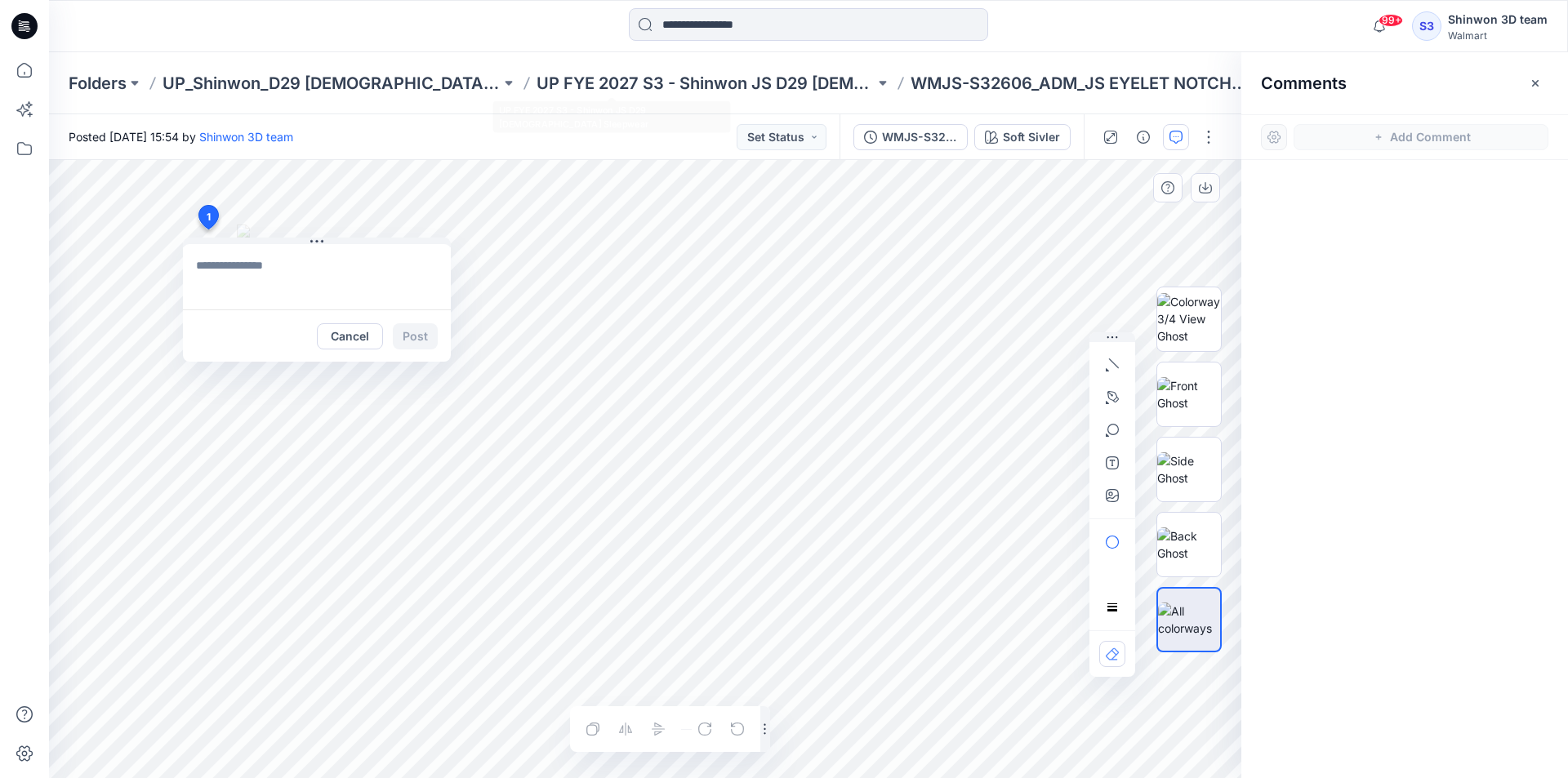
paste textarea "**********"
type textarea "**********"
click at [419, 335] on button "Post" at bounding box center [415, 335] width 45 height 26
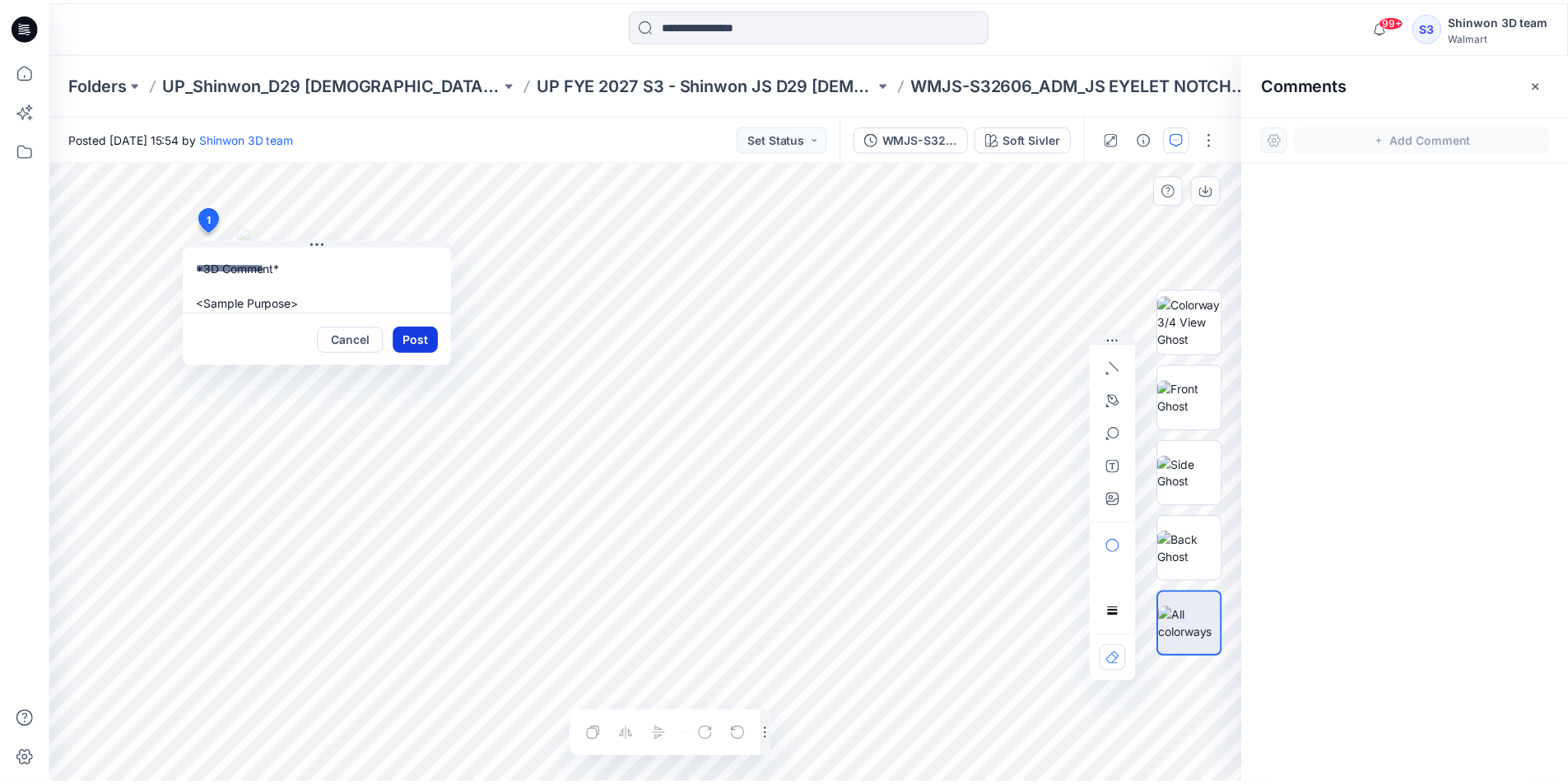
scroll to position [0, 0]
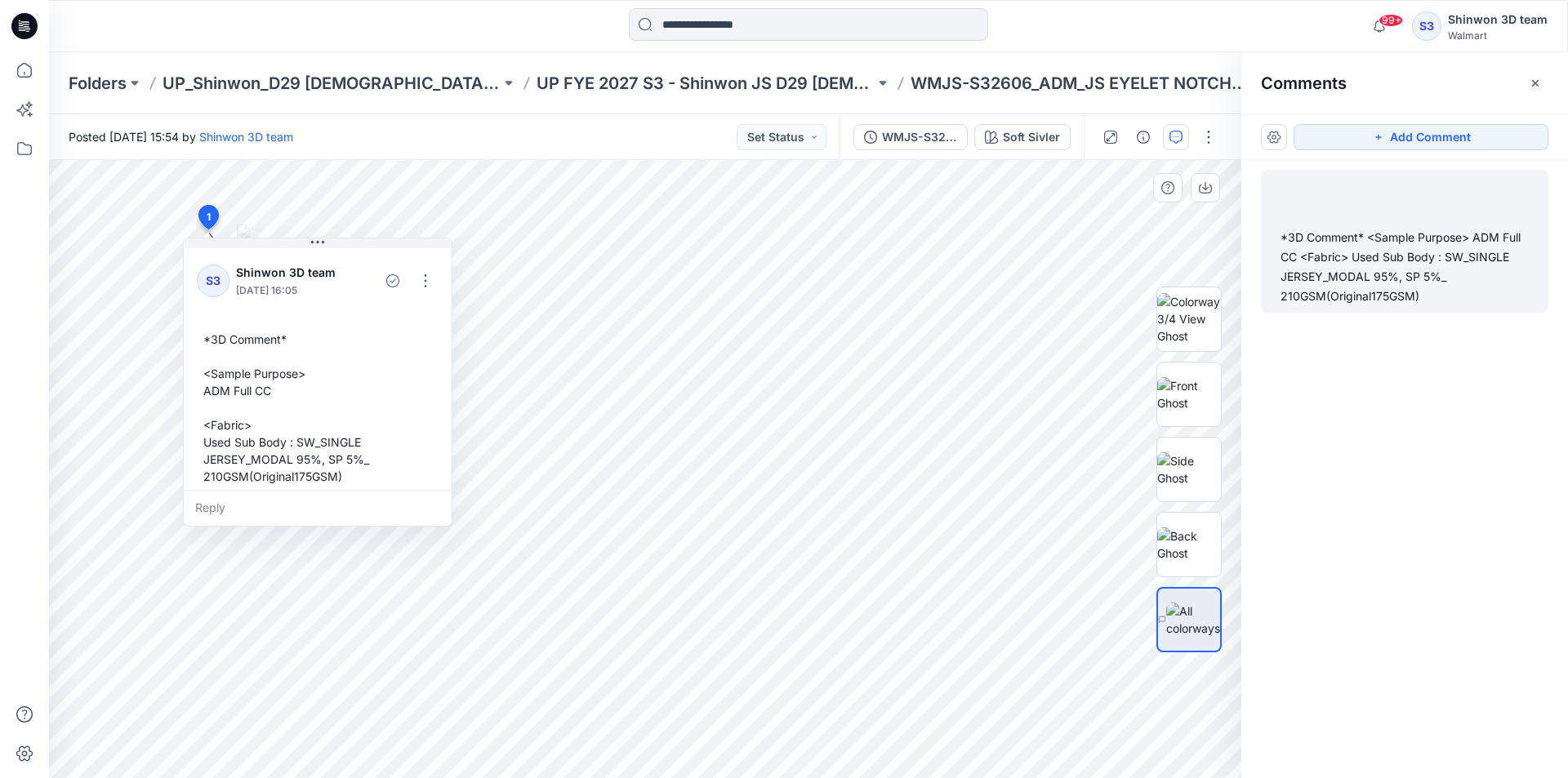
click at [265, 339] on div "*3D Comment* <Sample Purpose> ADM Full CC <Fabric> Used Sub Body : SW_SINGLE JE…" at bounding box center [317, 408] width 242 height 168
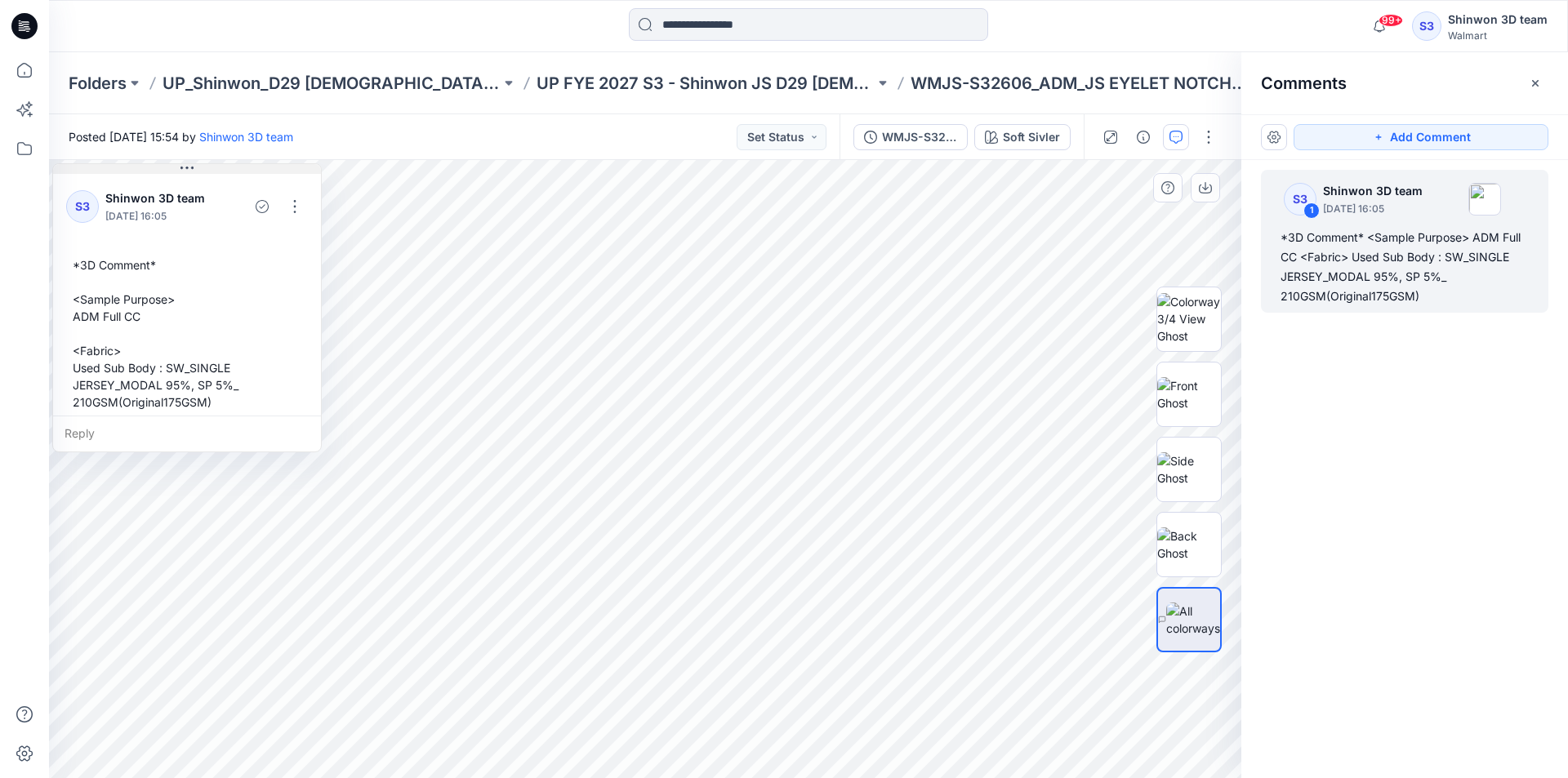
click at [206, 161] on div "2 1 S3 Shinwon 3D team October 13, 2025 16:05 *3D Comment* <Sample Purpose> ADM…" at bounding box center [645, 469] width 1193 height 618
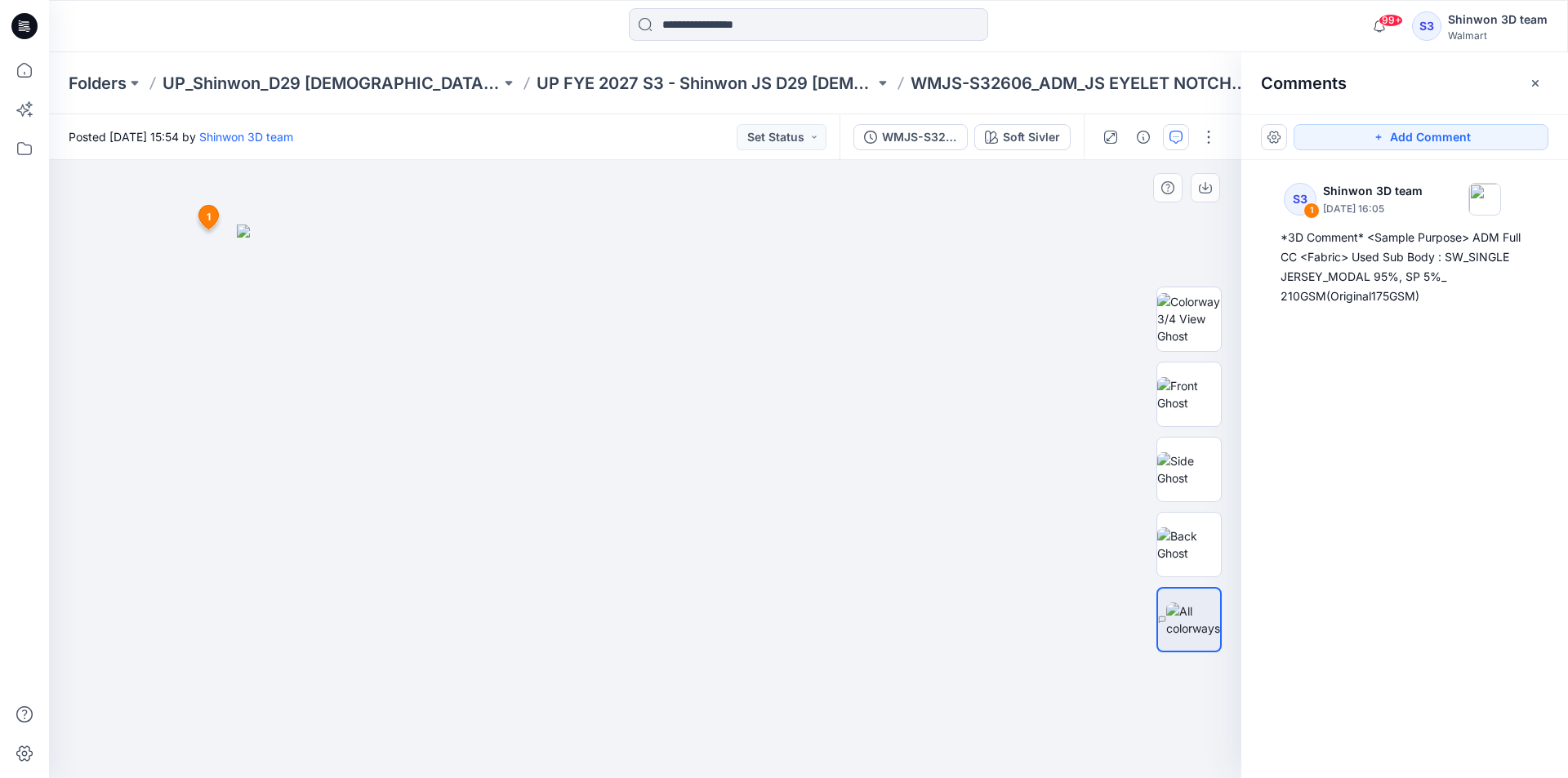
drag, startPoint x: 1061, startPoint y: 380, endPoint x: 1026, endPoint y: 375, distance: 35.4
click at [1061, 380] on div at bounding box center [645, 469] width 1193 height 618
click at [75, 490] on div at bounding box center [645, 469] width 1193 height 618
click at [1148, 141] on icon "button" at bounding box center [1144, 138] width 14 height 13
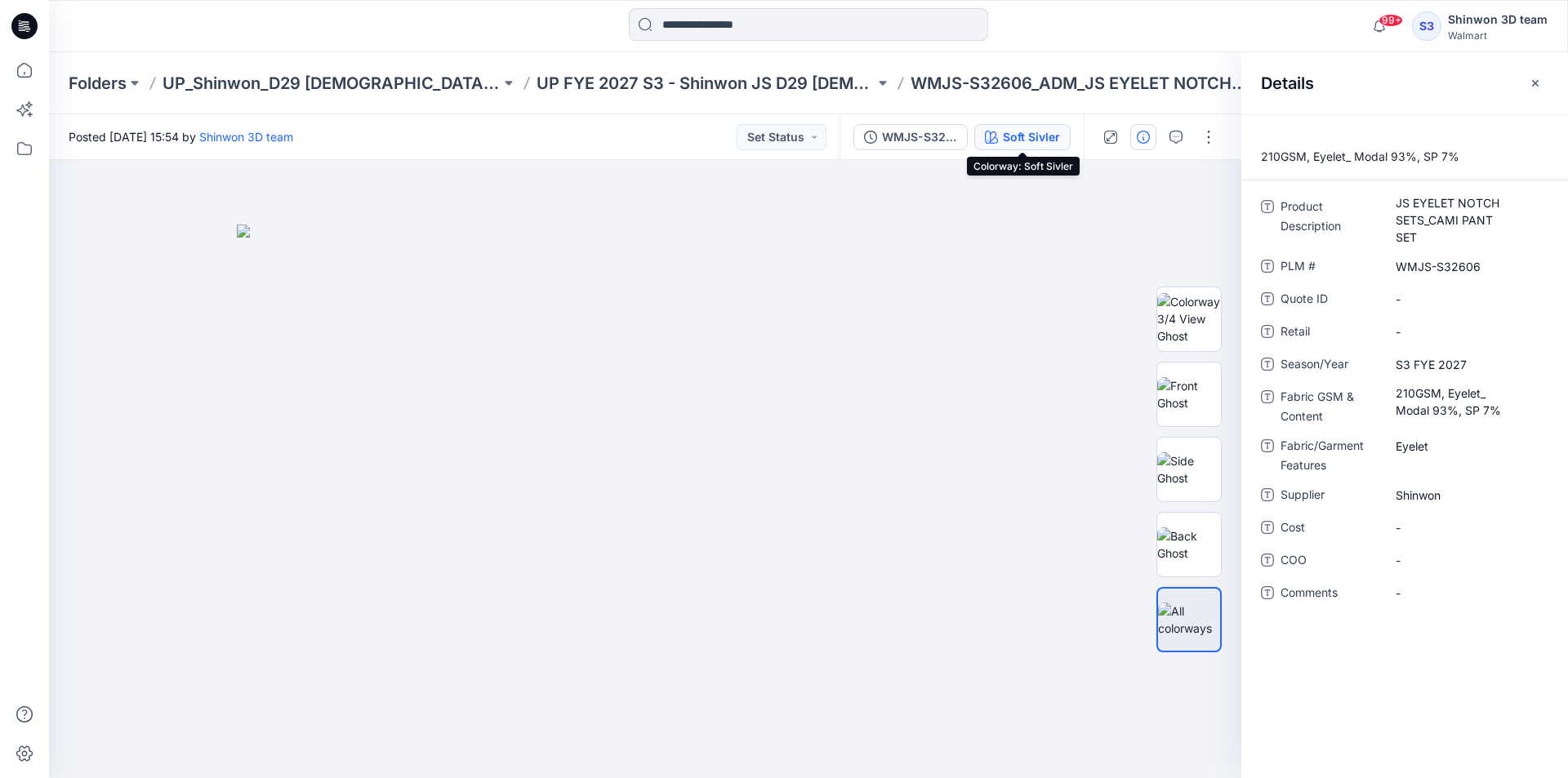
click at [1045, 135] on div "Soft Sivler" at bounding box center [1031, 137] width 57 height 18
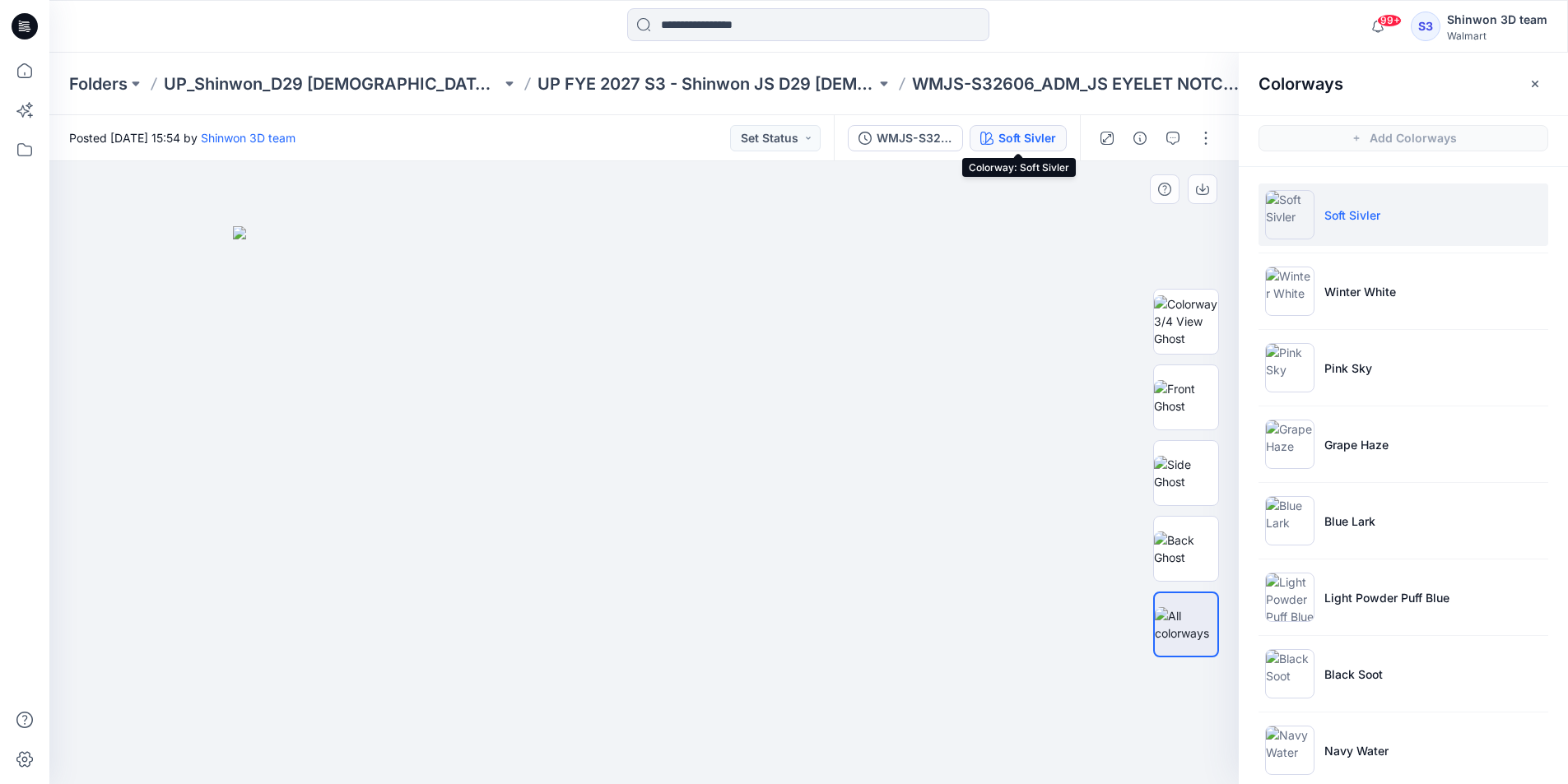
click at [1057, 655] on div at bounding box center [644, 472] width 1189 height 623
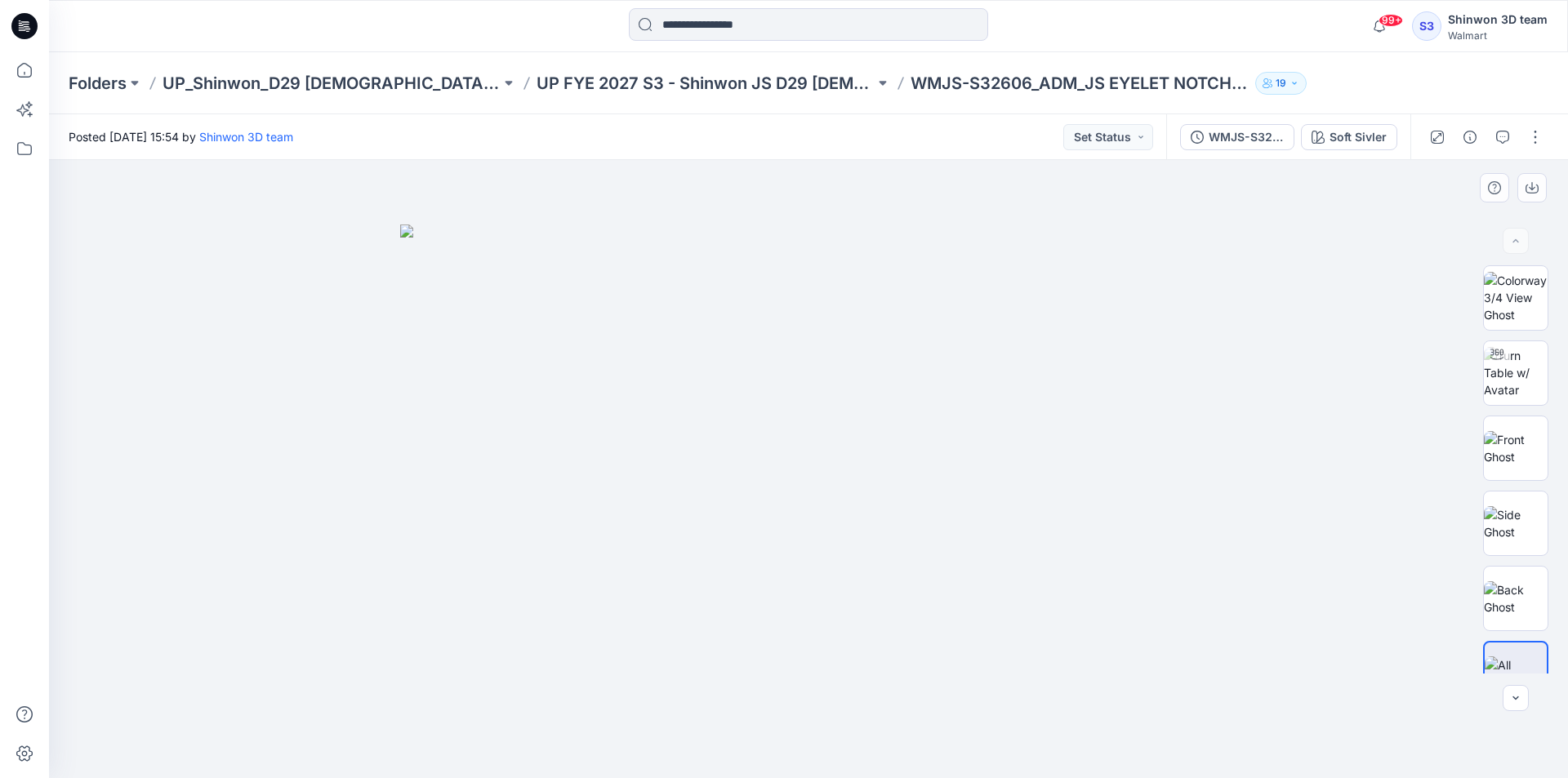
click at [899, 743] on div at bounding box center [809, 469] width 1520 height 618
click at [1473, 145] on button "button" at bounding box center [1470, 137] width 26 height 26
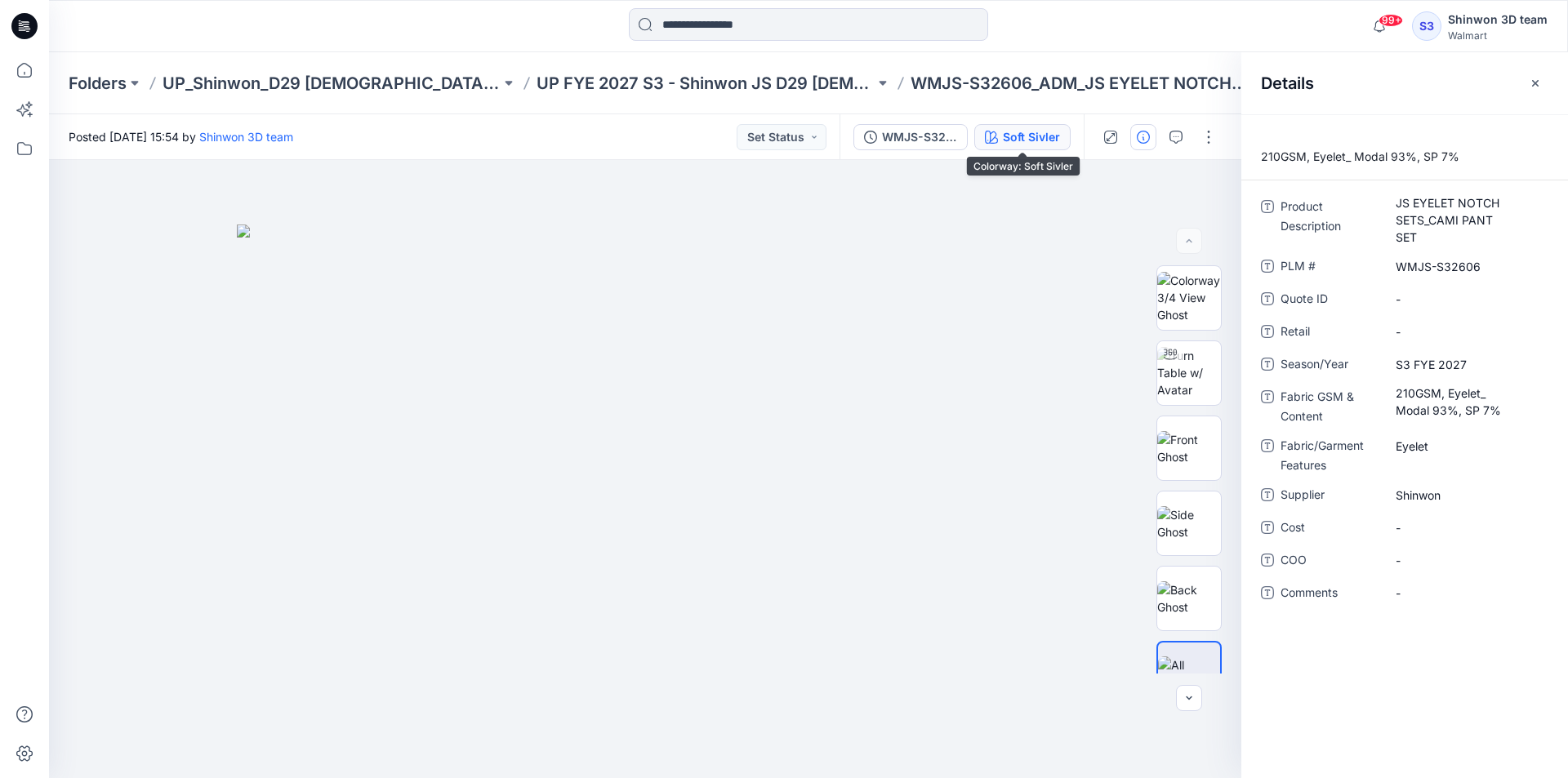
click at [1029, 130] on div "Soft Sivler" at bounding box center [1031, 137] width 57 height 18
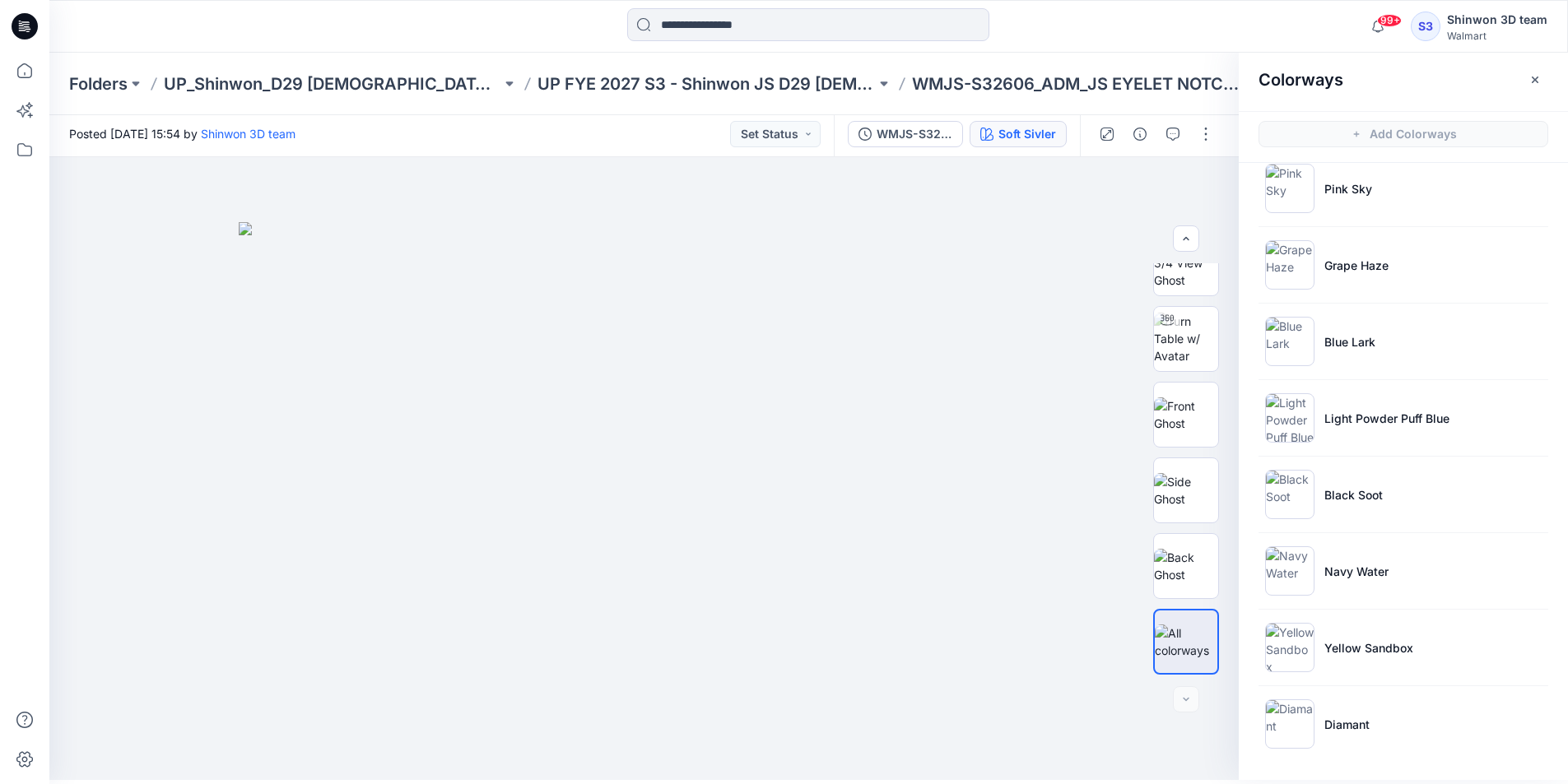
scroll to position [5, 0]
click at [1319, 706] on li "Diamant" at bounding box center [1403, 723] width 290 height 62
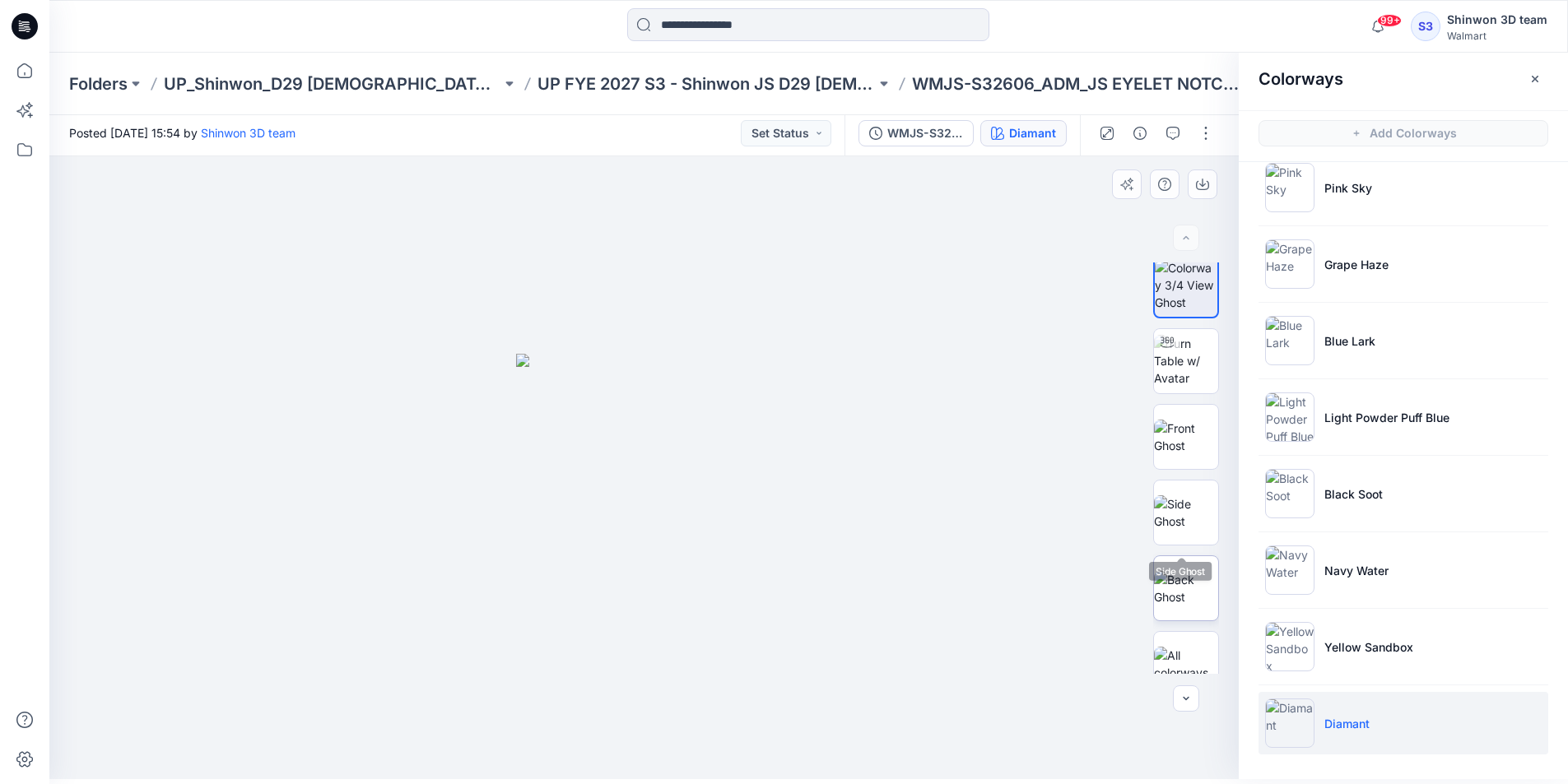
scroll to position [0, 0]
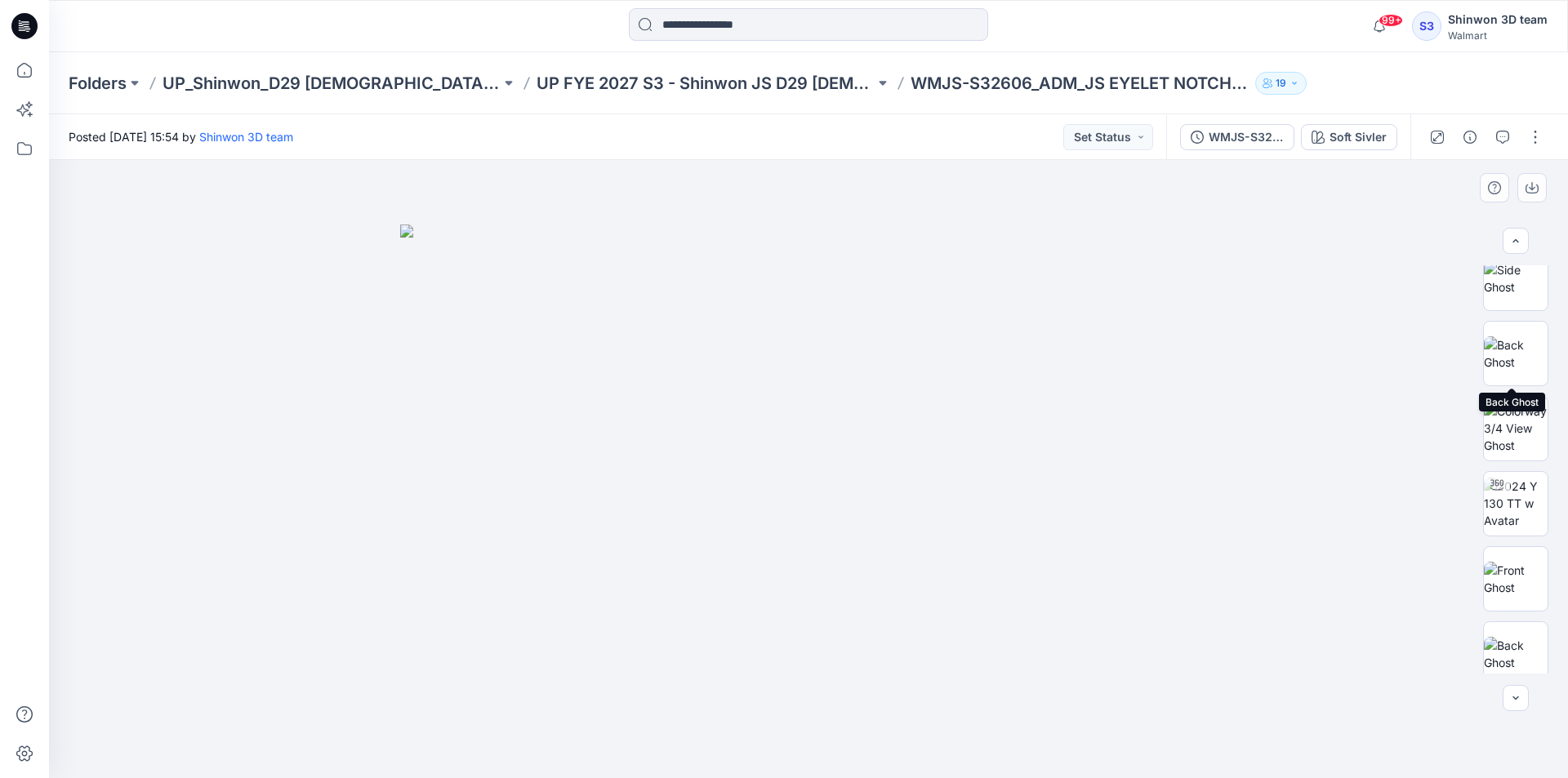
scroll to position [334, 0]
drag, startPoint x: 183, startPoint y: 671, endPoint x: 208, endPoint y: 695, distance: 34.7
click at [184, 671] on div at bounding box center [809, 469] width 1520 height 618
click at [1032, 729] on div at bounding box center [809, 469] width 1520 height 618
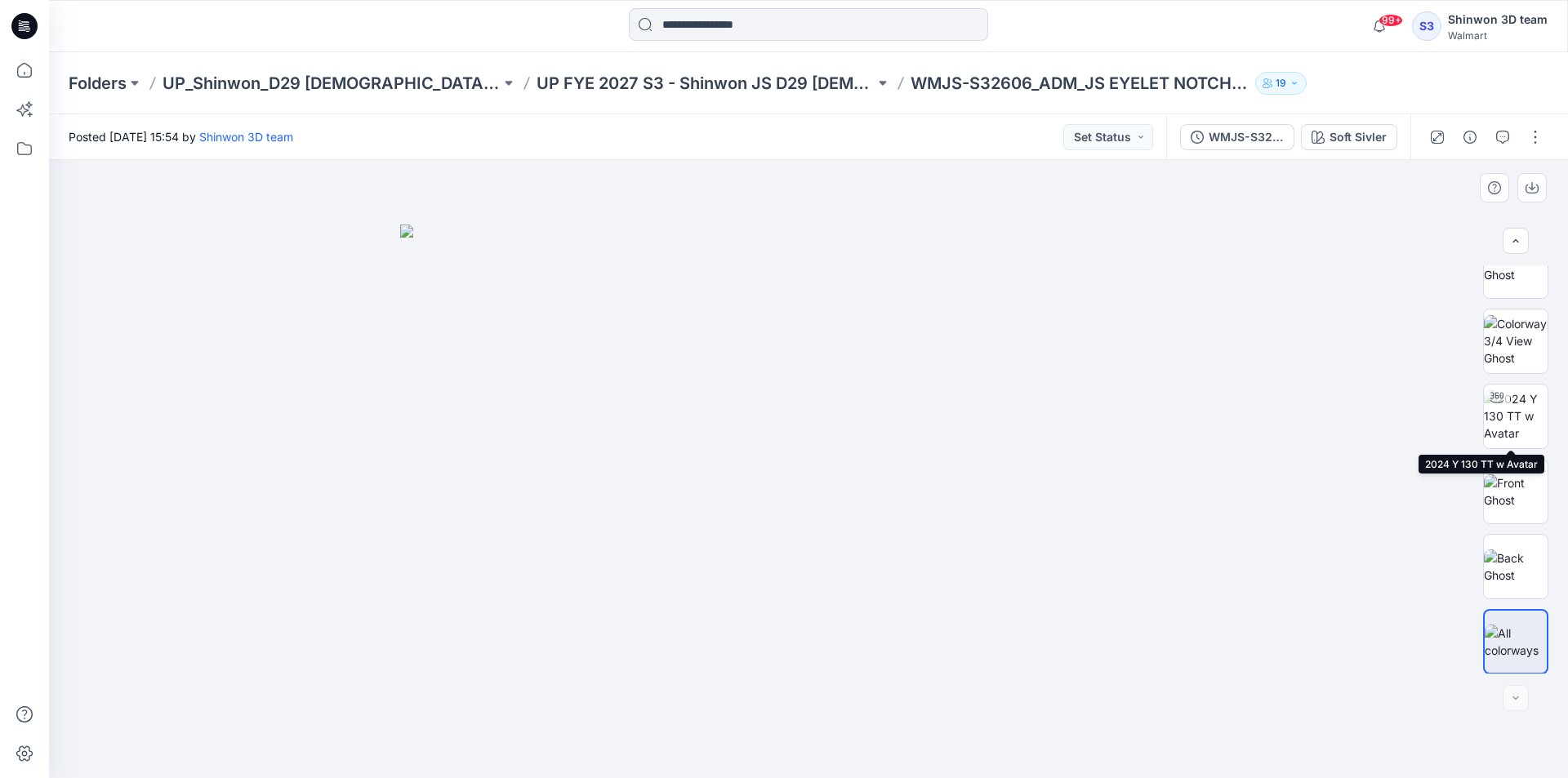
scroll to position [334, 0]
click at [403, 584] on img at bounding box center [808, 501] width 817 height 554
click at [921, 755] on div at bounding box center [809, 469] width 1520 height 618
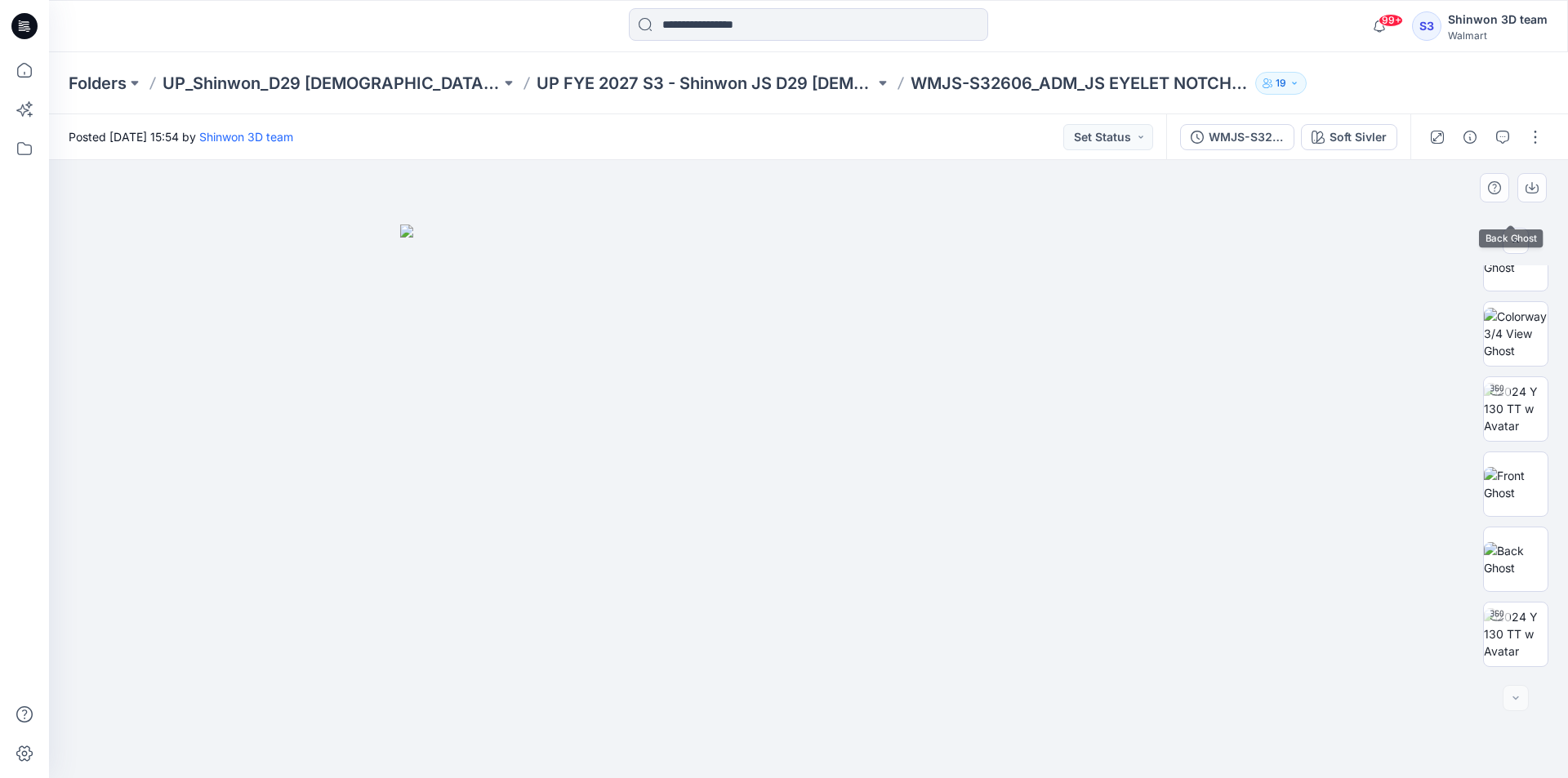
scroll to position [409, 0]
click at [1503, 552] on div at bounding box center [1497, 547] width 26 height 26
click at [868, 711] on img at bounding box center [808, 501] width 817 height 554
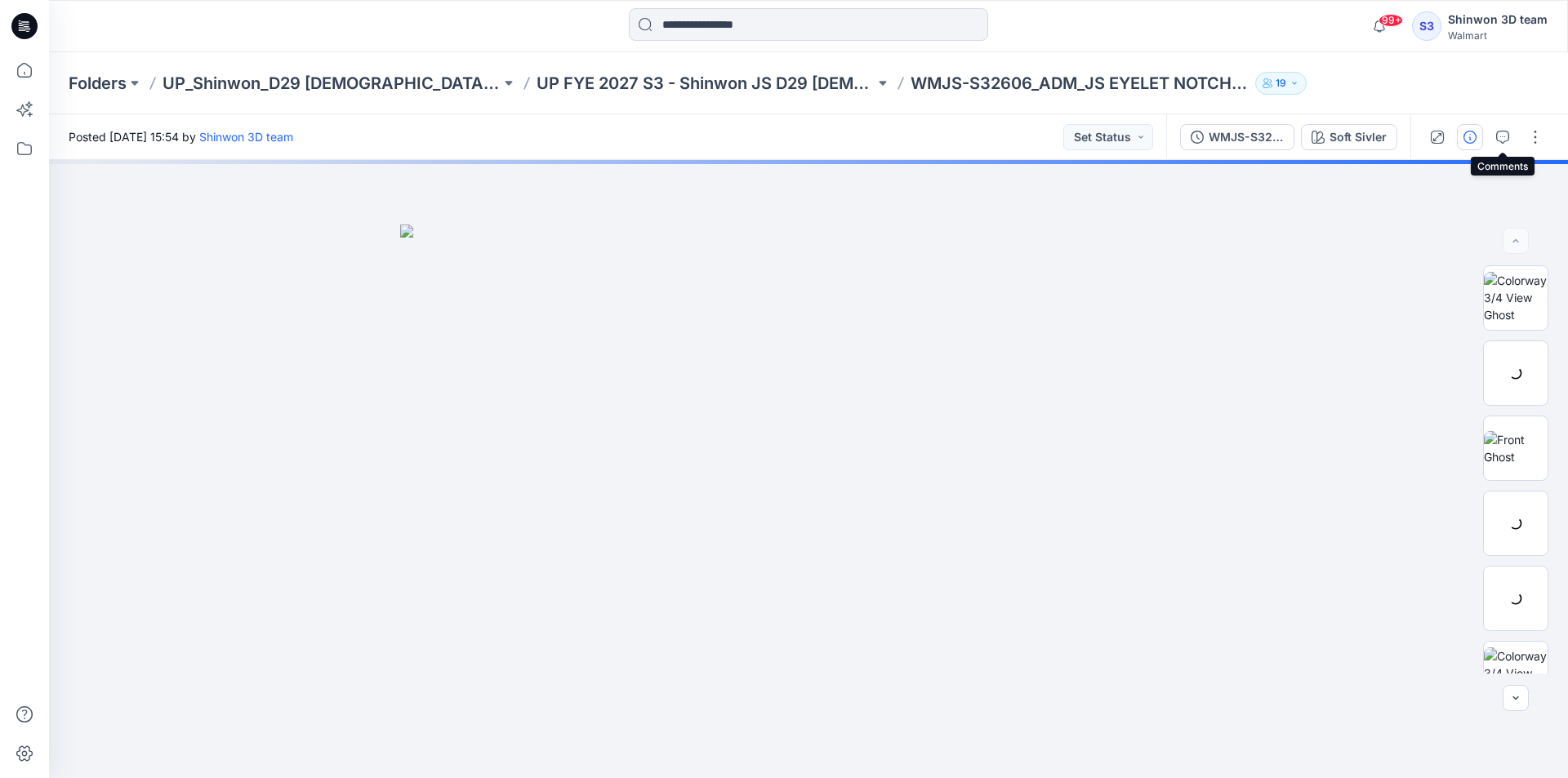
click at [1474, 139] on icon "button" at bounding box center [1471, 138] width 14 height 13
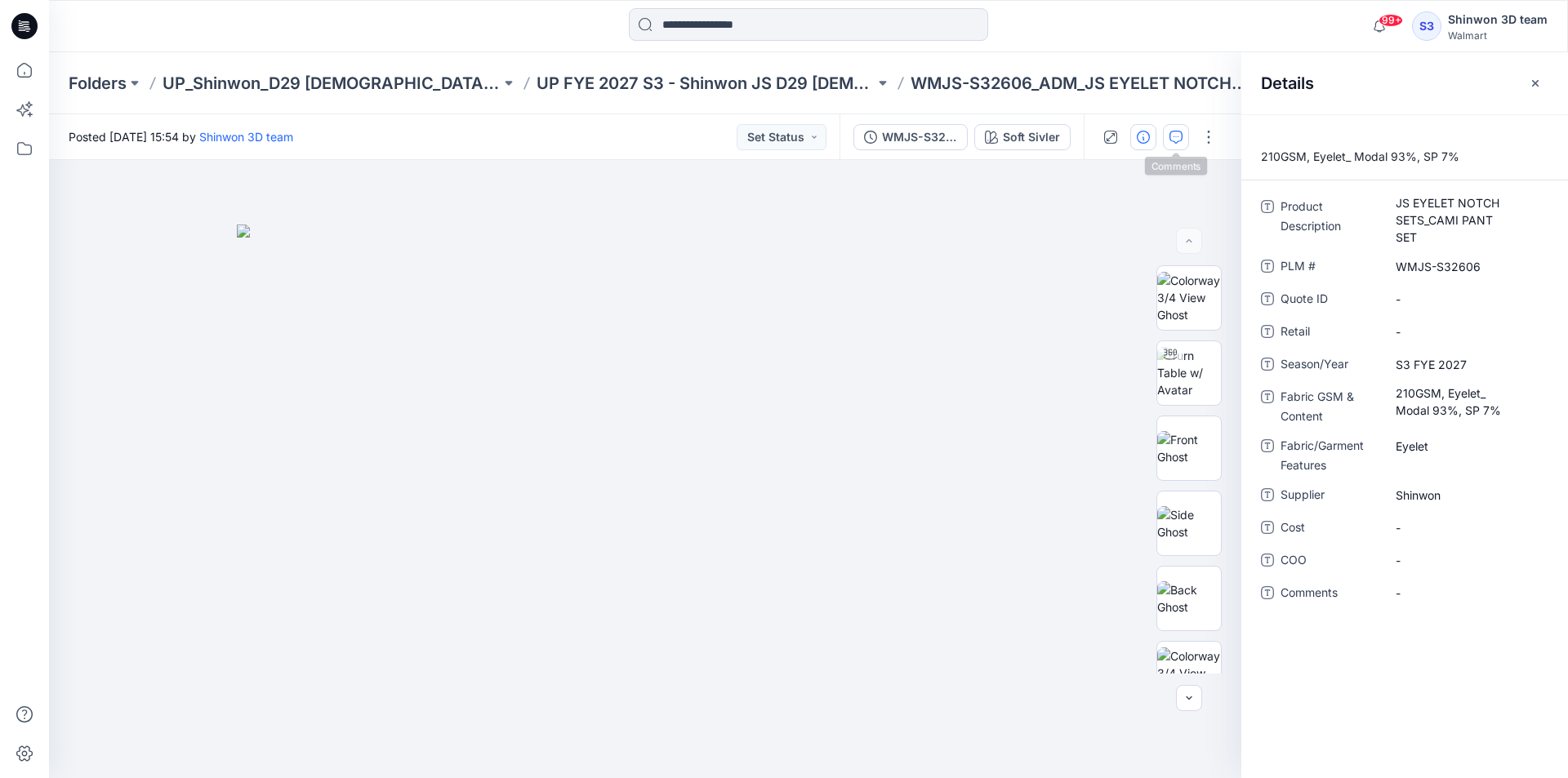
click at [1181, 139] on icon "button" at bounding box center [1176, 138] width 14 height 13
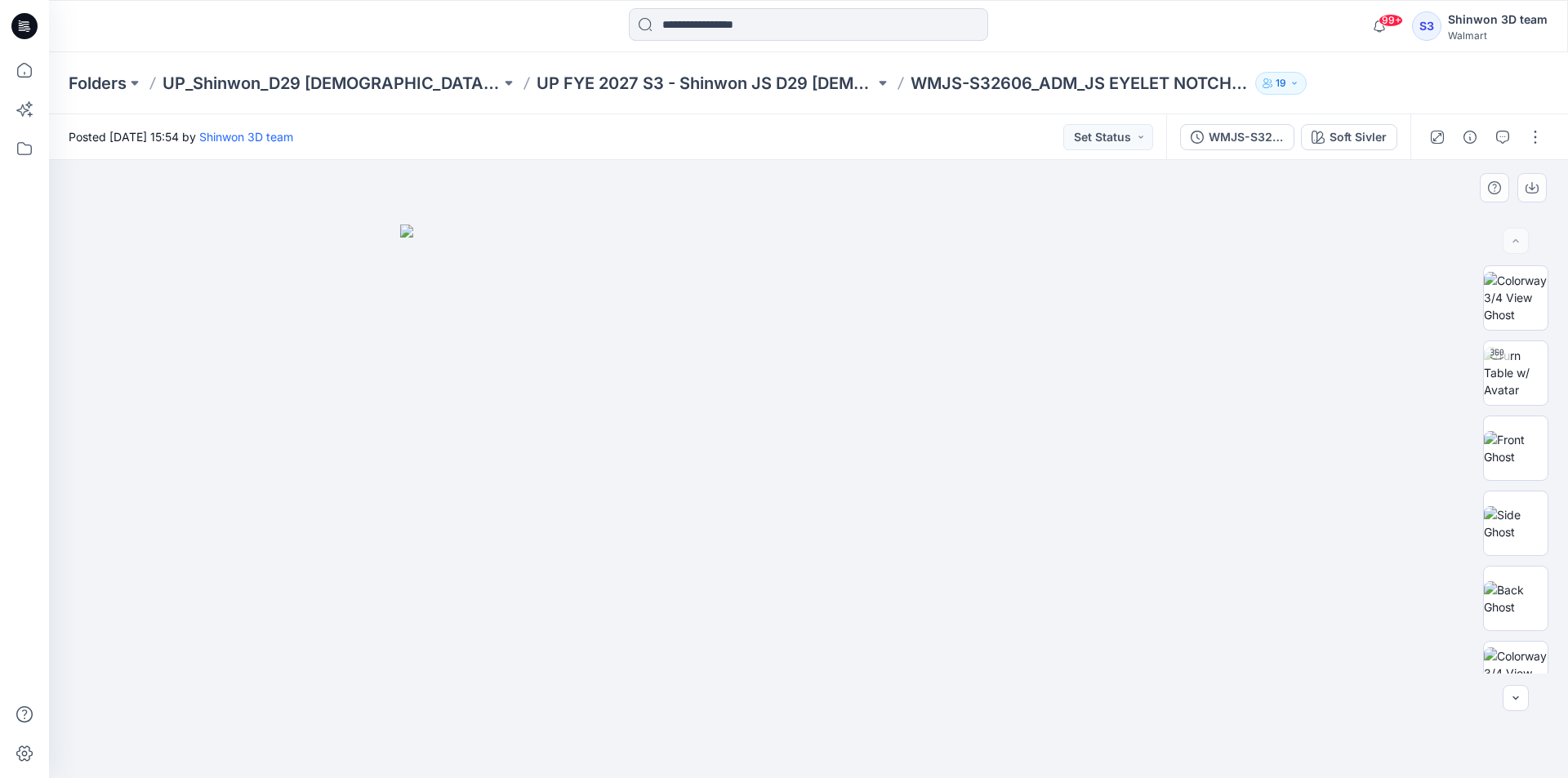
click at [1143, 643] on img at bounding box center [808, 501] width 817 height 554
click at [1348, 135] on div "Soft Sivler" at bounding box center [1358, 137] width 57 height 18
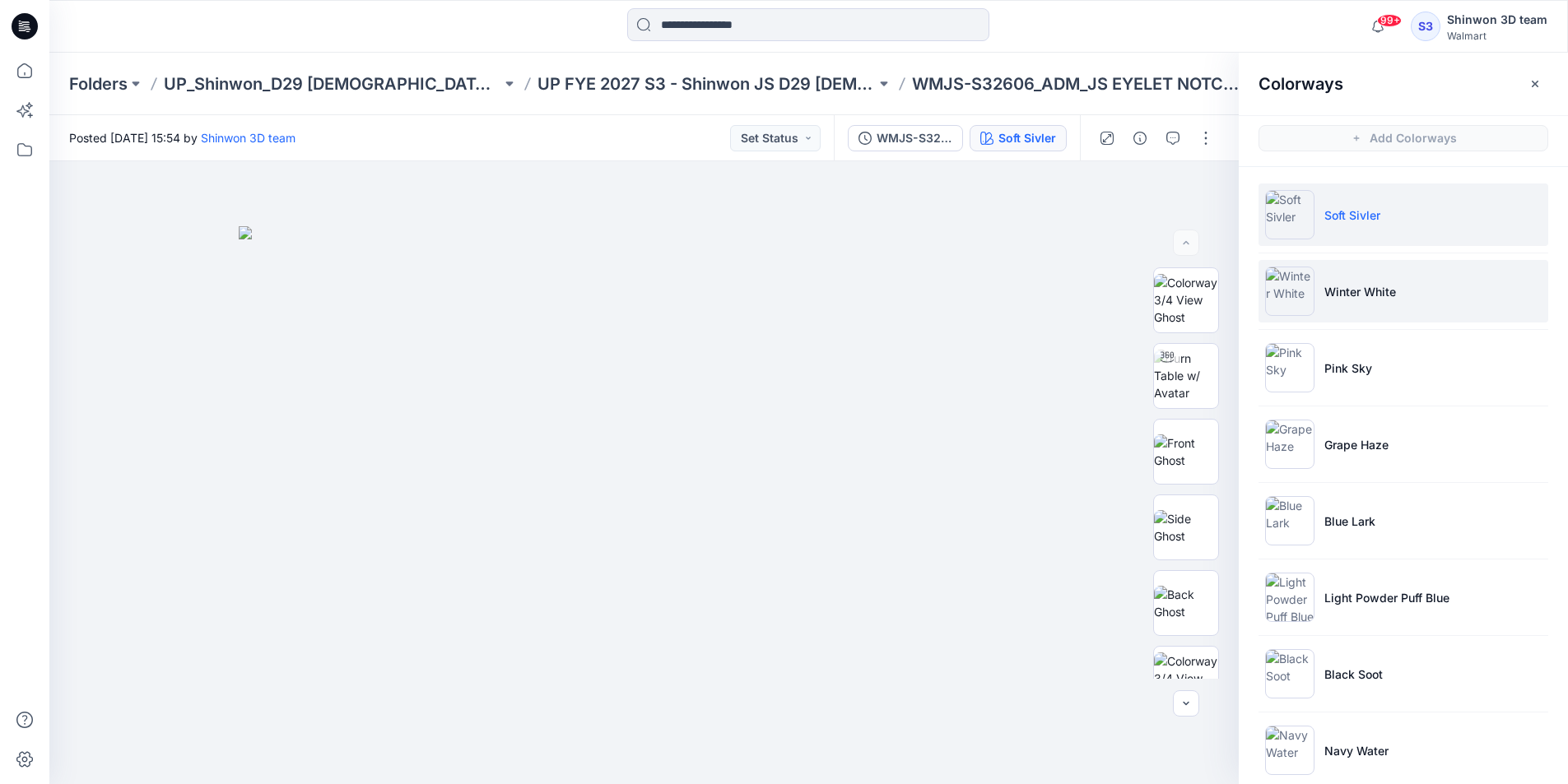
click at [1347, 288] on p "Winter White" at bounding box center [1360, 291] width 72 height 17
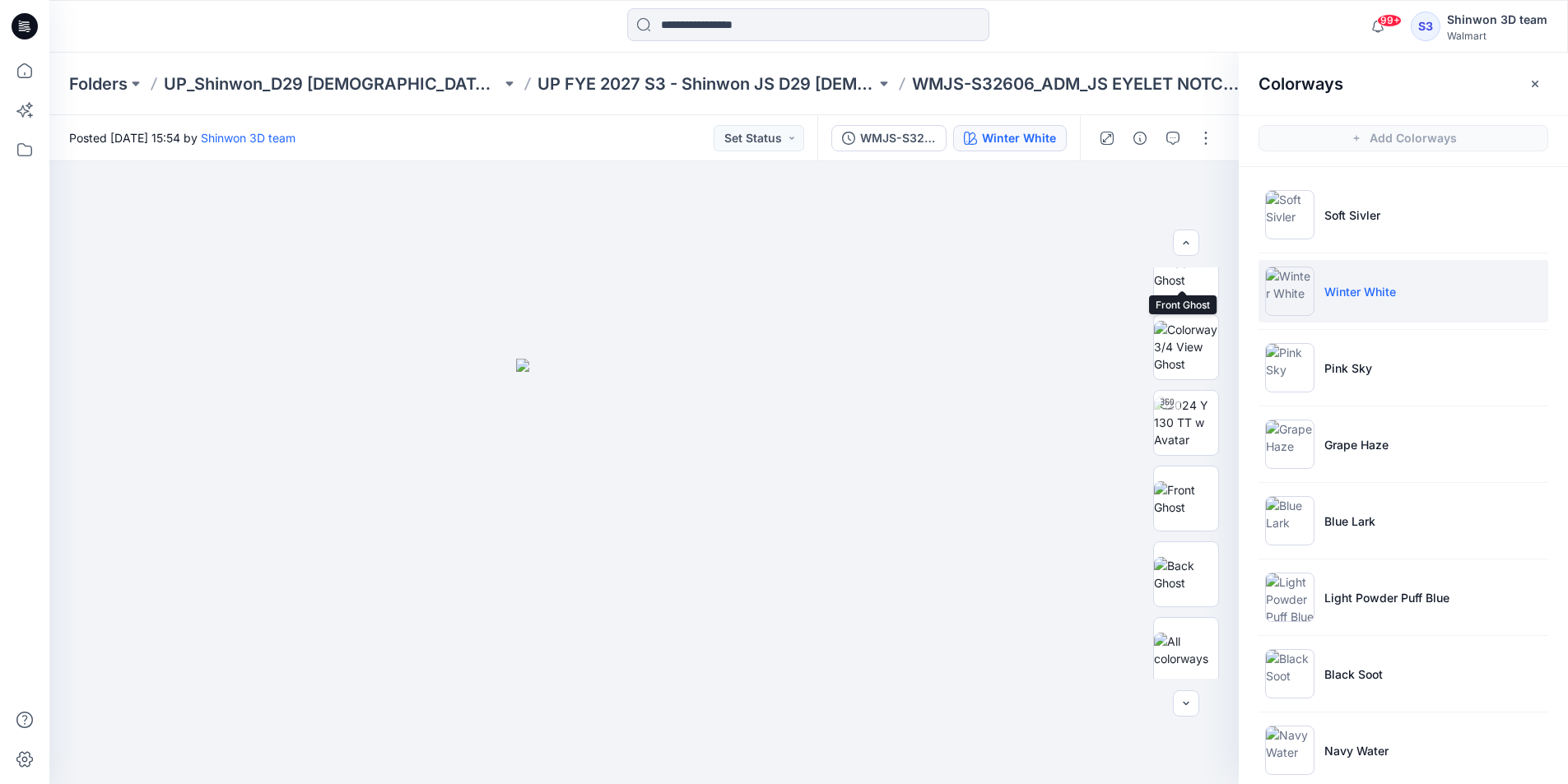
scroll to position [638, 0]
click at [1190, 393] on img at bounding box center [1186, 418] width 64 height 51
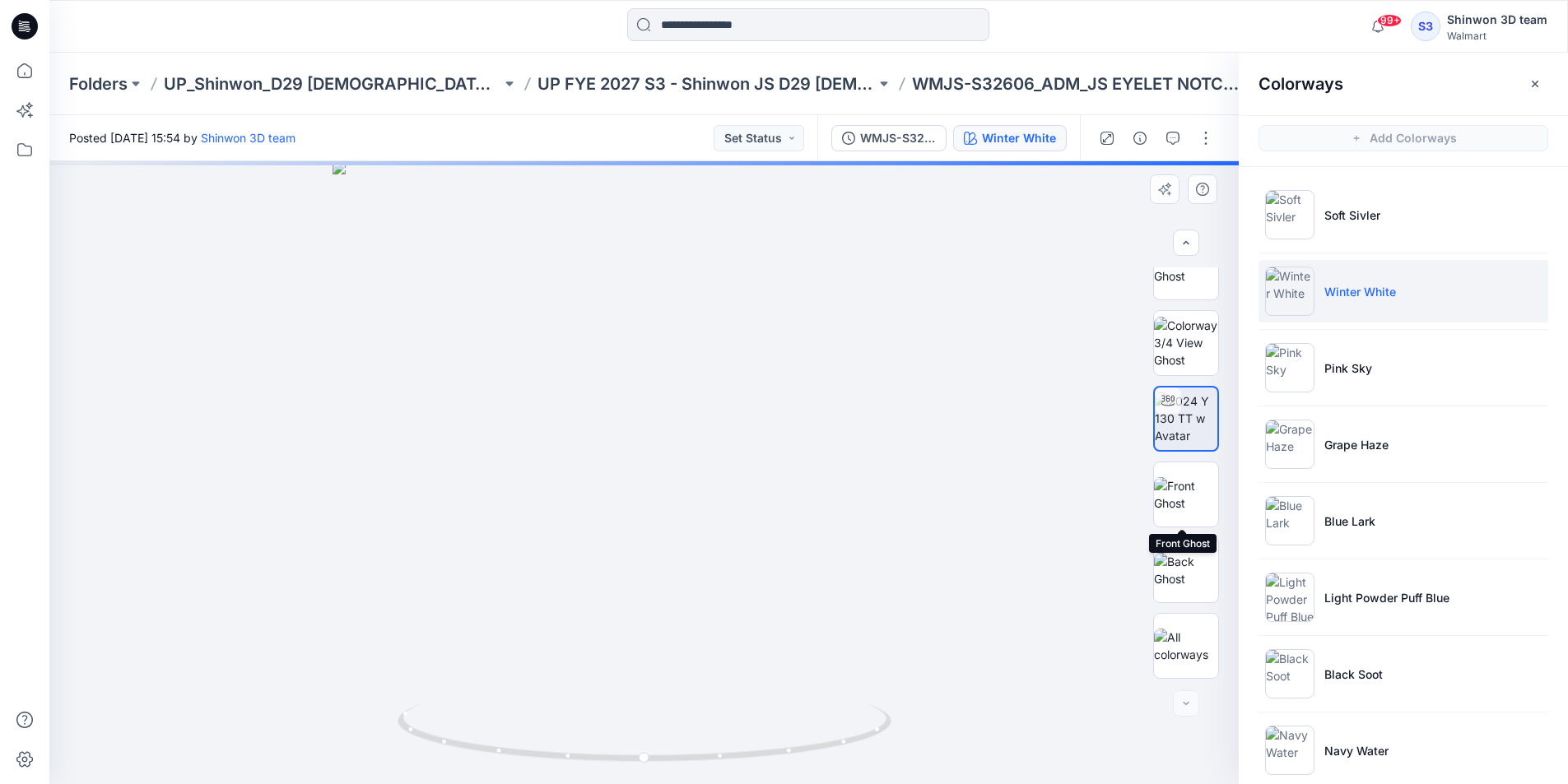
drag, startPoint x: 1181, startPoint y: 500, endPoint x: 1182, endPoint y: 532, distance: 32.0
click at [1181, 500] on img at bounding box center [1186, 494] width 64 height 35
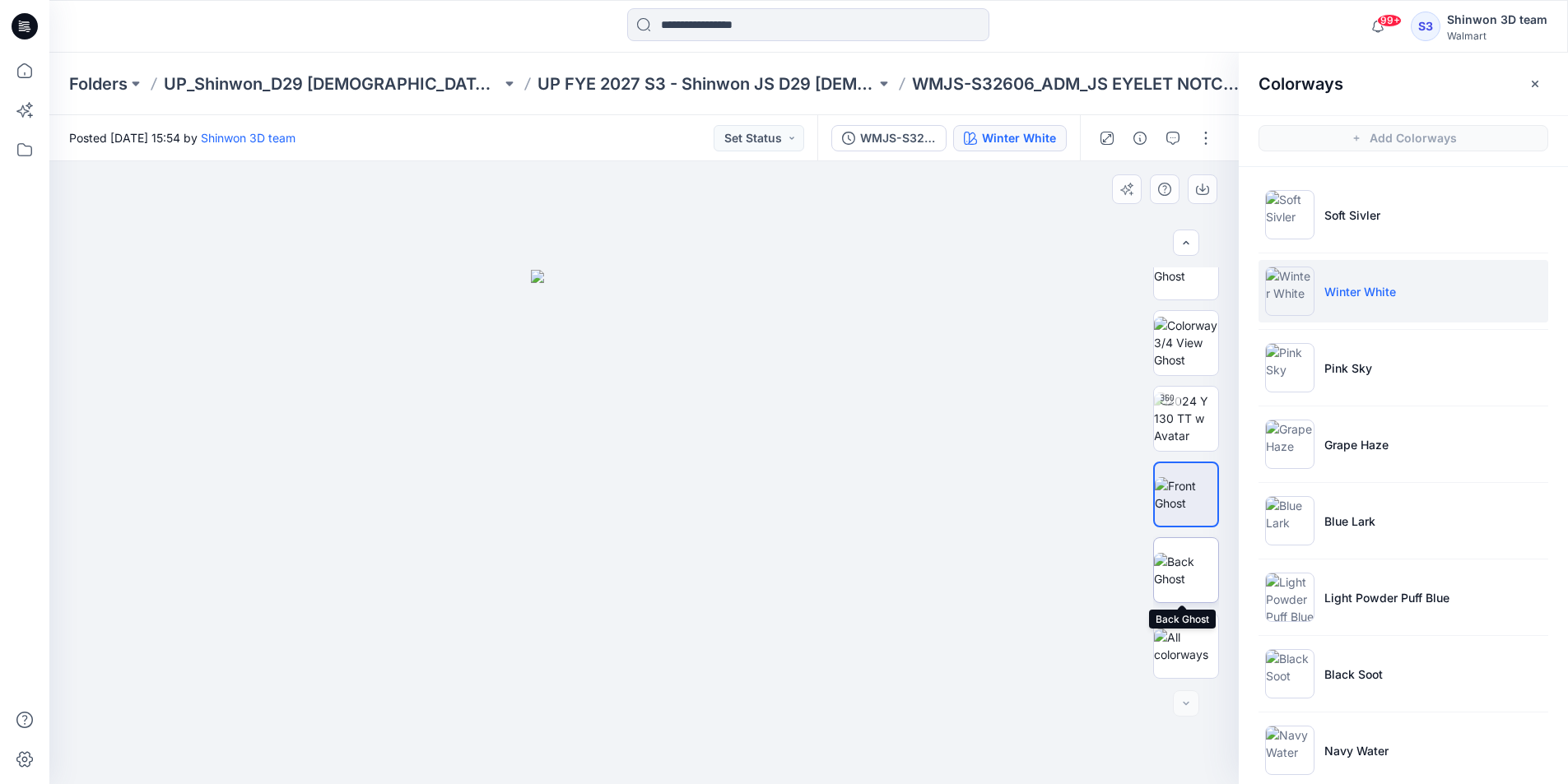
click at [1183, 567] on img at bounding box center [1186, 570] width 64 height 35
click at [1198, 346] on img at bounding box center [1186, 342] width 64 height 51
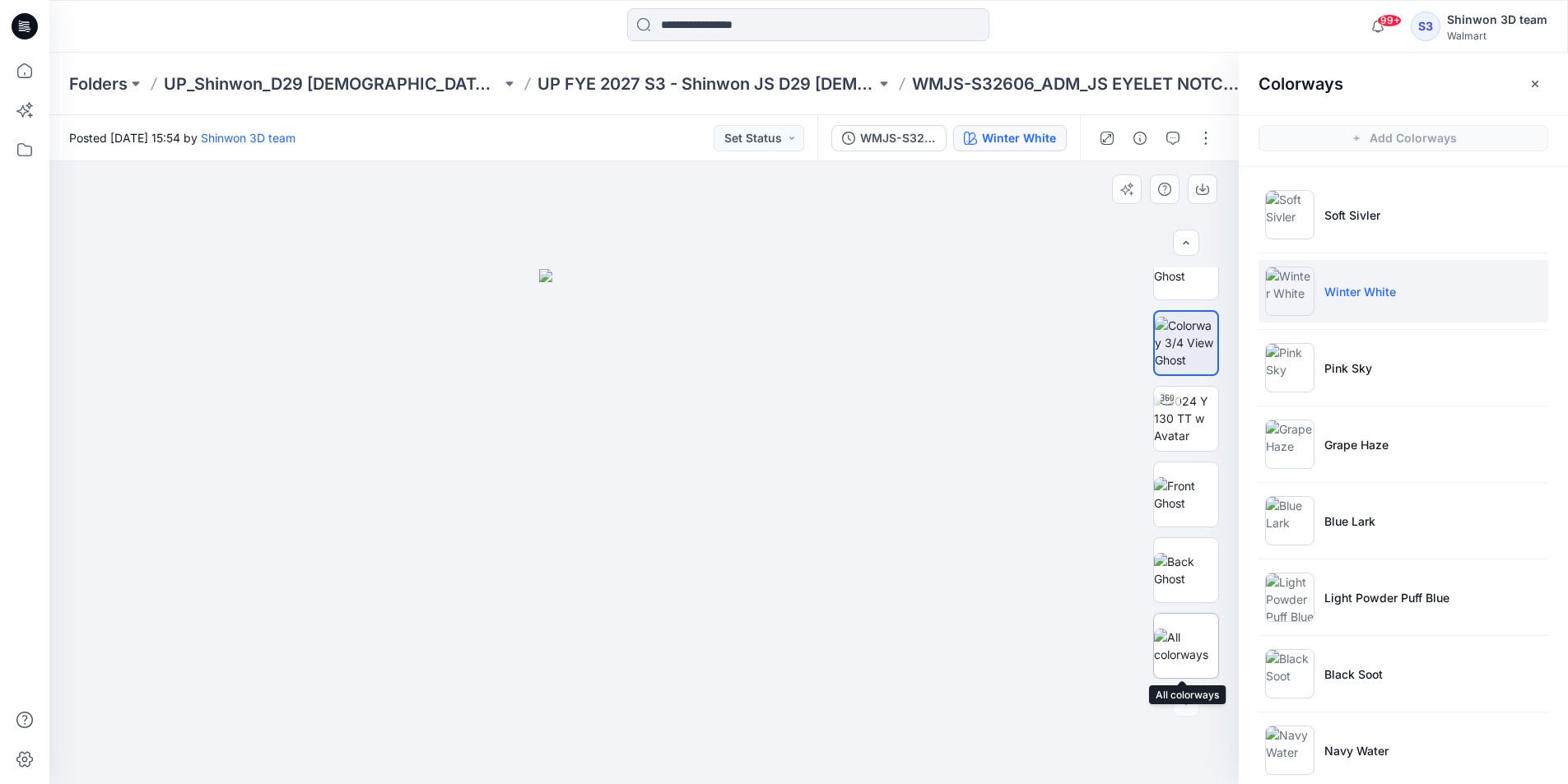
click at [1190, 629] on img at bounding box center [1186, 646] width 64 height 35
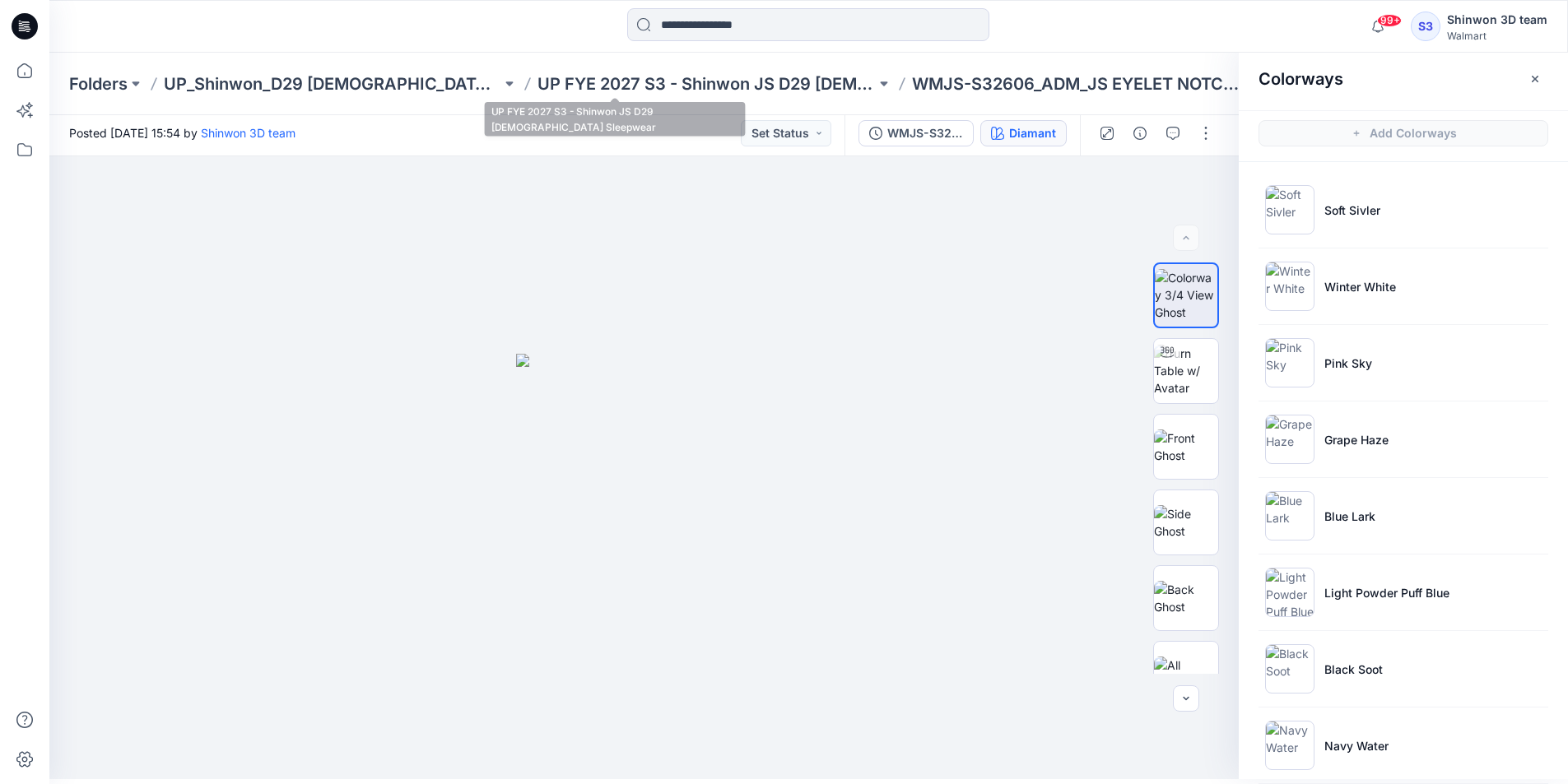
scroll to position [175, 0]
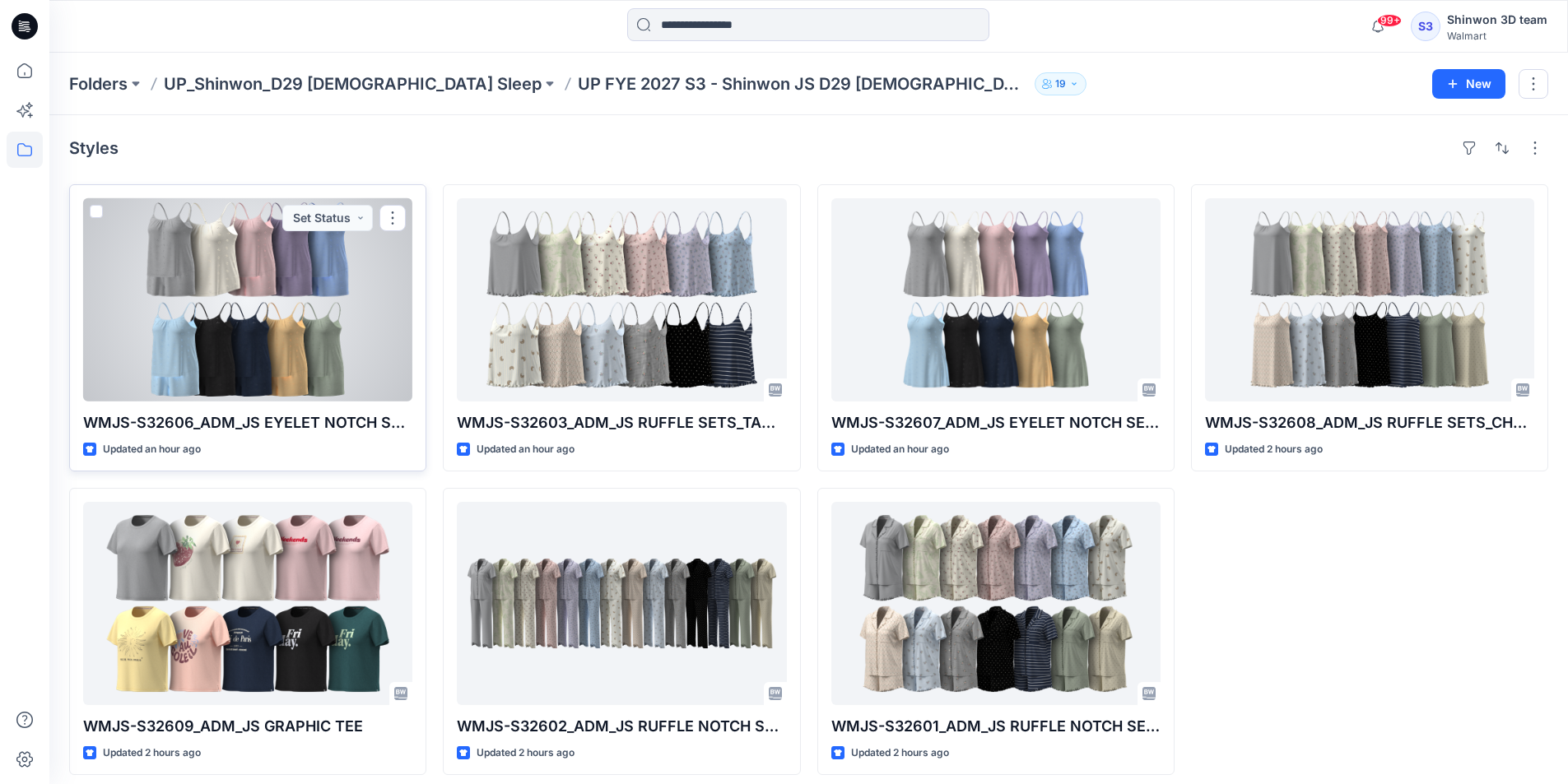
click at [245, 318] on div at bounding box center [248, 299] width 329 height 203
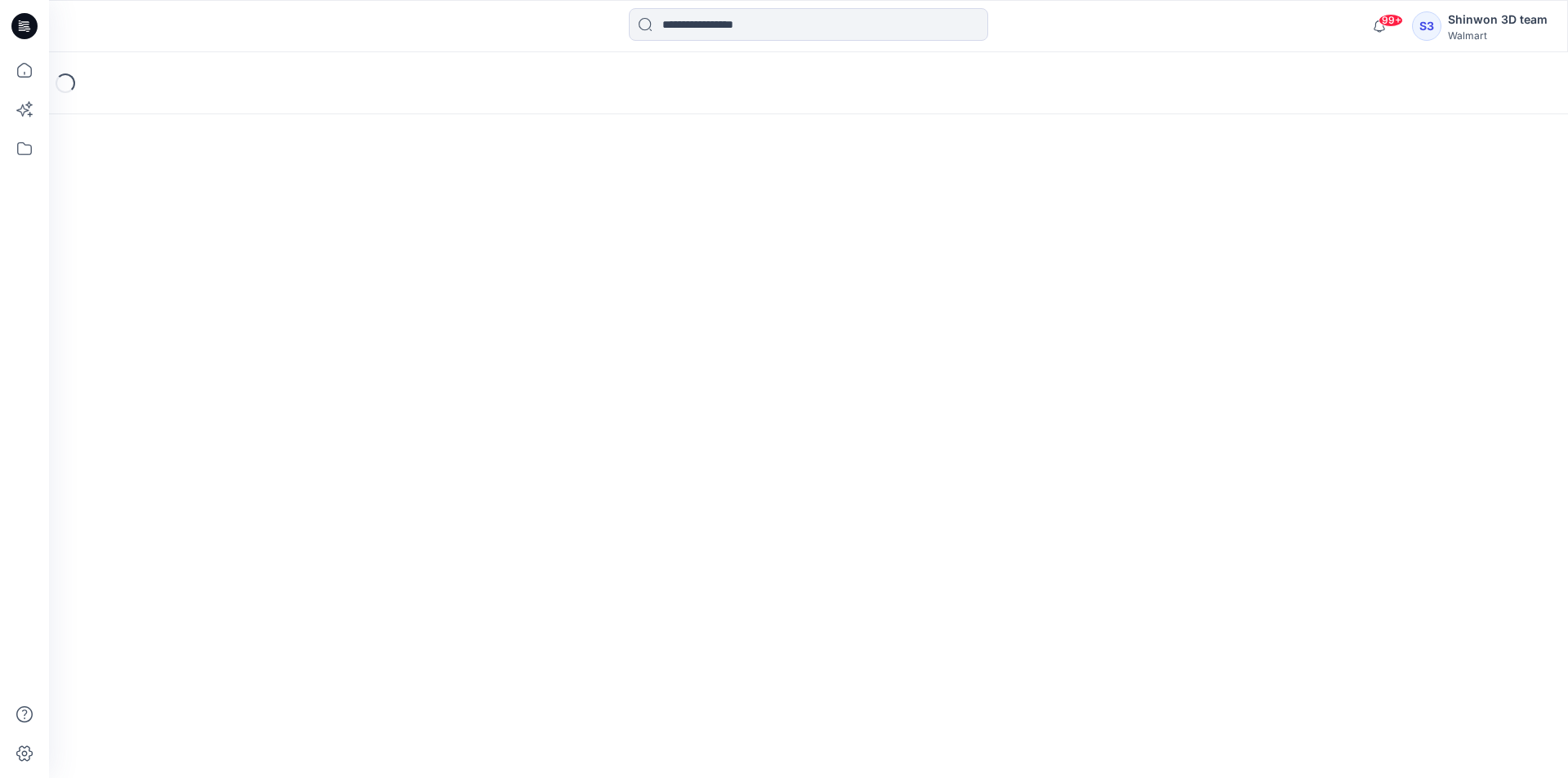
click at [1362, 137] on html "99+ Notifications Mark all as read View all notifications S3 Shinwon 3D team Wa…" at bounding box center [784, 389] width 1568 height 778
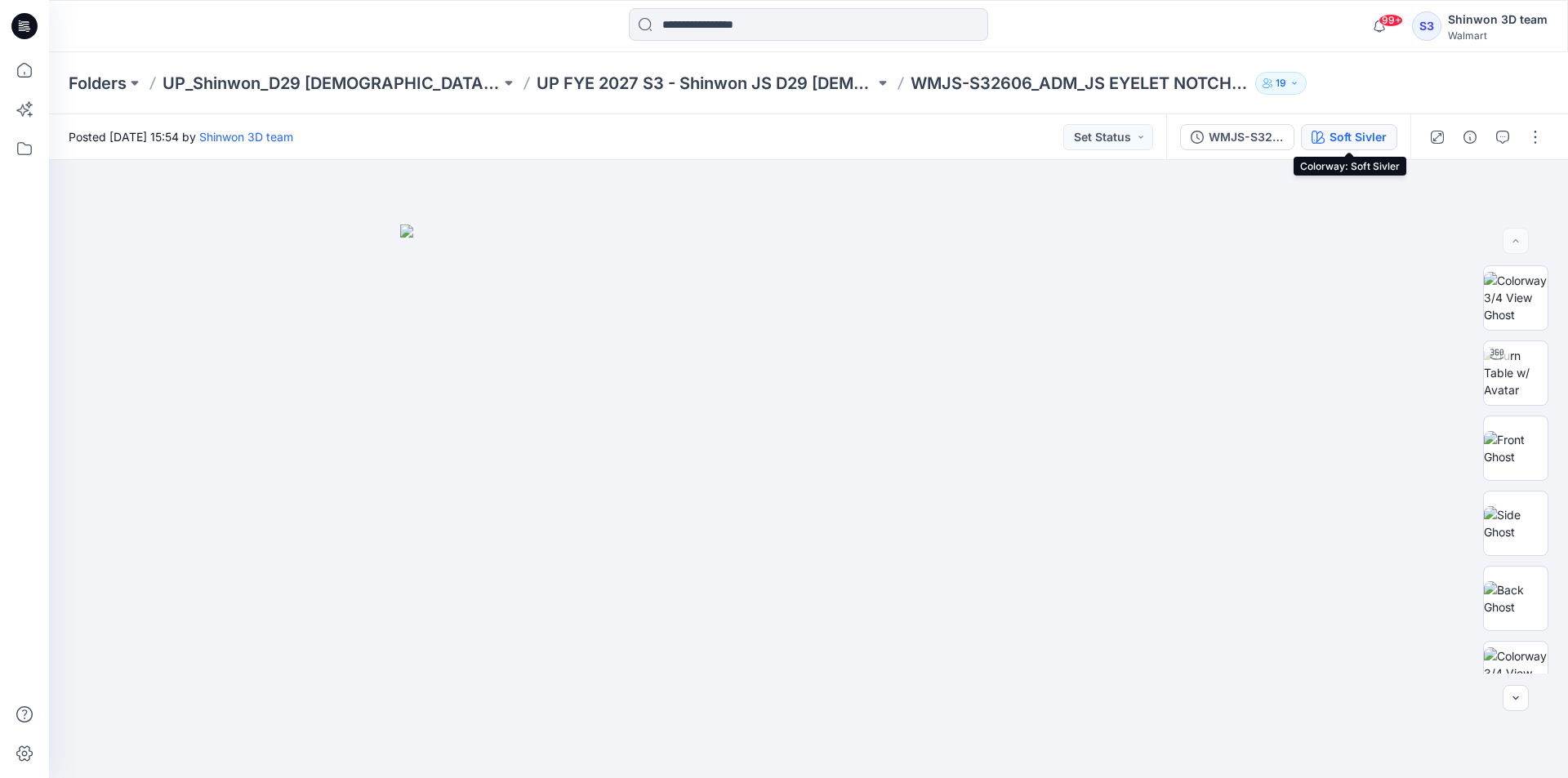
click at [1334, 135] on div "Soft Sivler" at bounding box center [1358, 137] width 57 height 18
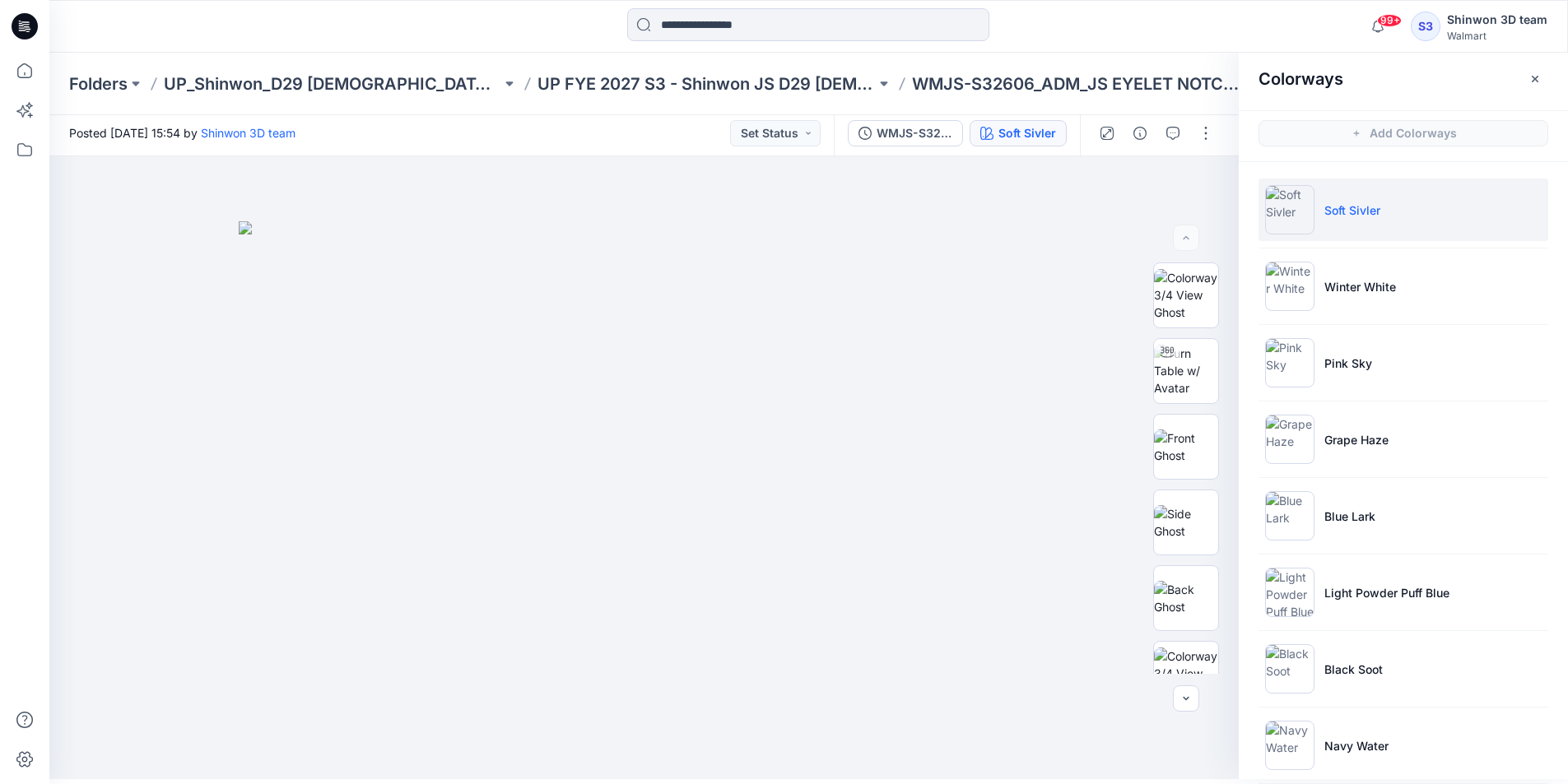
click at [1340, 216] on p "Soft Sivler" at bounding box center [1352, 211] width 56 height 17
click at [1339, 268] on li "Winter White" at bounding box center [1403, 287] width 290 height 62
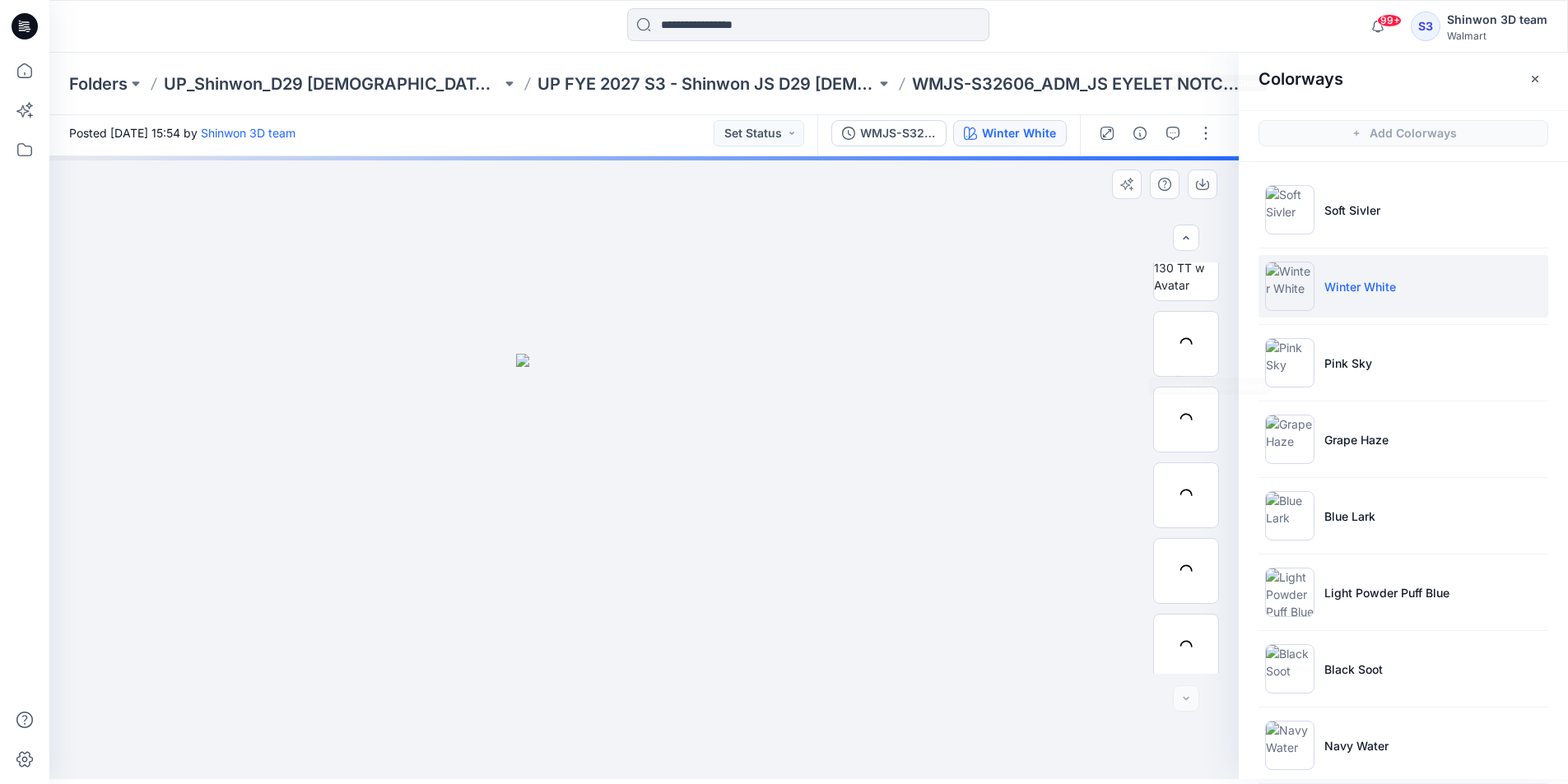
scroll to position [638, 0]
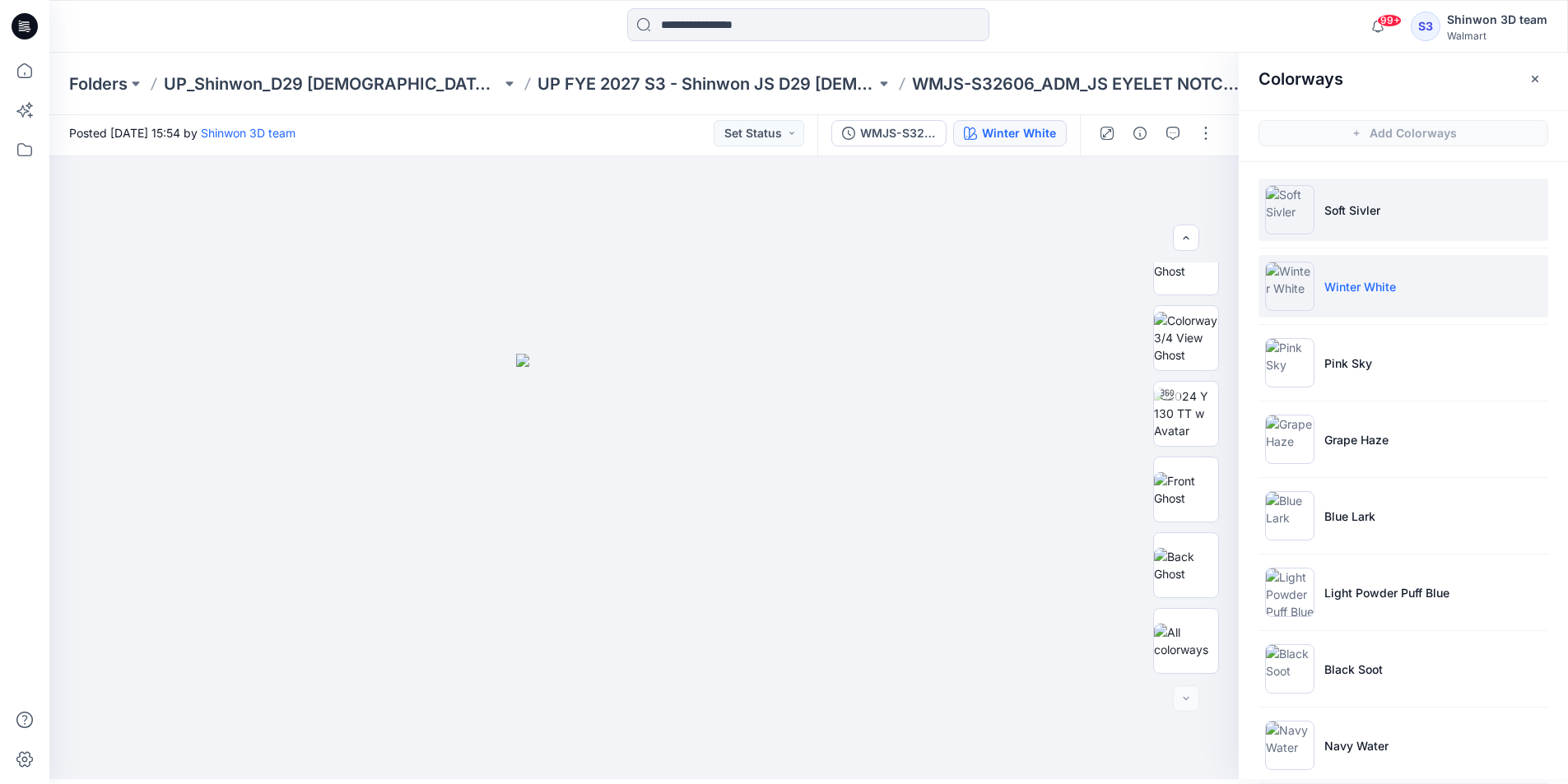
click at [1361, 223] on li "Soft Sivler" at bounding box center [1403, 210] width 290 height 62
click at [1376, 274] on li "Winter White" at bounding box center [1403, 287] width 290 height 62
click at [1337, 227] on li "Soft Sivler" at bounding box center [1403, 210] width 290 height 62
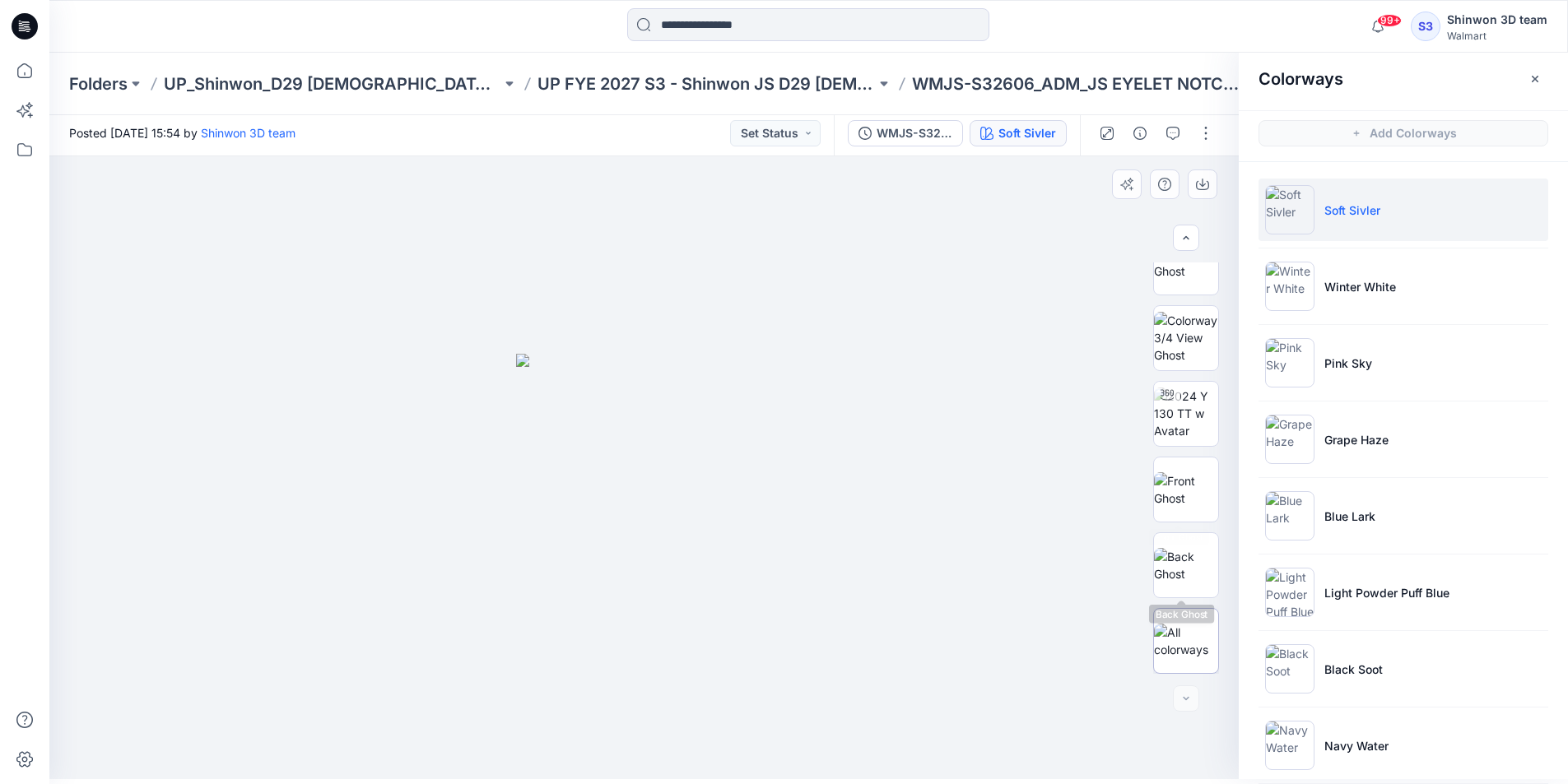
click at [1192, 636] on img at bounding box center [1186, 641] width 64 height 35
click at [1011, 634] on img at bounding box center [644, 500] width 823 height 559
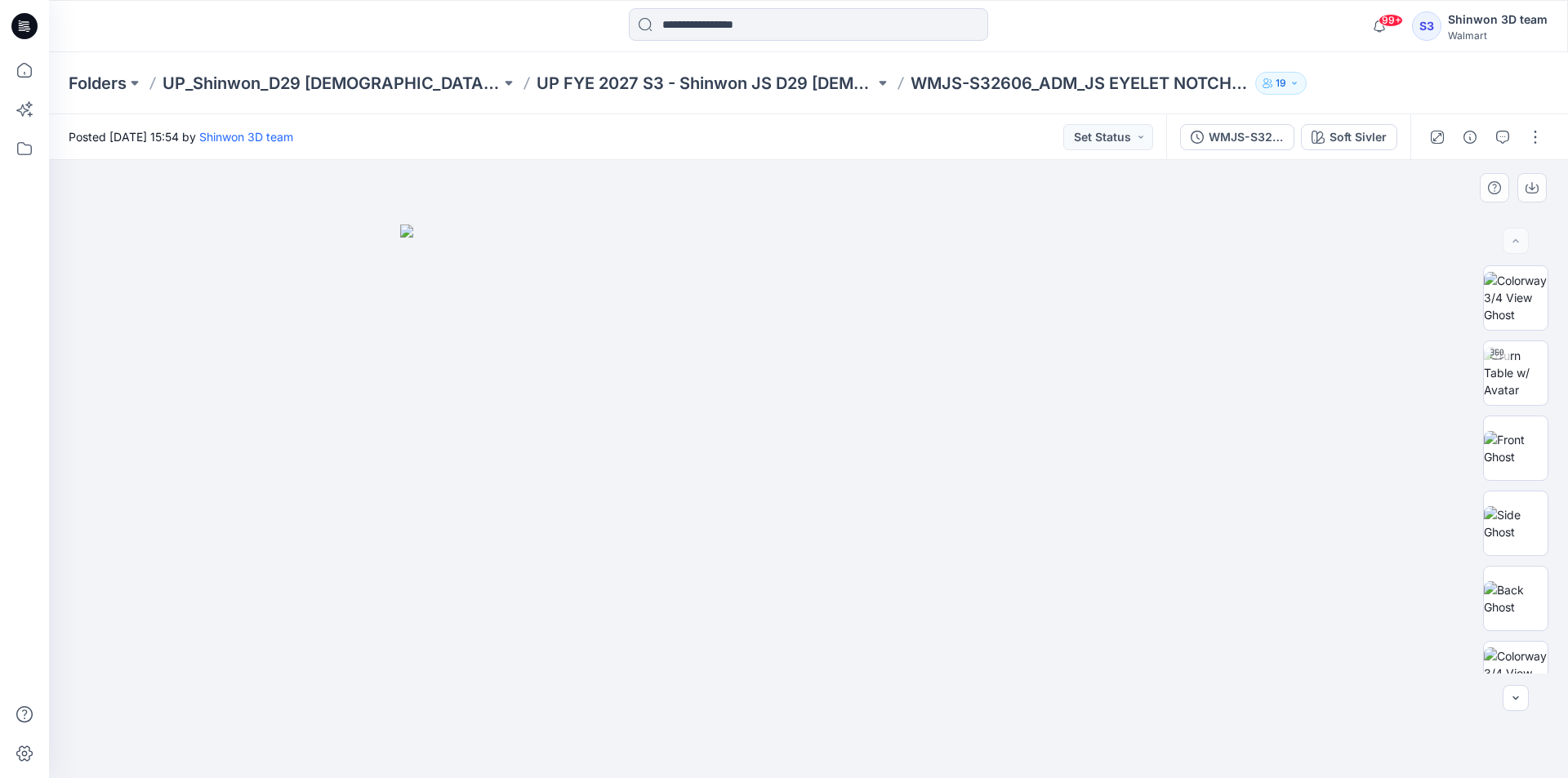
click at [893, 736] on div at bounding box center [809, 469] width 1520 height 618
click at [370, 392] on div at bounding box center [809, 469] width 1520 height 618
click at [154, 504] on div at bounding box center [809, 469] width 1520 height 618
click at [1356, 137] on div "Soft Sivler" at bounding box center [1358, 137] width 57 height 18
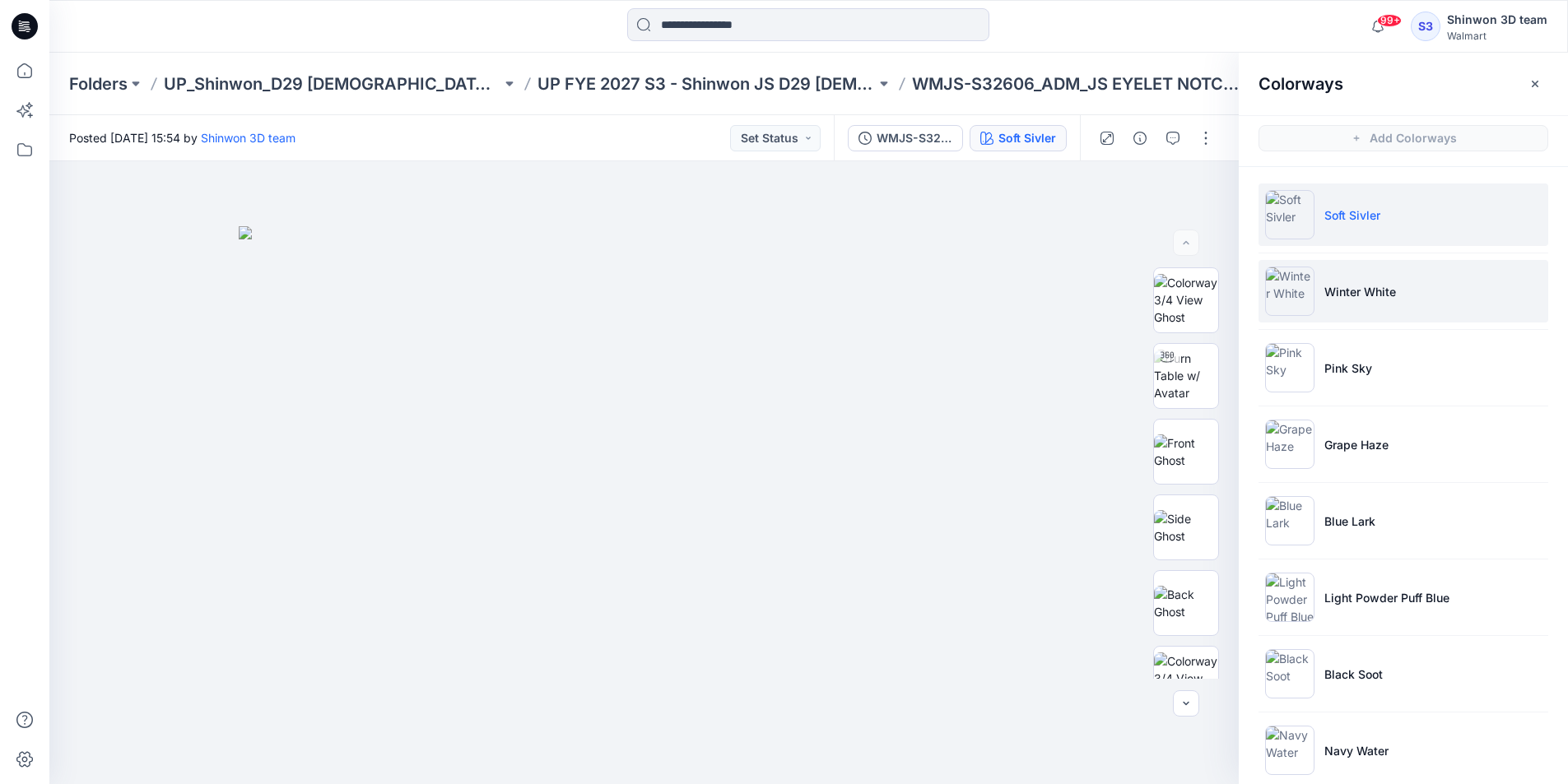
click at [1336, 294] on p "Winter White" at bounding box center [1360, 291] width 72 height 17
click at [1280, 290] on img at bounding box center [1289, 290] width 50 height 50
click at [1367, 297] on p "Winter White" at bounding box center [1360, 291] width 72 height 17
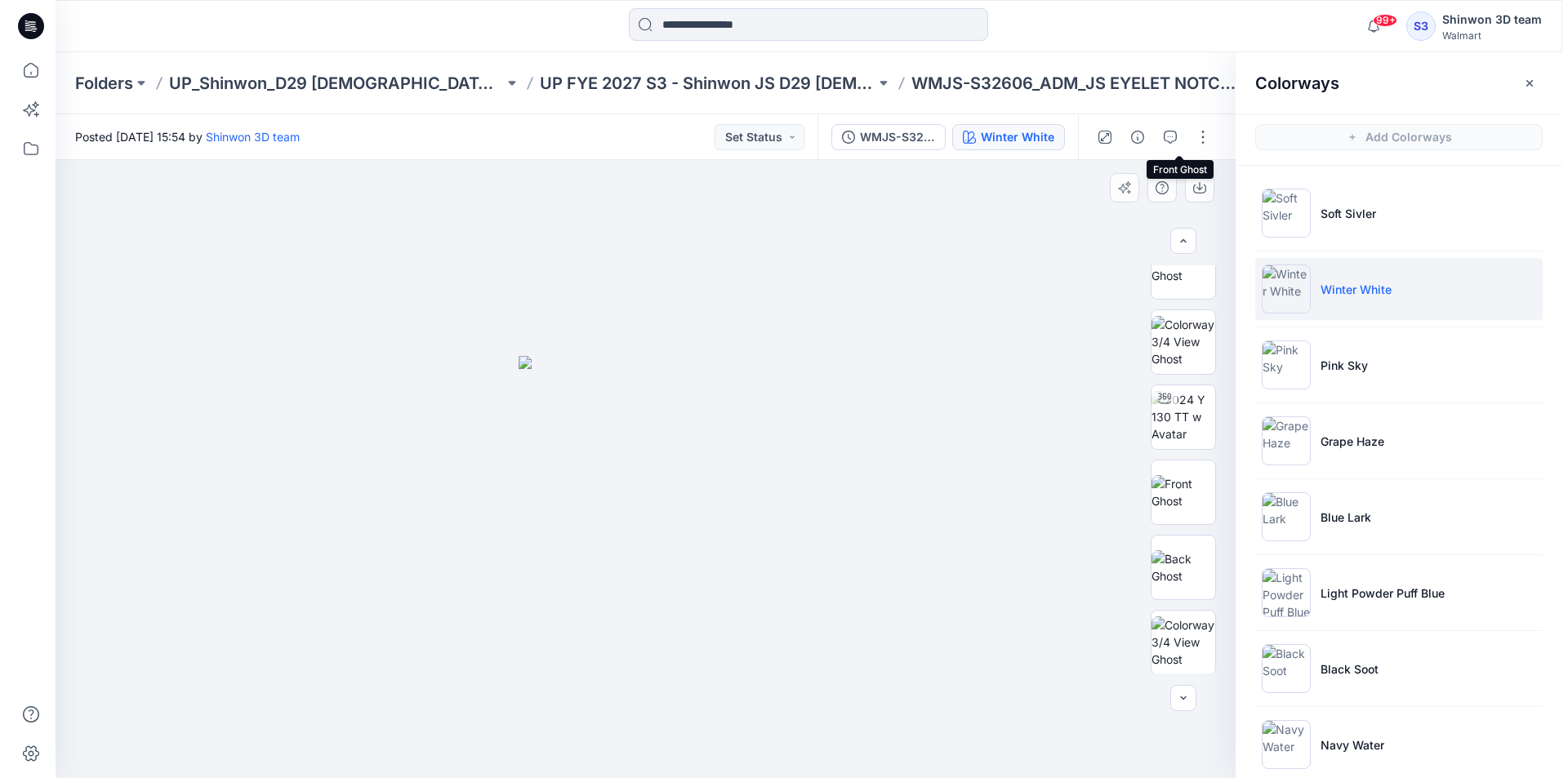
scroll to position [709, 0]
click at [1049, 414] on div at bounding box center [639, 469] width 1180 height 618
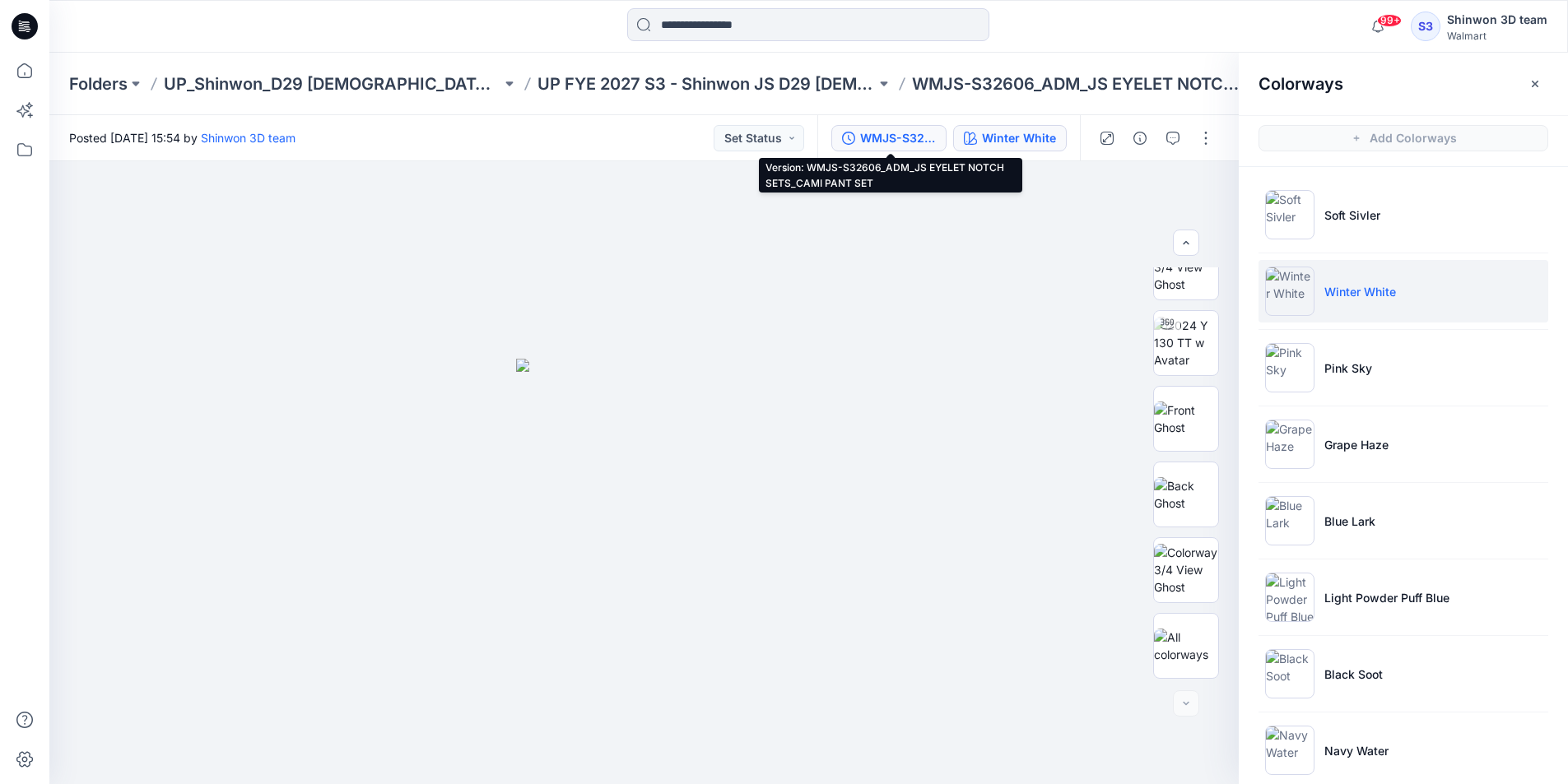
click at [903, 137] on div "WMJS-S32606_ADM_JS EYELET NOTCH SETS_CAMI PANT SET" at bounding box center [898, 138] width 76 height 18
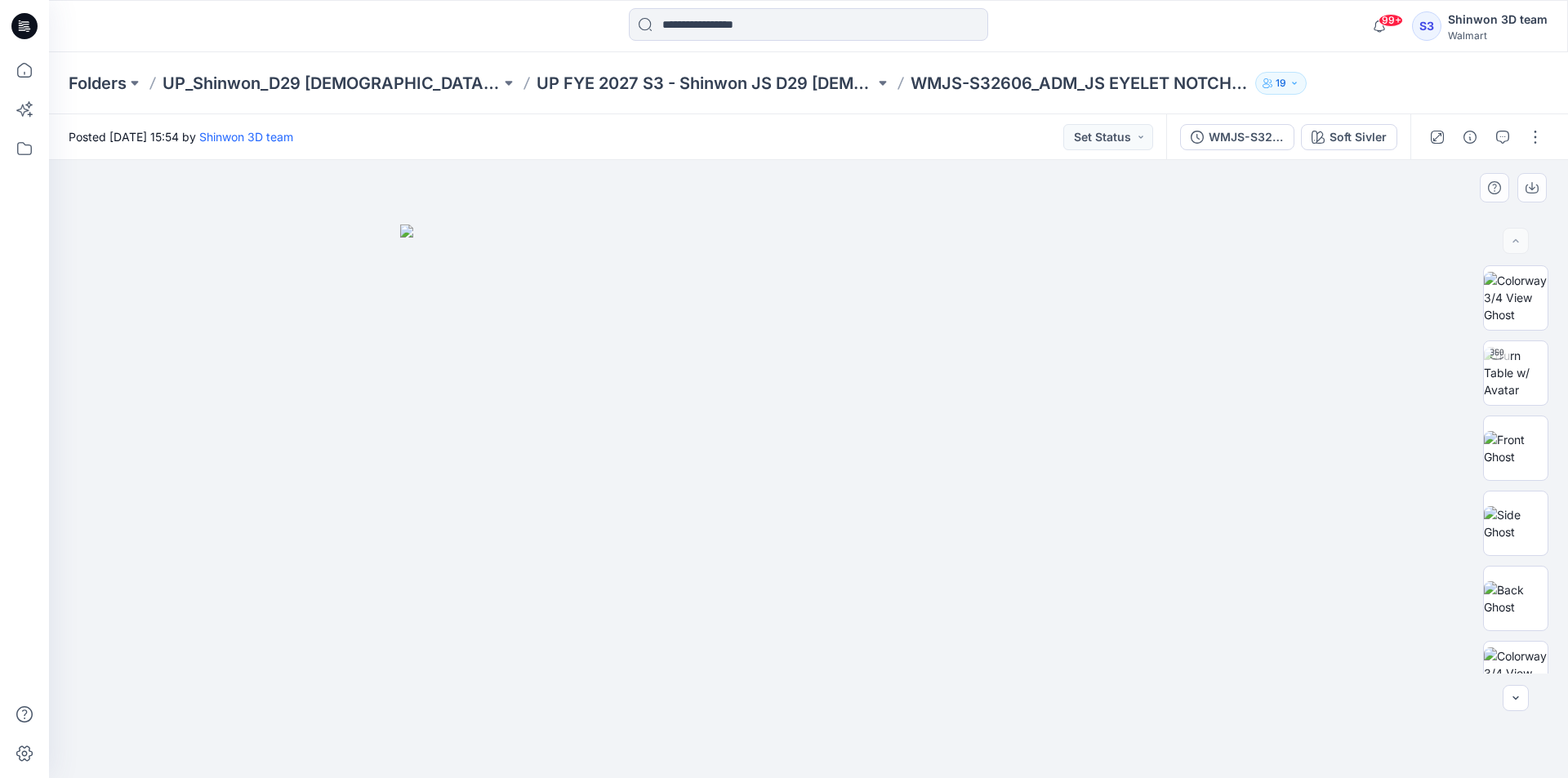
drag, startPoint x: 319, startPoint y: 734, endPoint x: 276, endPoint y: 777, distance: 60.8
click at [318, 735] on div at bounding box center [809, 469] width 1520 height 618
click at [1533, 140] on button "button" at bounding box center [1535, 137] width 26 height 26
click at [1443, 223] on button "Edit" at bounding box center [1467, 220] width 150 height 30
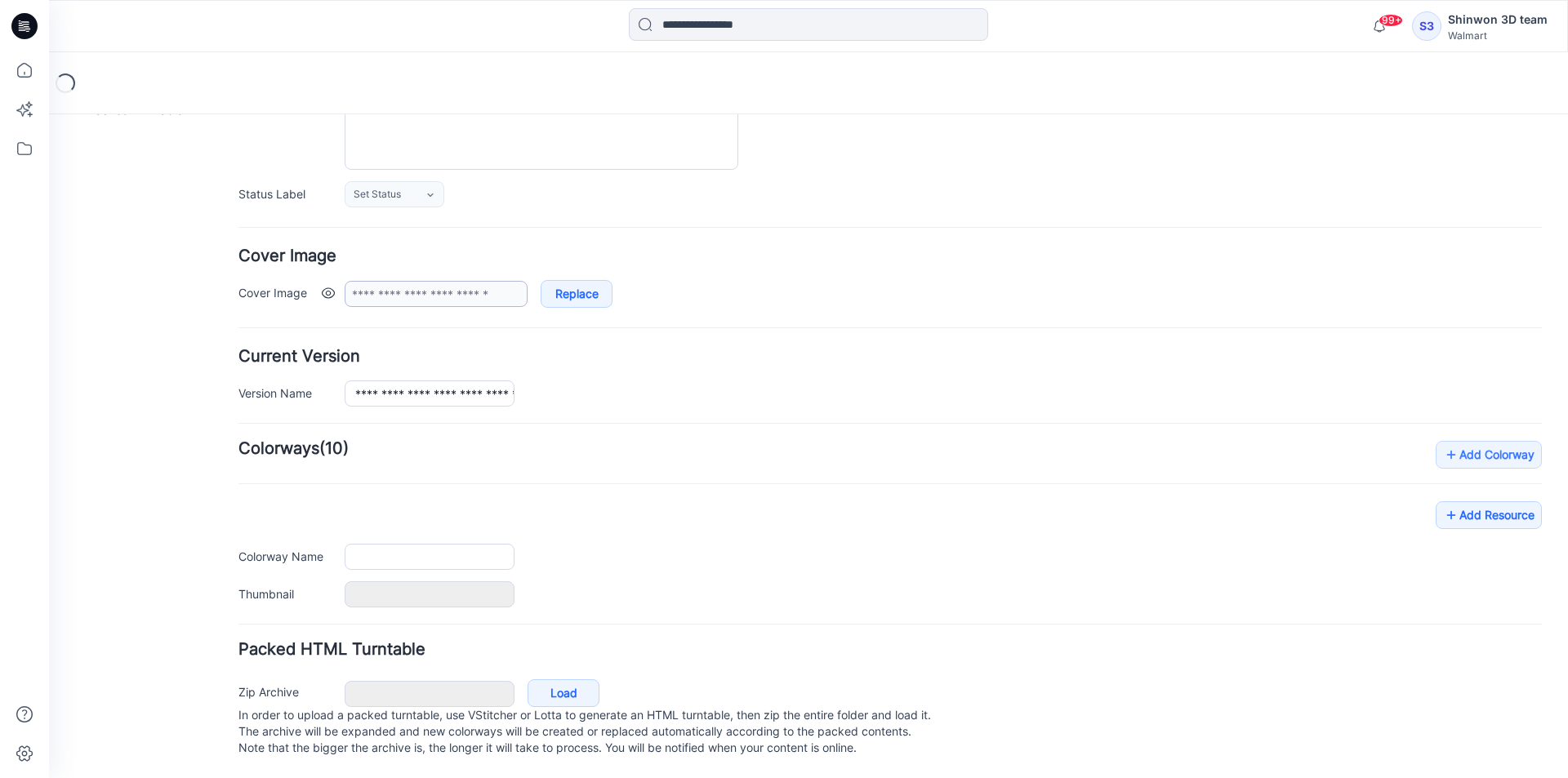
type input "**********"
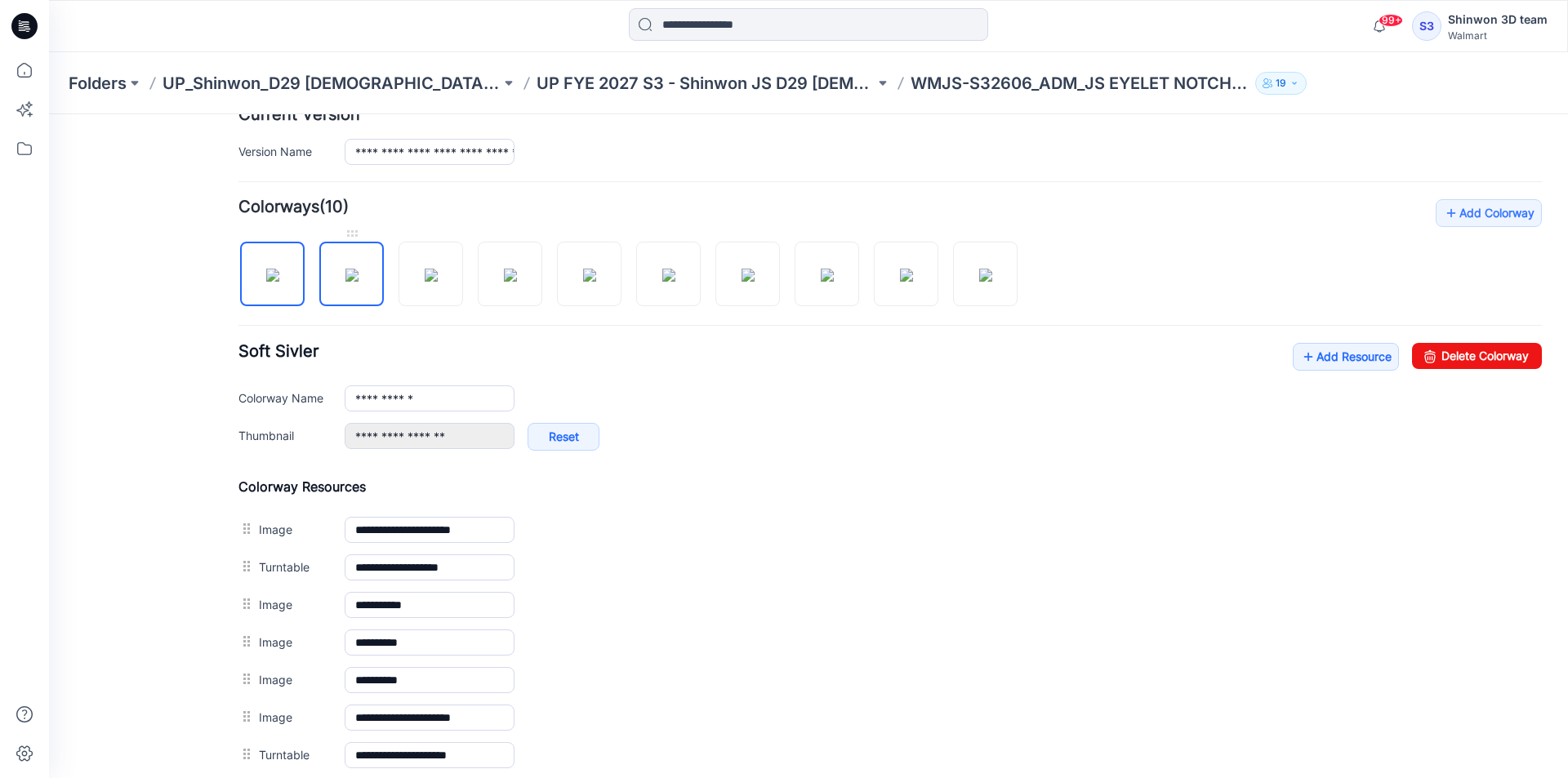
click at [359, 269] on img at bounding box center [352, 276] width 14 height 13
type input "**********"
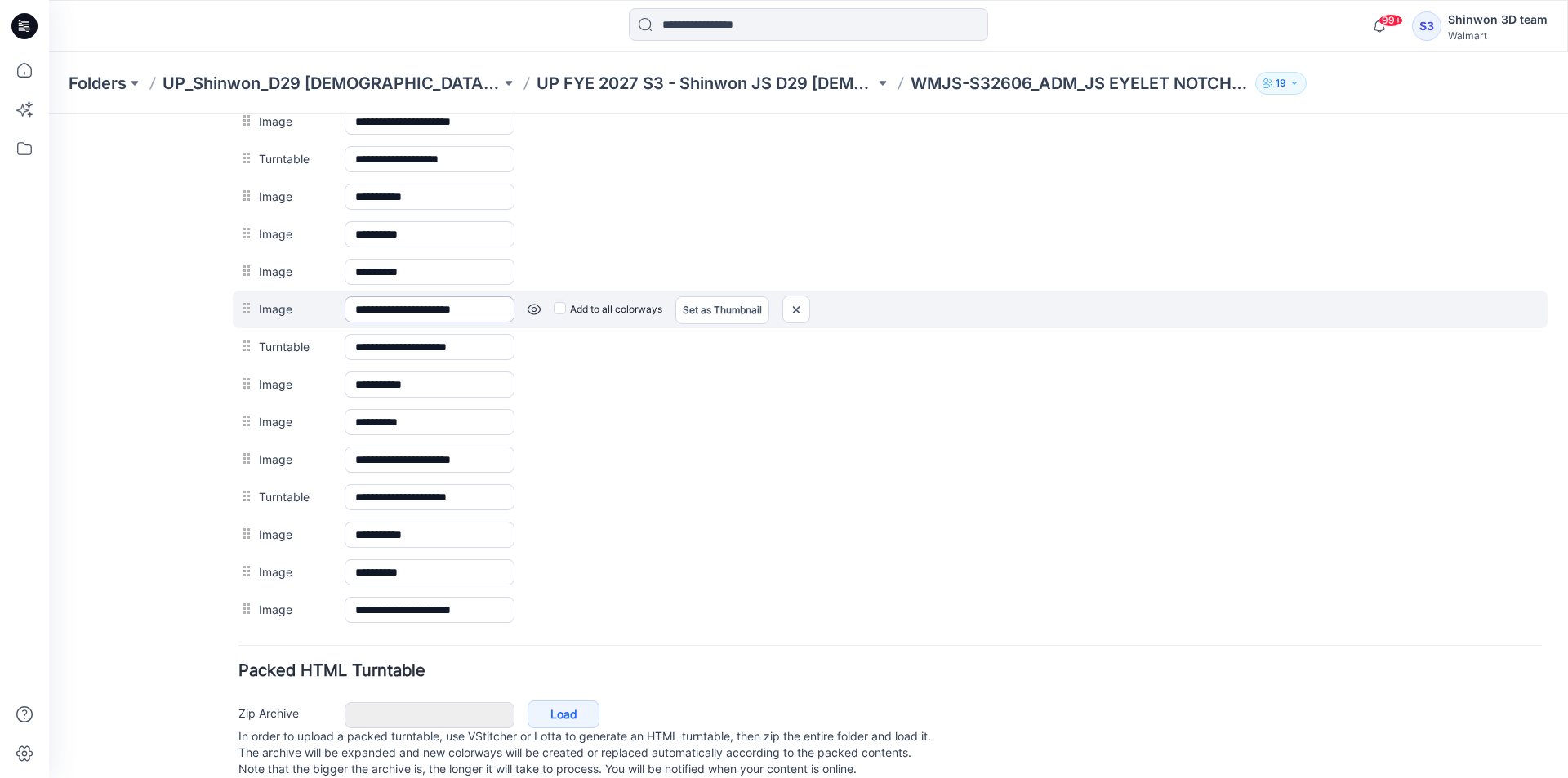
scroll to position [872, 0]
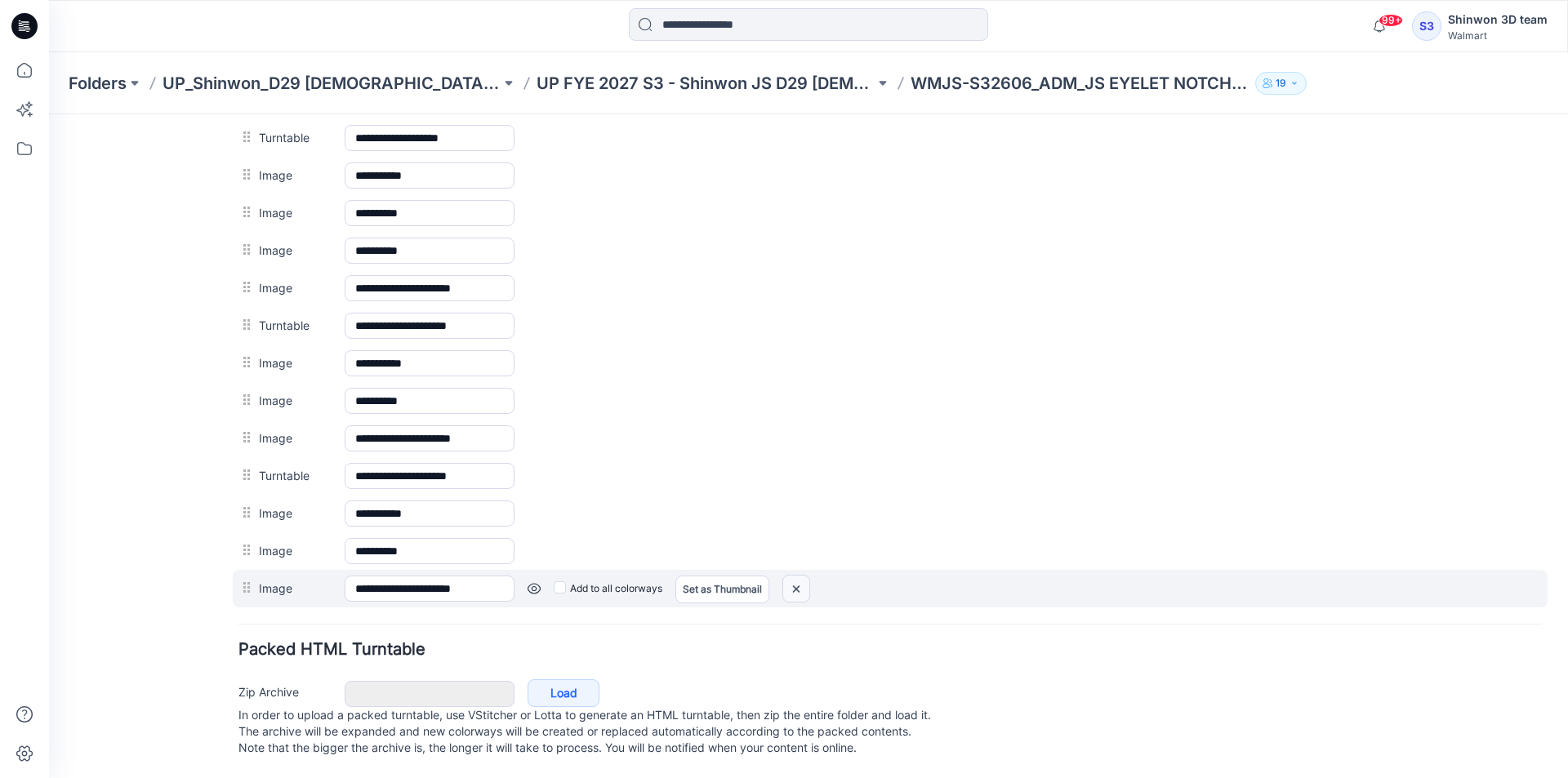
drag, startPoint x: 795, startPoint y: 579, endPoint x: 919, endPoint y: 192, distance: 406.4
click at [795, 579] on img at bounding box center [796, 589] width 26 height 27
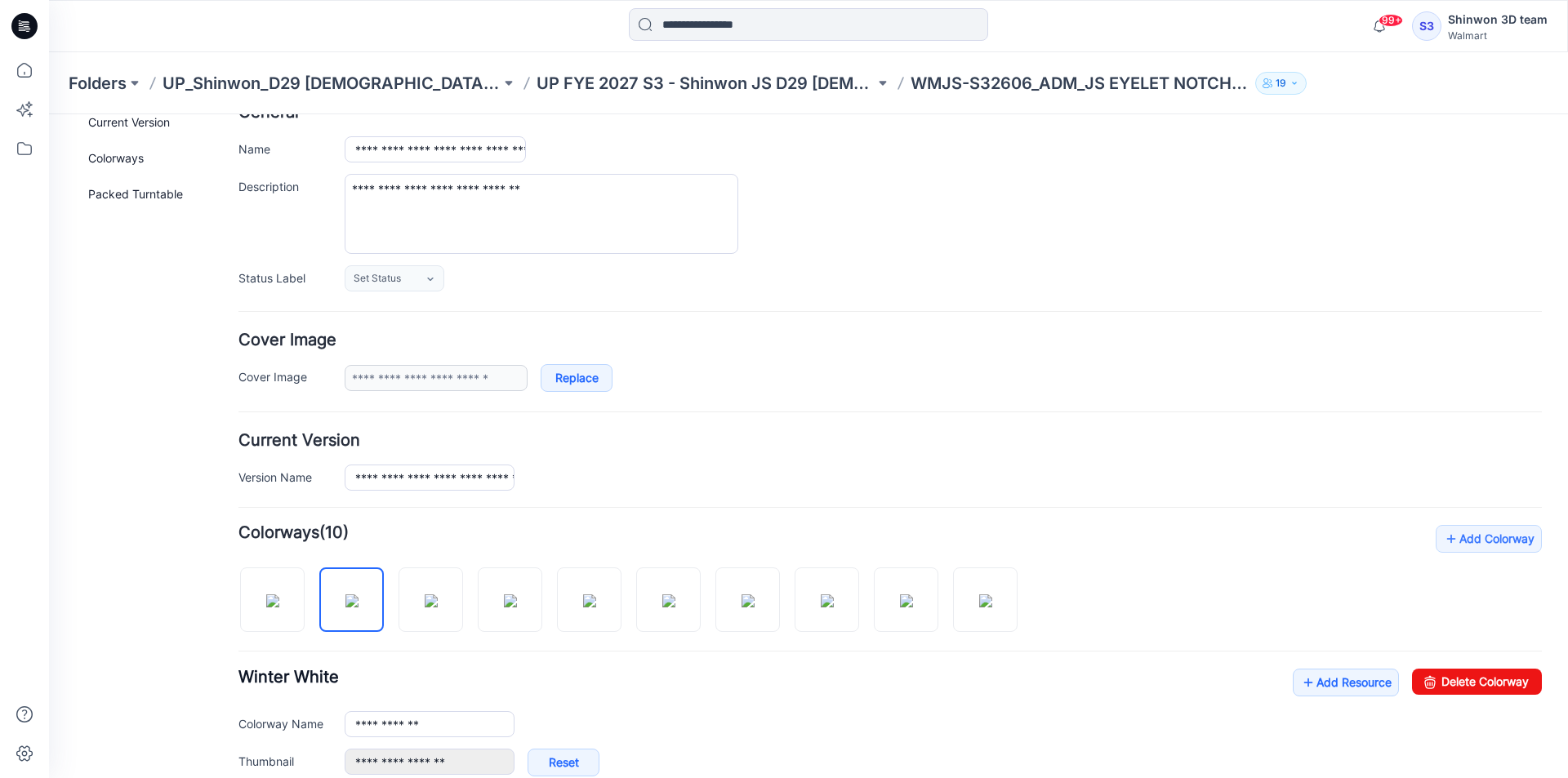
scroll to position [0, 0]
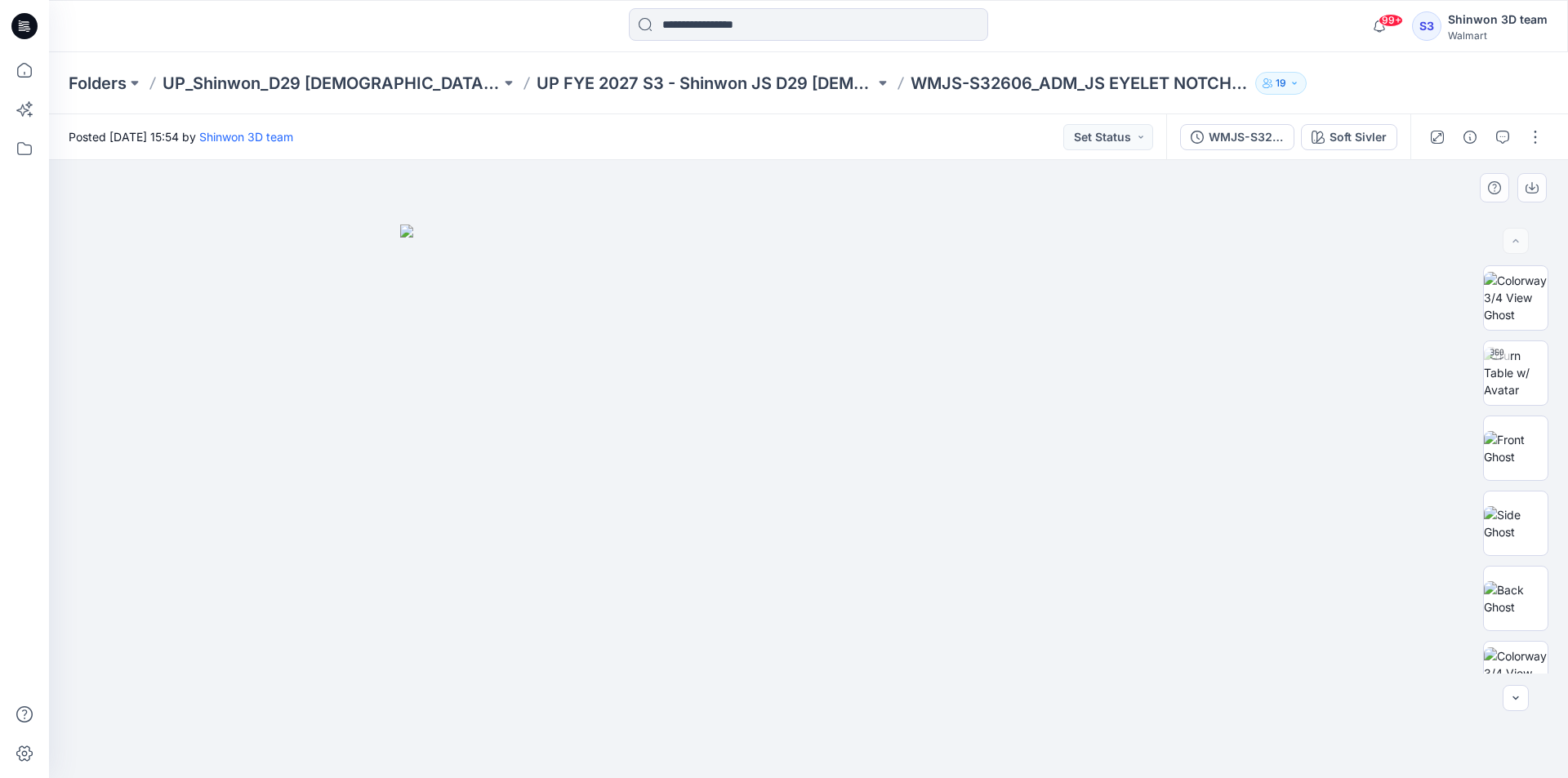
click at [420, 350] on img at bounding box center [808, 501] width 817 height 554
click at [160, 445] on div at bounding box center [809, 469] width 1520 height 618
click at [338, 482] on div at bounding box center [809, 469] width 1520 height 618
click at [552, 718] on div at bounding box center [809, 469] width 1520 height 618
